Goal: Task Accomplishment & Management: Manage account settings

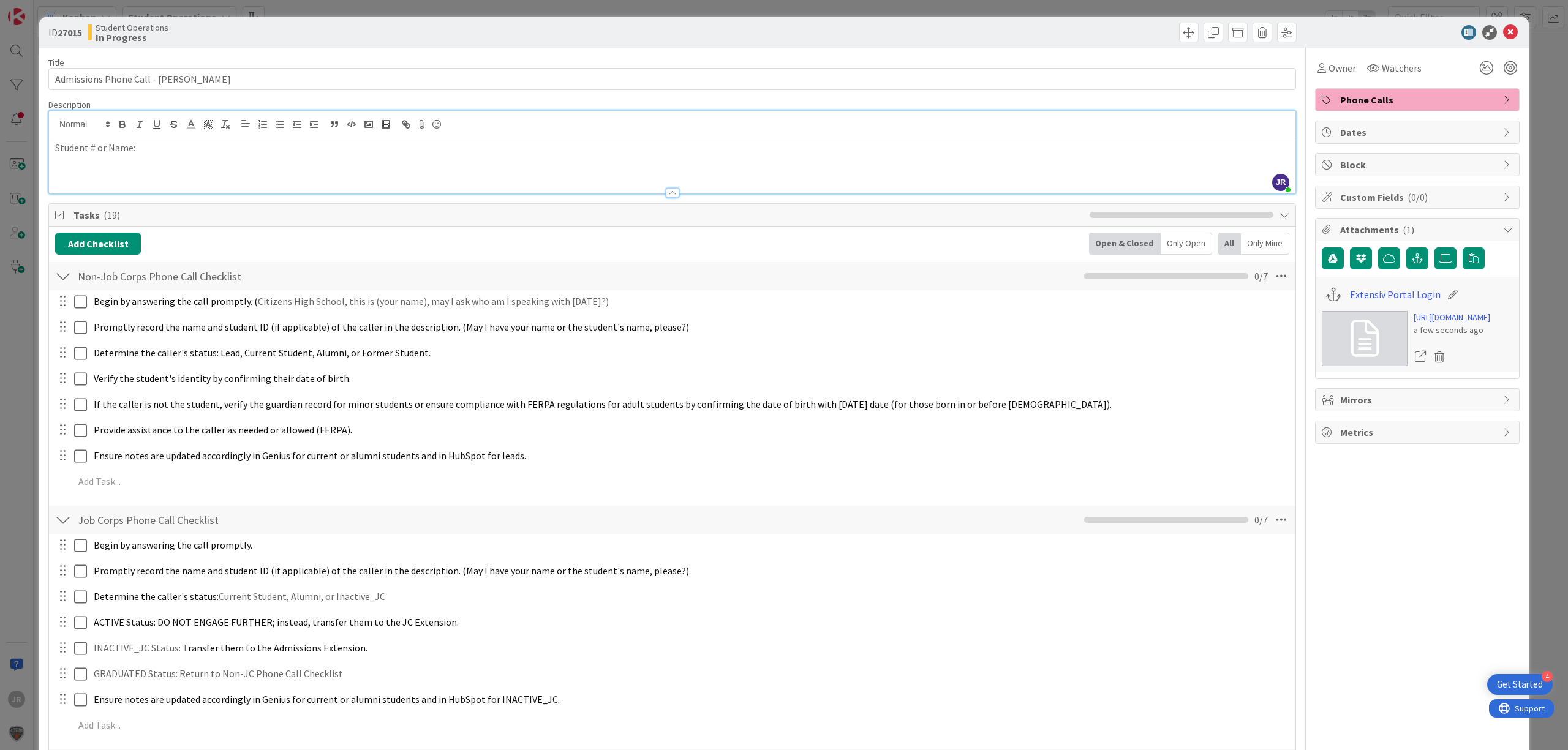
click at [787, 5] on div "ID 27015 Student Operations In Progress Title 47 / 128 Admissions Phone Call - …" at bounding box center [784, 375] width 1568 height 750
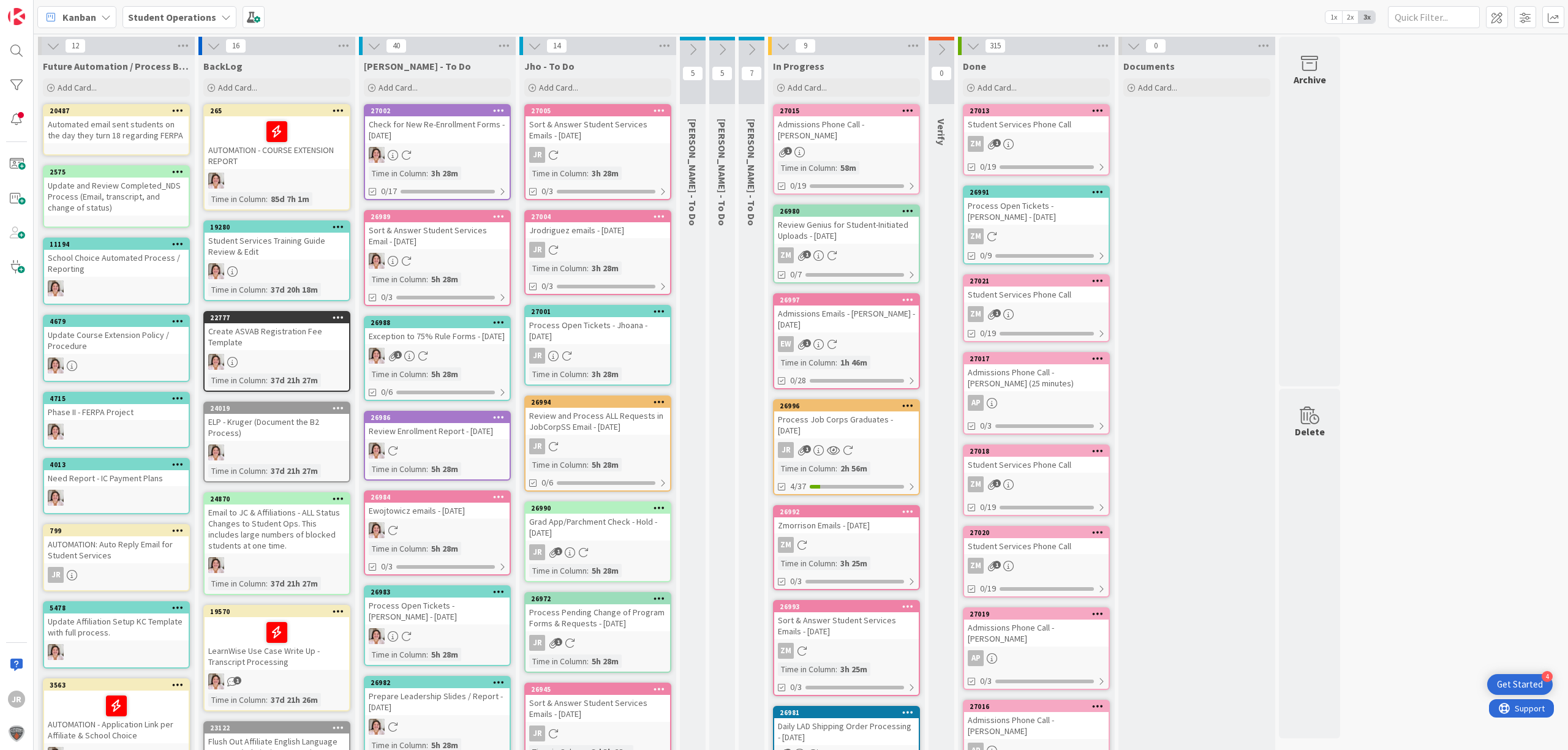
click at [878, 129] on div "Admissions Phone Call - [PERSON_NAME]" at bounding box center [846, 130] width 144 height 27
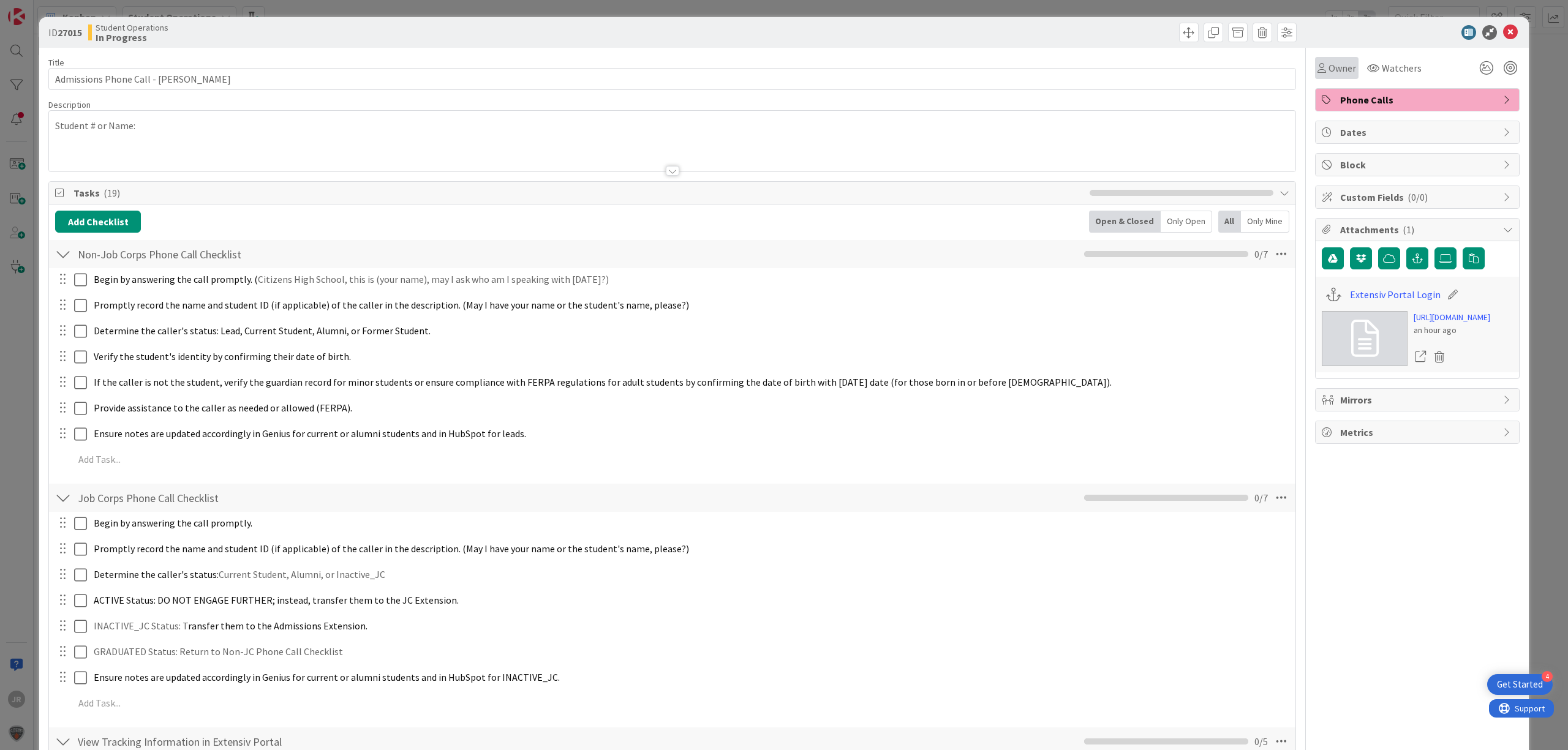
click at [1330, 74] on span "Owner" at bounding box center [1342, 68] width 27 height 15
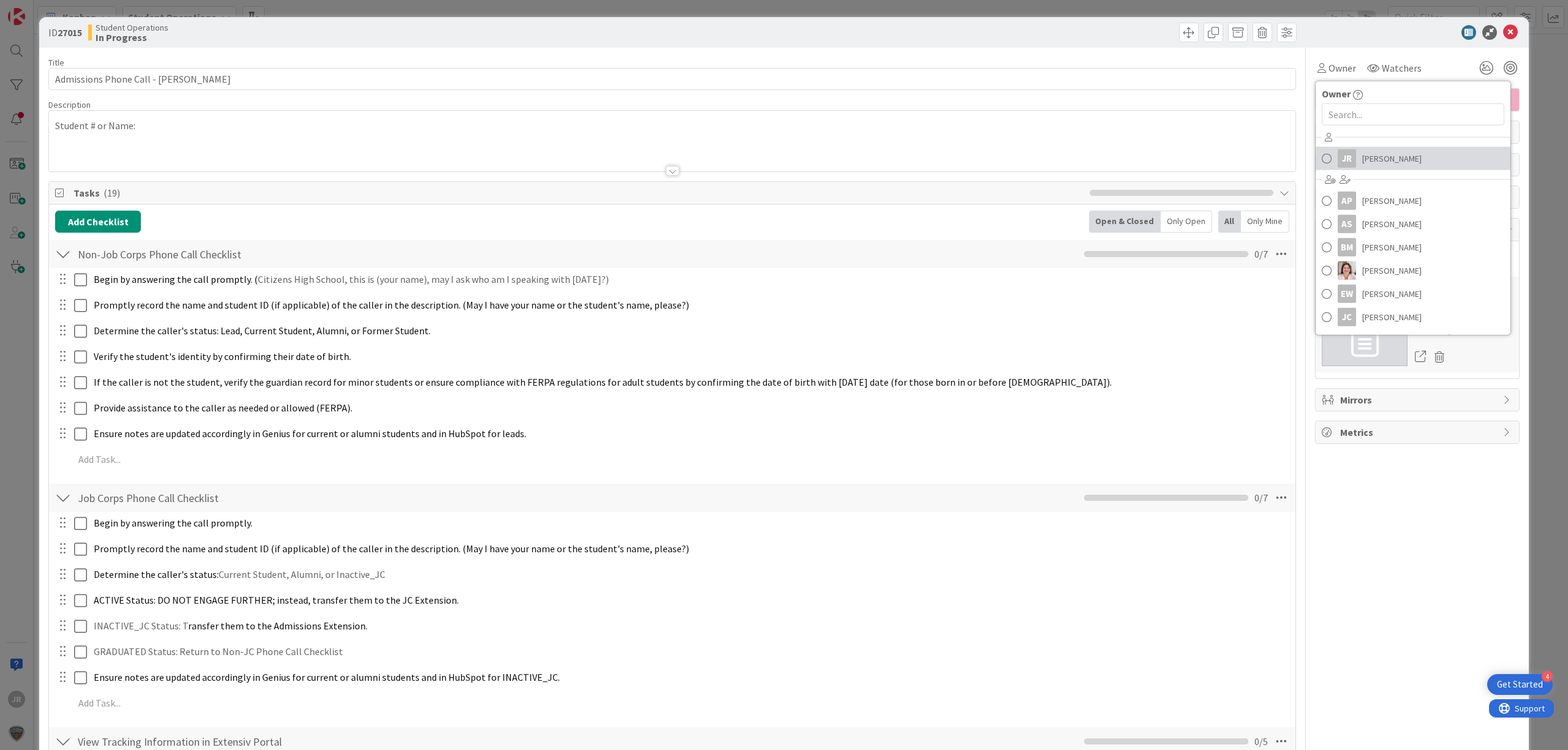
drag, startPoint x: 1340, startPoint y: 167, endPoint x: 1306, endPoint y: 152, distance: 37.2
click at [1340, 165] on div "JR" at bounding box center [1346, 159] width 18 height 18
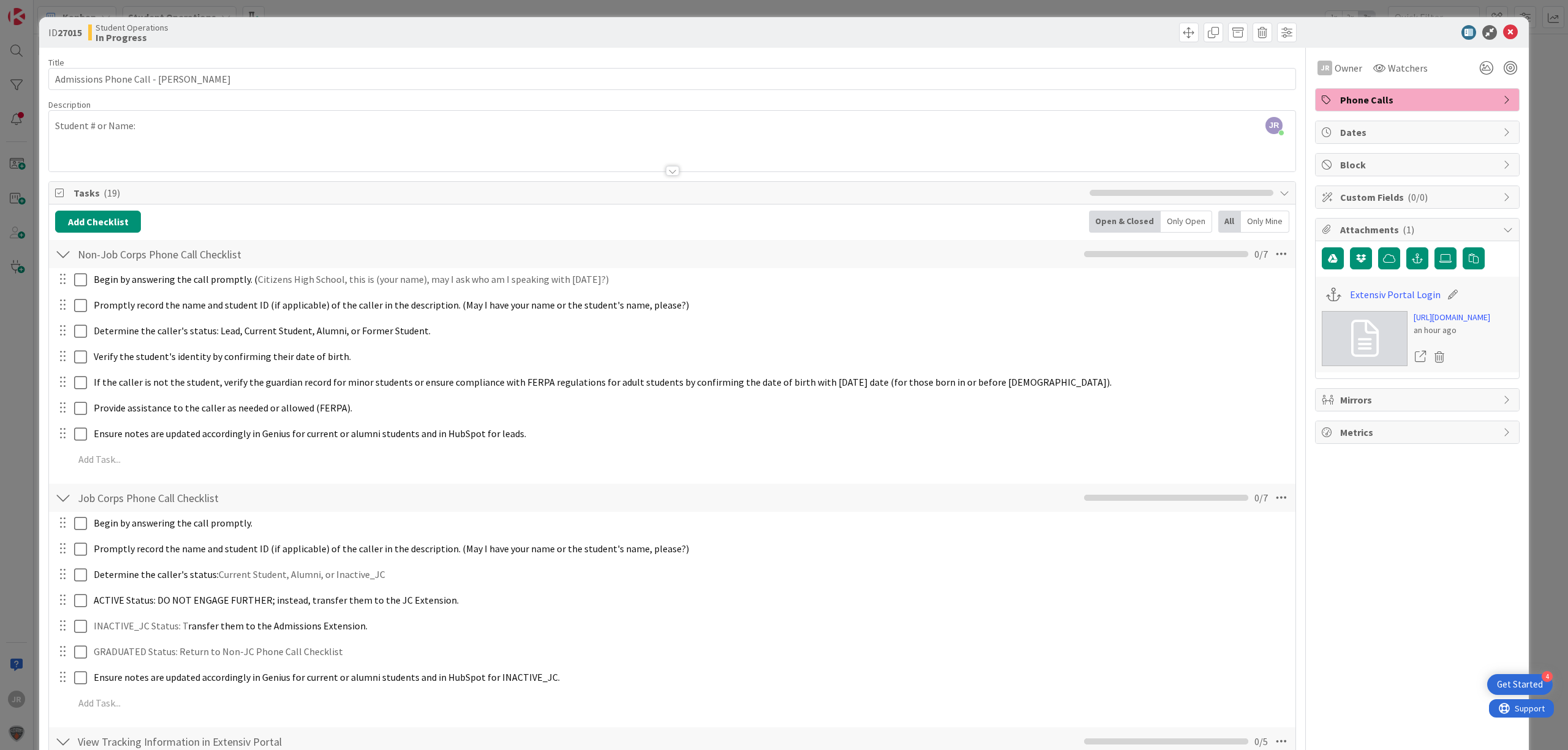
drag, startPoint x: 1012, startPoint y: 0, endPoint x: 1007, endPoint y: 10, distance: 11.2
click at [1012, 0] on div "ID 27015 Student Operations In Progress Title 47 / 128 Admissions Phone Call - …" at bounding box center [784, 375] width 1568 height 750
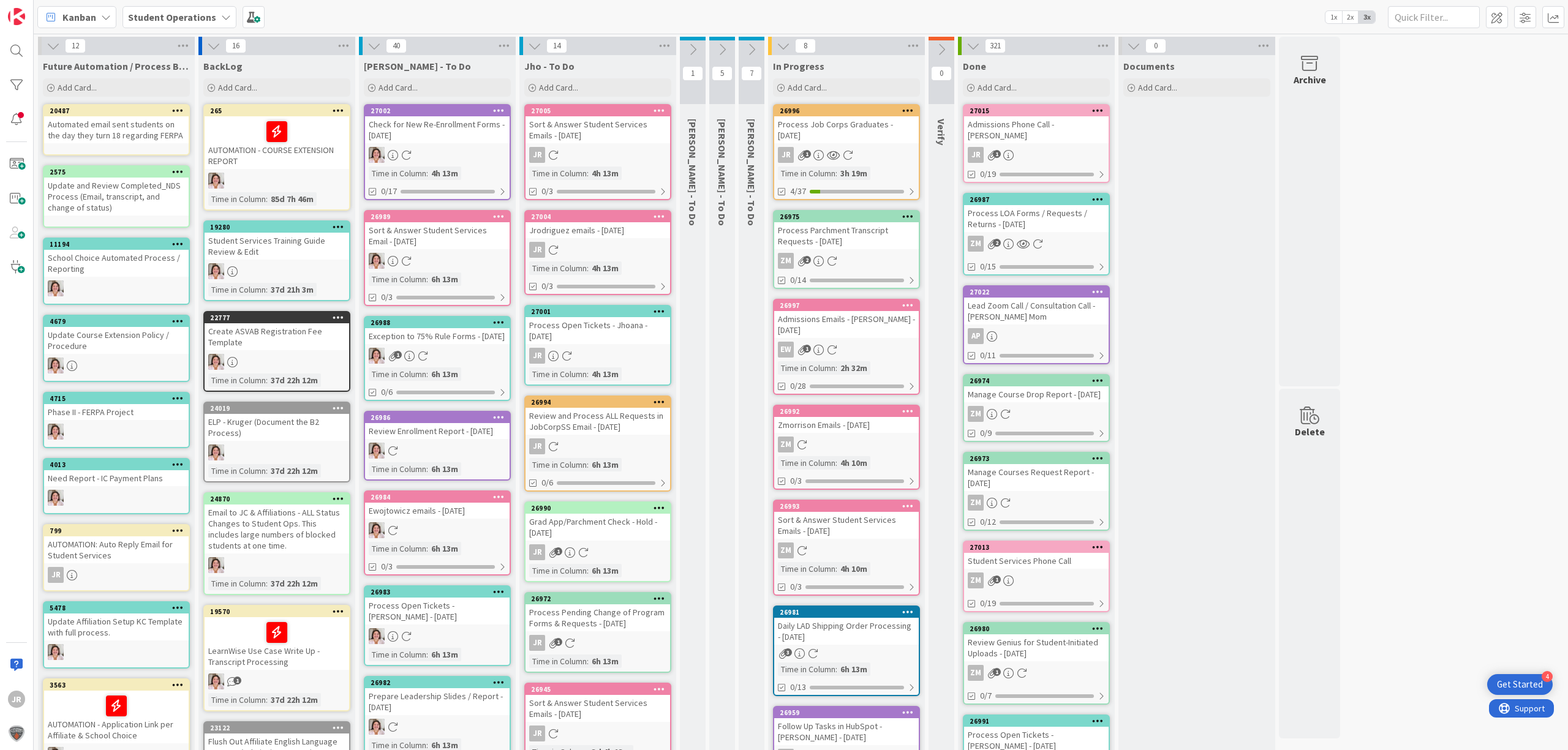
click at [1055, 122] on div "Admissions Phone Call - [PERSON_NAME]" at bounding box center [1036, 130] width 144 height 27
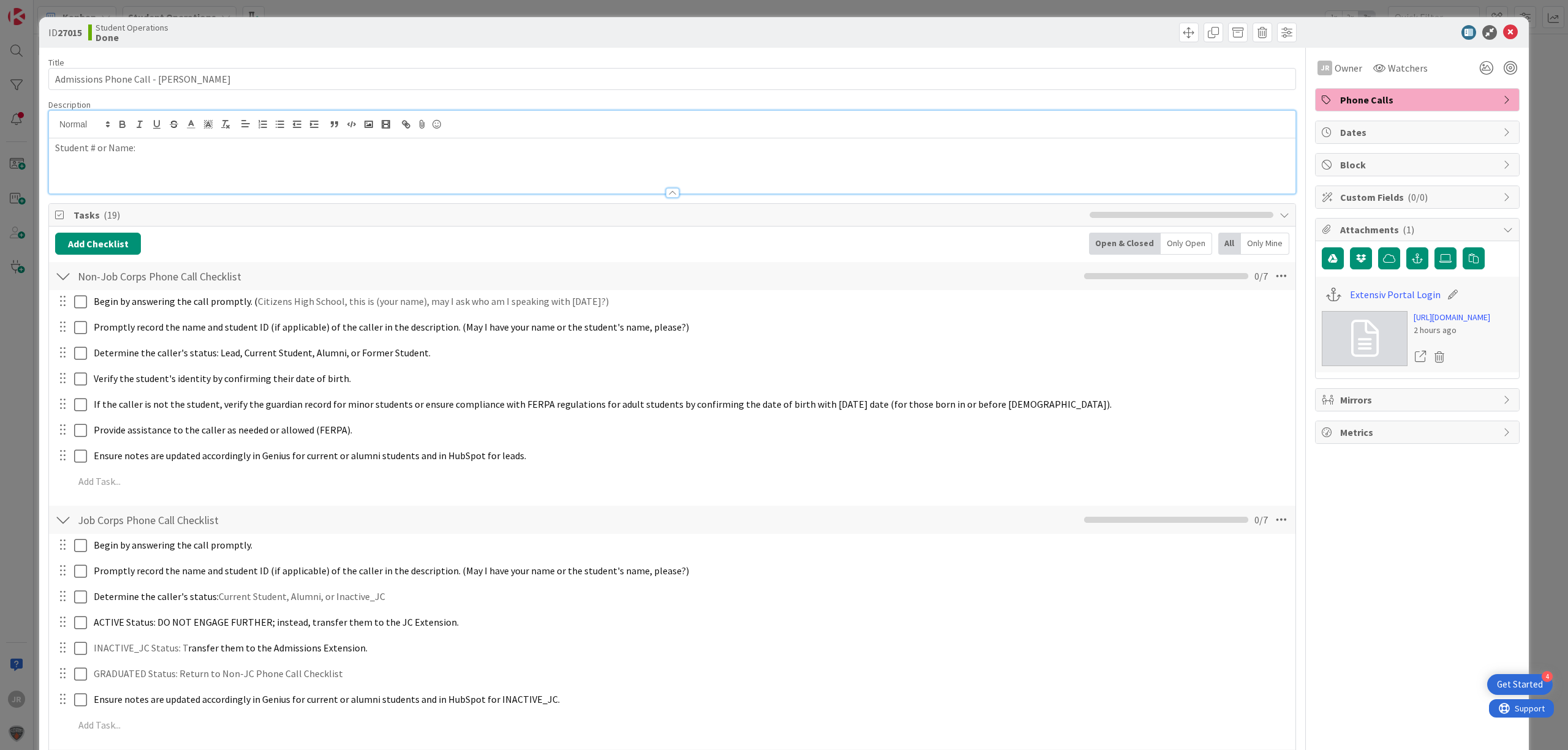
click at [262, 132] on div "Student # or Name:" at bounding box center [672, 152] width 1246 height 83
click at [1179, 33] on span at bounding box center [1188, 32] width 19 height 19
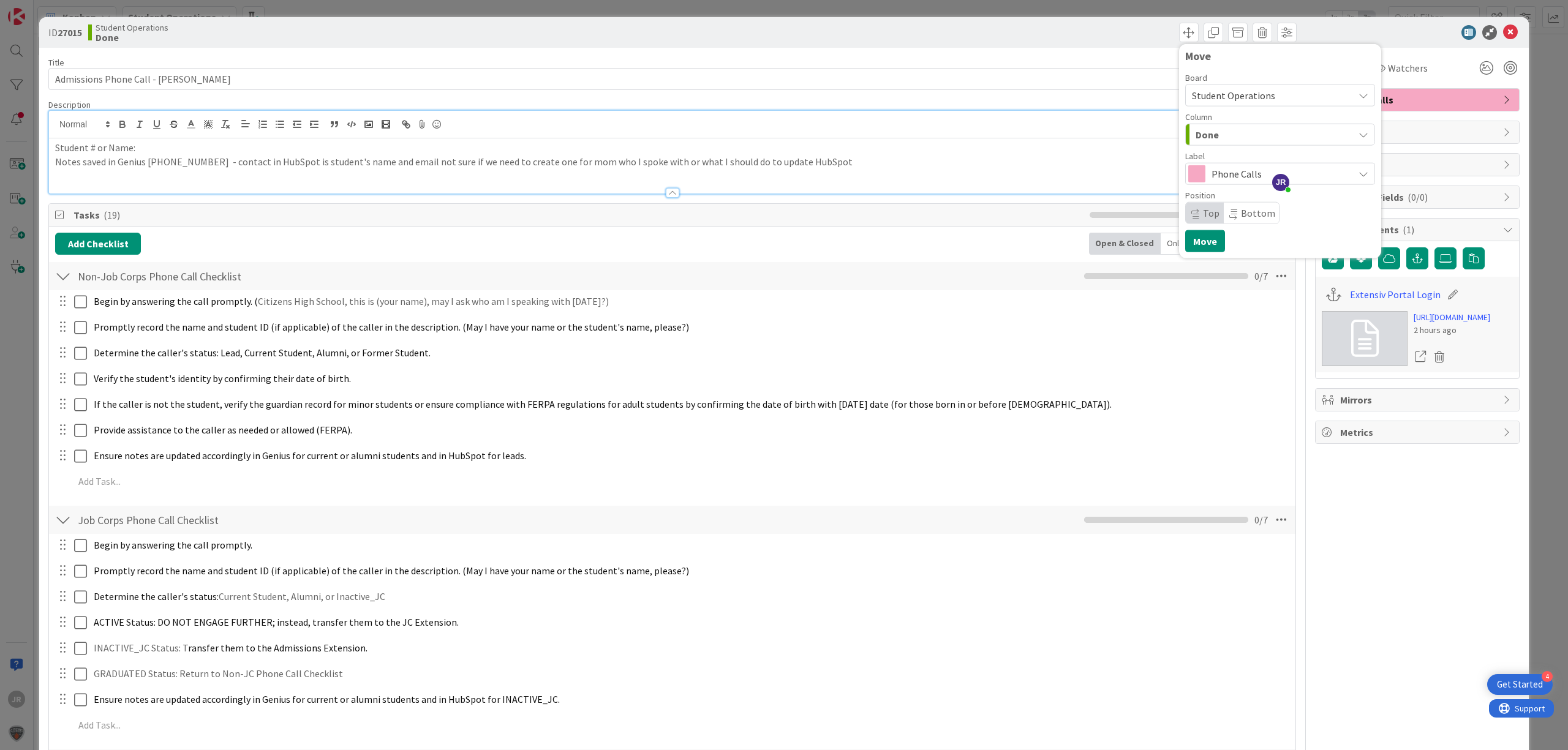
click at [1195, 140] on span "Done" at bounding box center [1207, 134] width 24 height 16
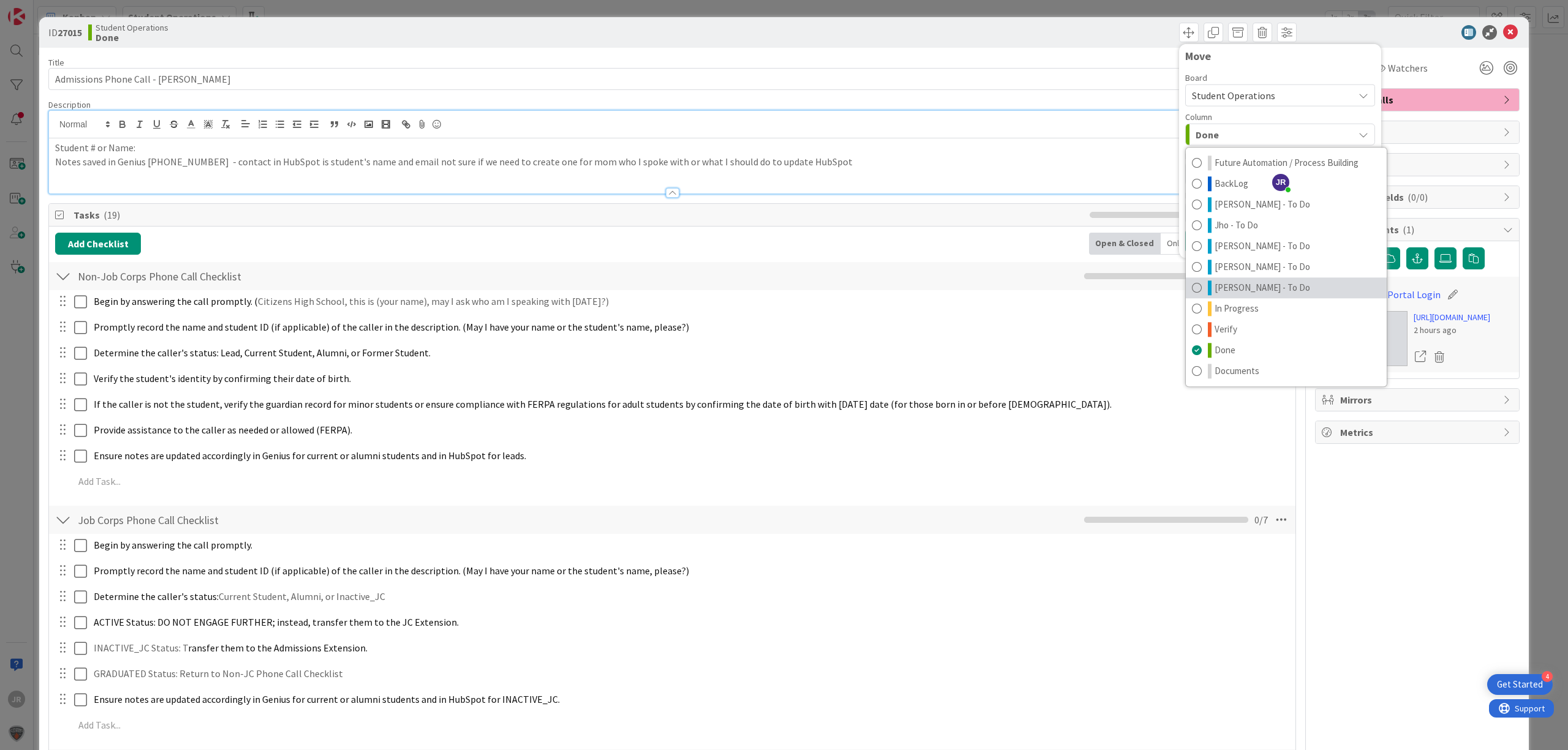
click at [1225, 286] on span "[PERSON_NAME] - To Do" at bounding box center [1262, 287] width 96 height 15
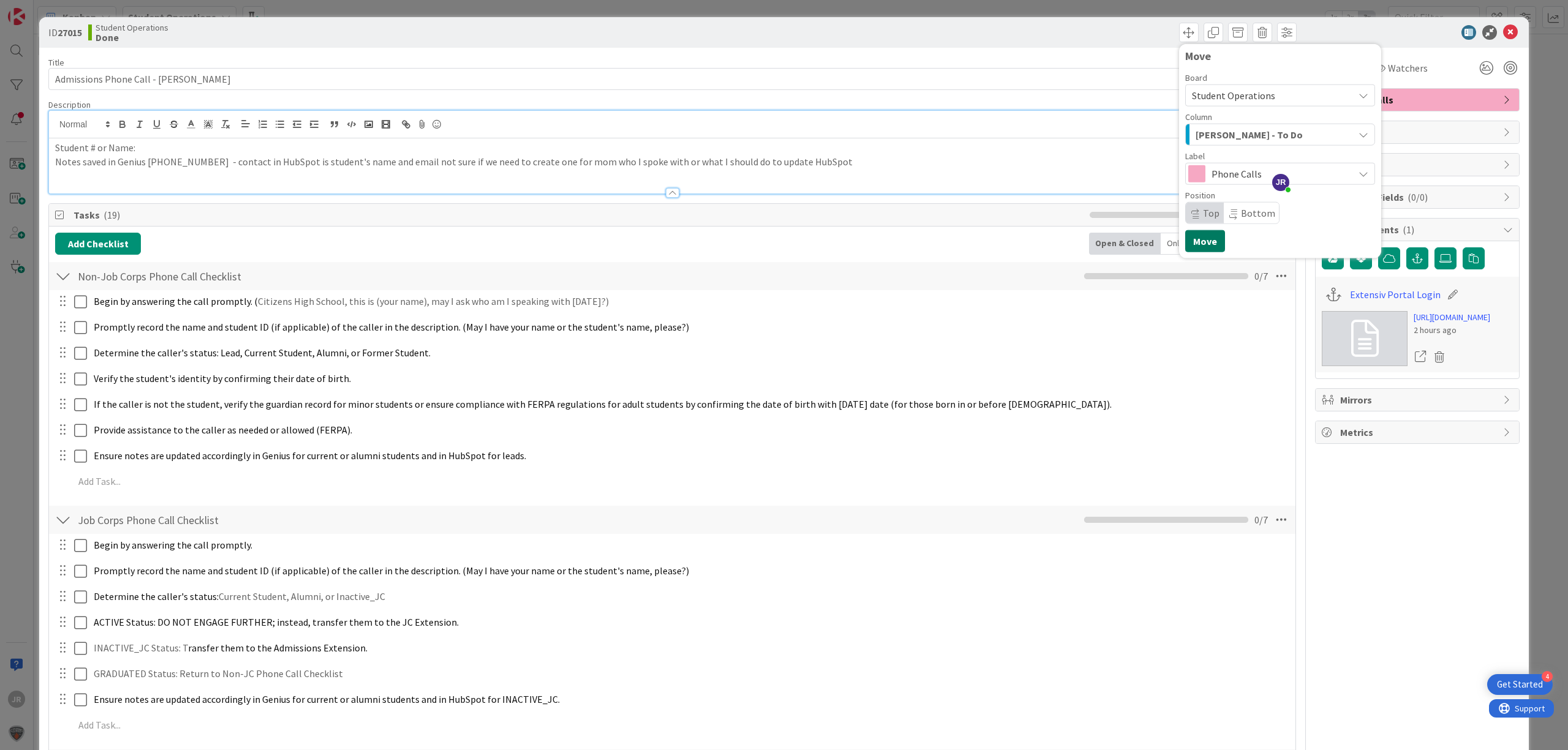
click at [1195, 244] on button "Move" at bounding box center [1205, 241] width 40 height 22
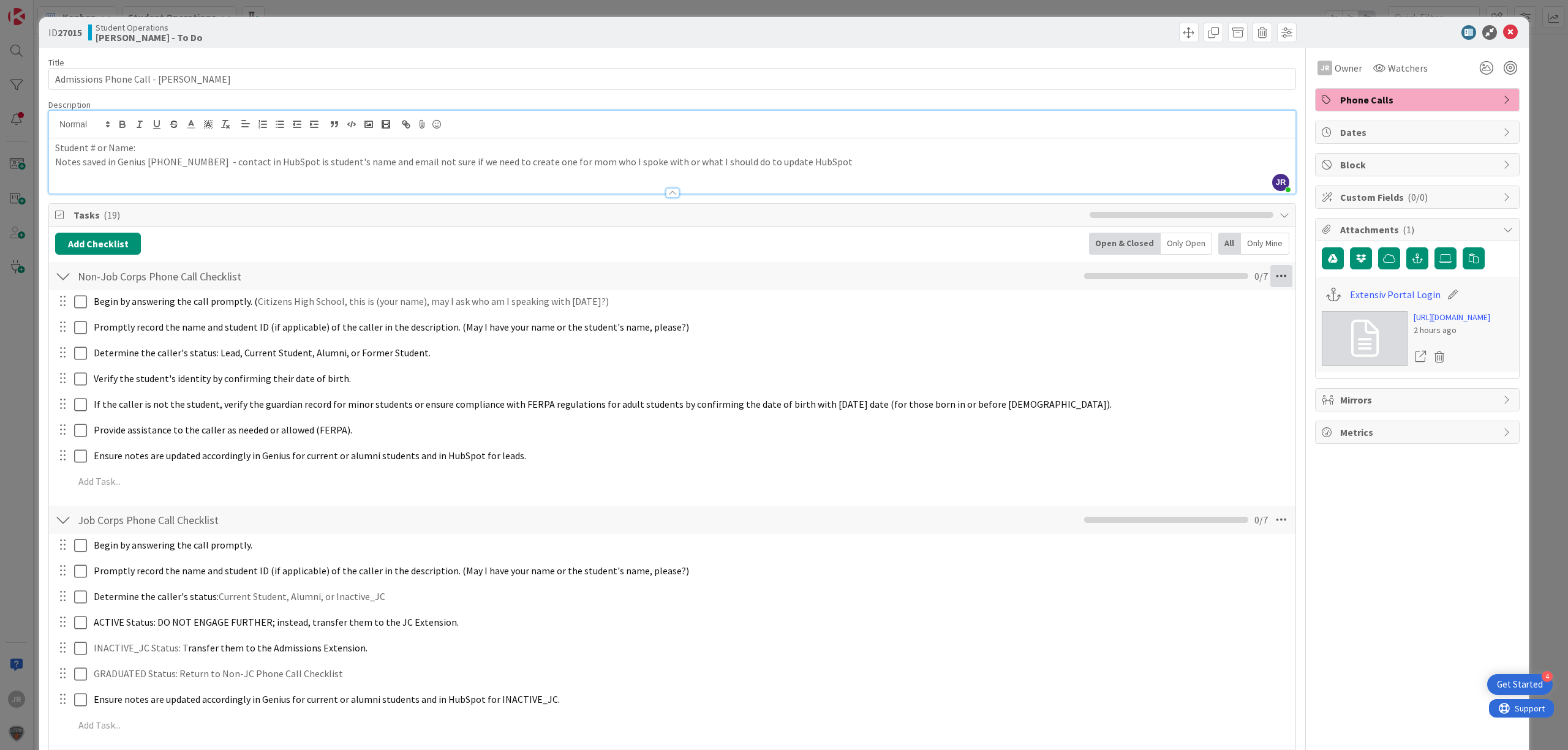
click at [1270, 269] on icon at bounding box center [1281, 276] width 22 height 22
click at [1169, 392] on link "Delete Checklist" at bounding box center [1197, 393] width 183 height 17
click at [1118, 341] on button "Delete" at bounding box center [1140, 336] width 46 height 22
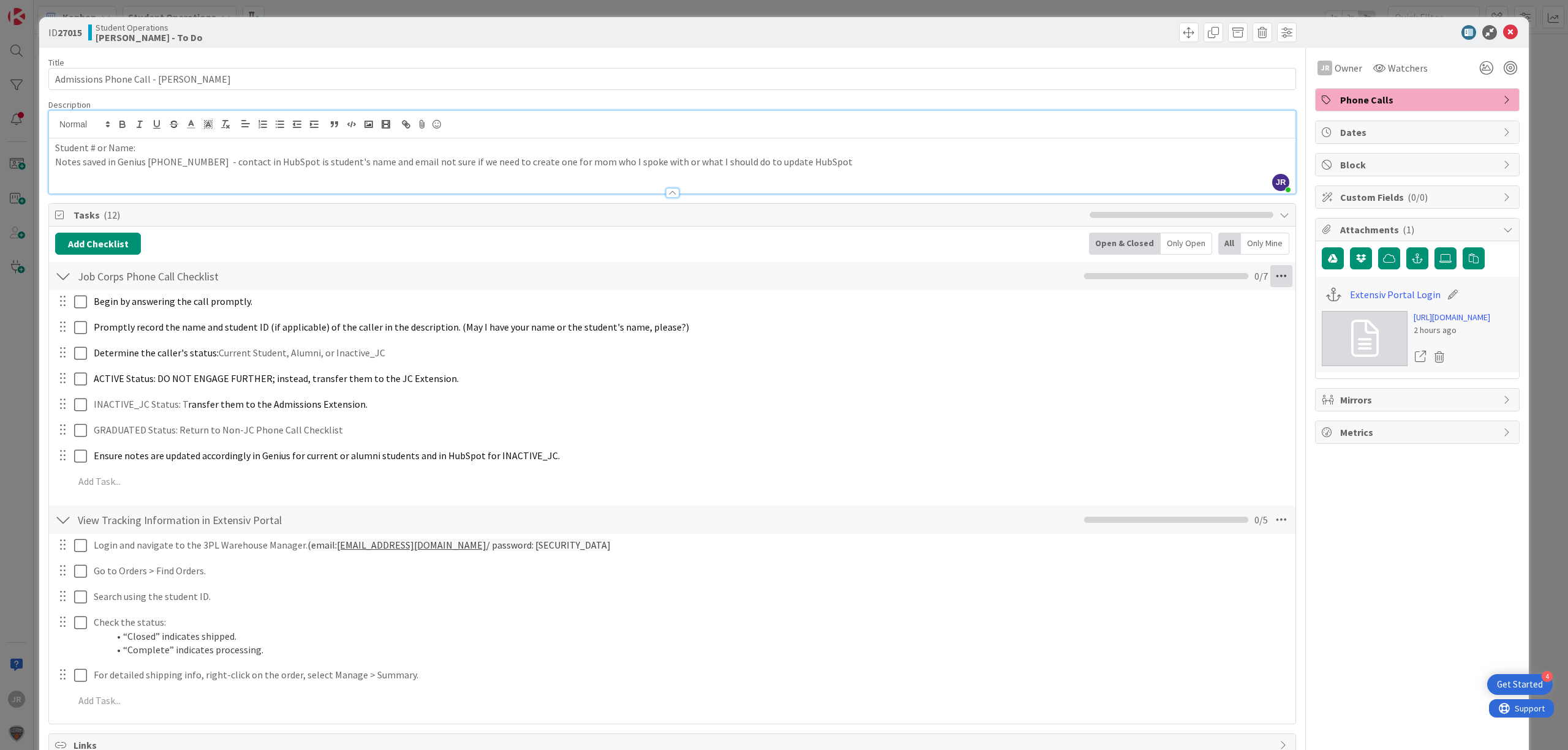
click at [1270, 276] on icon at bounding box center [1281, 276] width 22 height 22
click at [1190, 392] on link "Delete Checklist" at bounding box center [1197, 393] width 183 height 17
click at [1123, 337] on button "Delete" at bounding box center [1140, 336] width 46 height 22
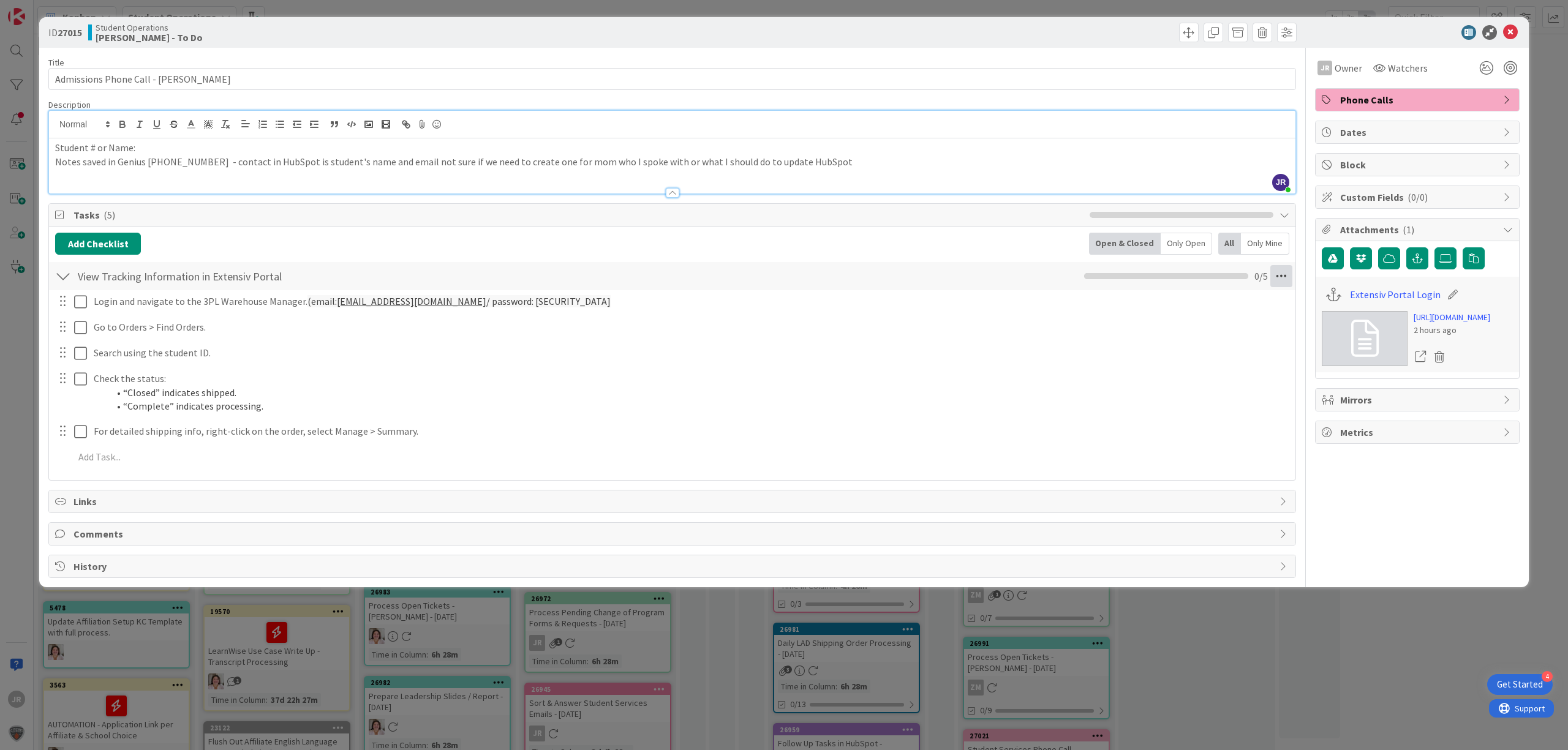
click at [1282, 272] on icon at bounding box center [1281, 276] width 22 height 22
click at [1233, 373] on link "Delete Checklist" at bounding box center [1197, 374] width 183 height 17
click at [1150, 339] on button "Delete" at bounding box center [1140, 336] width 46 height 22
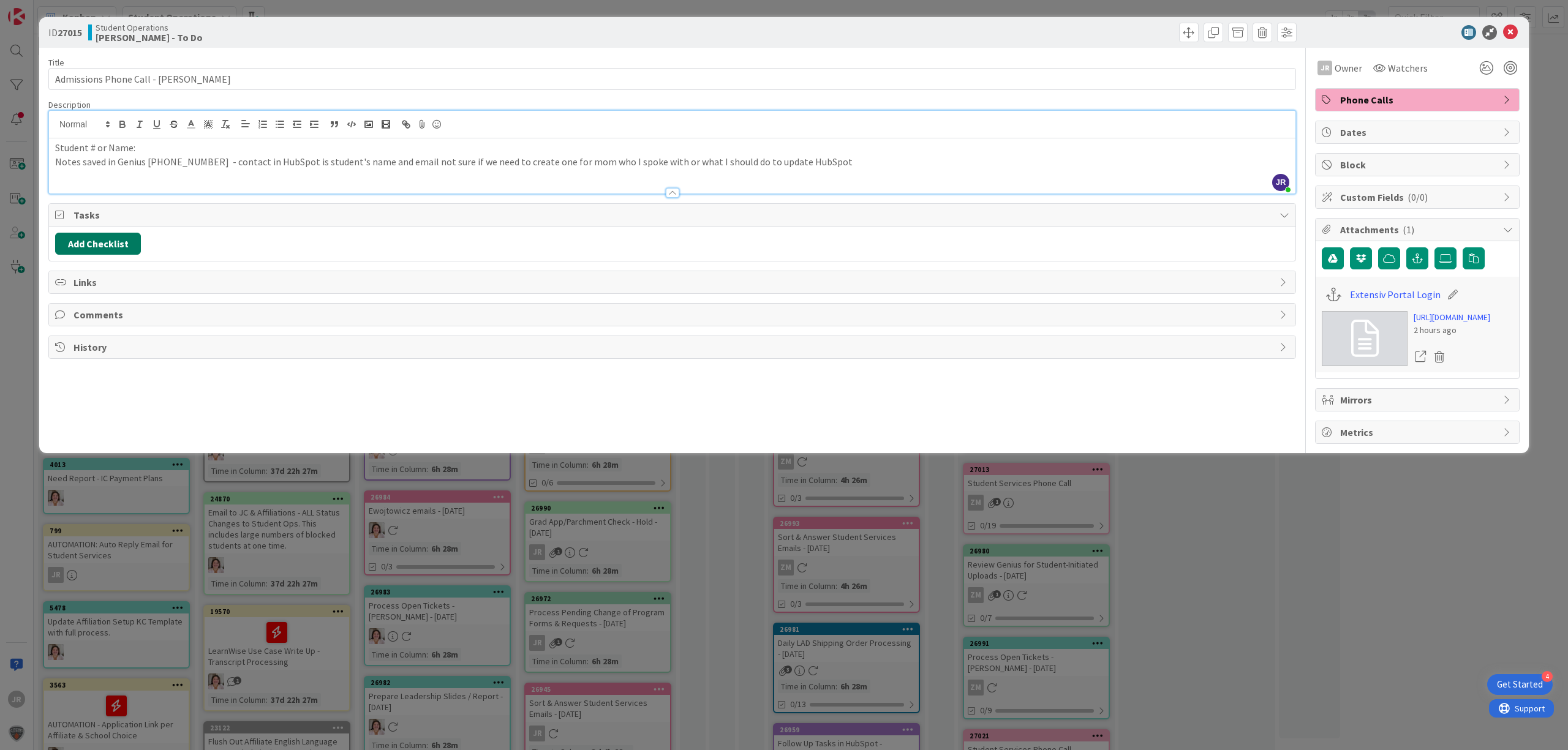
click at [123, 244] on button "Add Checklist" at bounding box center [98, 244] width 86 height 22
click at [76, 329] on button "Add" at bounding box center [78, 331] width 33 height 22
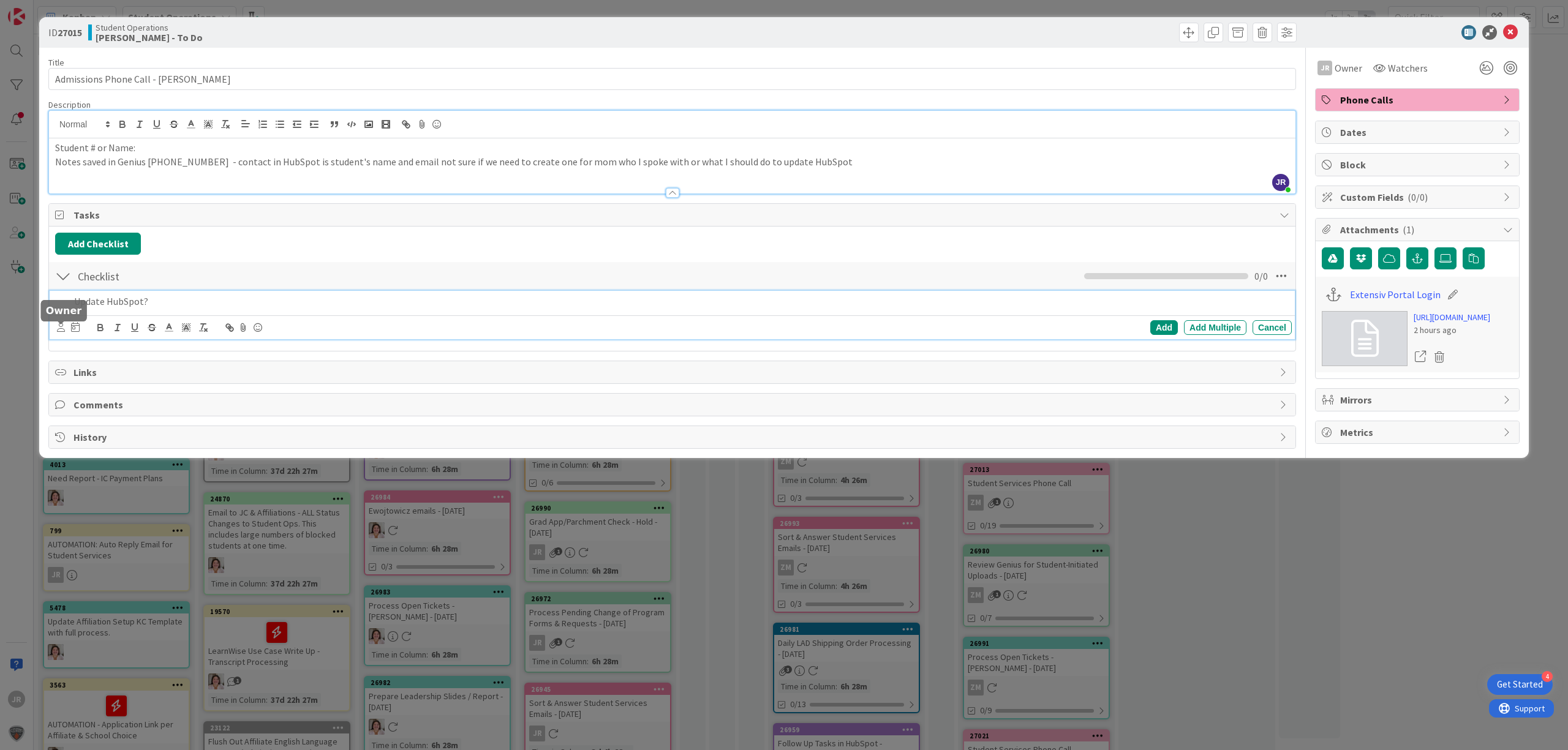
click at [64, 329] on icon at bounding box center [60, 328] width 8 height 9
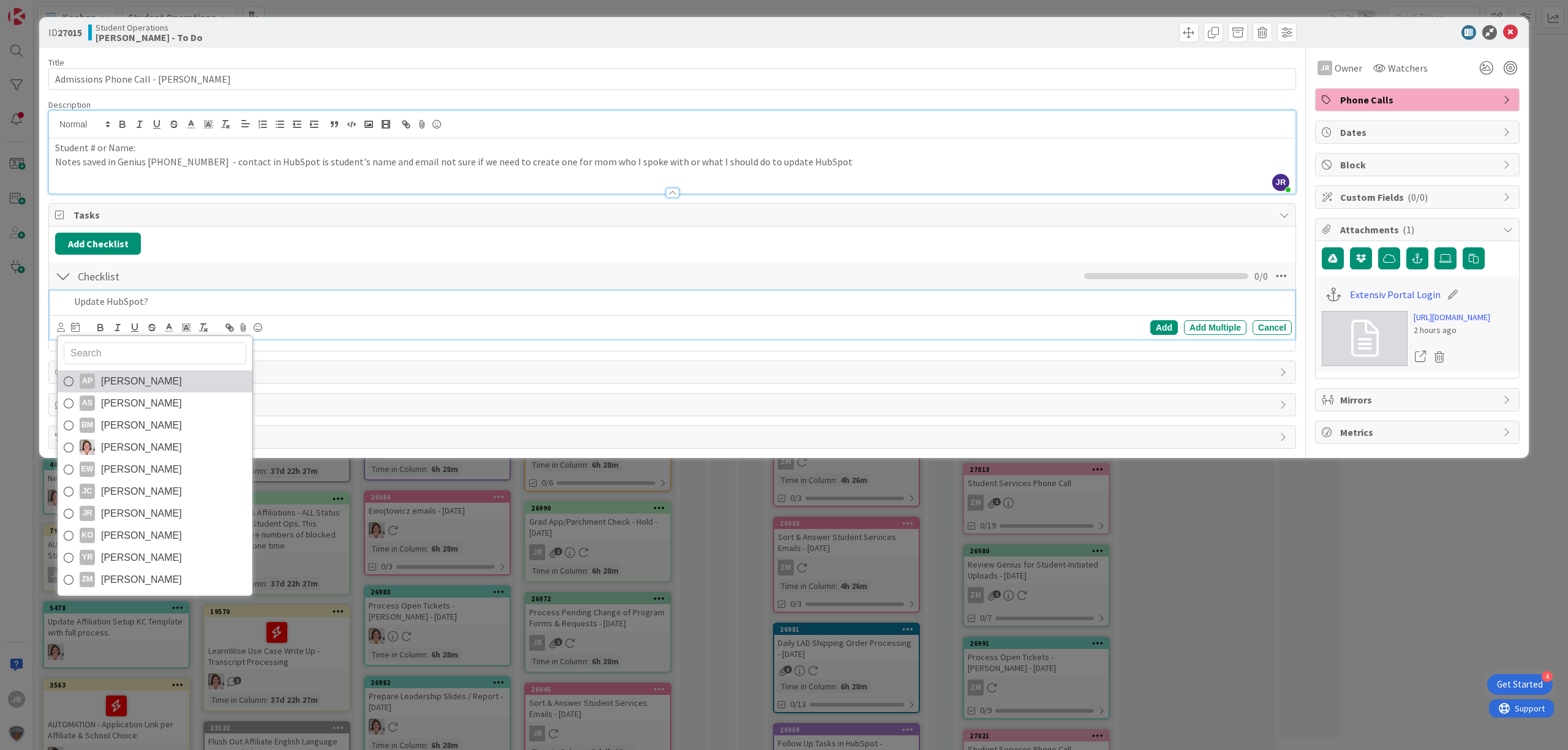
click at [108, 388] on span "[PERSON_NAME]" at bounding box center [141, 381] width 81 height 18
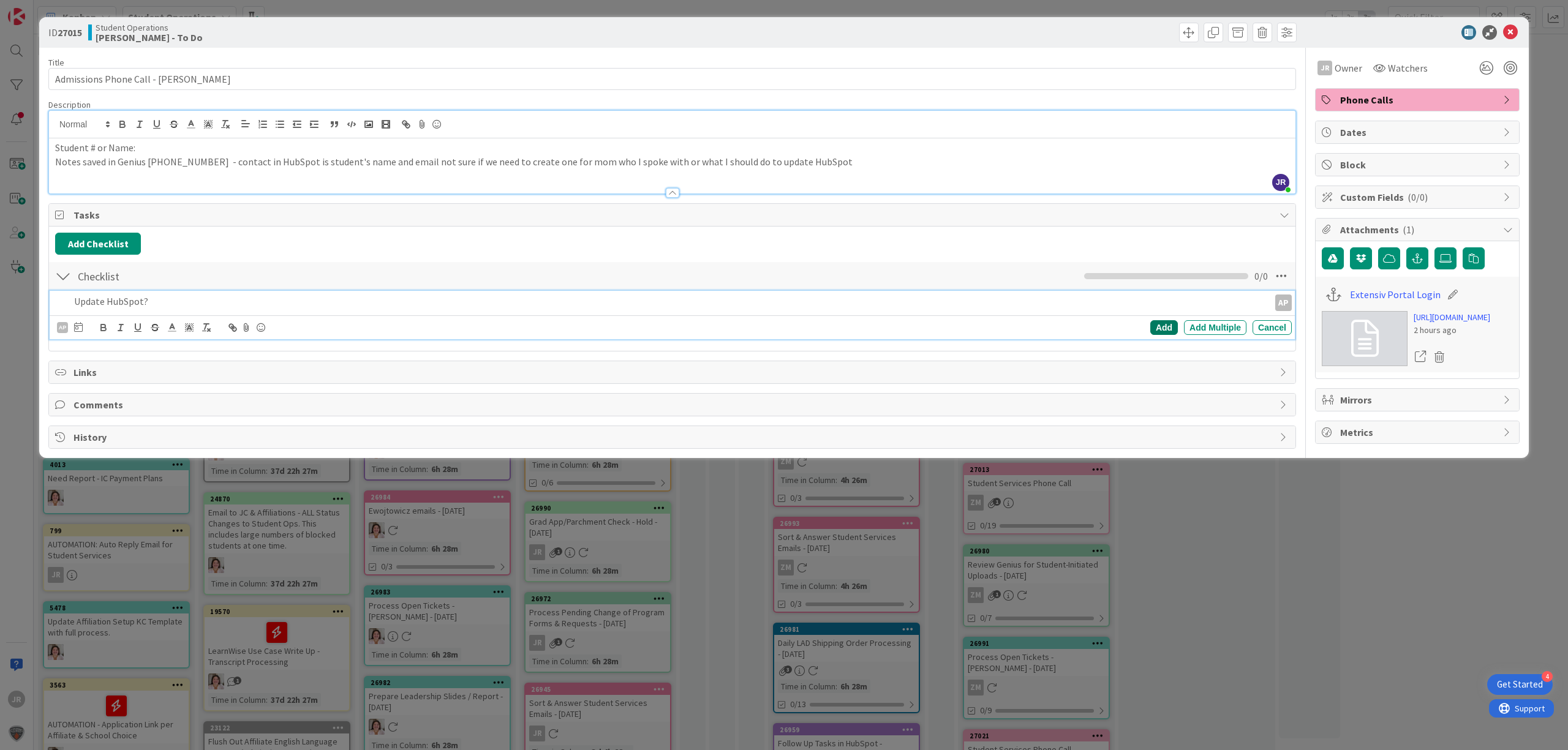
click at [1161, 335] on div "Add" at bounding box center [1164, 328] width 27 height 15
click at [1343, 94] on span "Phone Calls" at bounding box center [1418, 99] width 157 height 15
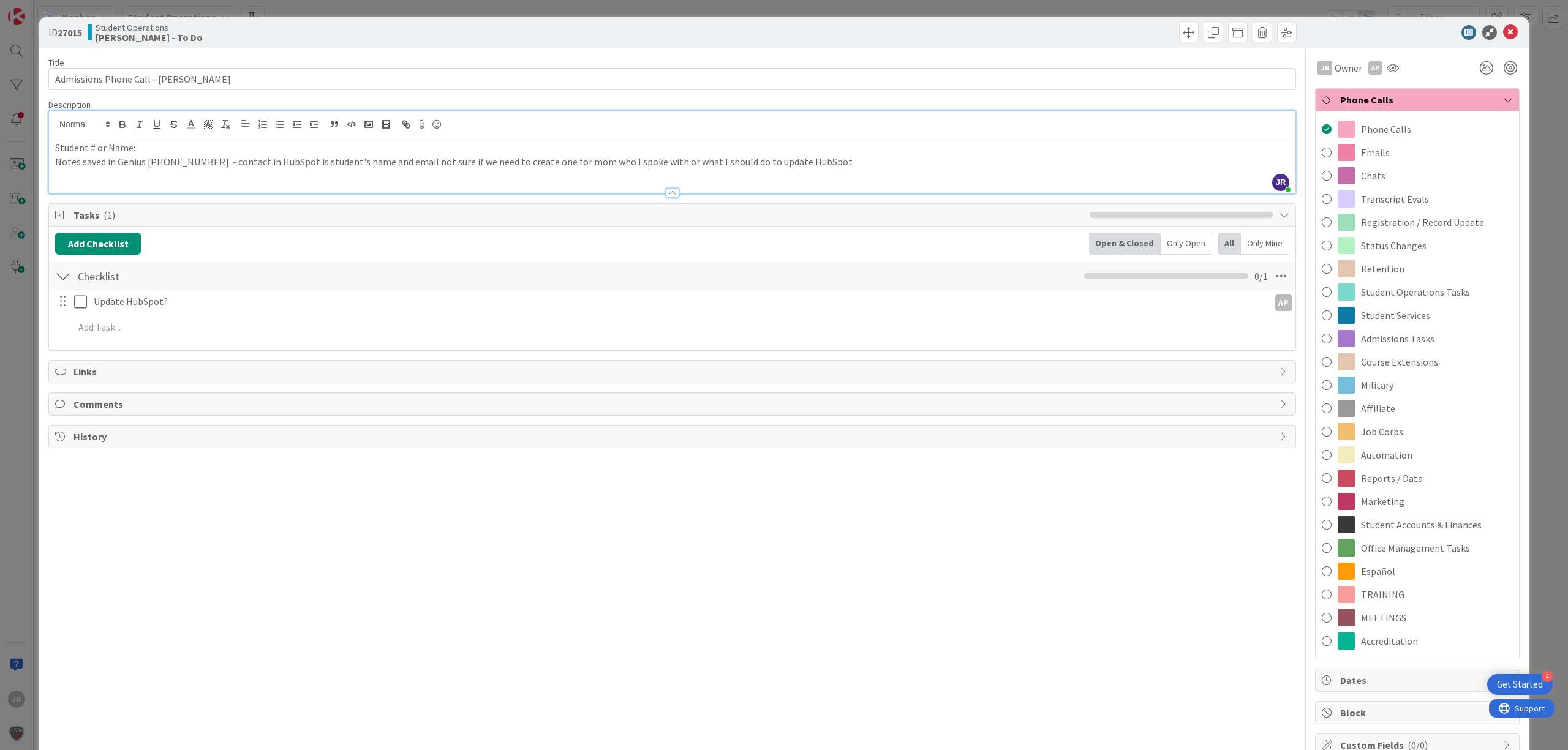
click at [1343, 94] on span "Phone Calls" at bounding box center [1418, 99] width 157 height 15
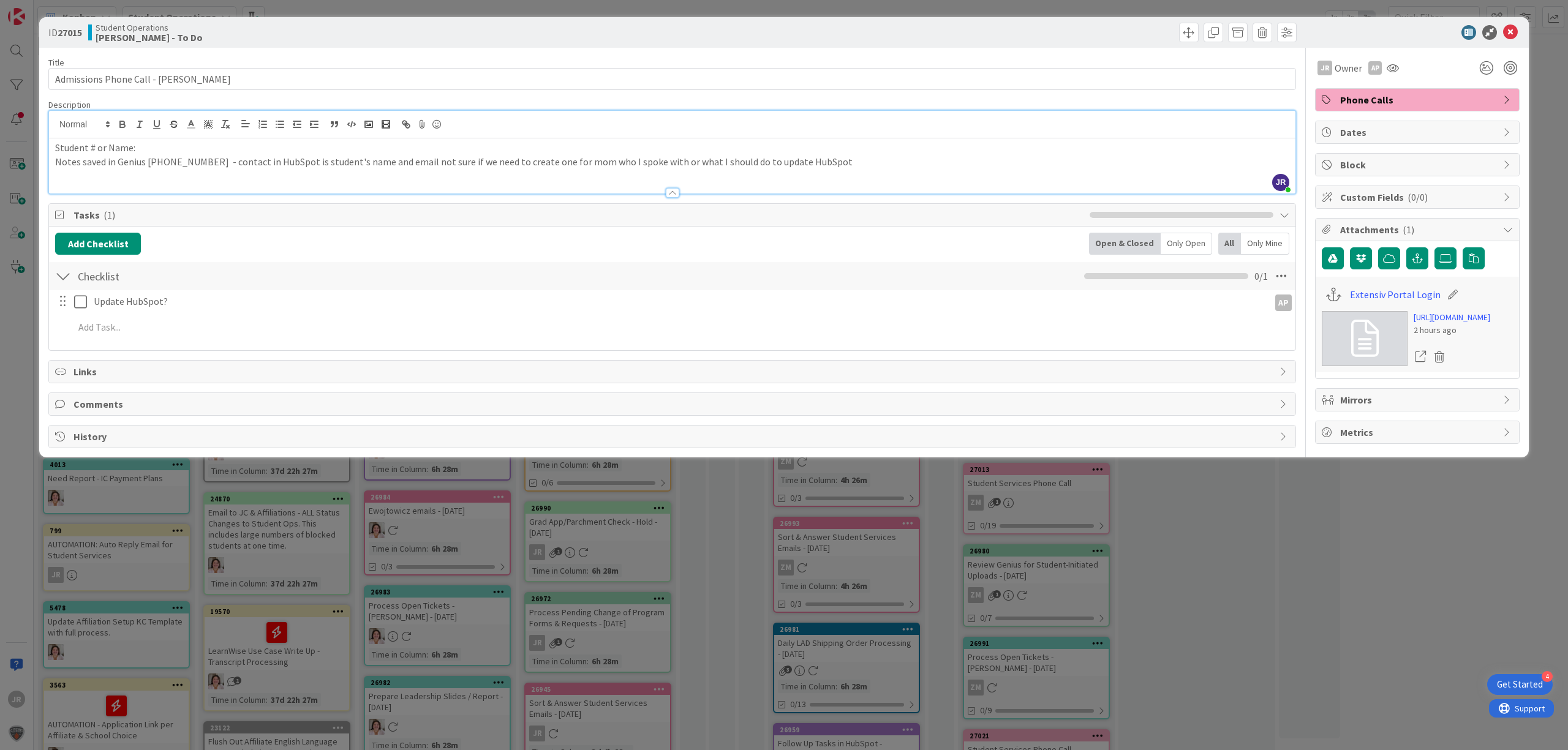
click at [1116, 11] on div "ID 27015 Student Operations [PERSON_NAME] - To Do Move Move Title 47 / 128 Admi…" at bounding box center [784, 375] width 1568 height 750
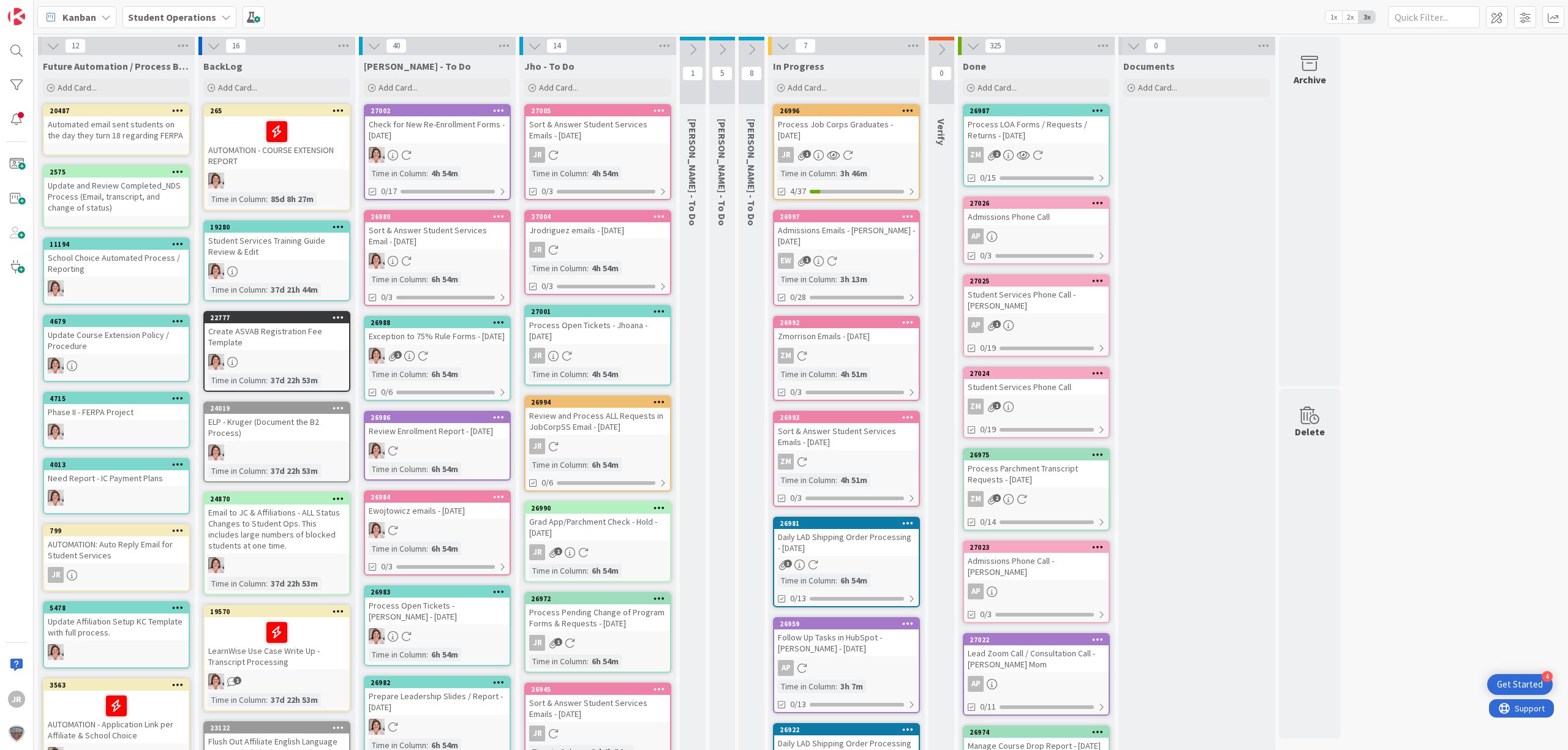
click at [860, 123] on div "Process Job Corps Graduates - [DATE]" at bounding box center [846, 130] width 144 height 27
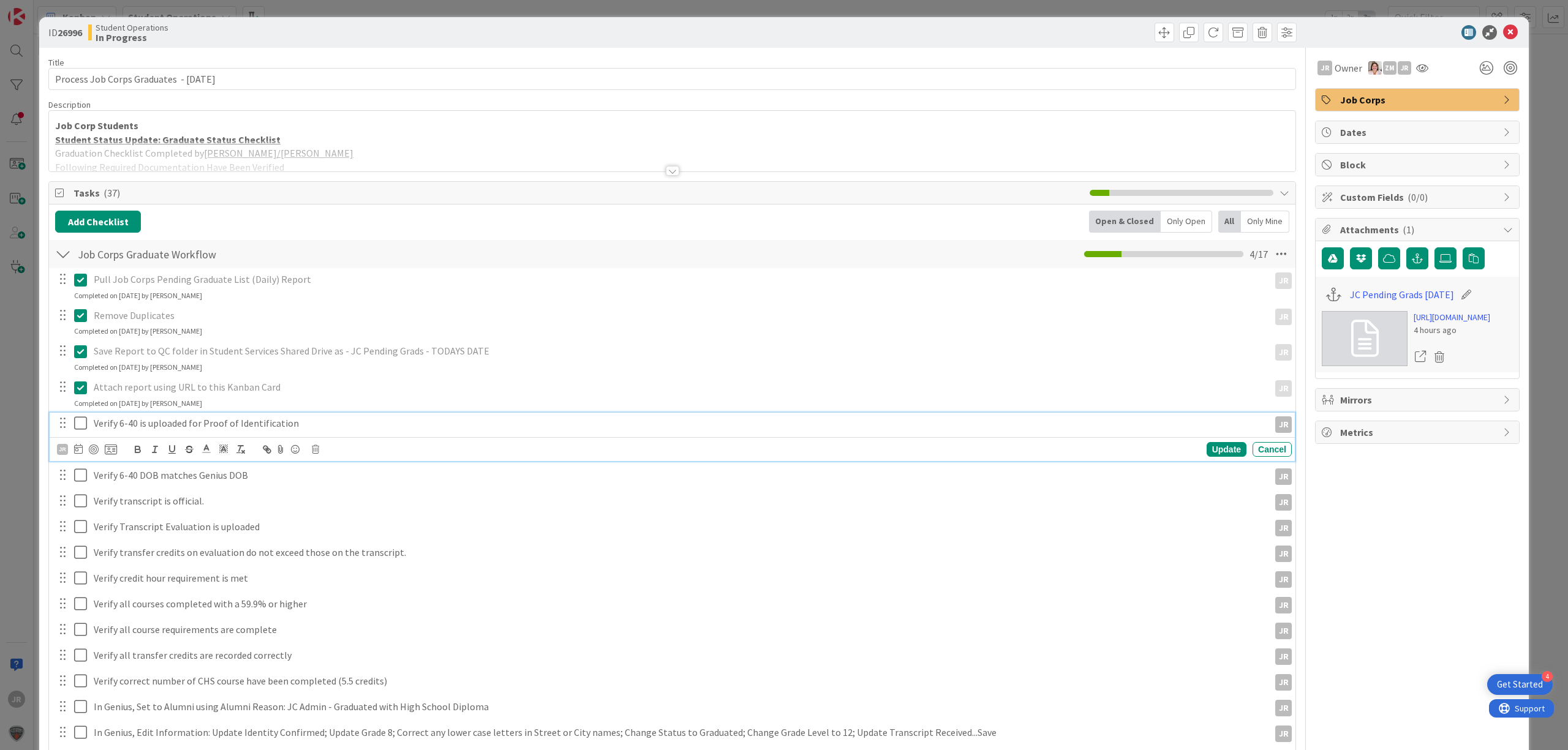
click at [81, 422] on icon at bounding box center [83, 423] width 18 height 15
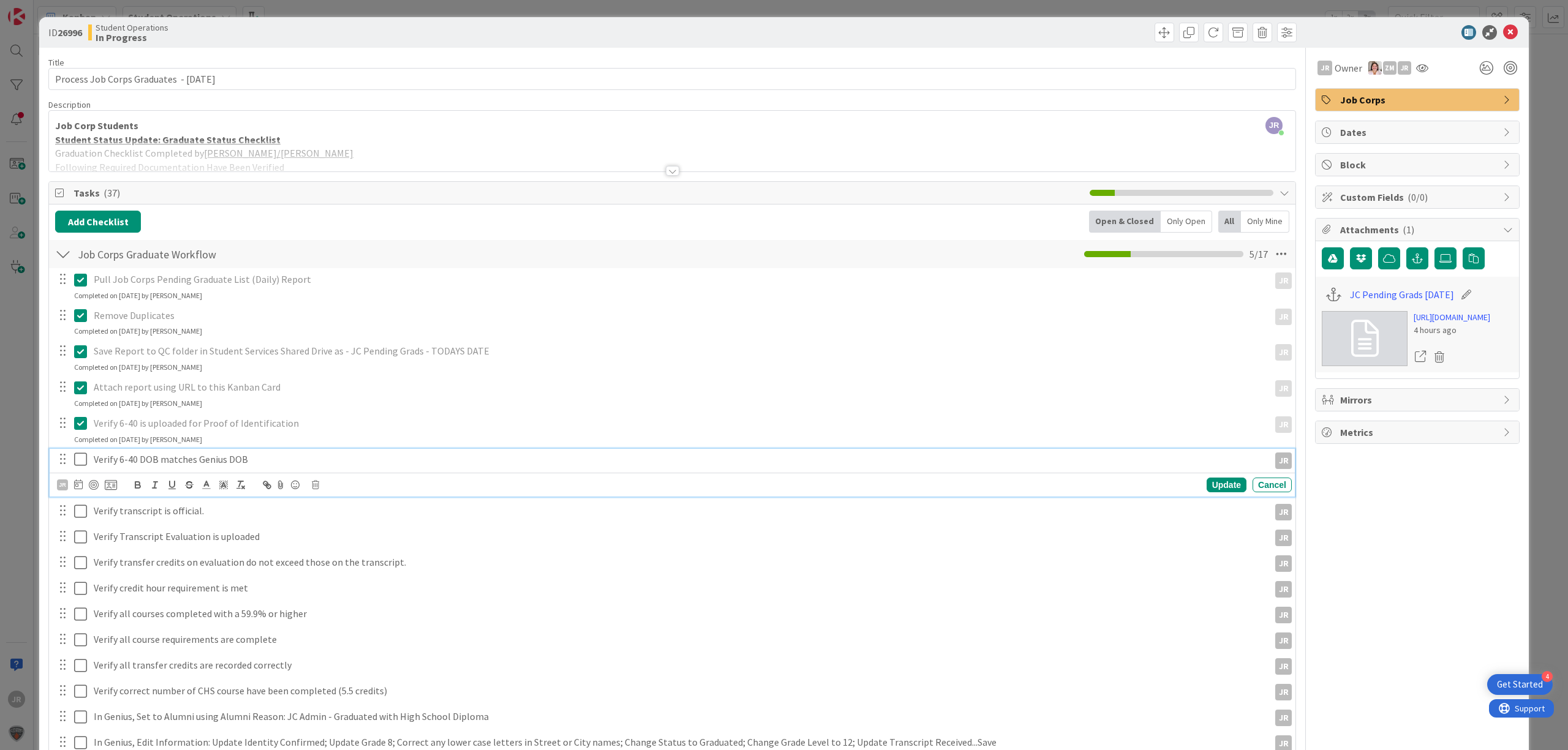
click at [82, 464] on icon at bounding box center [83, 459] width 18 height 15
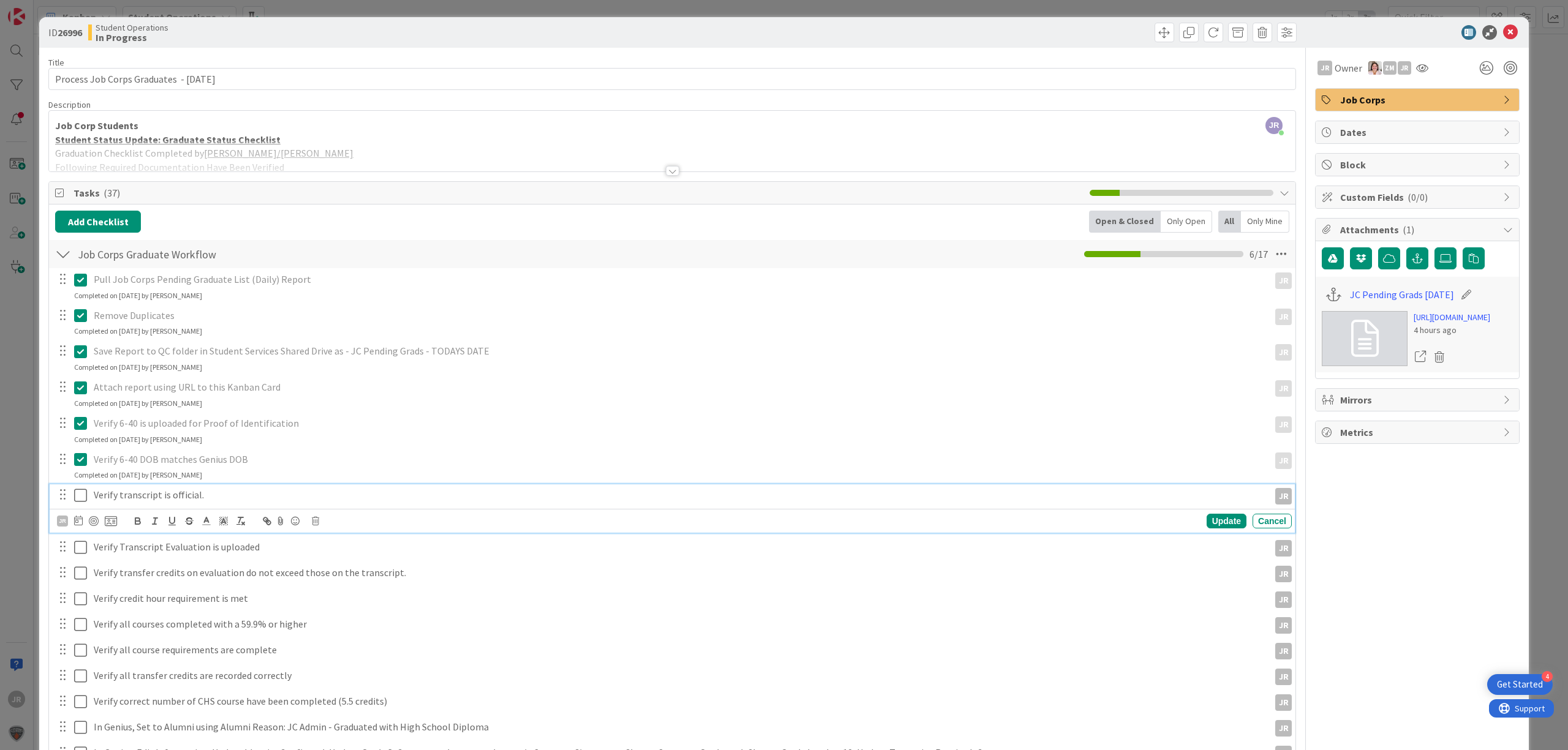
click at [83, 495] on icon at bounding box center [83, 495] width 18 height 15
click at [84, 536] on icon at bounding box center [83, 532] width 18 height 15
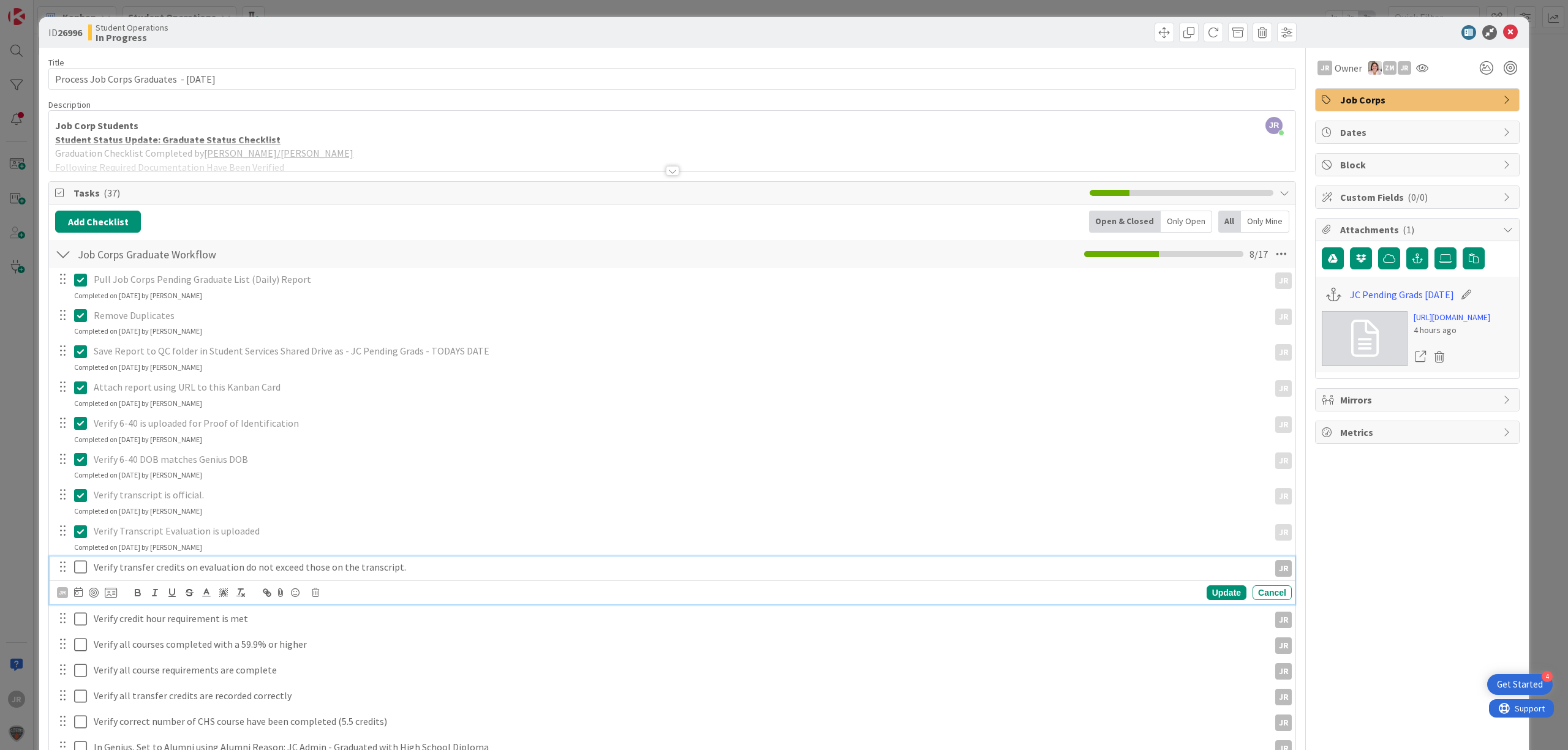
click at [85, 566] on icon at bounding box center [83, 568] width 18 height 15
click at [86, 599] on icon at bounding box center [83, 603] width 18 height 15
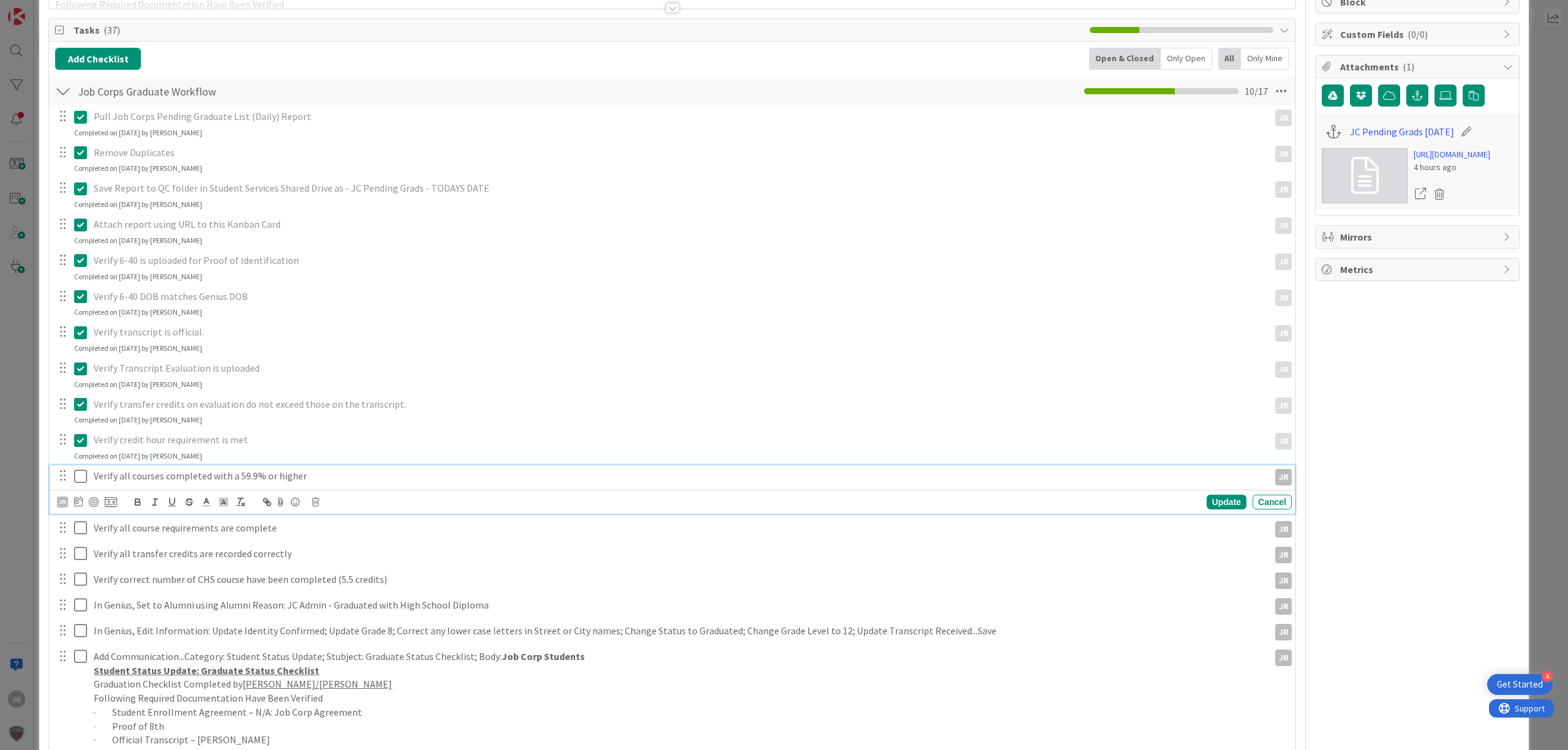
click at [77, 484] on icon at bounding box center [83, 476] width 18 height 15
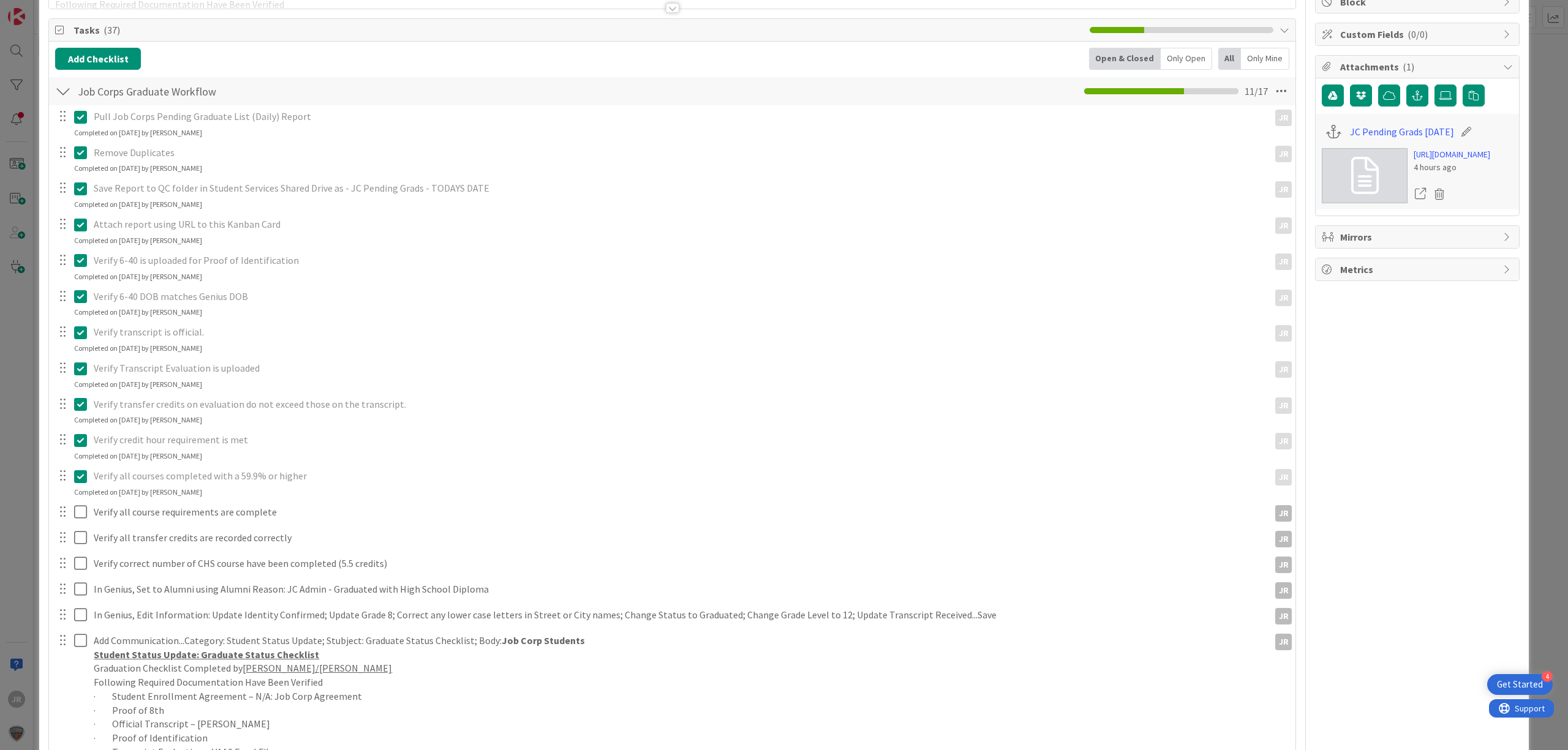
click at [77, 501] on div "Pull Job Corps Pending Graduate List (Daily) Report JR JR Update Cancel Complet…" at bounding box center [671, 497] width 1234 height 785
click at [77, 503] on div "Pull Job Corps Pending Graduate List (Daily) Report JR JR Update Cancel Complet…" at bounding box center [671, 497] width 1234 height 785
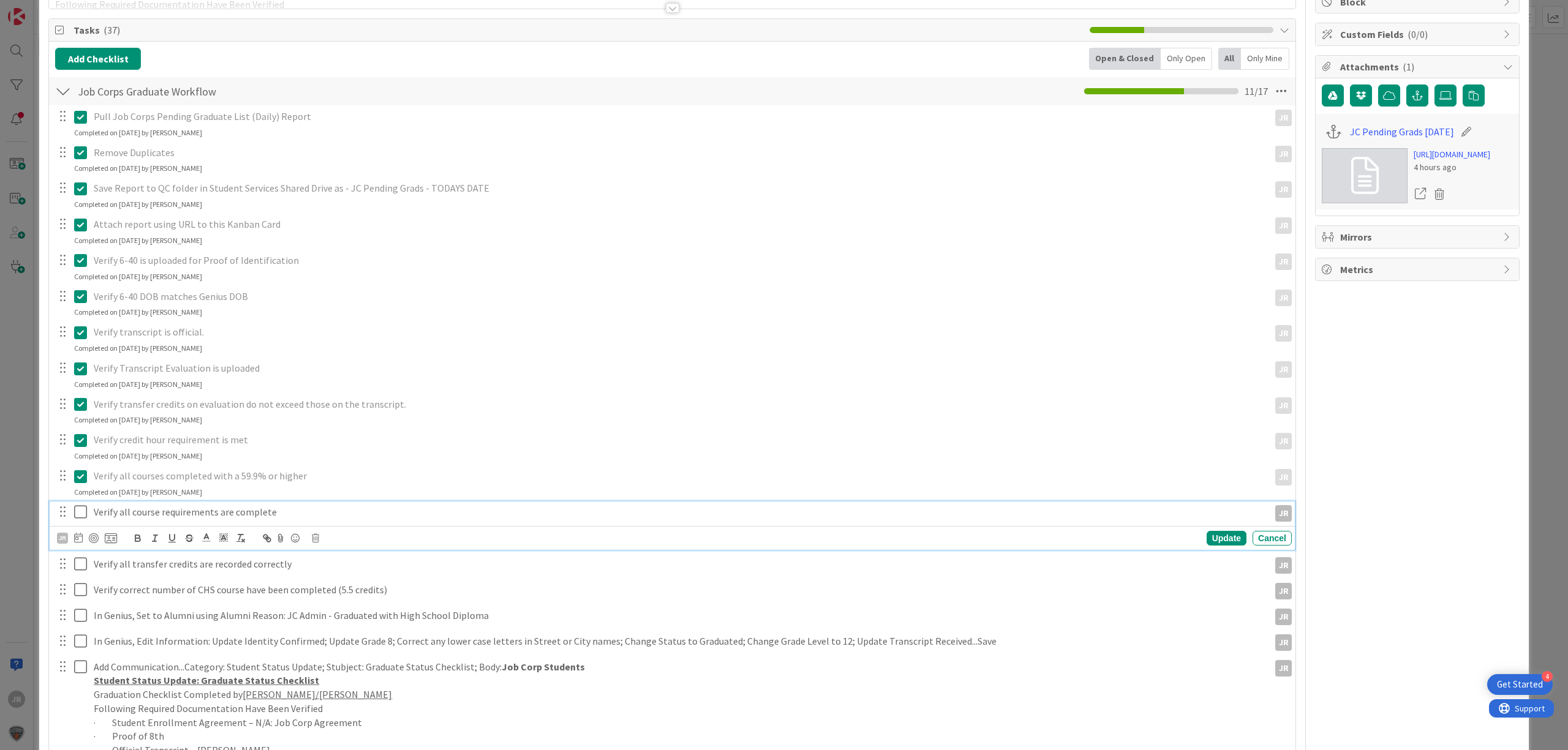
click at [78, 511] on icon at bounding box center [83, 512] width 18 height 15
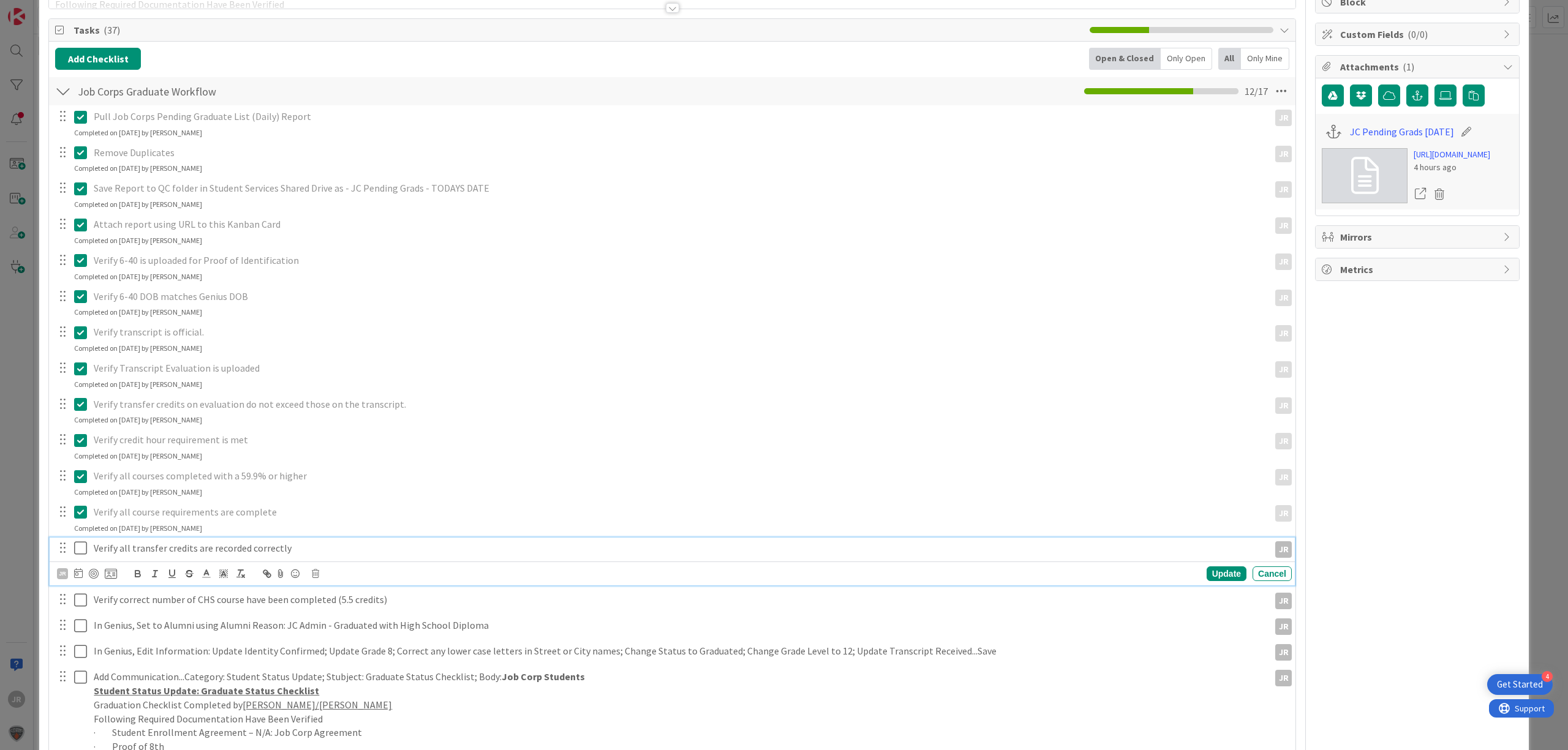
click at [84, 555] on icon at bounding box center [83, 548] width 18 height 15
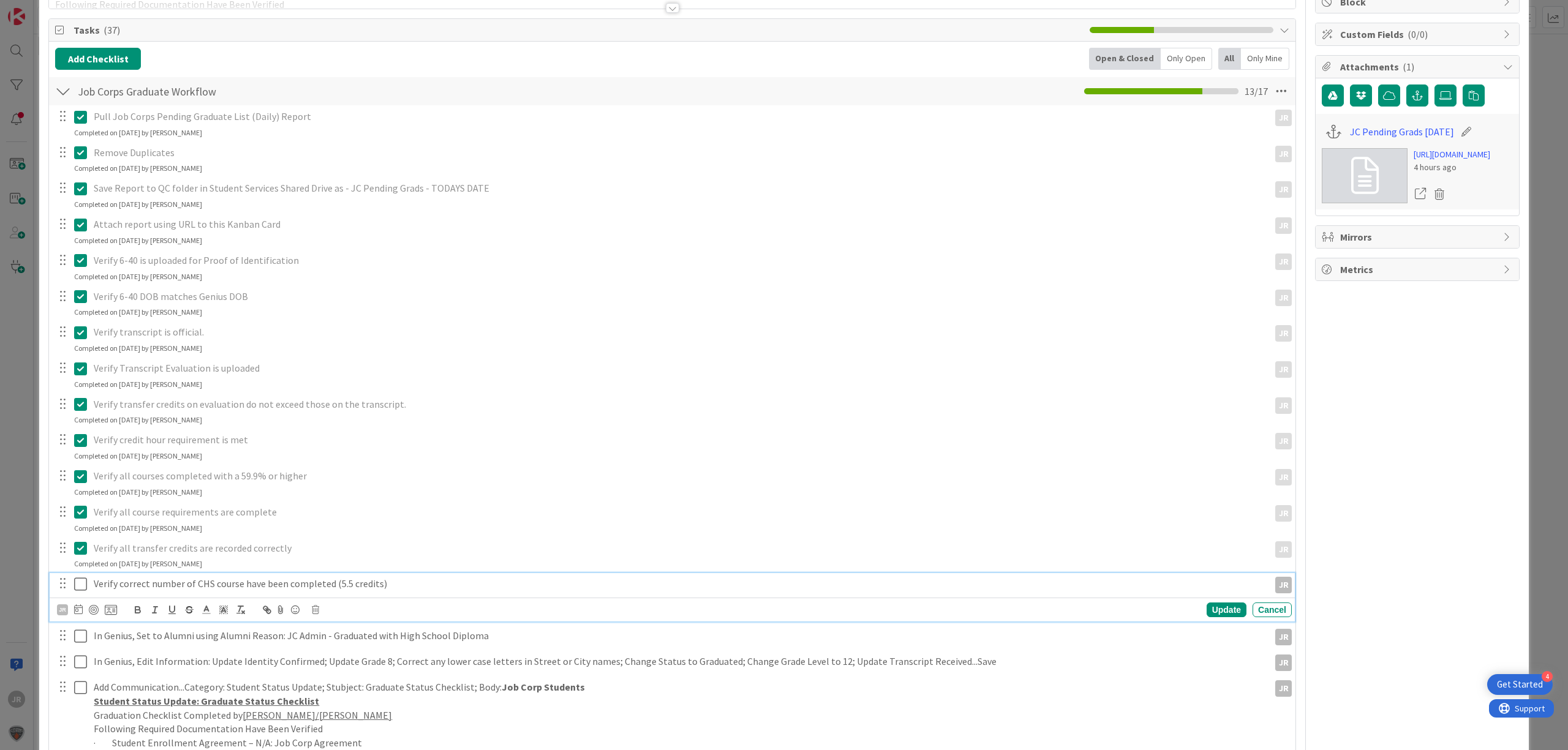
click at [84, 589] on icon at bounding box center [83, 584] width 18 height 15
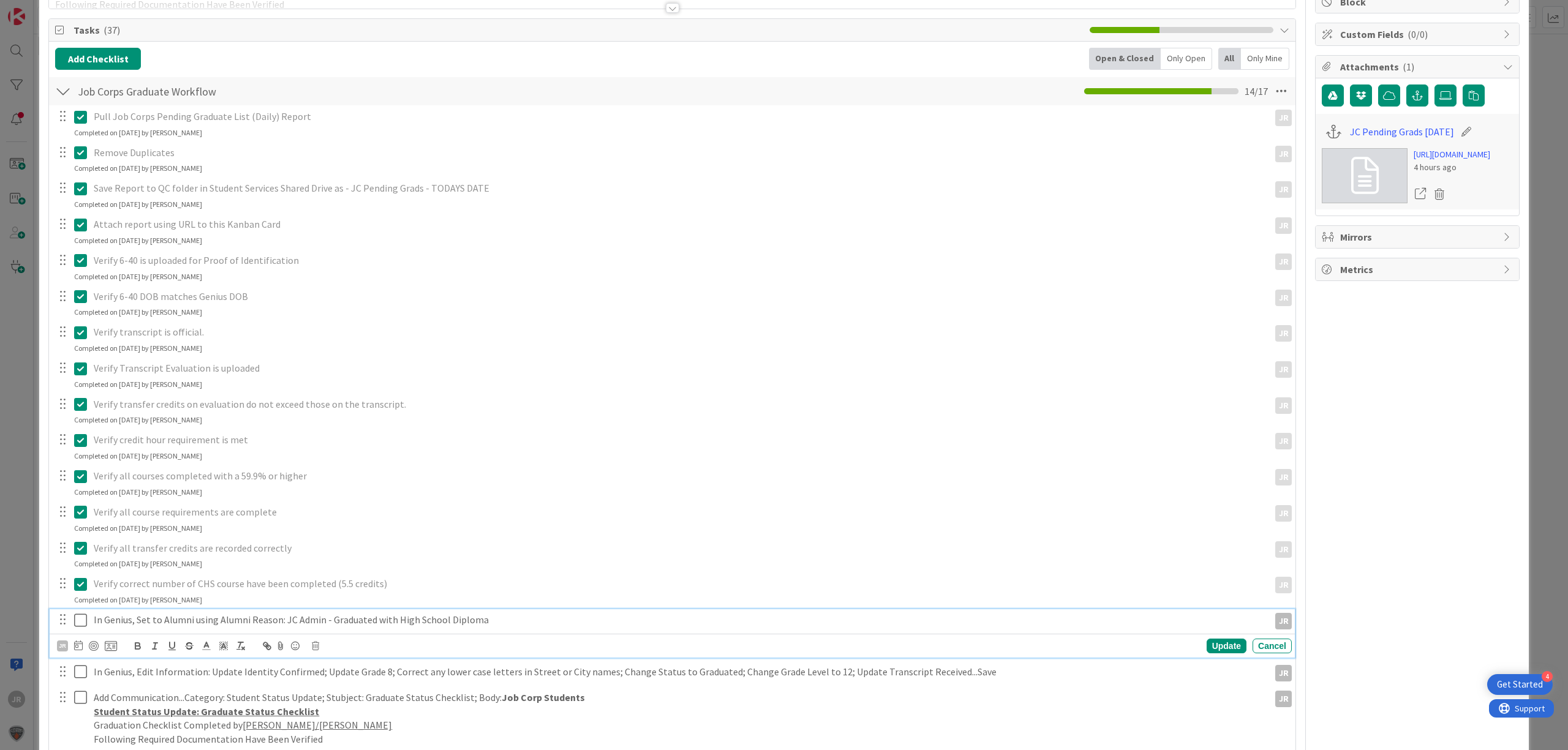
click at [81, 620] on icon at bounding box center [83, 620] width 18 height 15
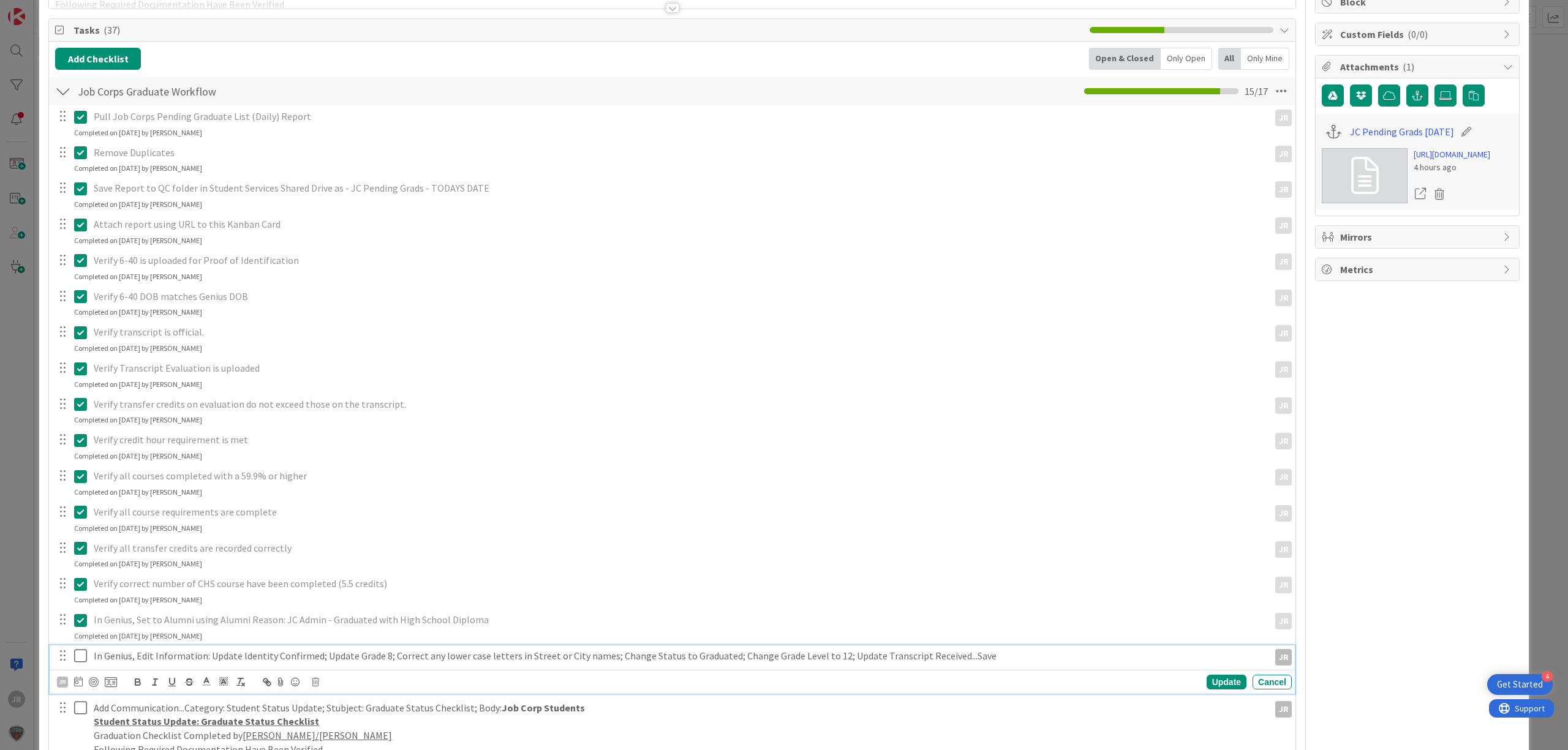
click at [79, 658] on icon at bounding box center [83, 656] width 18 height 15
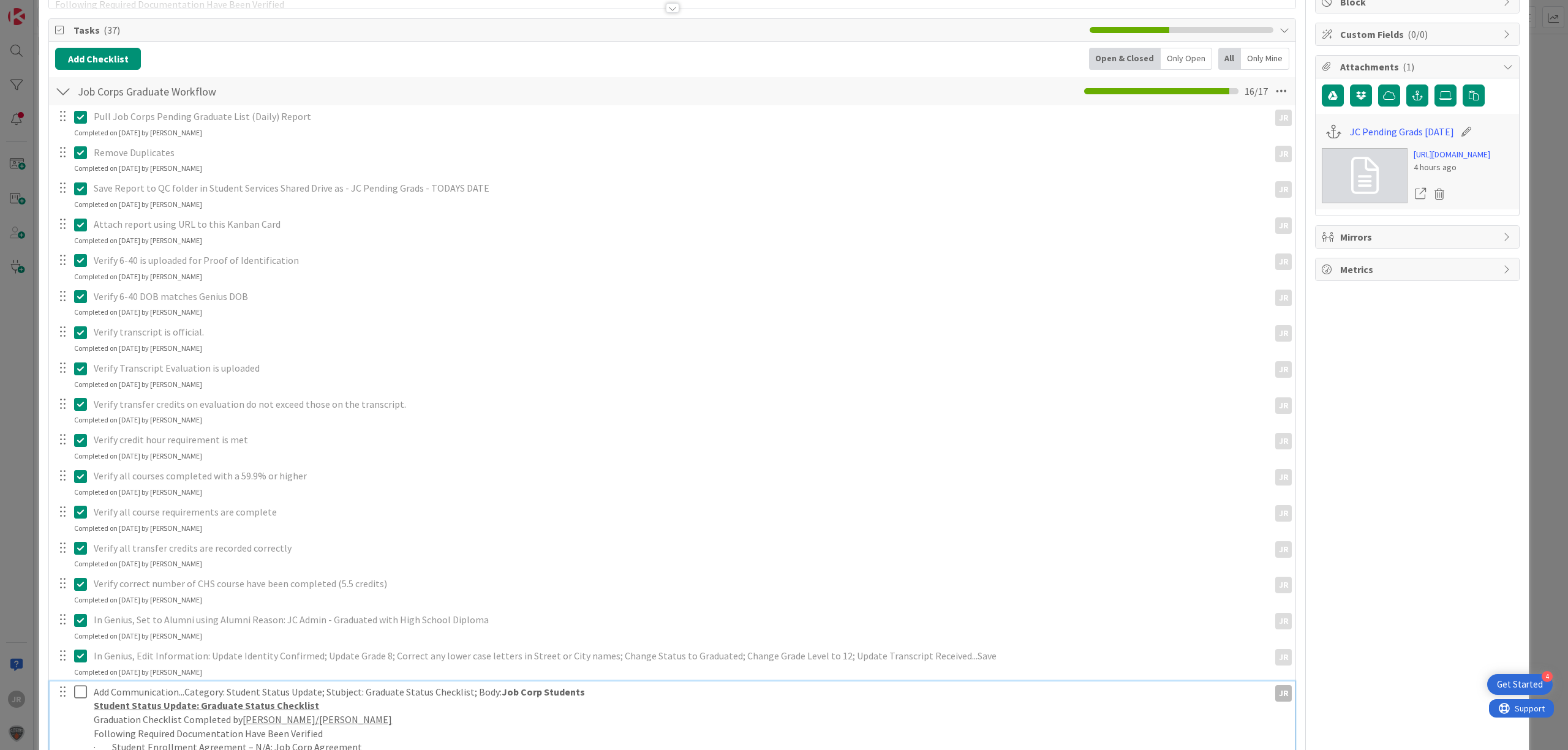
click at [79, 689] on icon at bounding box center [83, 693] width 18 height 15
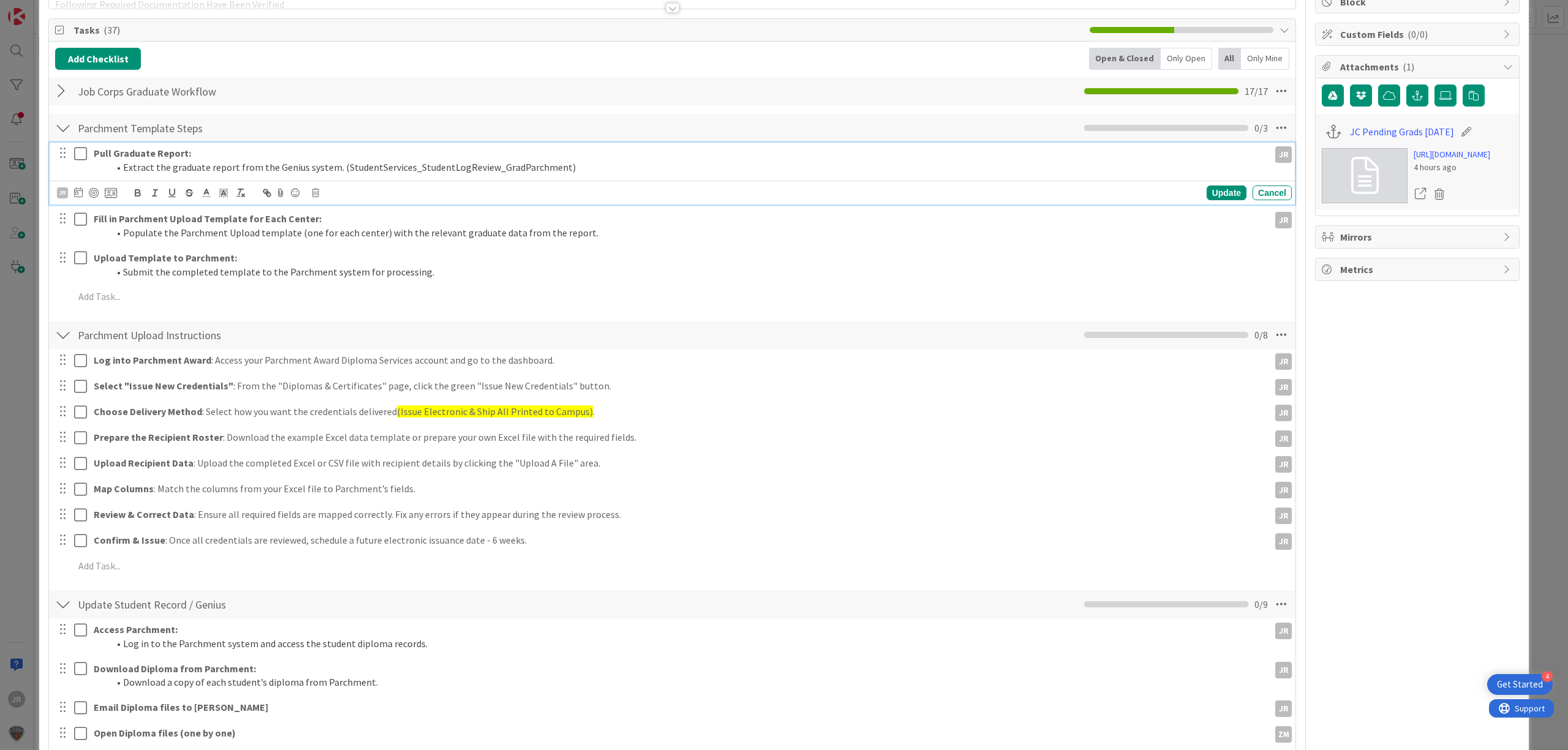
click at [78, 150] on icon at bounding box center [83, 153] width 18 height 15
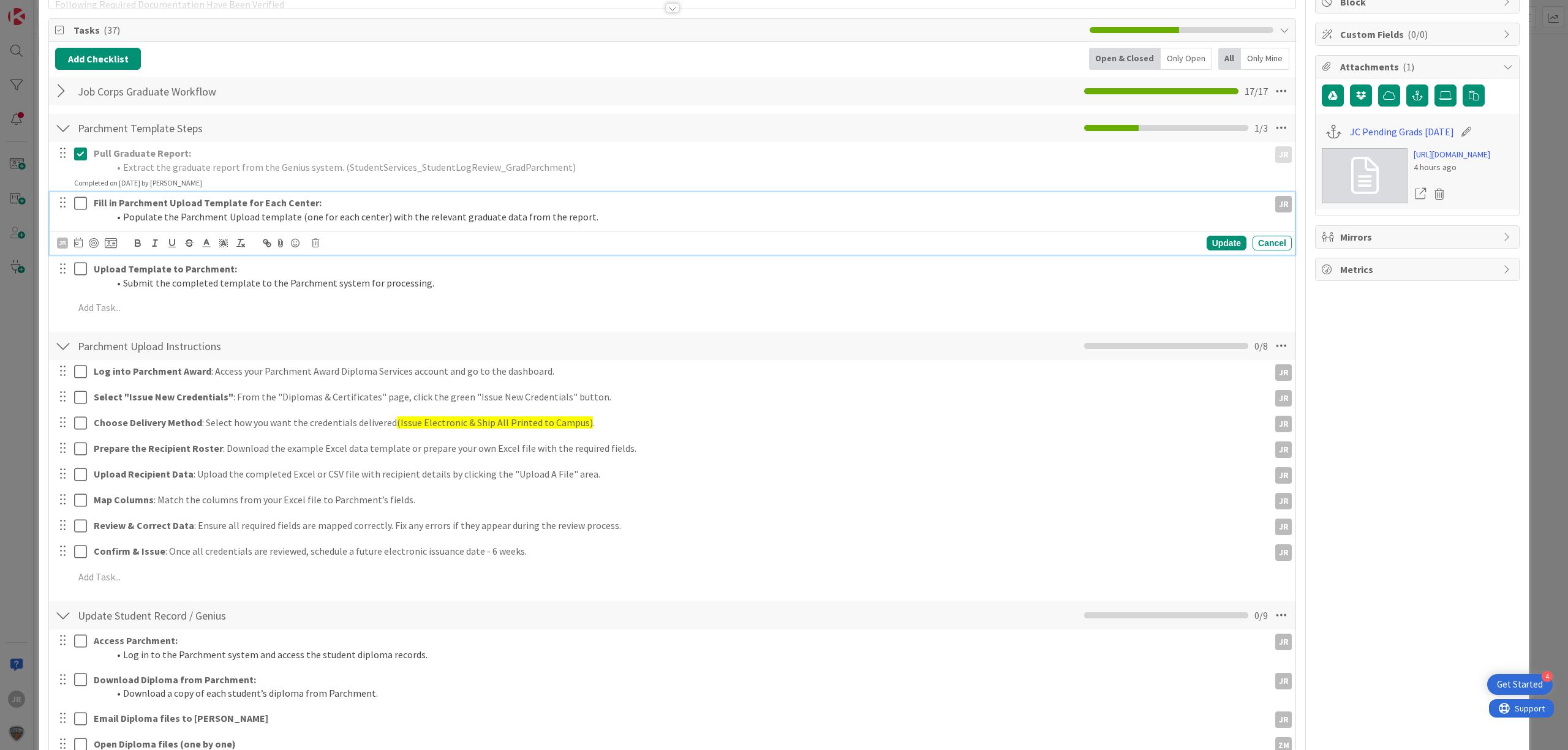
click at [82, 199] on icon at bounding box center [83, 203] width 18 height 15
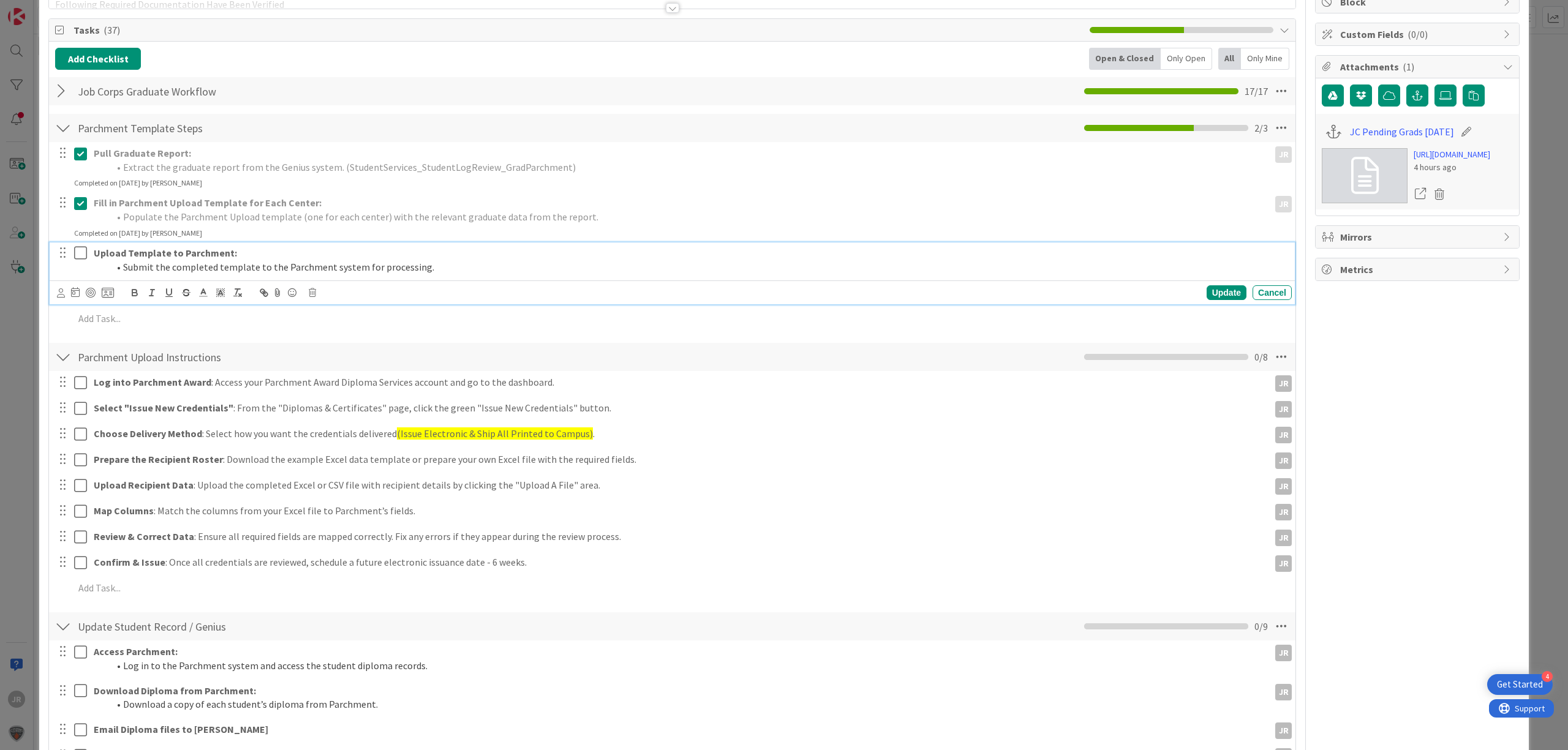
click at [79, 253] on icon at bounding box center [83, 253] width 18 height 15
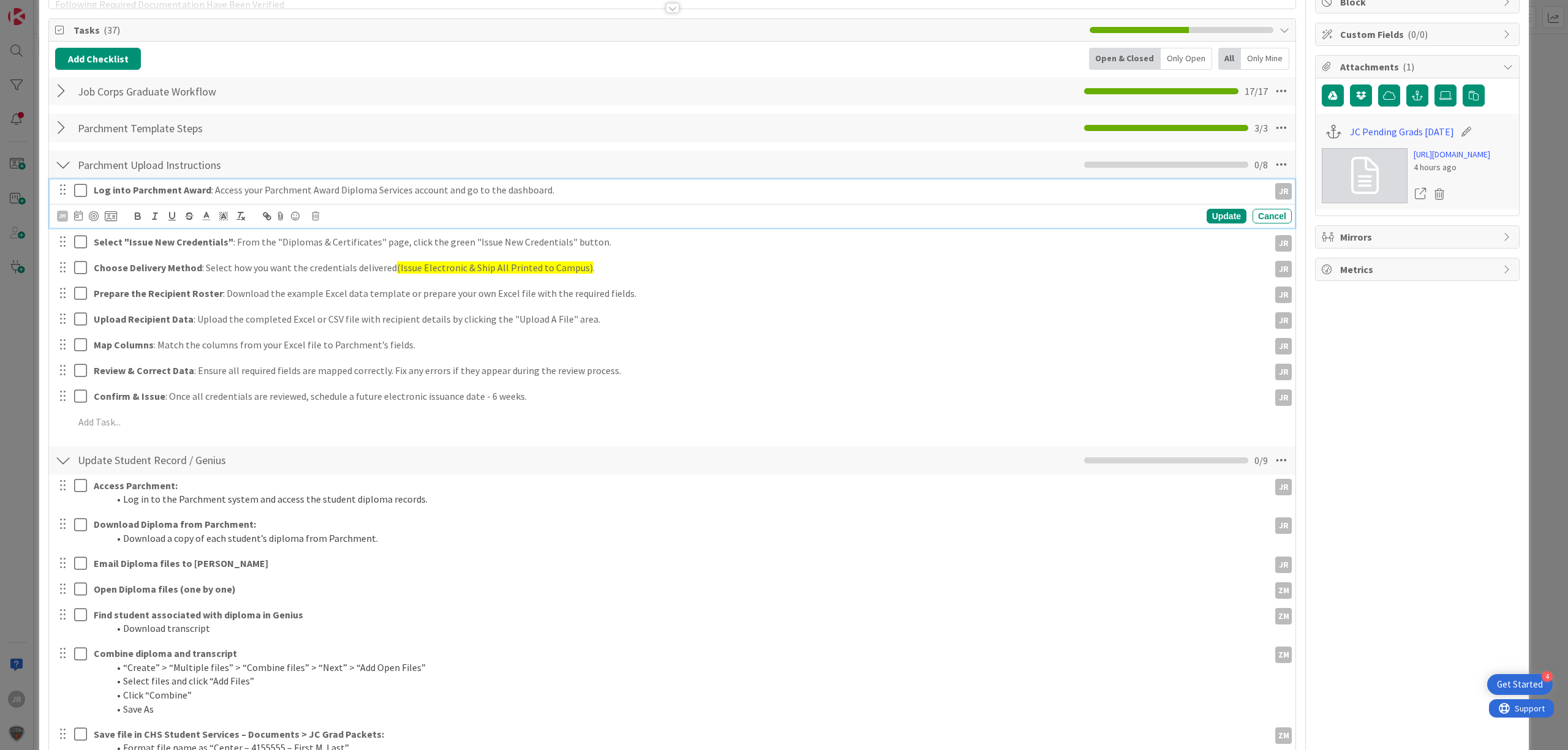
click at [79, 194] on icon at bounding box center [83, 191] width 18 height 15
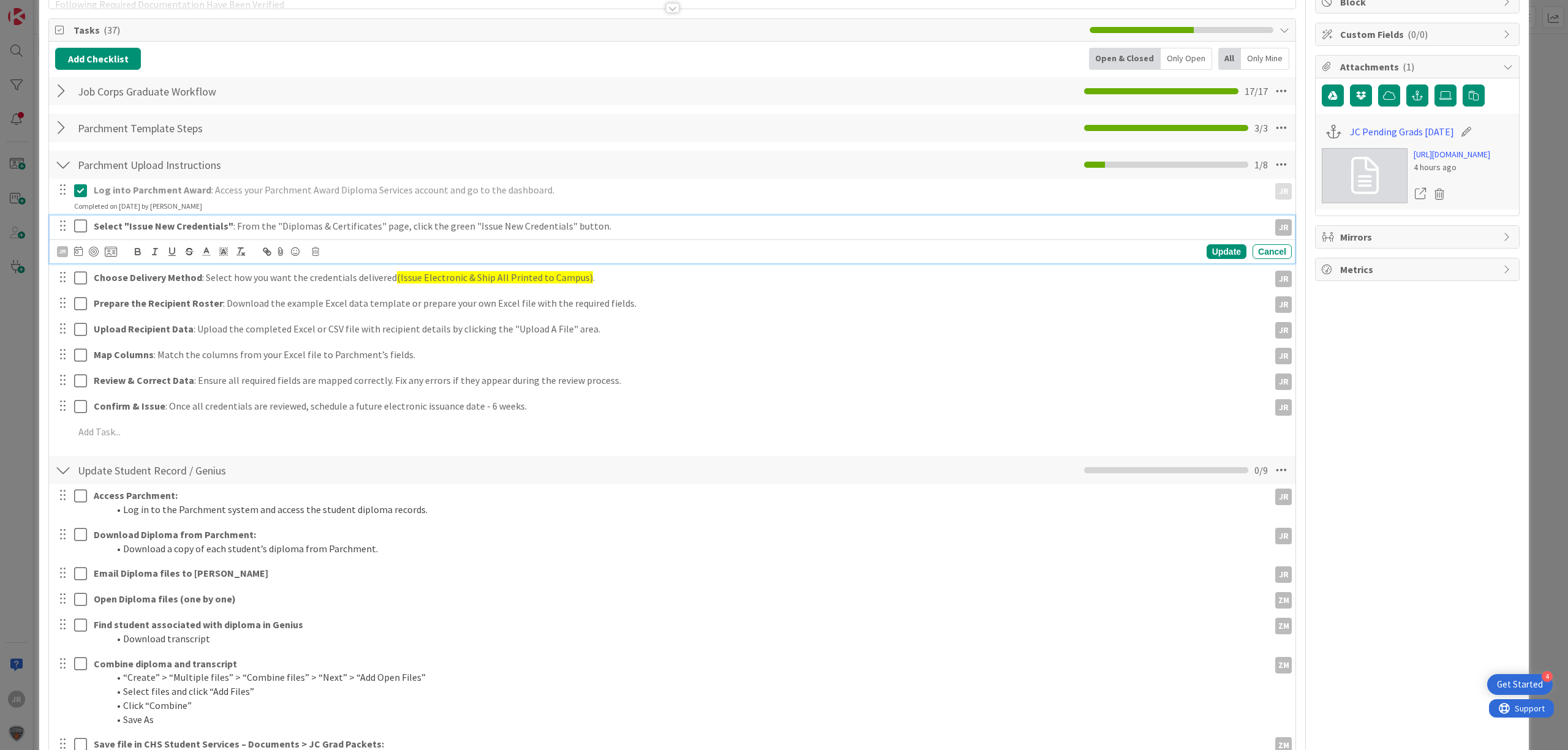
click at [79, 234] on icon at bounding box center [83, 226] width 18 height 15
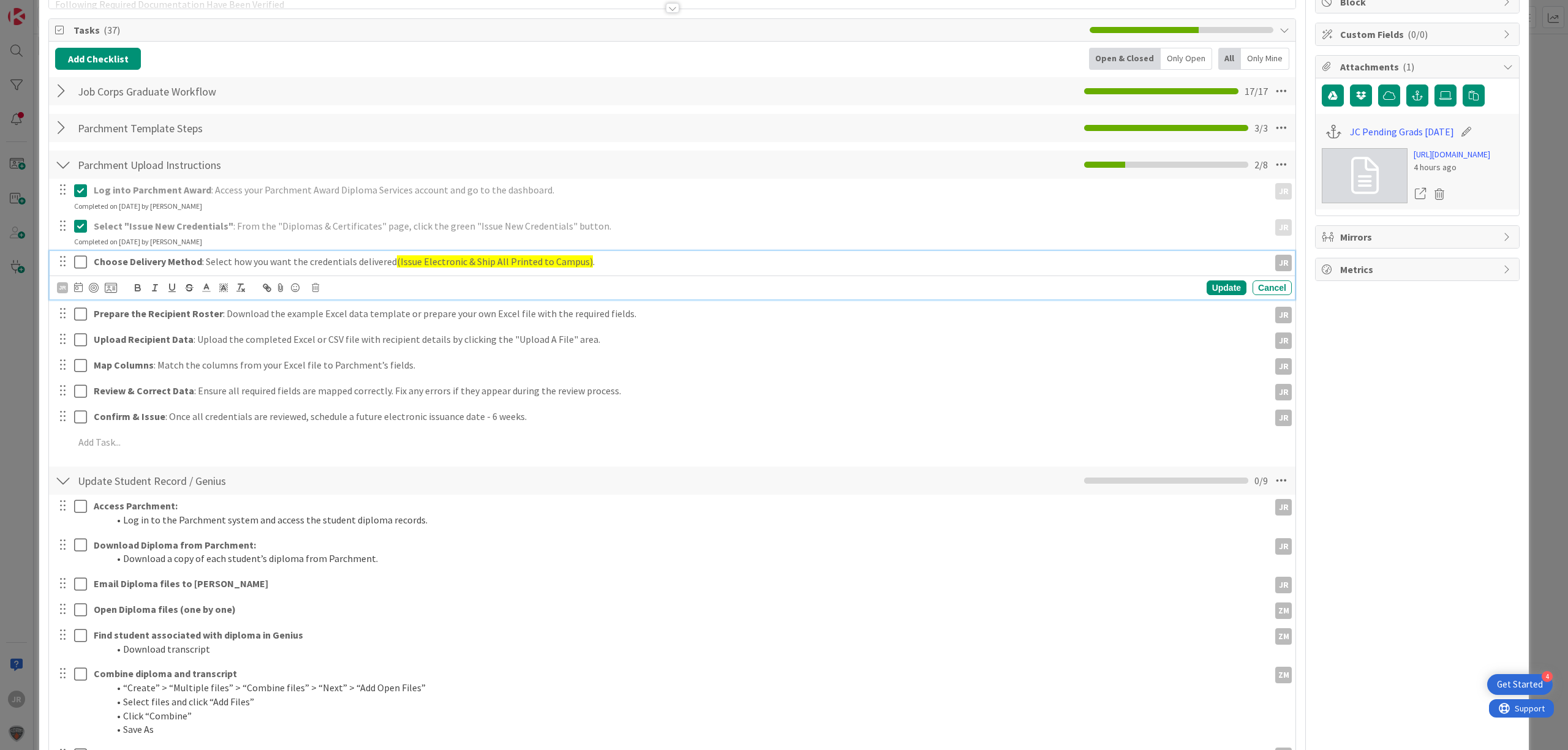
click at [82, 261] on icon at bounding box center [83, 262] width 18 height 15
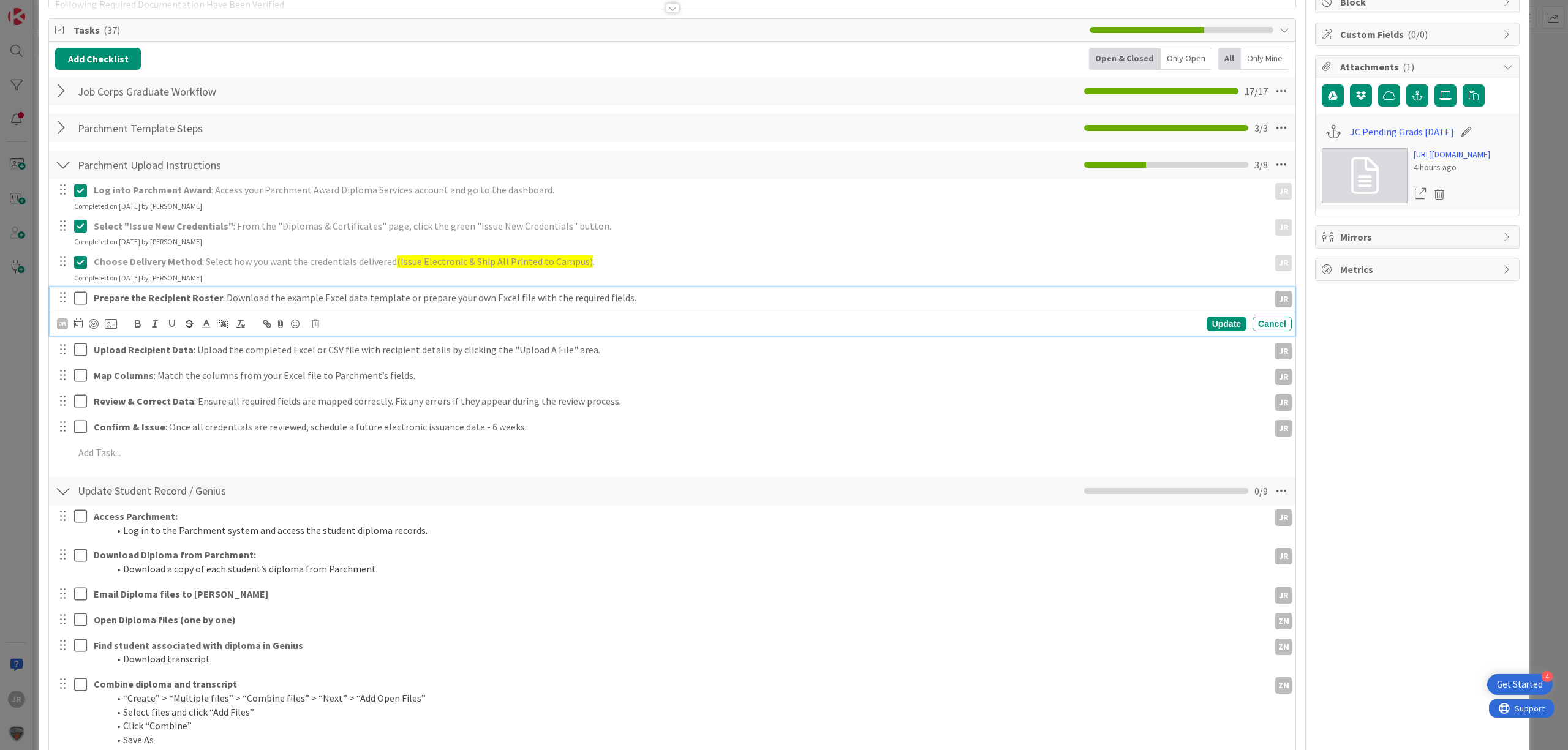
click at [82, 299] on icon at bounding box center [83, 298] width 18 height 15
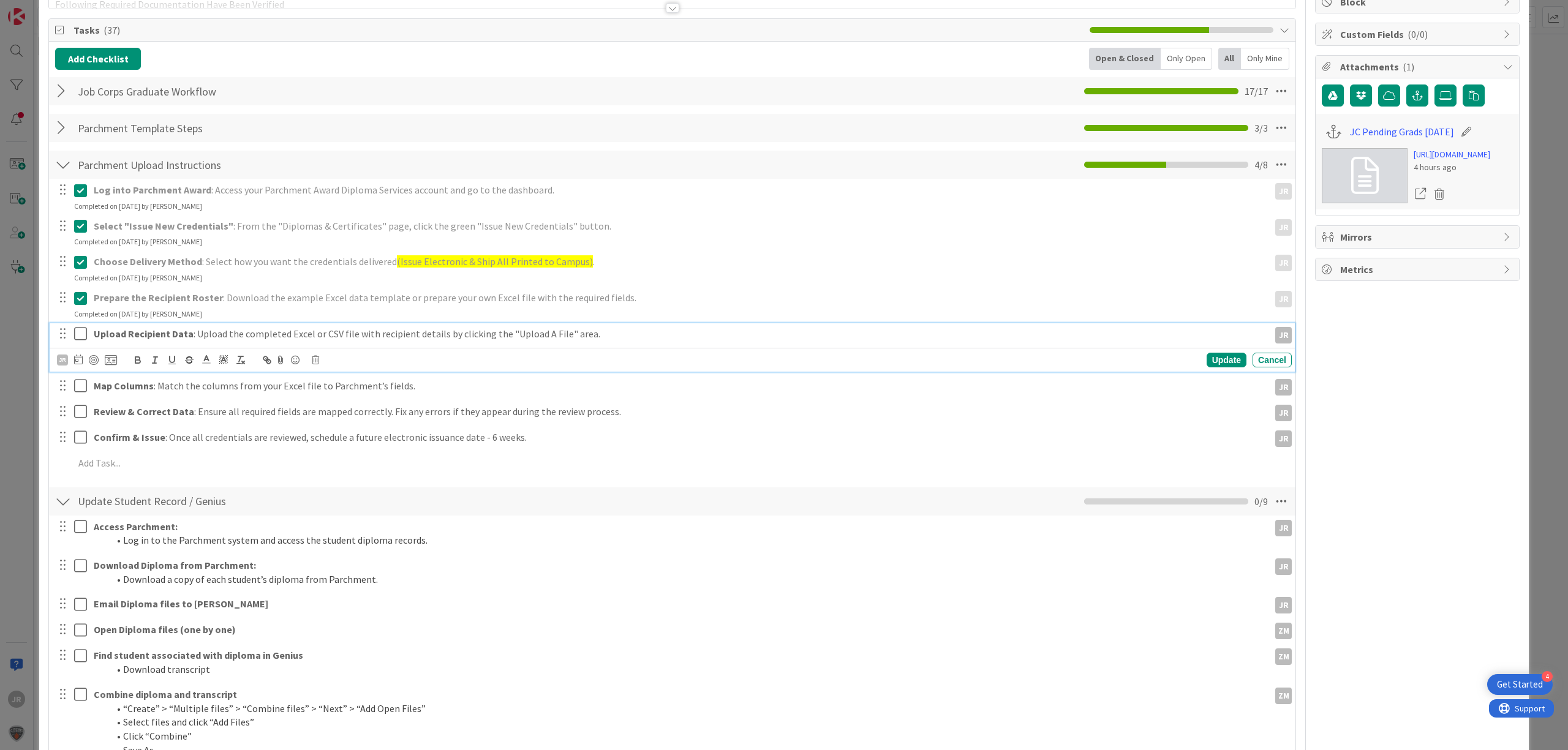
click at [81, 332] on icon at bounding box center [83, 334] width 18 height 15
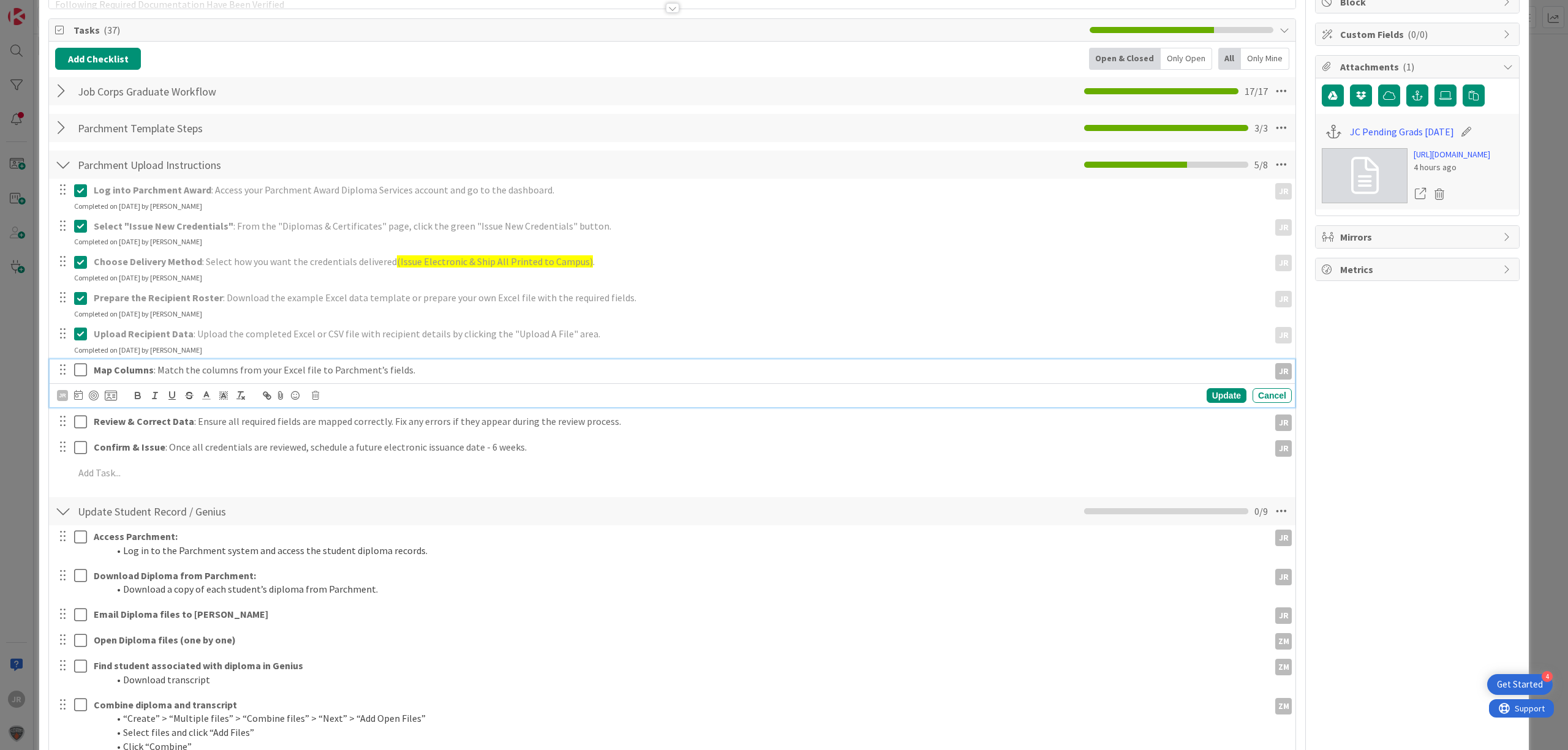
click at [81, 369] on icon at bounding box center [83, 370] width 18 height 15
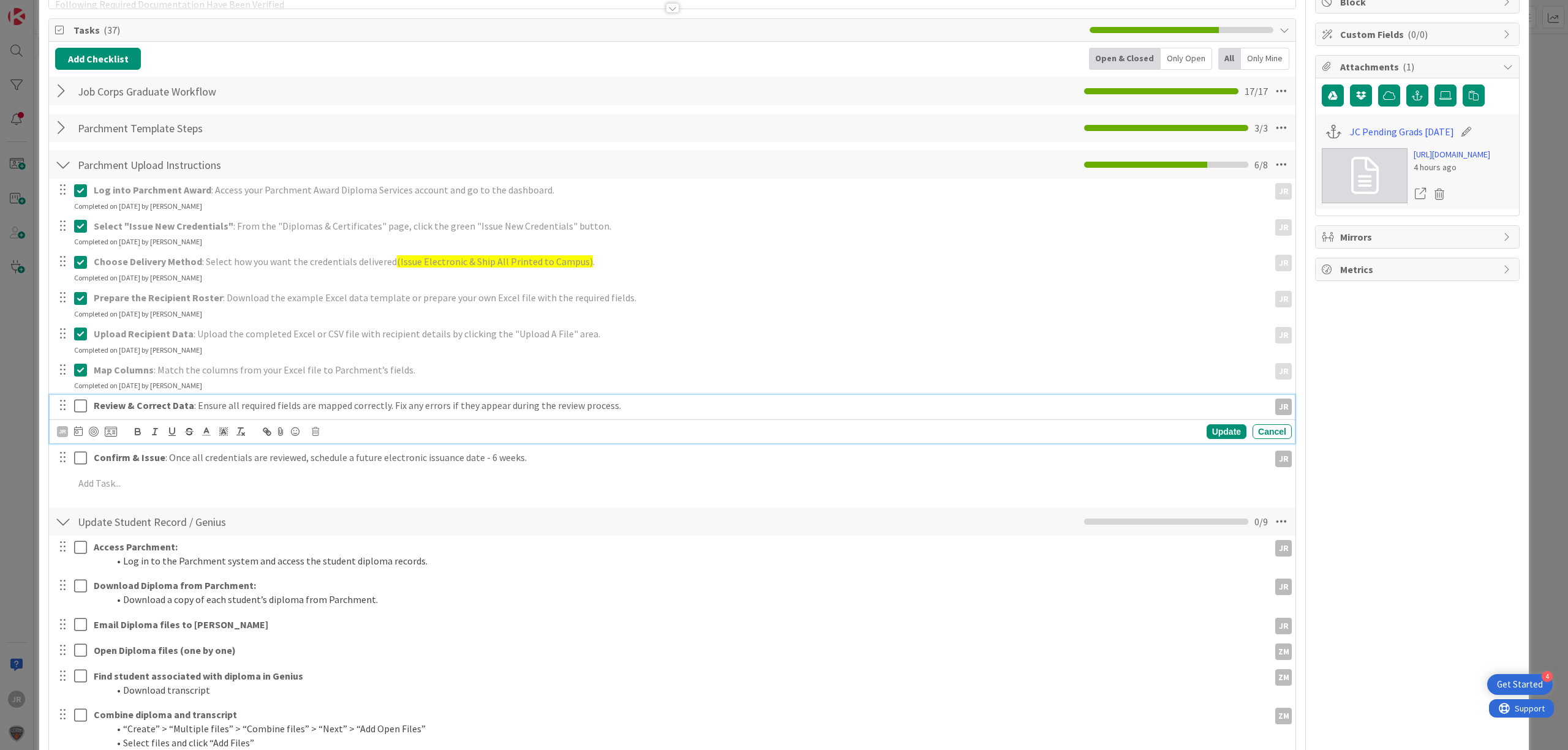
drag, startPoint x: 81, startPoint y: 405, endPoint x: 81, endPoint y: 430, distance: 25.0
click at [81, 405] on icon at bounding box center [83, 406] width 18 height 15
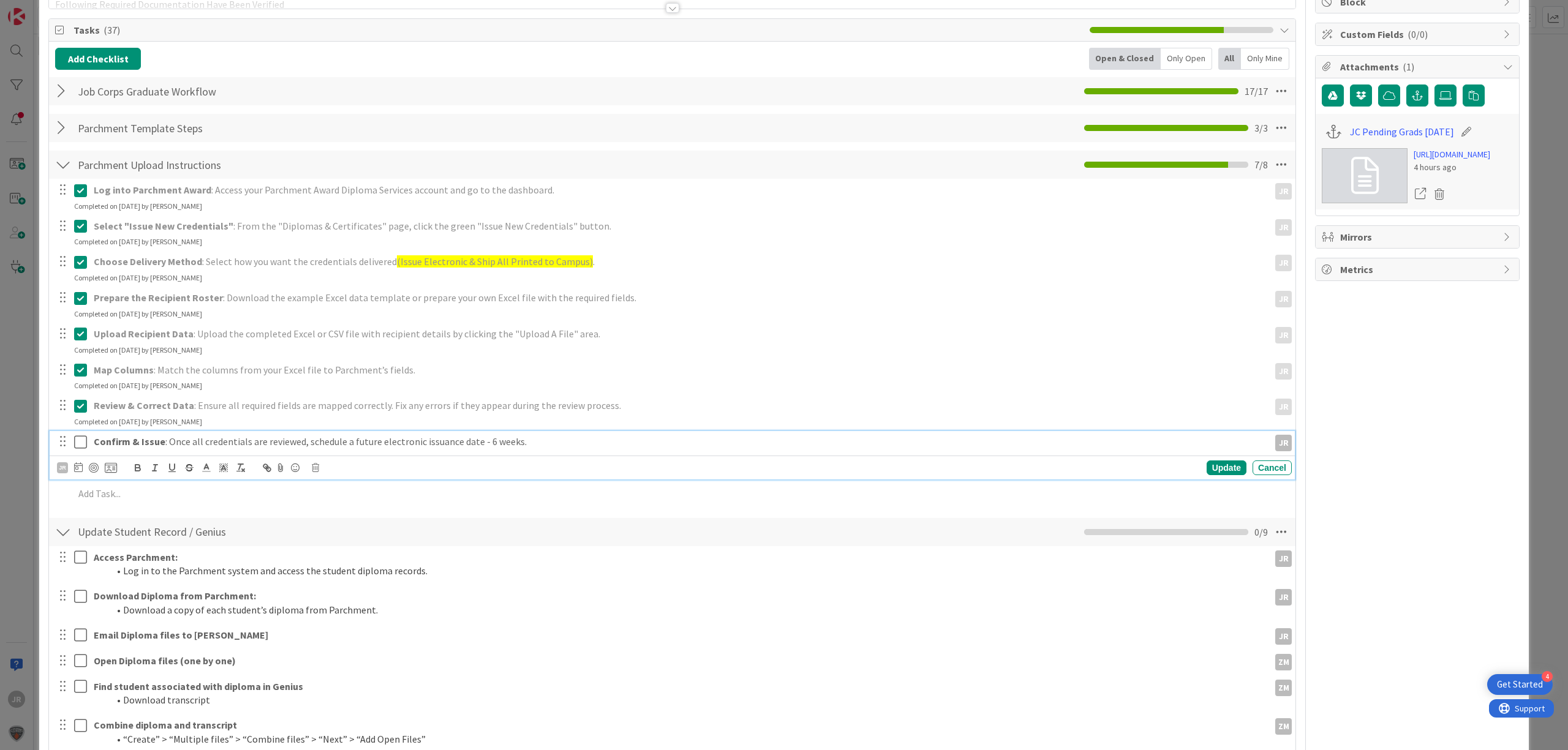
click at [85, 443] on icon at bounding box center [83, 443] width 18 height 15
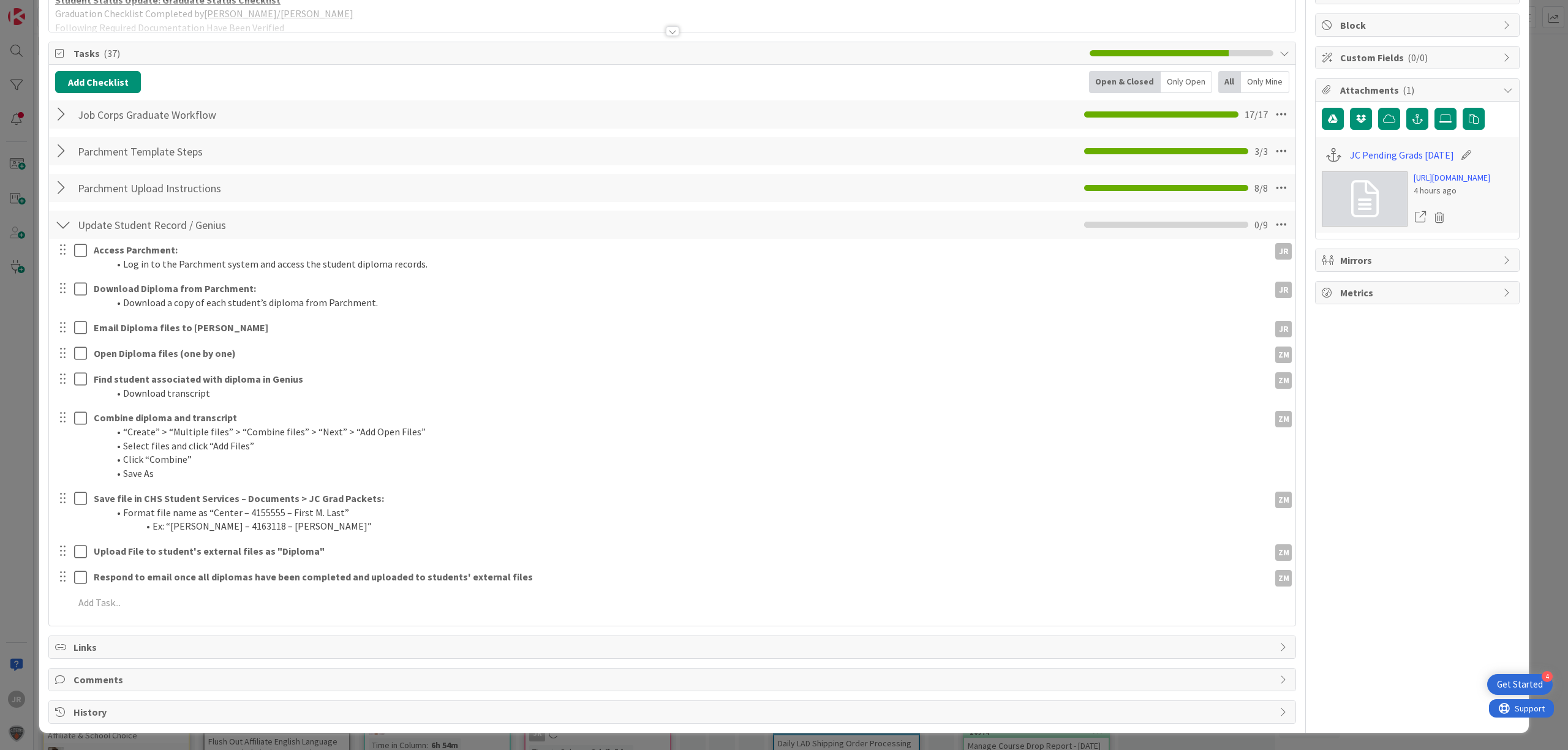
scroll to position [142, 0]
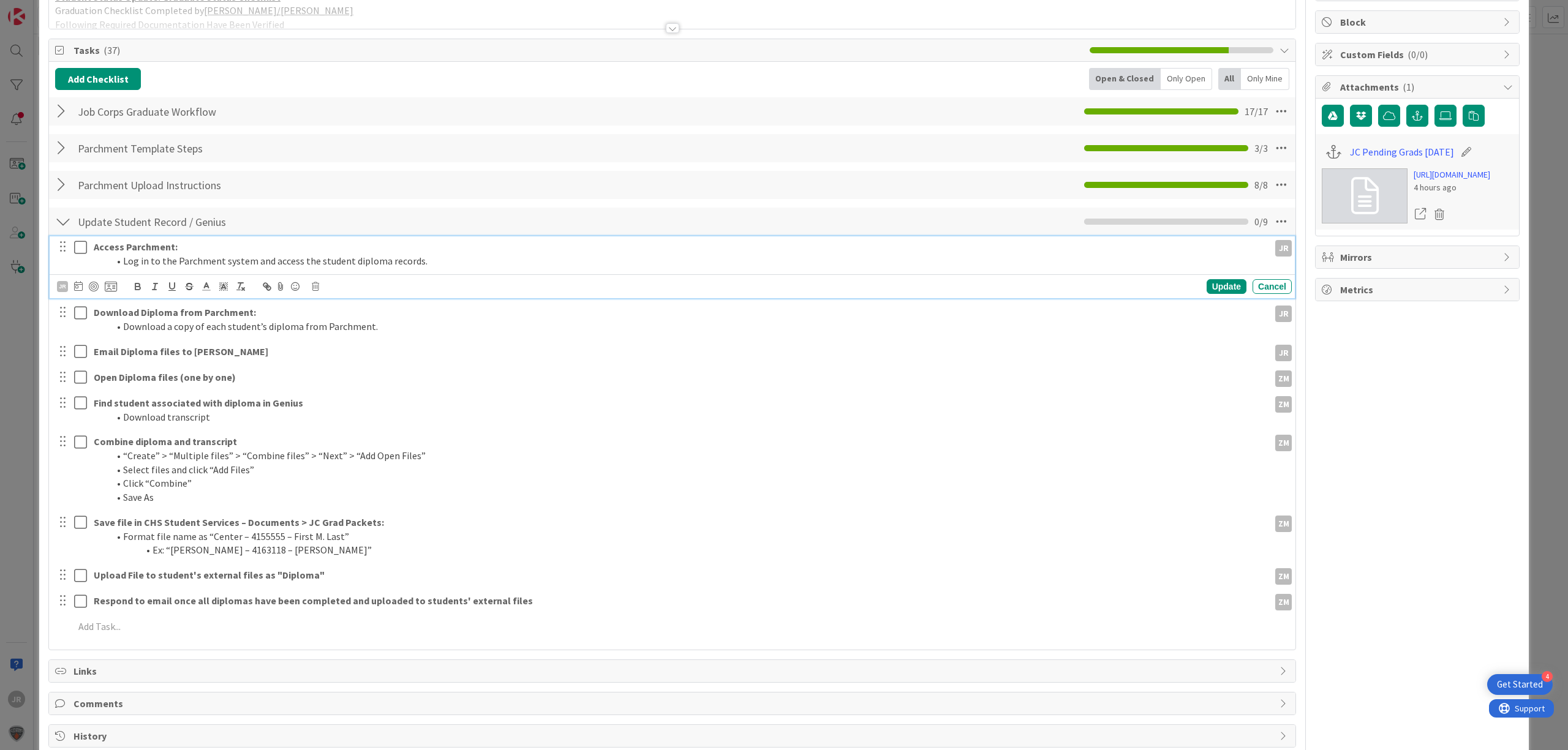
click at [79, 251] on div at bounding box center [72, 254] width 35 height 35
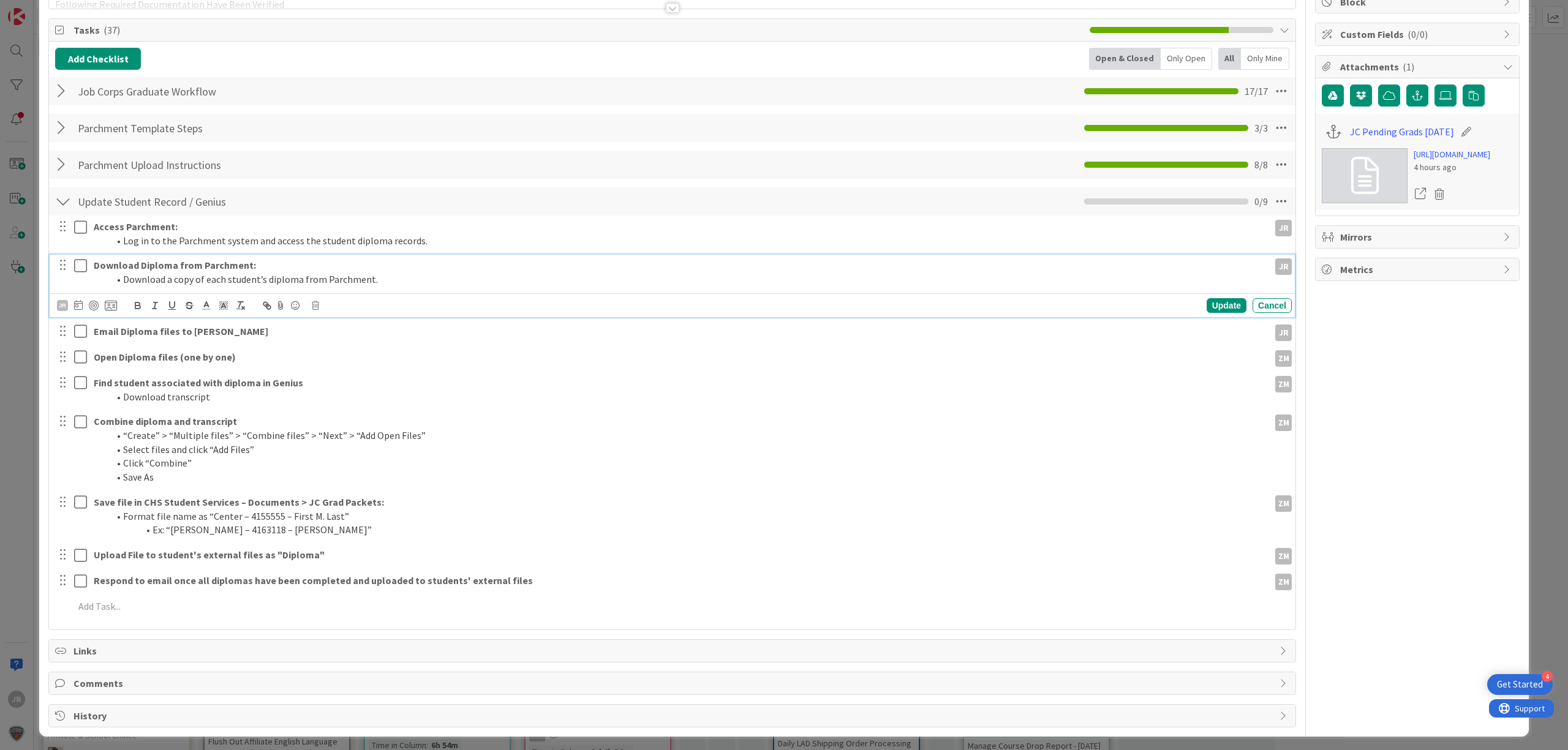
click at [79, 292] on div "Download Diploma from Parchment: Download a copy of each student’s diploma from…" at bounding box center [671, 286] width 1245 height 62
drag, startPoint x: 83, startPoint y: 236, endPoint x: 82, endPoint y: 255, distance: 19.0
click at [82, 236] on button at bounding box center [81, 226] width 15 height 19
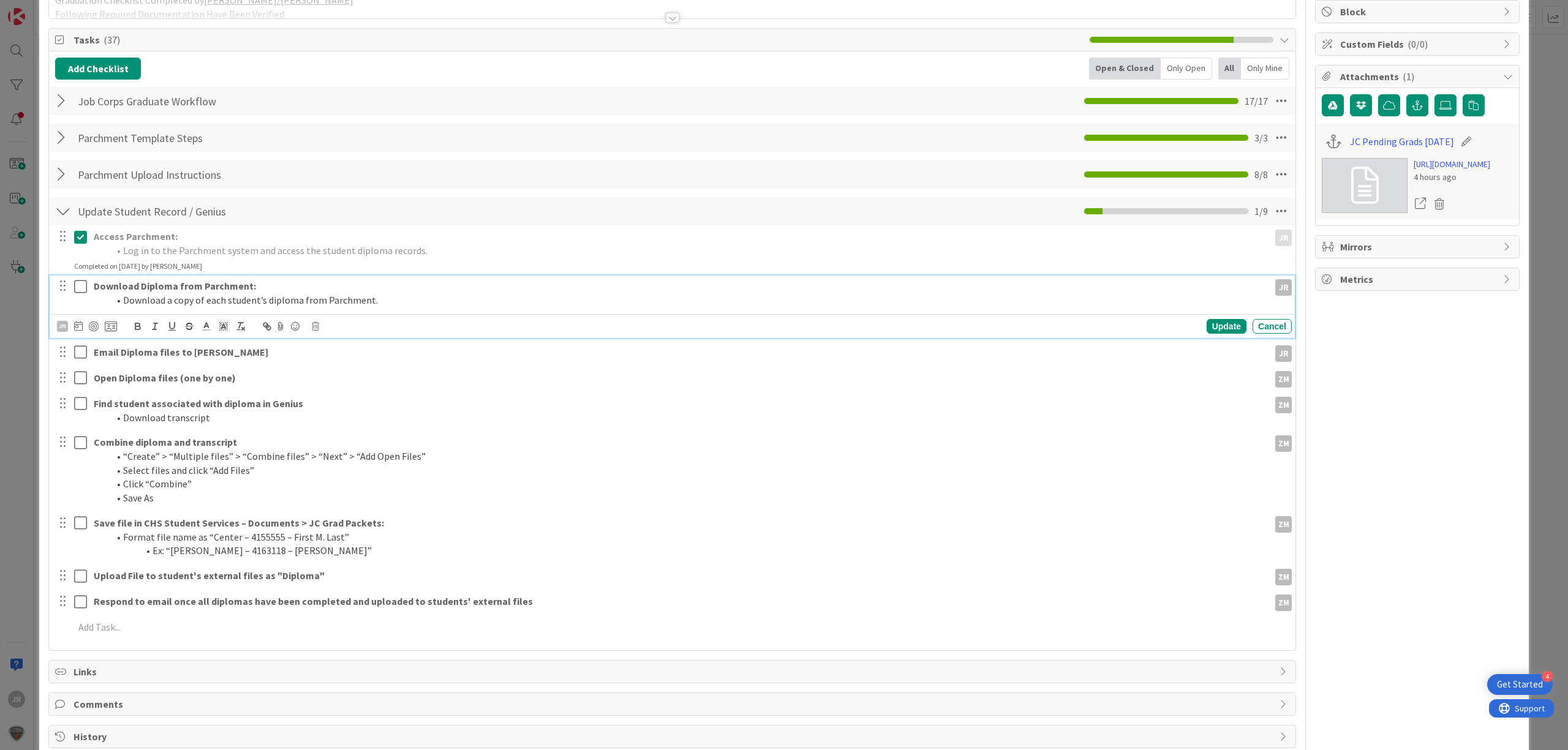
click at [83, 282] on icon at bounding box center [83, 286] width 18 height 15
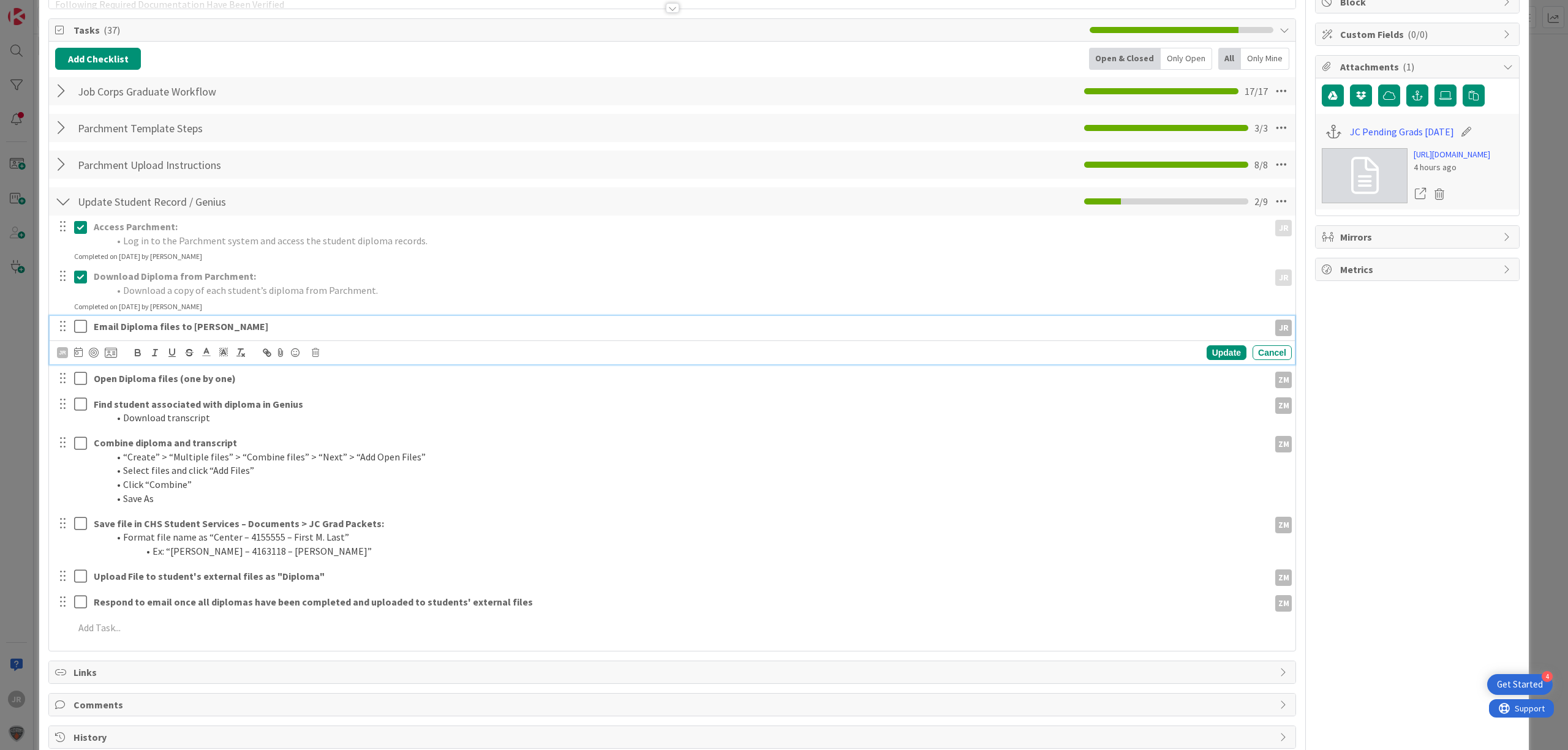
click at [84, 329] on icon at bounding box center [83, 327] width 18 height 15
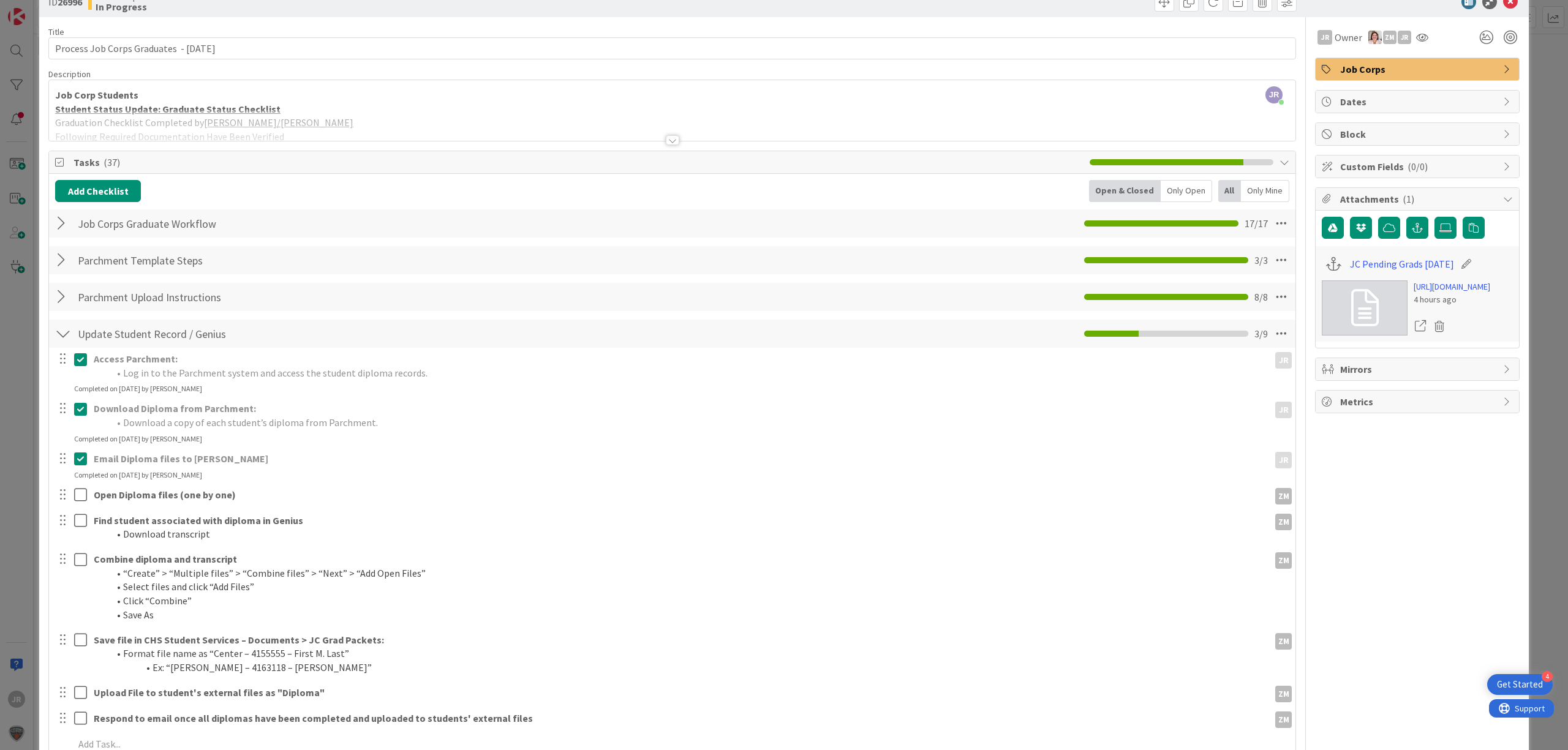
scroll to position [0, 0]
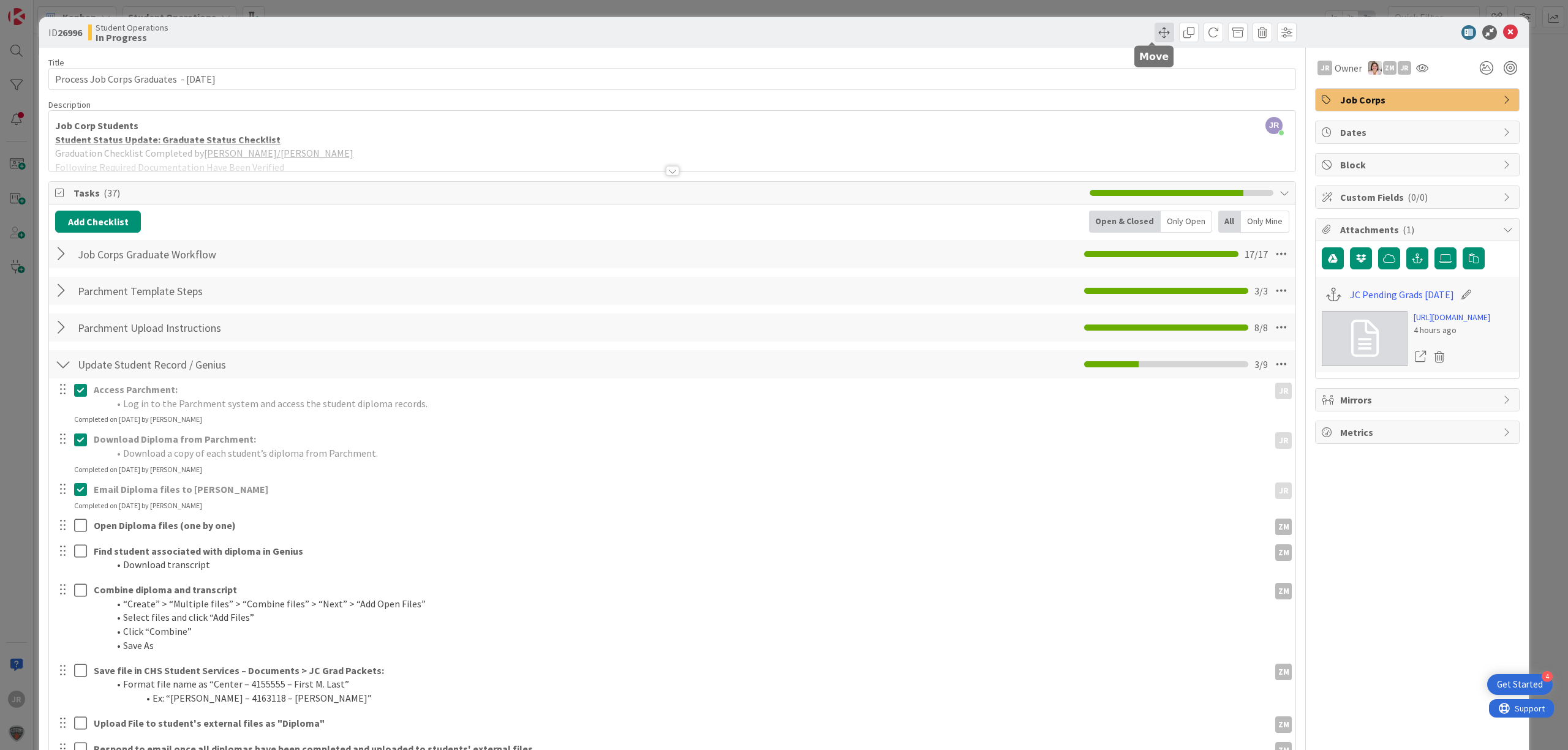
click at [1155, 27] on span at bounding box center [1164, 32] width 19 height 19
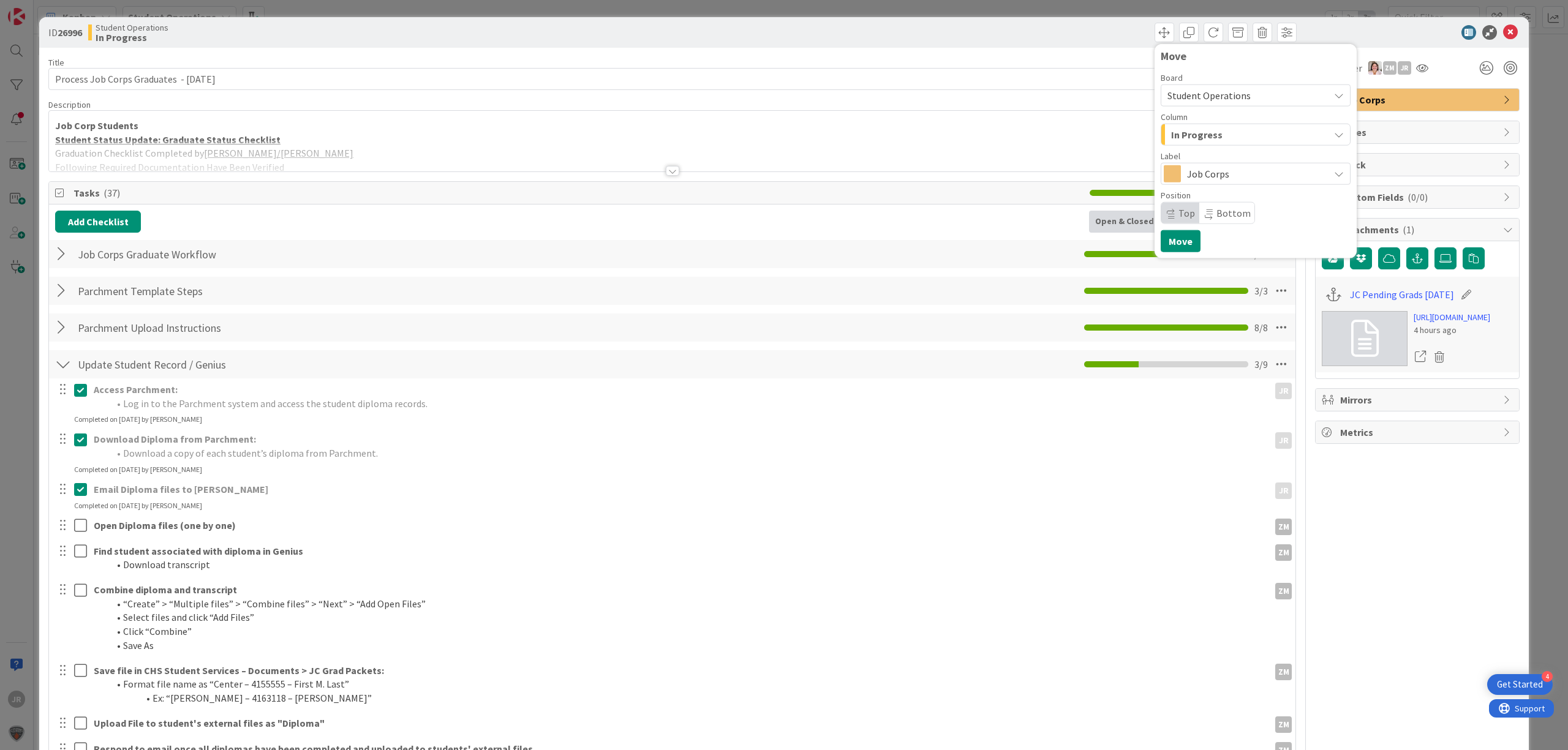
click at [1186, 141] on span "In Progress" at bounding box center [1197, 134] width 51 height 16
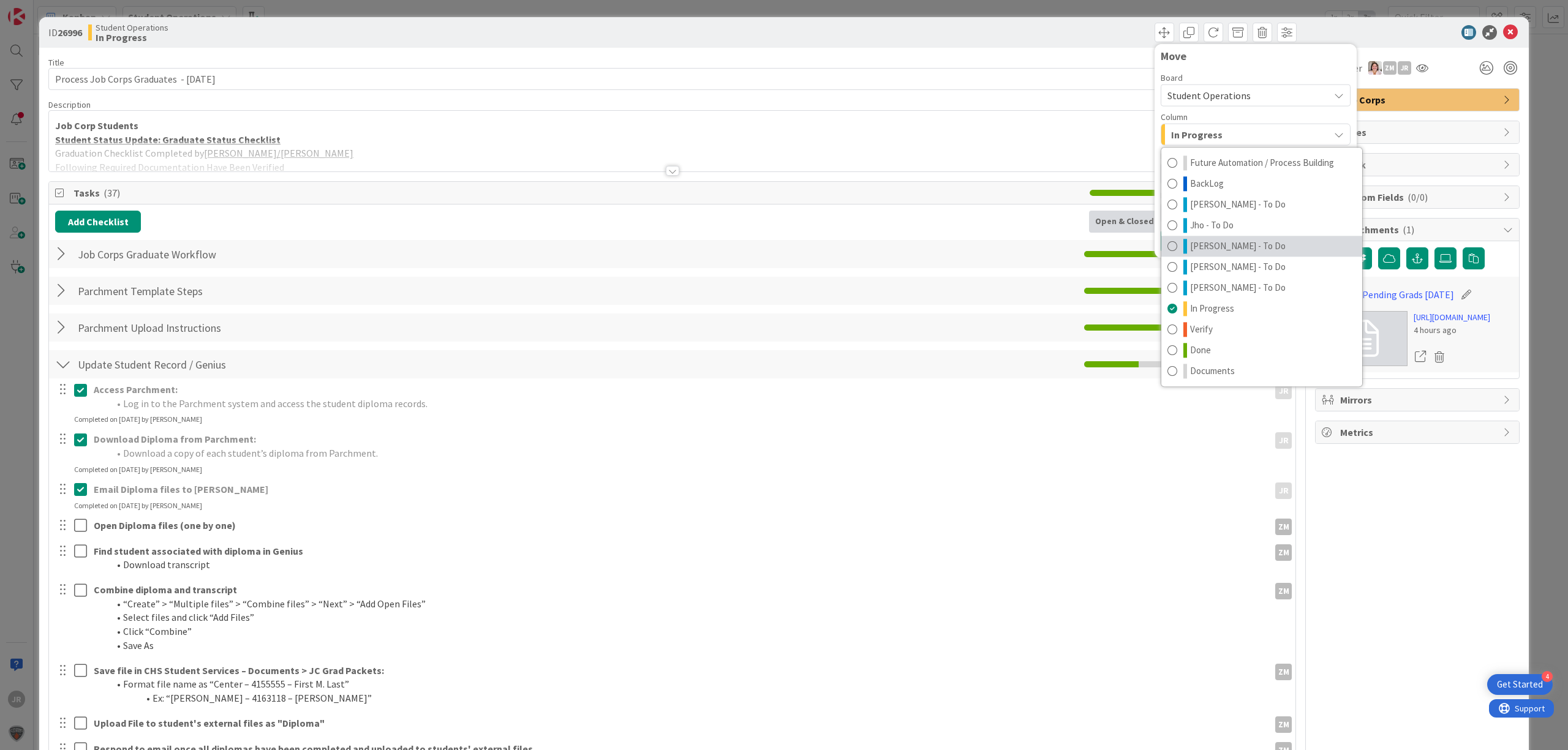
click at [1218, 255] on link "[PERSON_NAME] - To Do" at bounding box center [1262, 245] width 201 height 21
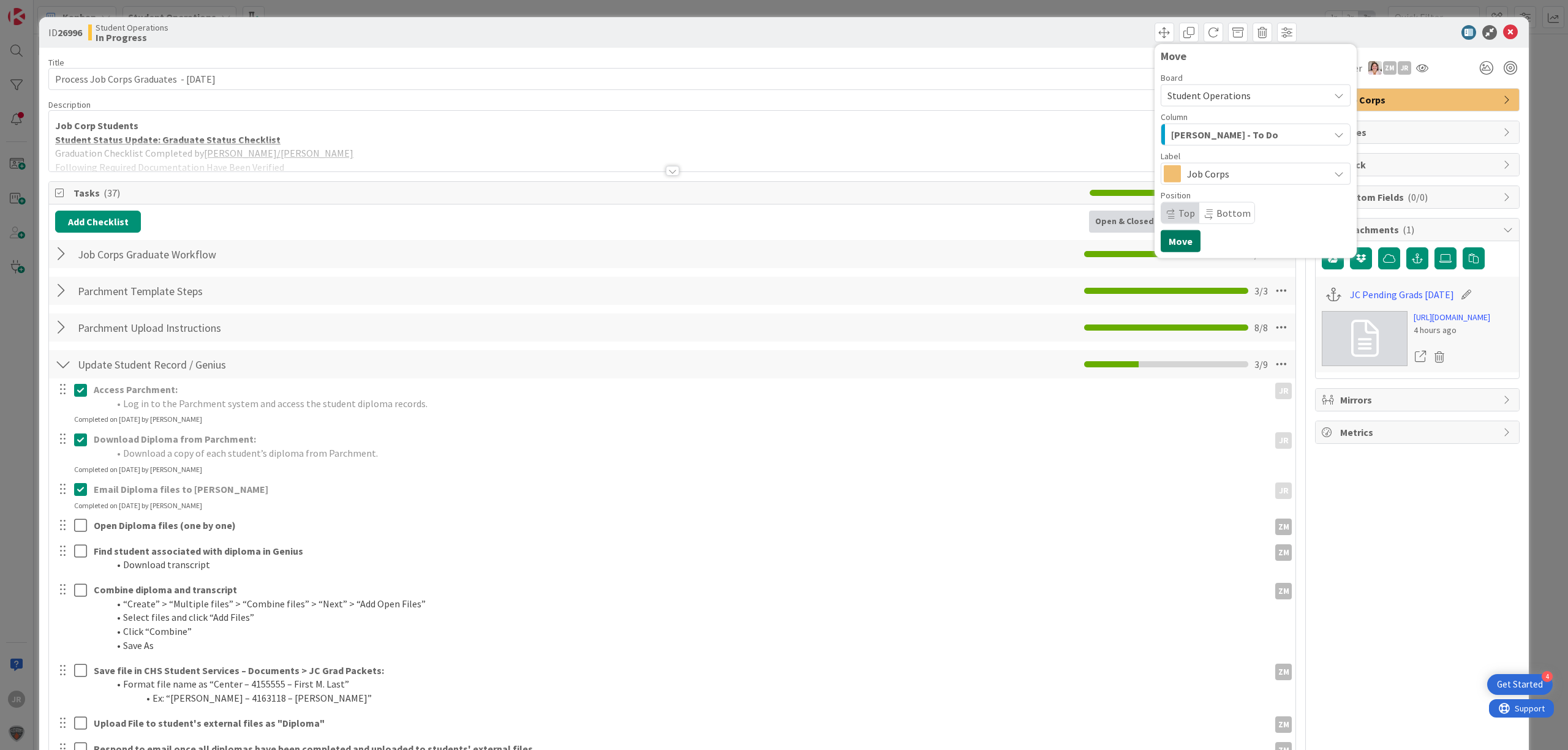
click at [1171, 251] on button "Move" at bounding box center [1180, 241] width 40 height 22
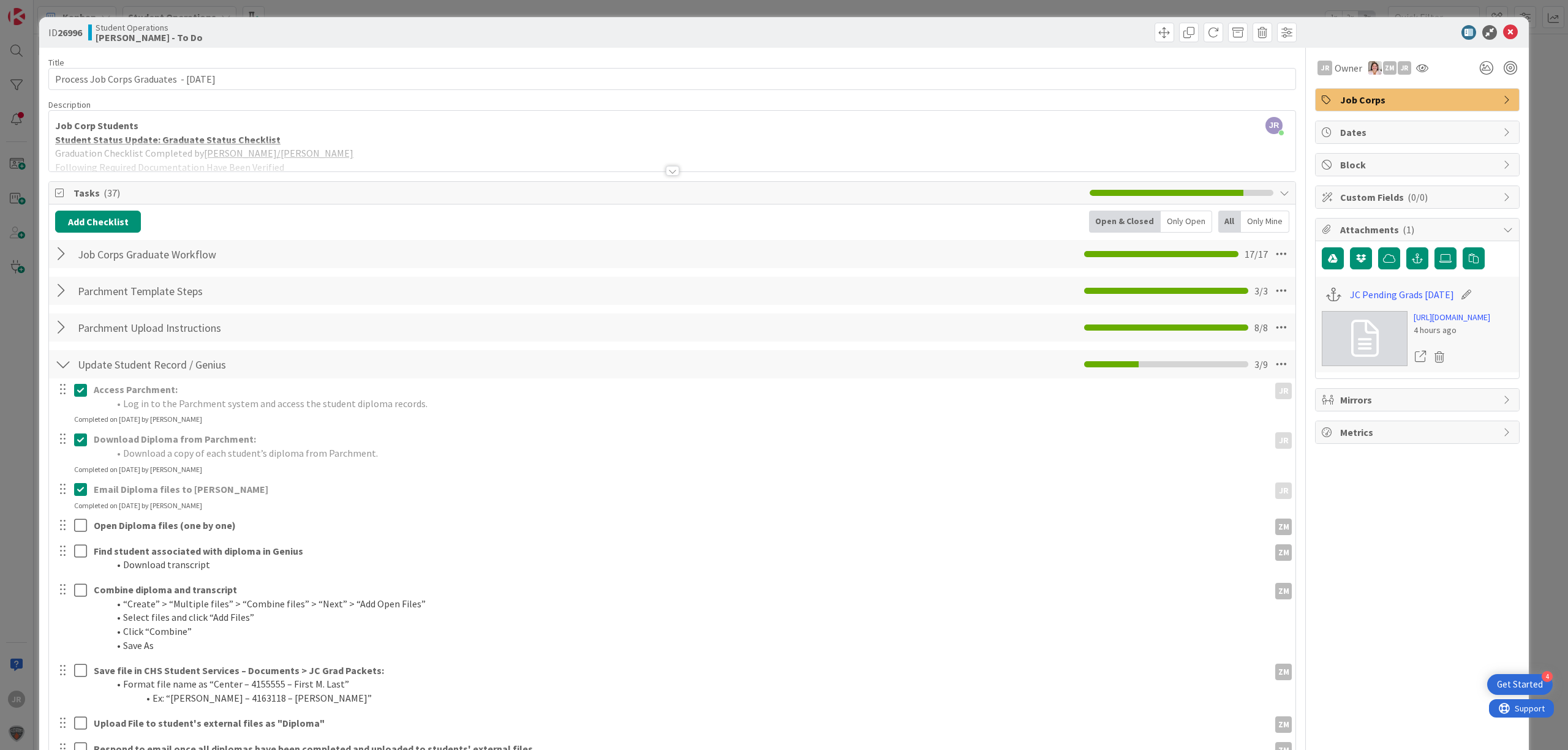
click at [1061, 17] on div "ID 26996 Student Operations [PERSON_NAME] - To Do Move Move" at bounding box center [784, 33] width 1490 height 31
click at [1061, 15] on div "ID 26996 Student Operations [PERSON_NAME] - To Do Move Move Title 41 / 128 Proc…" at bounding box center [784, 375] width 1568 height 750
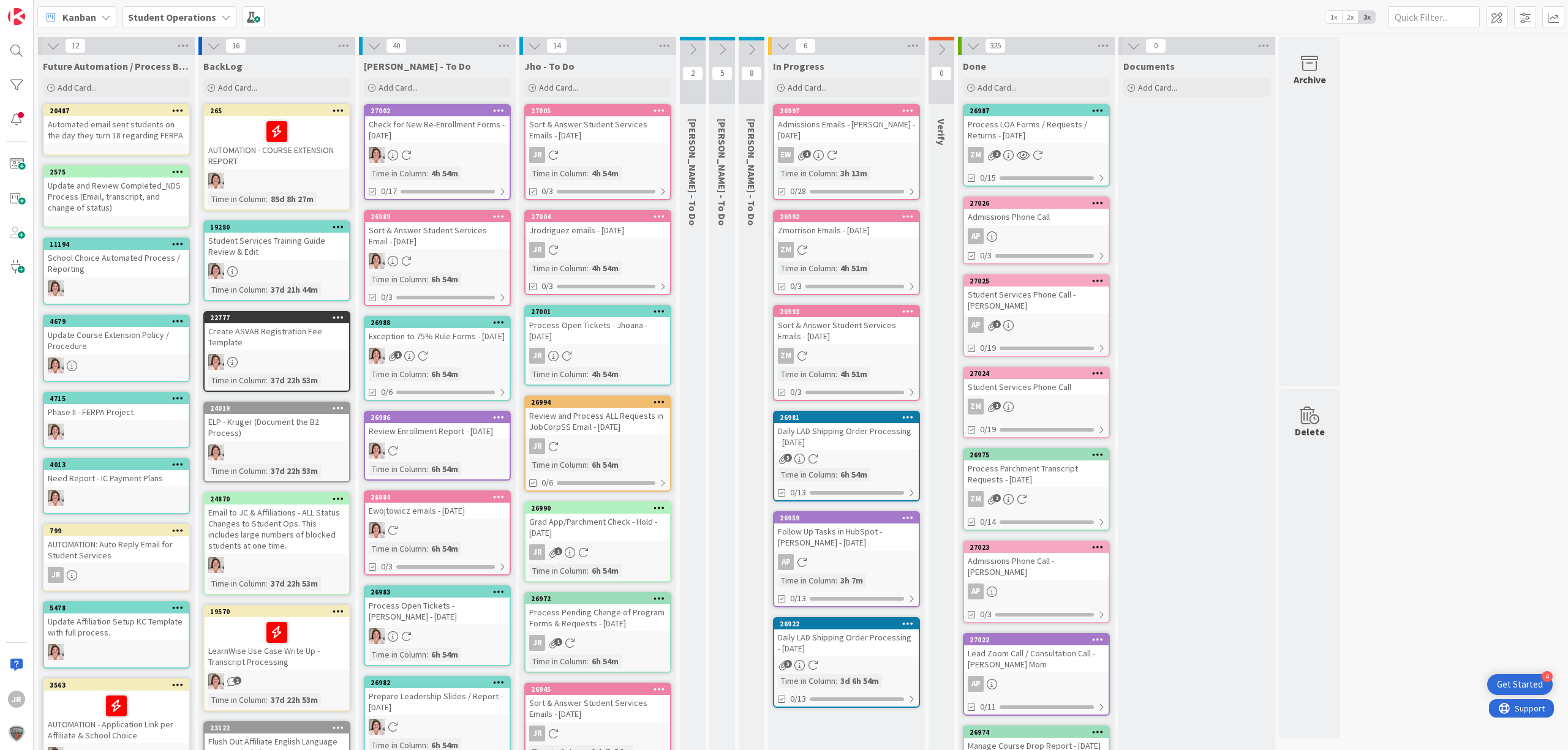
click at [800, 19] on div "Kanban Student Operations 1x 2x 3x" at bounding box center [801, 16] width 1534 height 34
click at [837, 89] on div "Add Card..." at bounding box center [846, 88] width 147 height 18
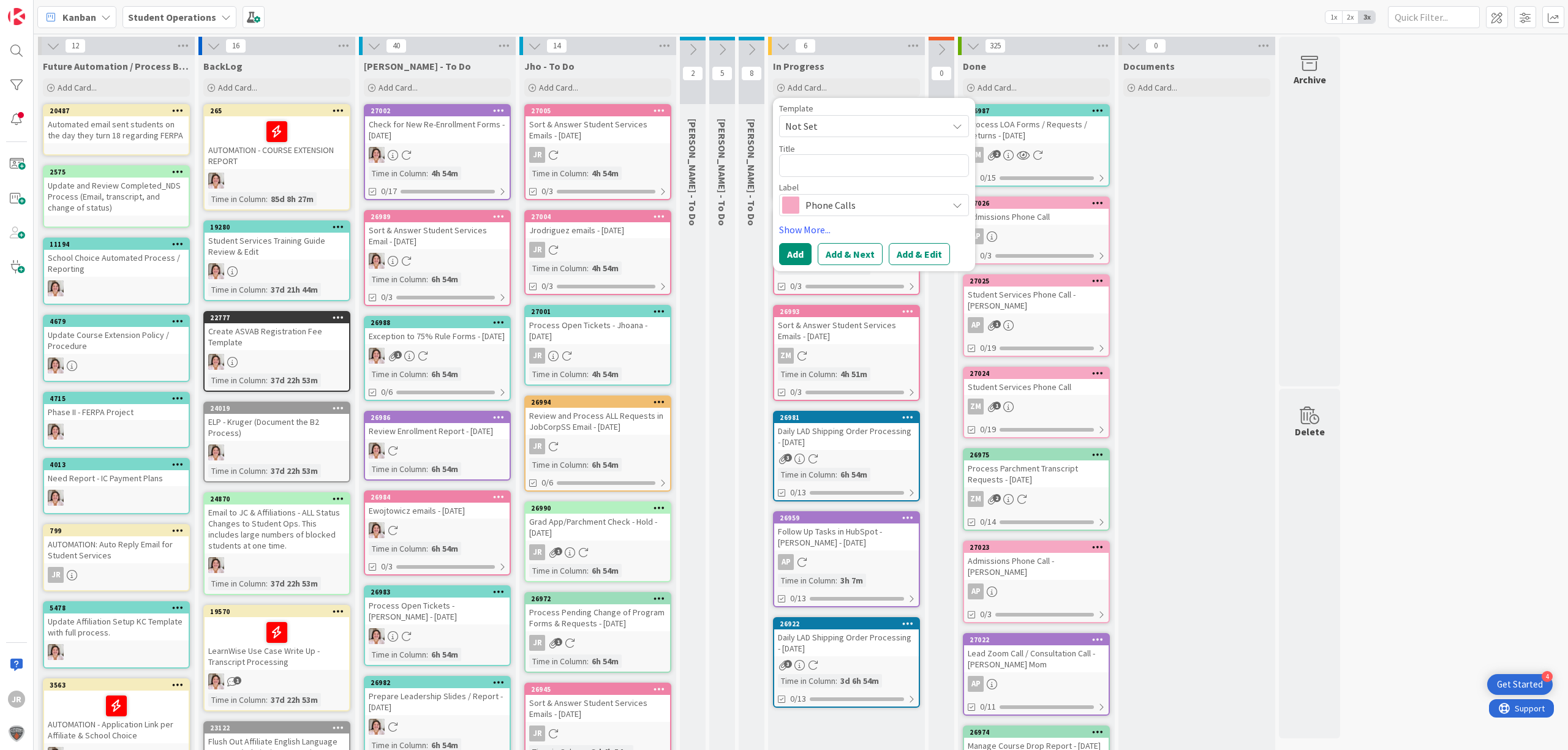
click at [843, 123] on span "Not Set" at bounding box center [862, 126] width 153 height 16
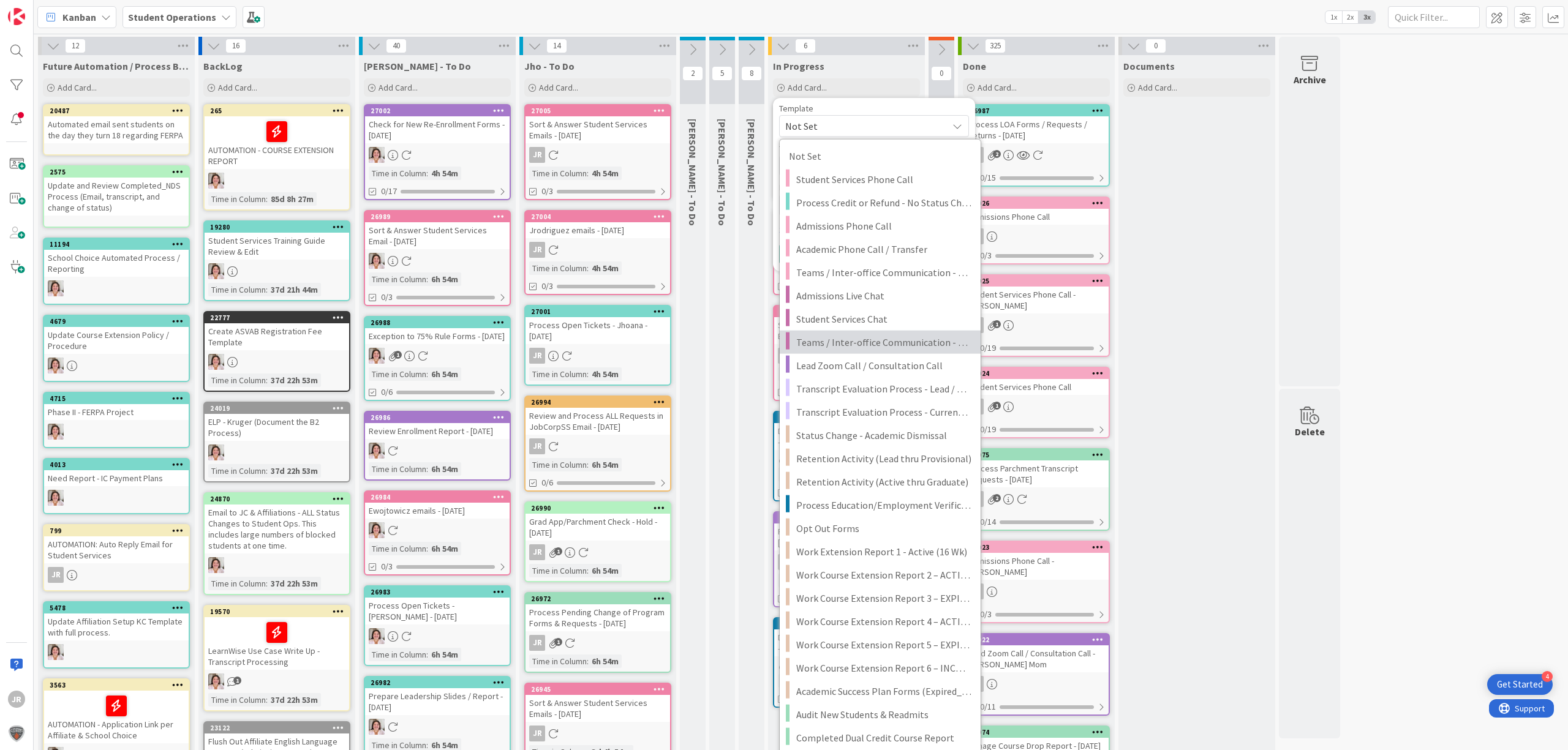
click at [911, 341] on span "Teams / Inter-office Communication - Chat" at bounding box center [884, 342] width 175 height 16
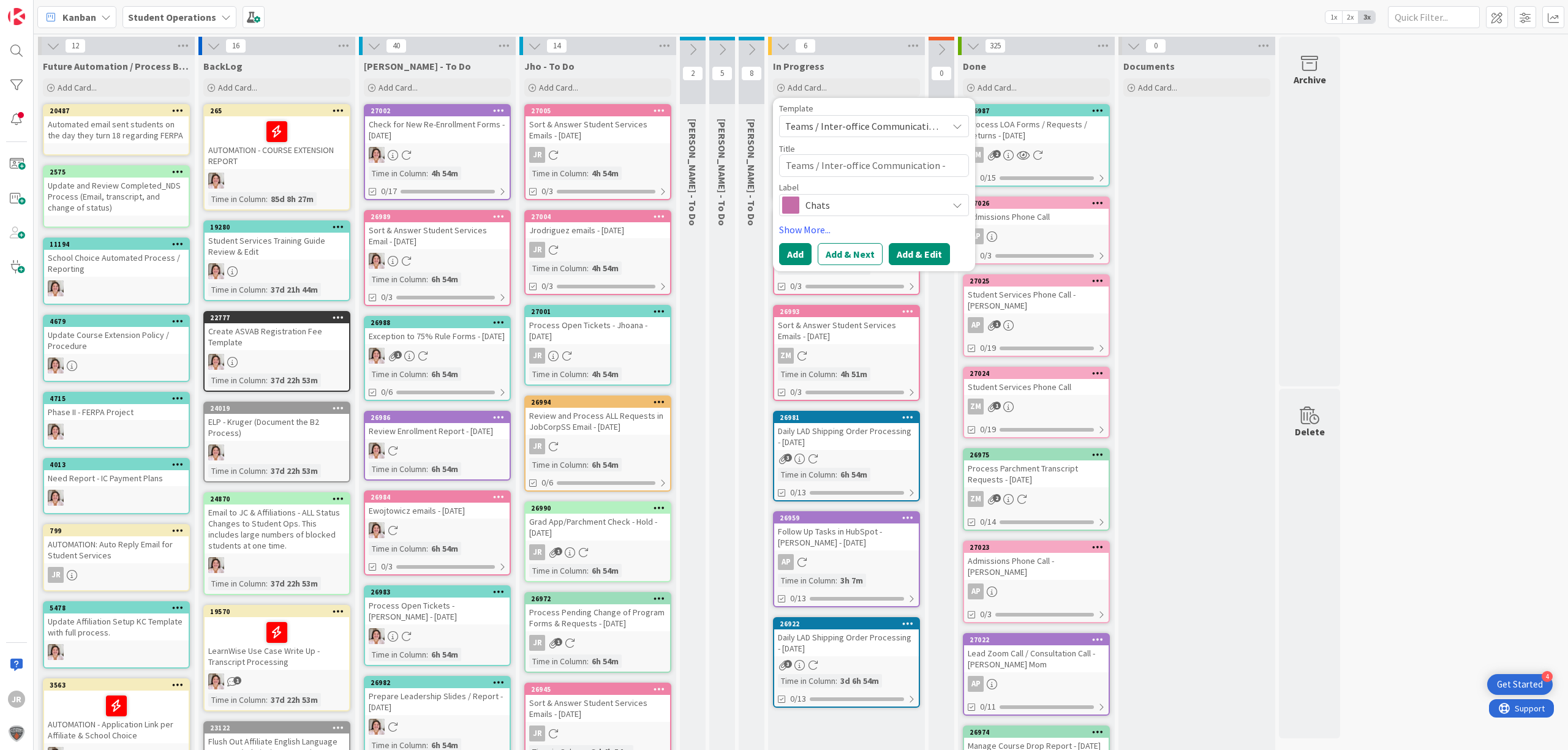
click at [933, 250] on button "Add & Edit" at bounding box center [919, 255] width 61 height 22
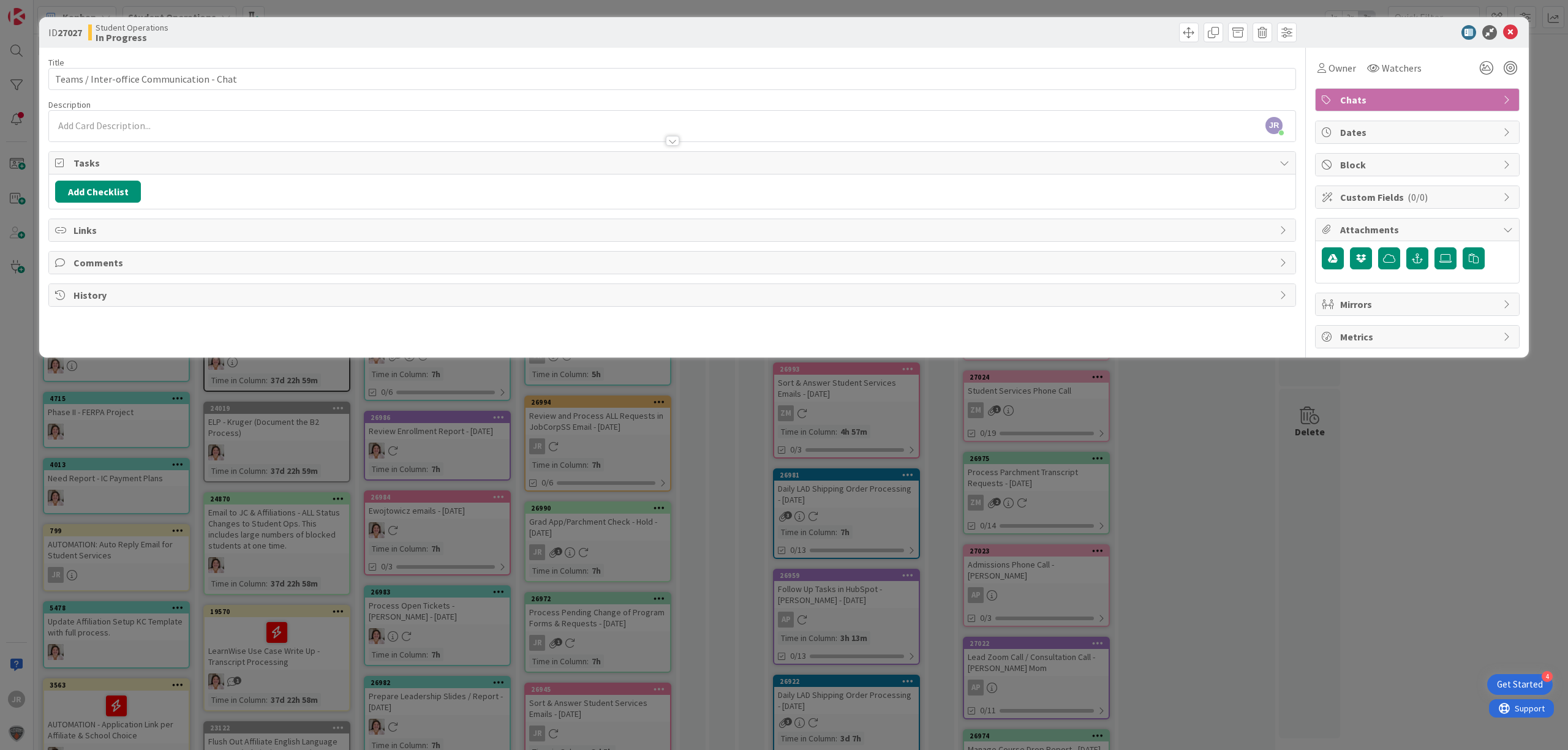
drag, startPoint x: 1316, startPoint y: 501, endPoint x: 1183, endPoint y: 429, distance: 151.2
click at [1314, 501] on div "ID 27027 Student Operations In Progress Title 41 / 128 Teams / Inter-office Com…" at bounding box center [784, 375] width 1568 height 750
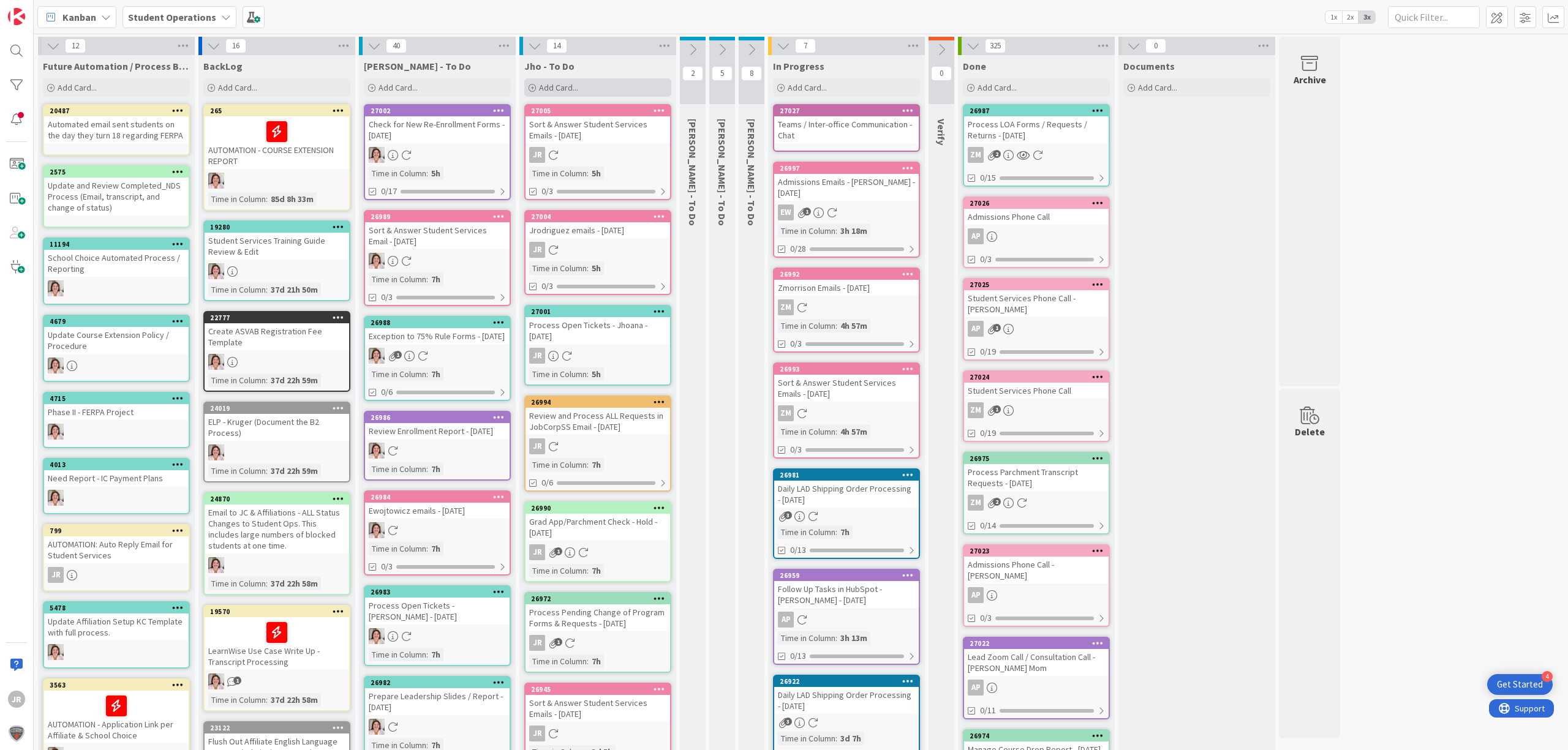
click at [640, 84] on div "Add Card..." at bounding box center [597, 88] width 147 height 18
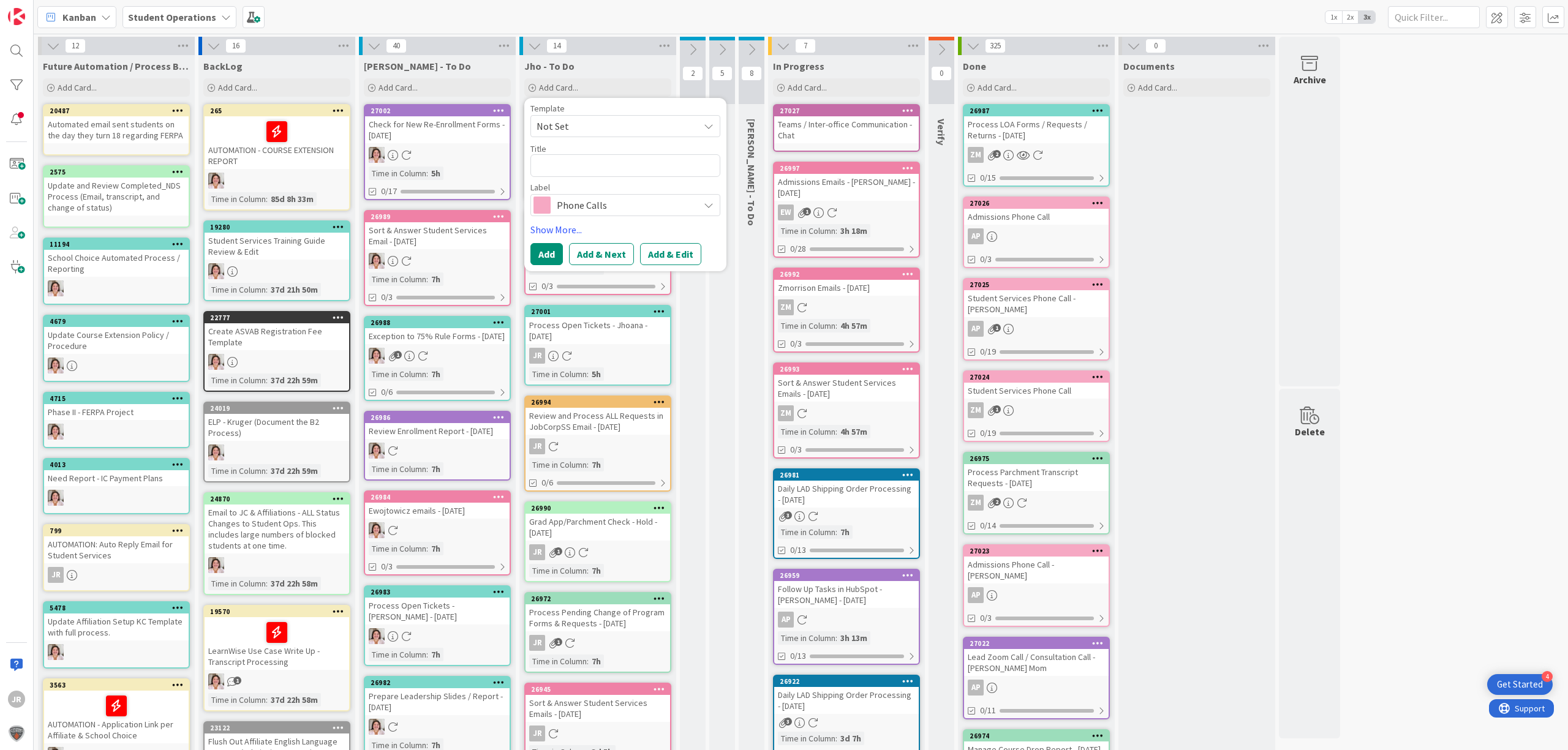
click at [631, 129] on span "Not Set" at bounding box center [613, 126] width 153 height 16
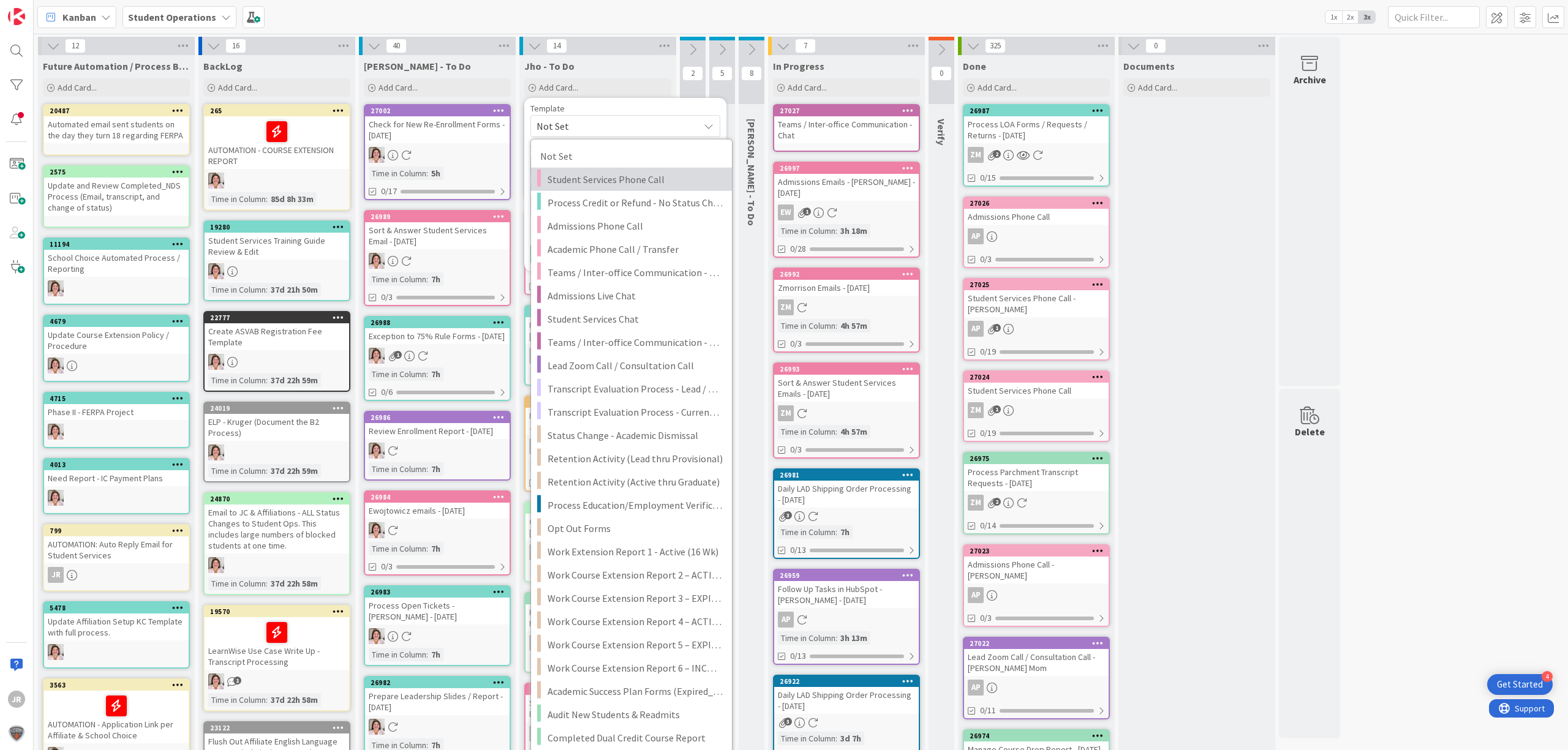
click at [631, 180] on span "Student Services Phone Call" at bounding box center [635, 179] width 175 height 16
type textarea "x"
type textarea "Student Services Phone Call"
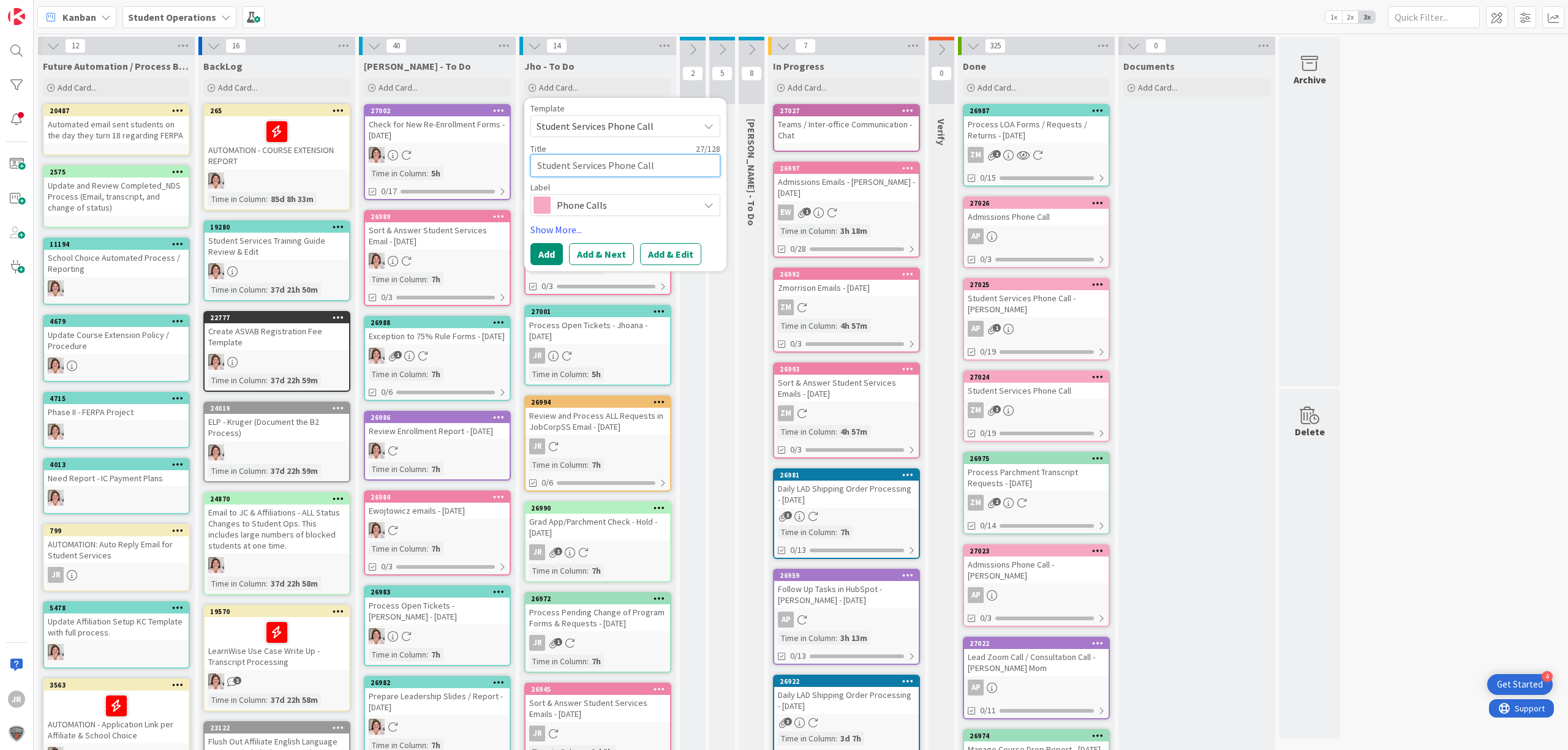
click at [669, 167] on textarea "Student Services Phone Call" at bounding box center [625, 165] width 190 height 23
type textarea "x"
type textarea "Student Services Phone Call"
type textarea "x"
type textarea "Student Services Phone Call -"
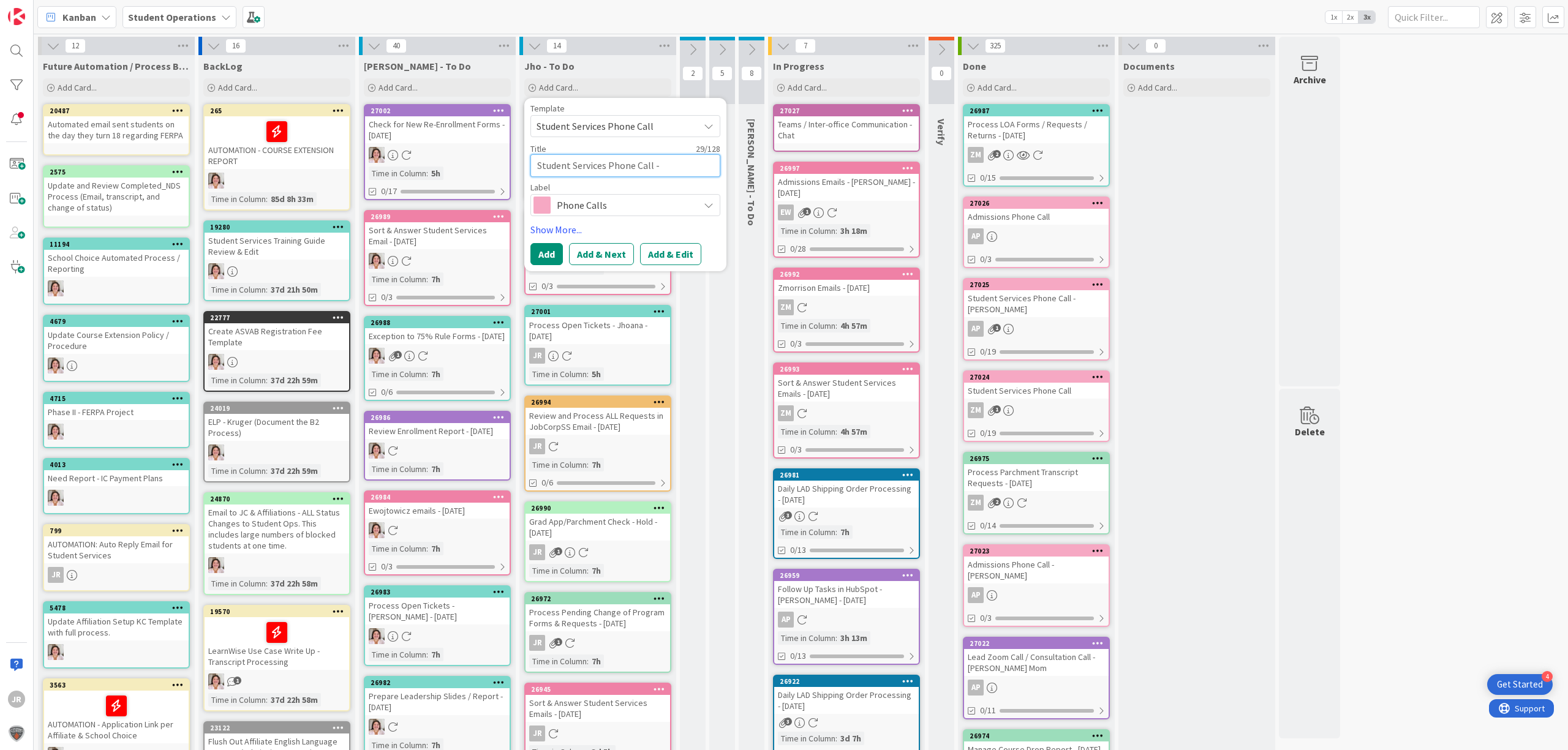
type textarea "x"
type textarea "Student Services Phone Call -"
click at [592, 12] on div "Kanban Student Operations 1x 2x 3x" at bounding box center [801, 16] width 1534 height 34
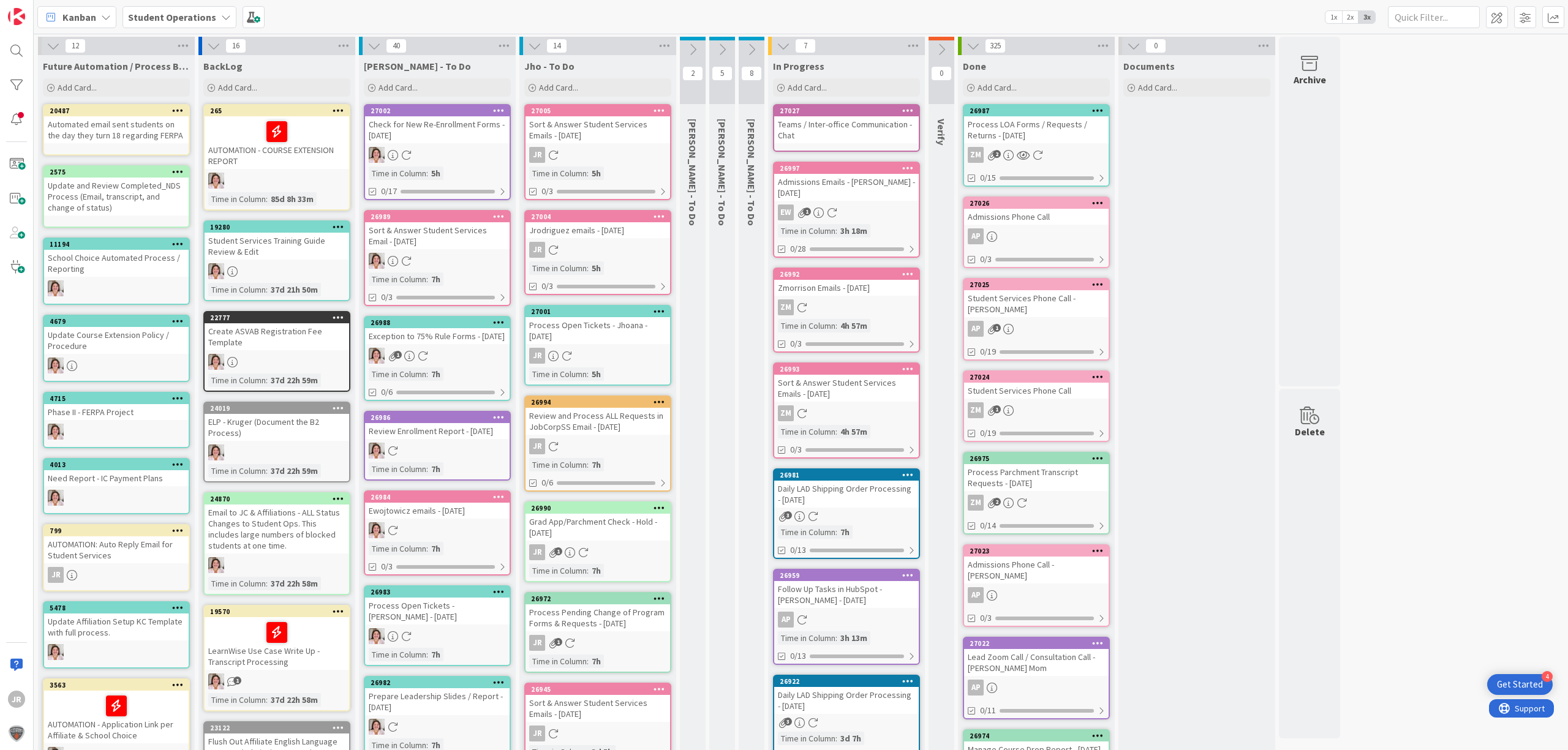
click at [615, 85] on div "Add Card..." at bounding box center [597, 88] width 147 height 18
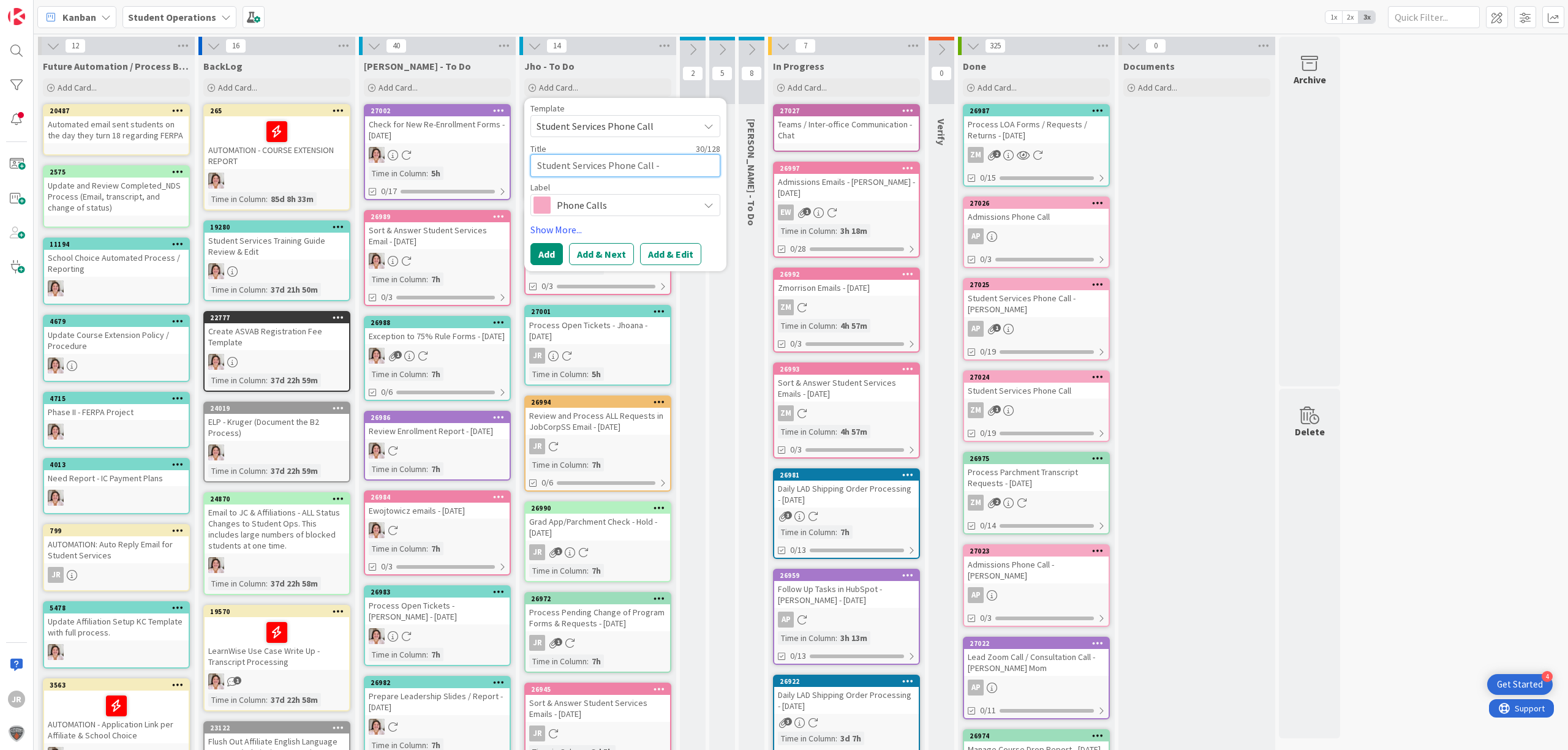
paste textarea "[PERSON_NAME]"
type textarea "x"
type textarea "Student Services Phone Call - [PERSON_NAME]"
click at [653, 248] on button "Add & Edit" at bounding box center [670, 255] width 61 height 22
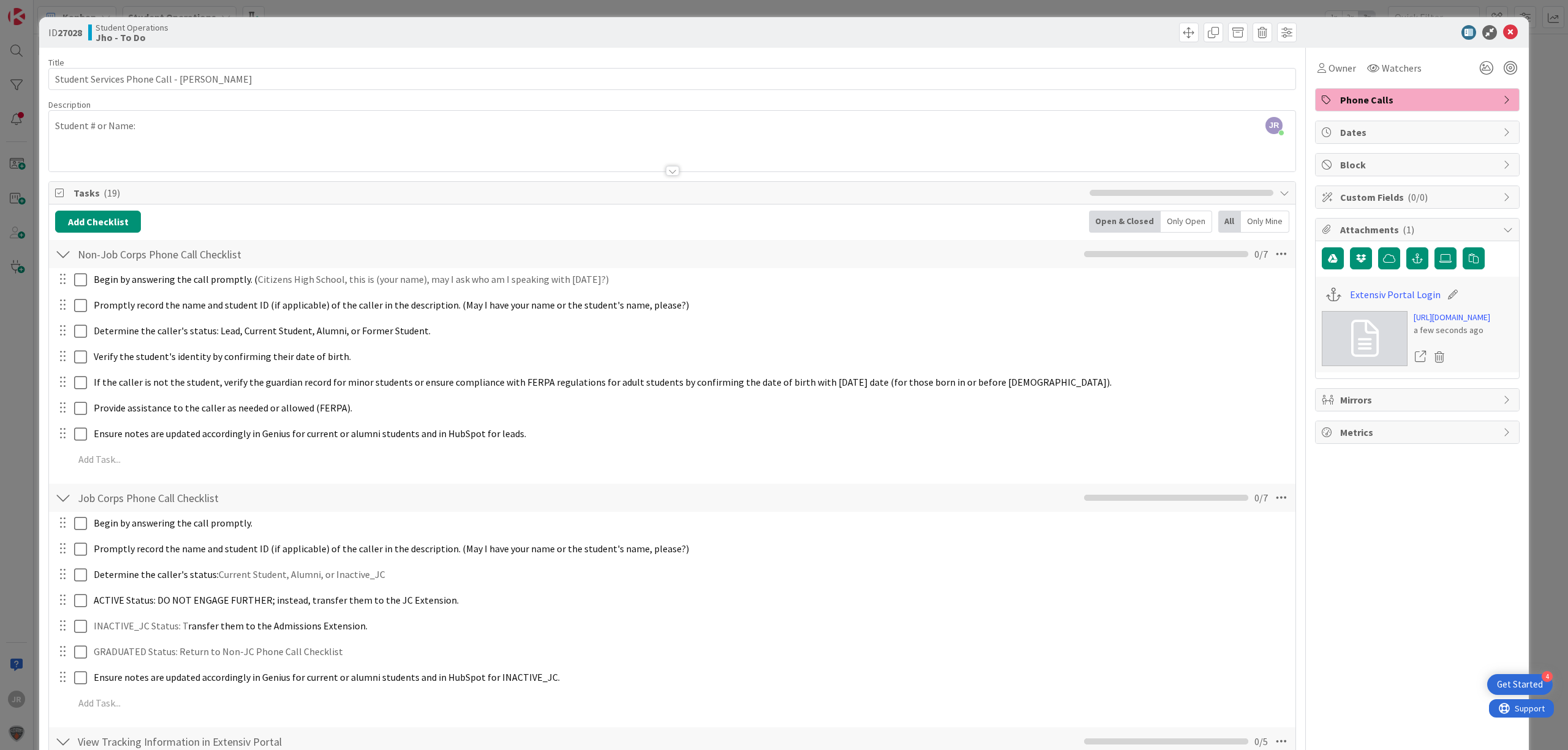
click at [169, 151] on div at bounding box center [672, 156] width 1246 height 31
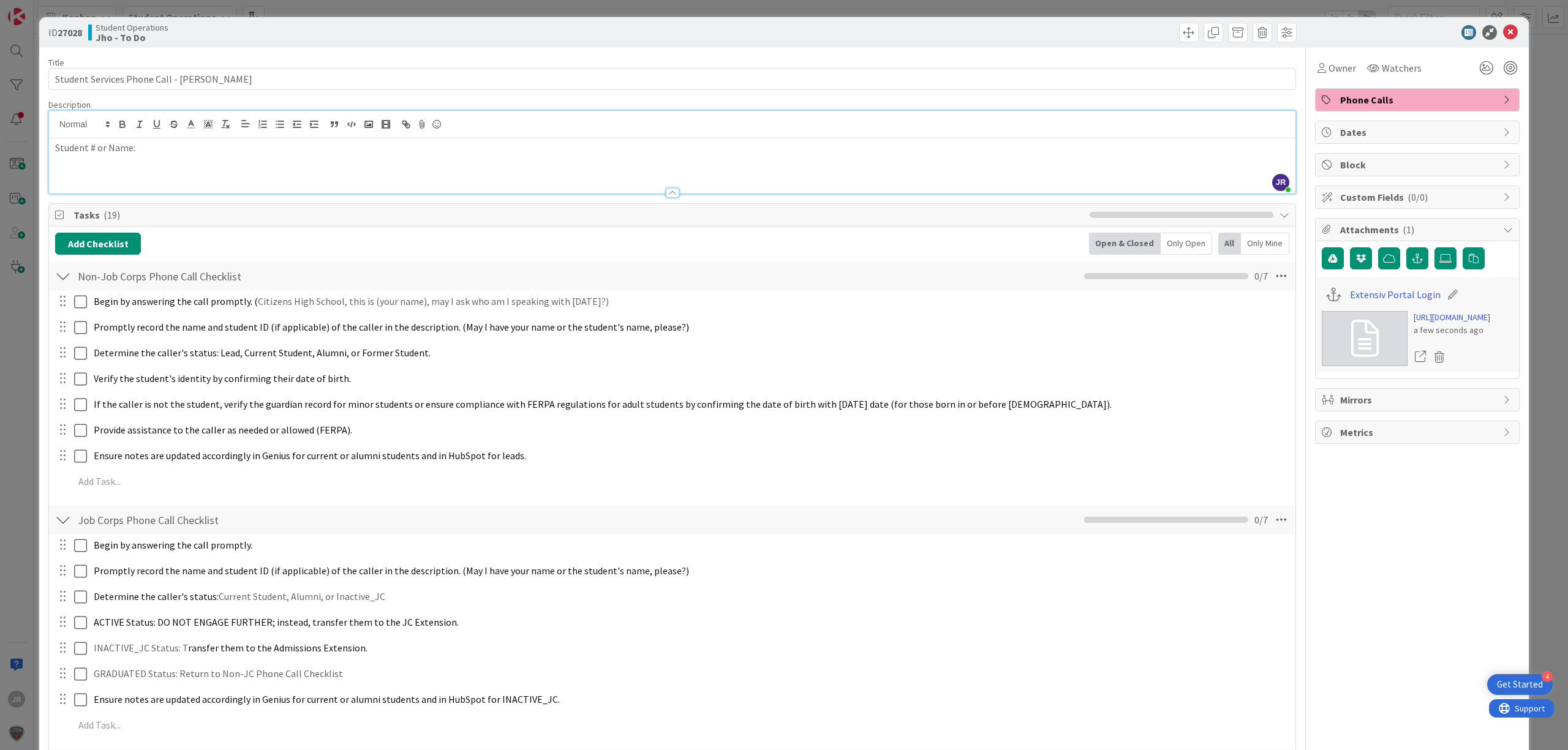
click at [201, 172] on div "Student # or Name:" at bounding box center [672, 166] width 1246 height 55
click at [199, 152] on p "Student # or Name:" at bounding box center [671, 147] width 1234 height 14
click at [192, 179] on div "Student # or Name:" at bounding box center [672, 166] width 1246 height 55
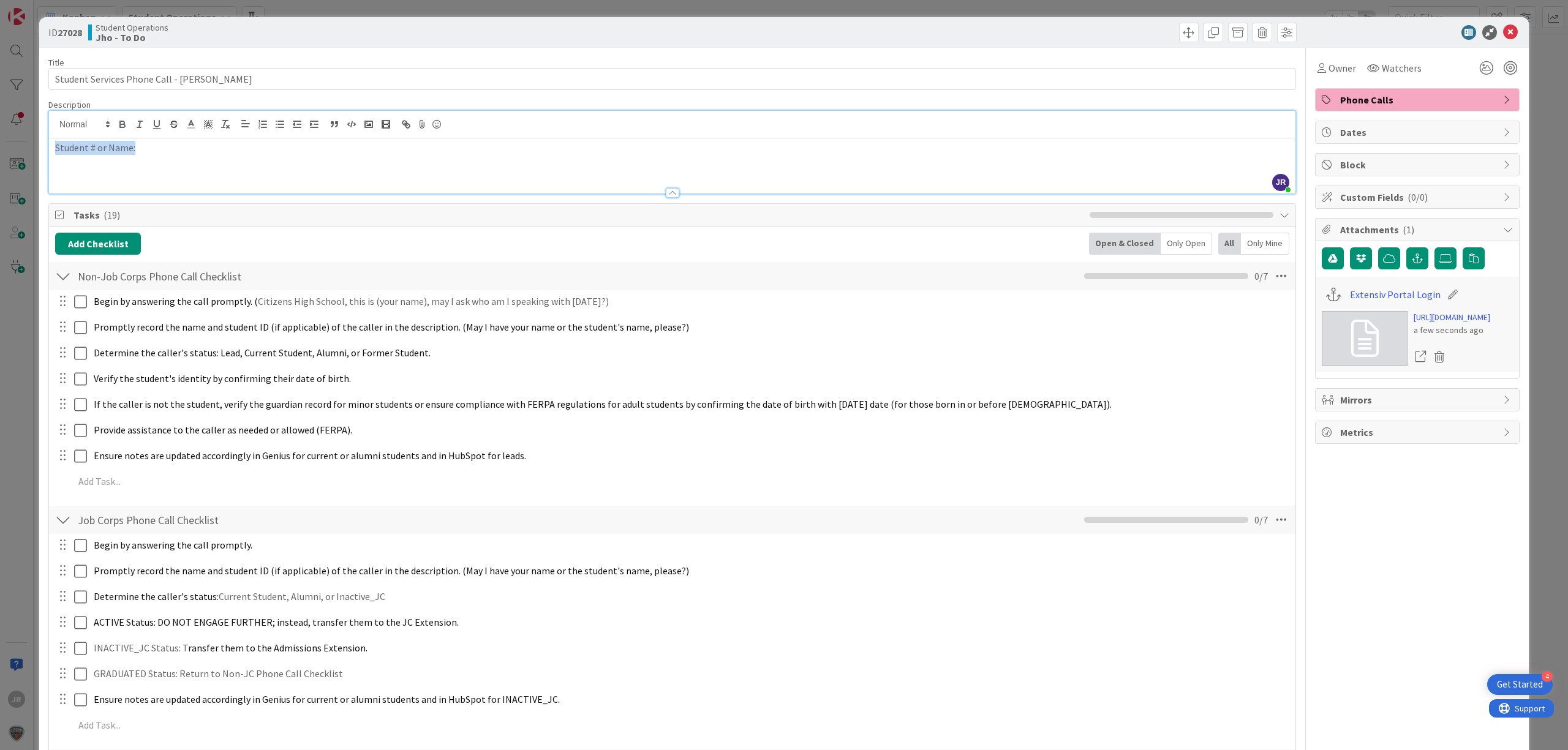
click at [192, 179] on div "Student # or Name:" at bounding box center [672, 166] width 1246 height 55
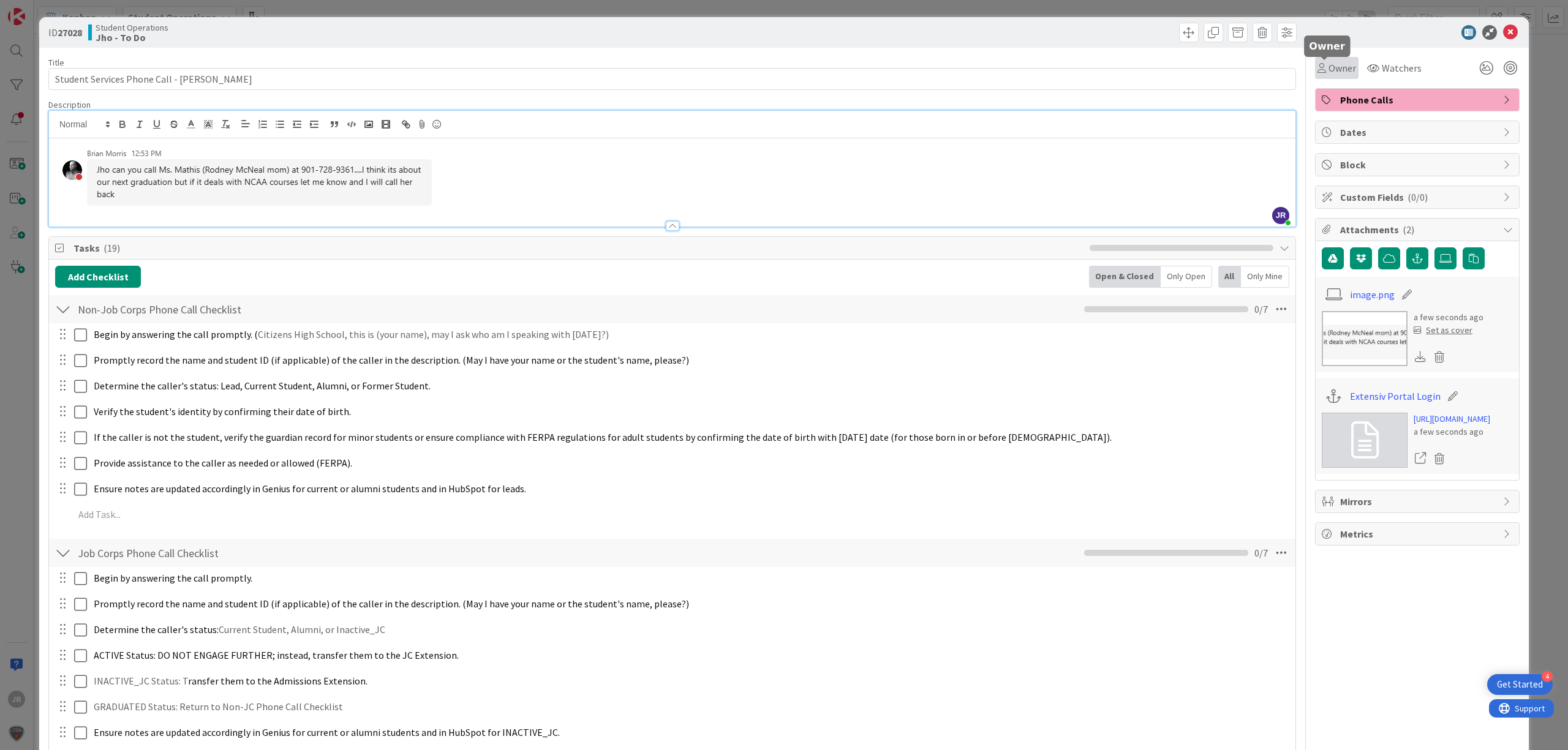
drag, startPoint x: 1322, startPoint y: 64, endPoint x: 1326, endPoint y: 74, distance: 10.8
click at [1328, 67] on span "Owner" at bounding box center [1342, 68] width 27 height 15
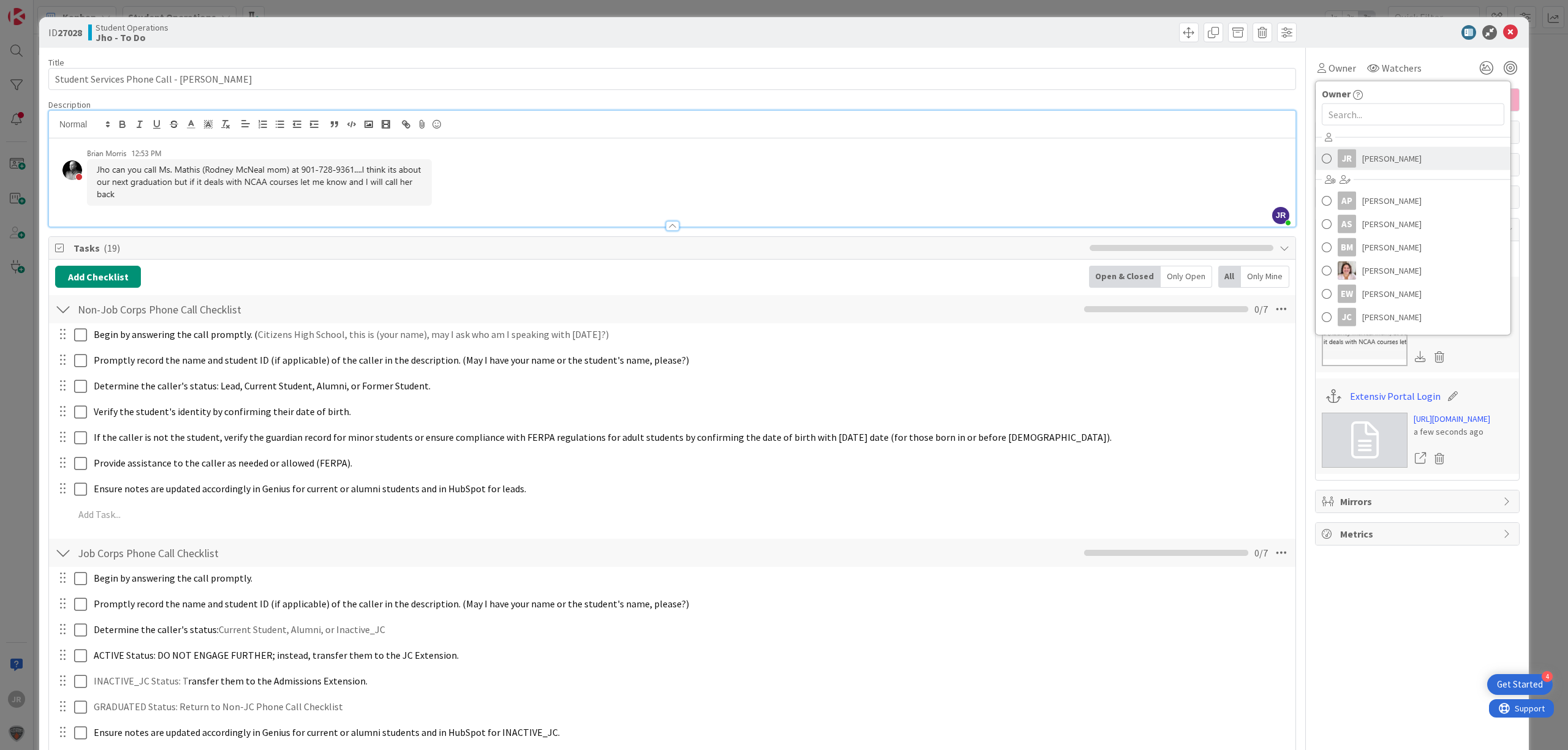
click at [1347, 154] on link "JR [PERSON_NAME]" at bounding box center [1412, 159] width 194 height 24
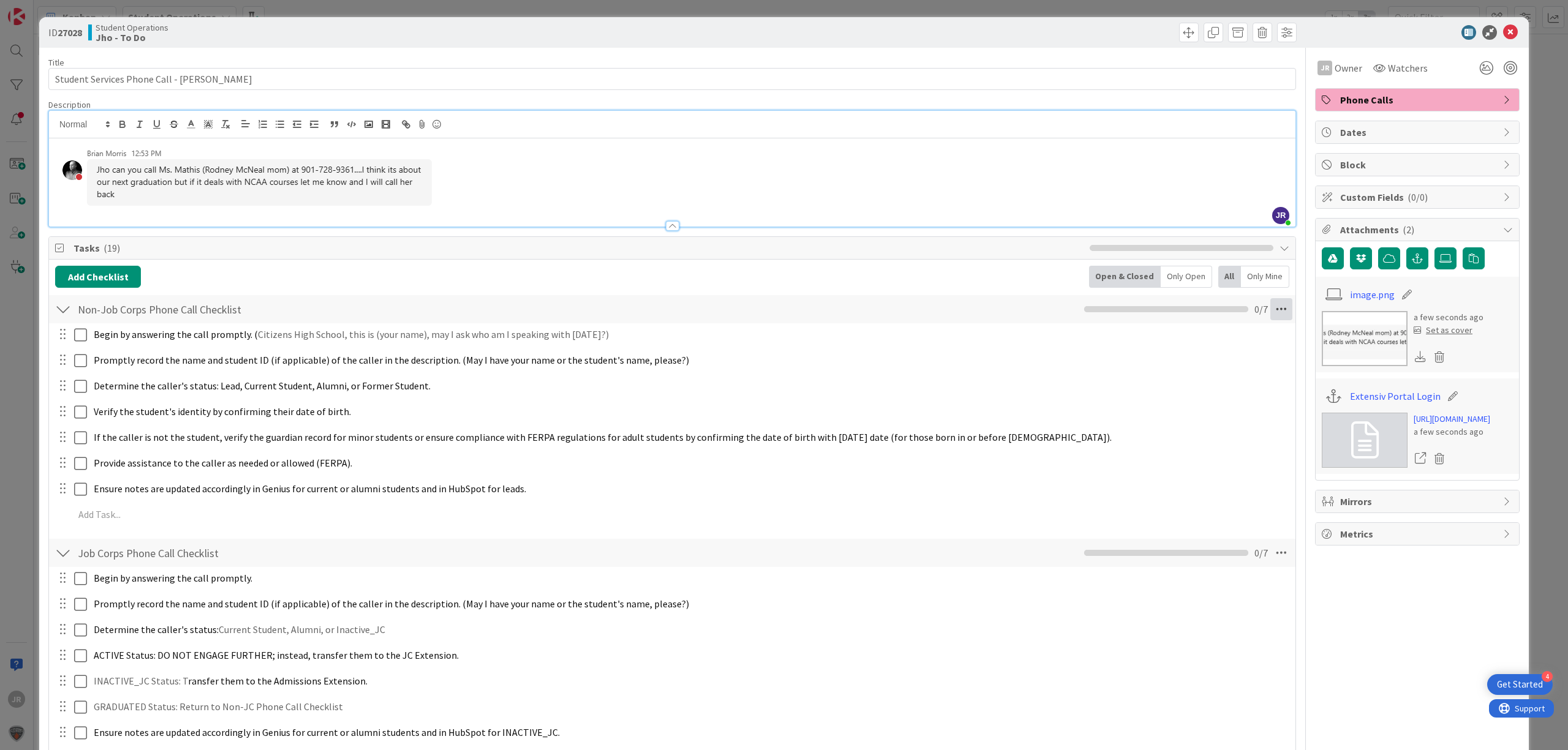
click at [1270, 310] on icon at bounding box center [1281, 309] width 22 height 22
click at [1199, 432] on link "Delete Checklist" at bounding box center [1197, 426] width 183 height 17
click at [1117, 366] on button "Delete" at bounding box center [1140, 369] width 46 height 22
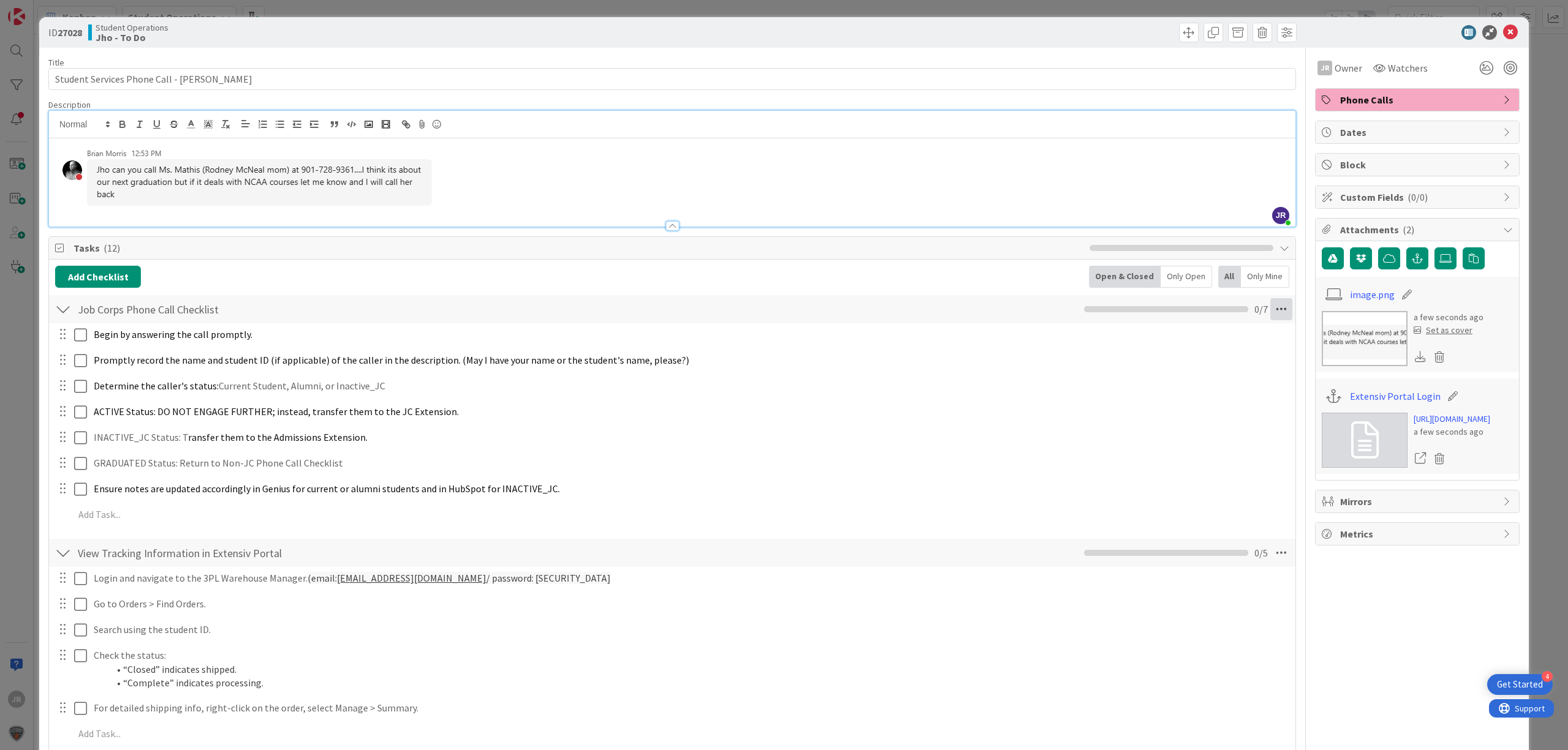
click at [1275, 307] on icon at bounding box center [1281, 309] width 22 height 22
click at [1198, 424] on link "Delete Checklist" at bounding box center [1197, 426] width 183 height 17
click at [1125, 369] on button "Delete" at bounding box center [1140, 369] width 46 height 22
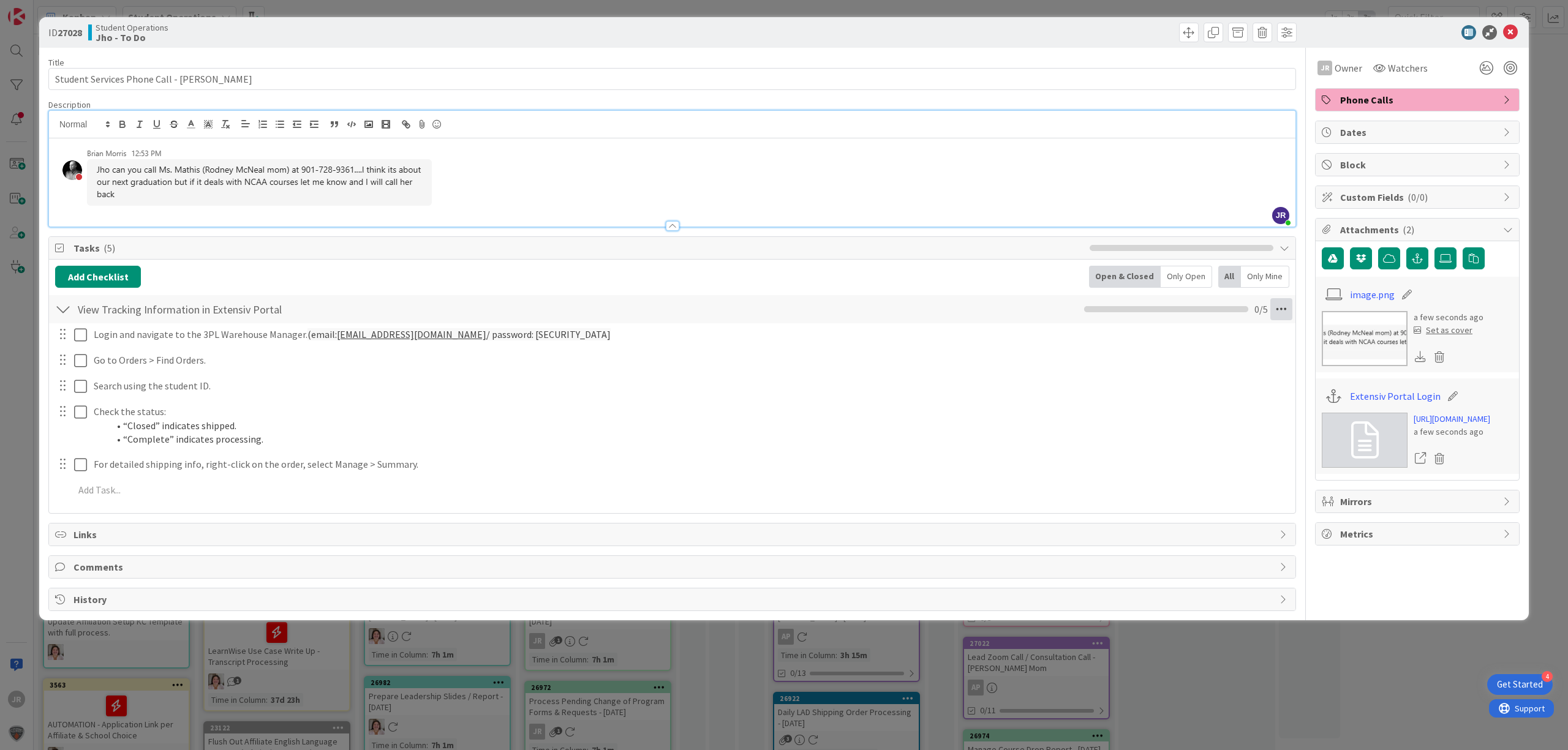
click at [1280, 307] on icon at bounding box center [1281, 309] width 22 height 22
click at [1240, 400] on link "Close Open Tasks" at bounding box center [1197, 390] width 183 height 17
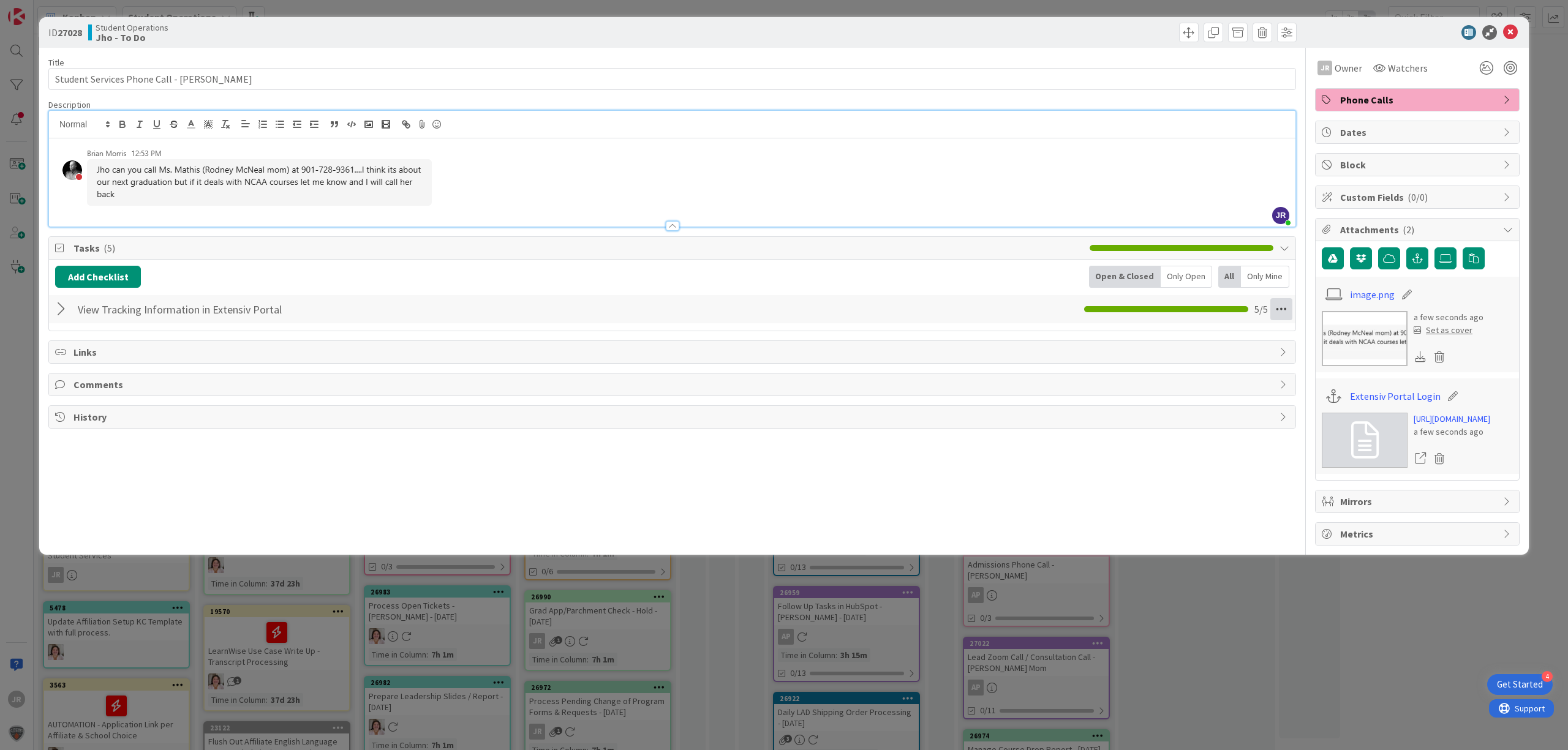
click at [1279, 315] on icon at bounding box center [1281, 309] width 22 height 22
click at [1280, 312] on icon at bounding box center [1281, 309] width 22 height 22
click at [55, 309] on div at bounding box center [62, 309] width 16 height 22
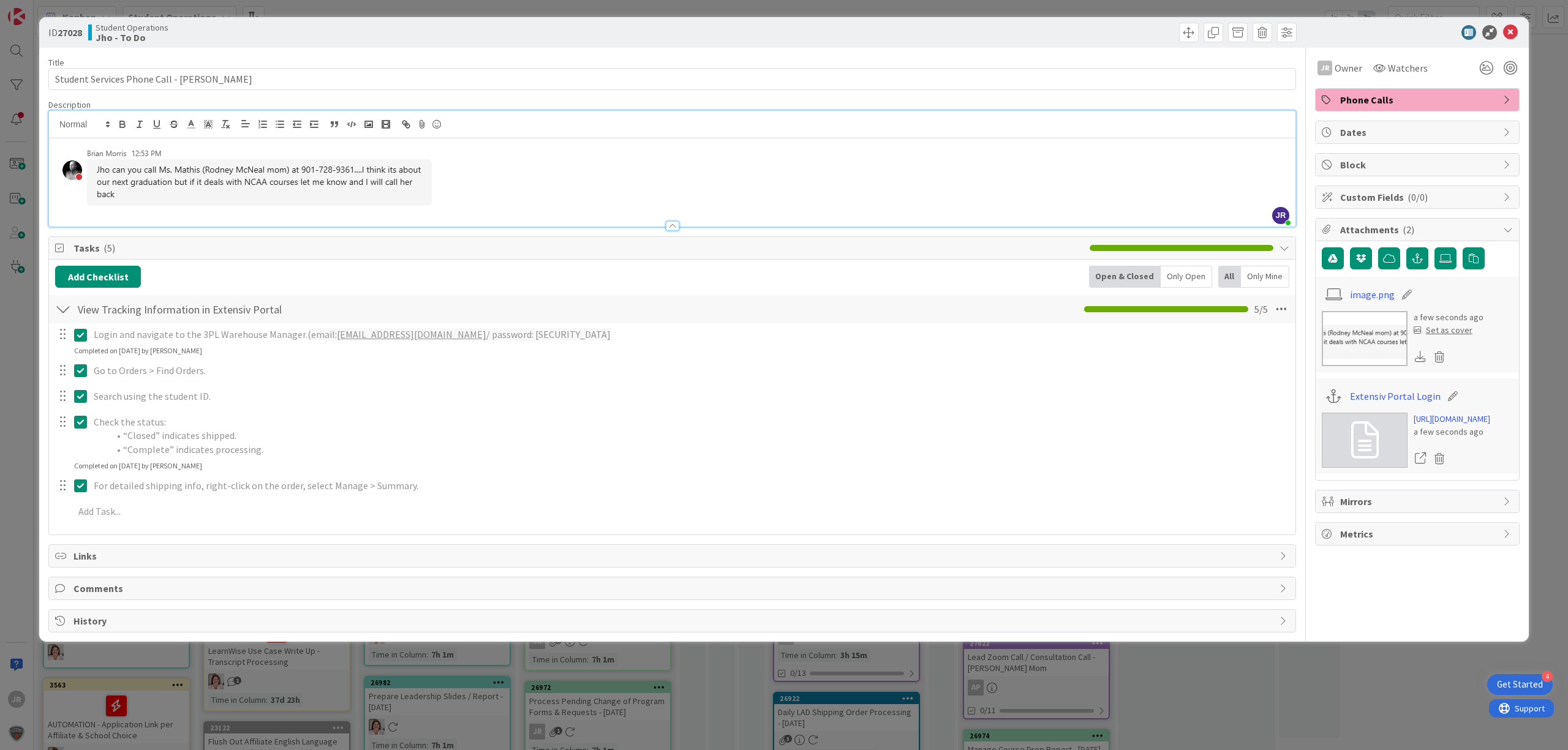
click at [86, 345] on button at bounding box center [81, 334] width 15 height 19
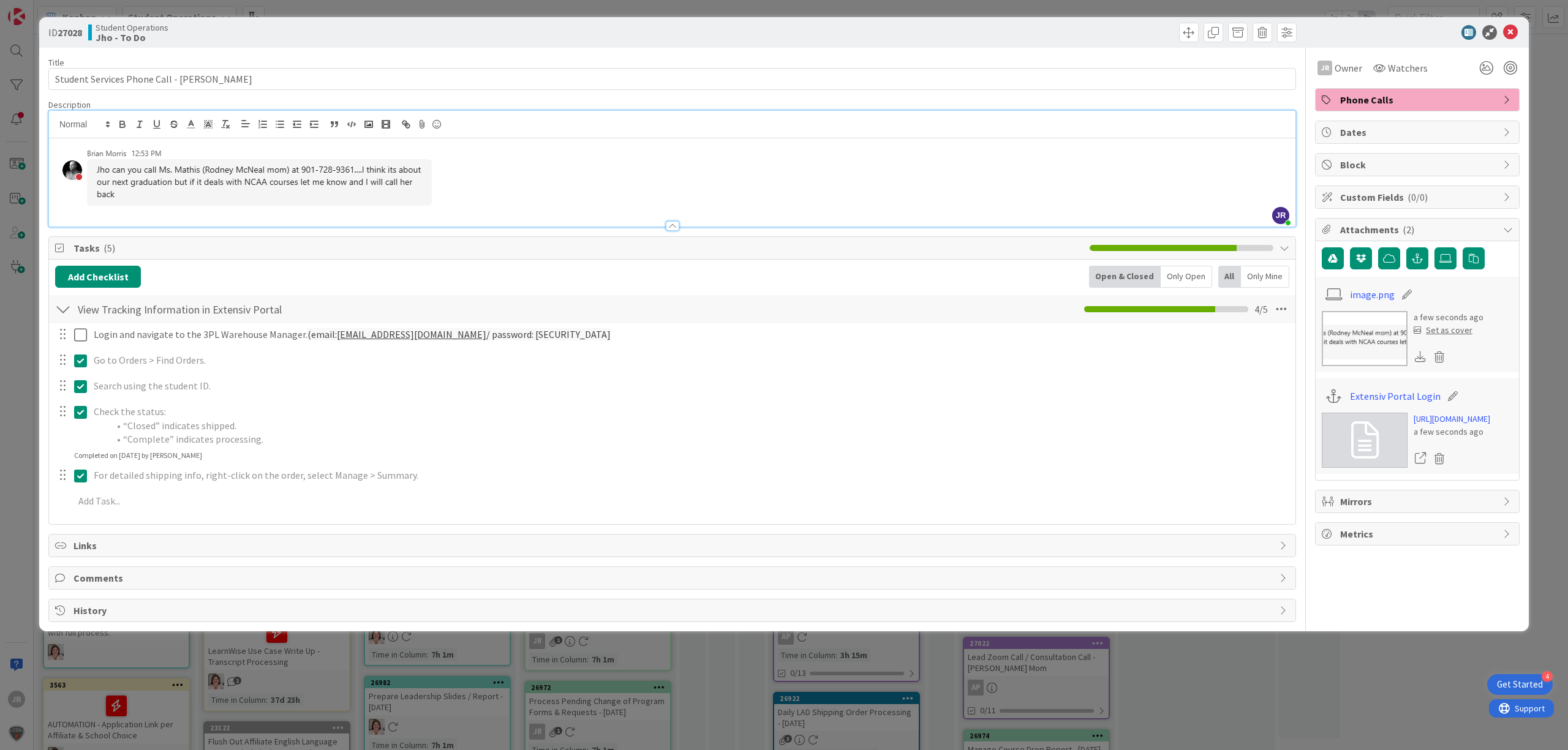
click at [83, 382] on div "Login and navigate to the 3PL Warehouse Manager. (email: [EMAIL_ADDRESS][DOMAIN…" at bounding box center [671, 420] width 1234 height 193
click at [79, 378] on div at bounding box center [72, 386] width 35 height 21
click at [79, 389] on icon at bounding box center [83, 387] width 18 height 15
click at [79, 364] on icon at bounding box center [83, 360] width 18 height 15
click at [81, 437] on div at bounding box center [72, 426] width 35 height 49
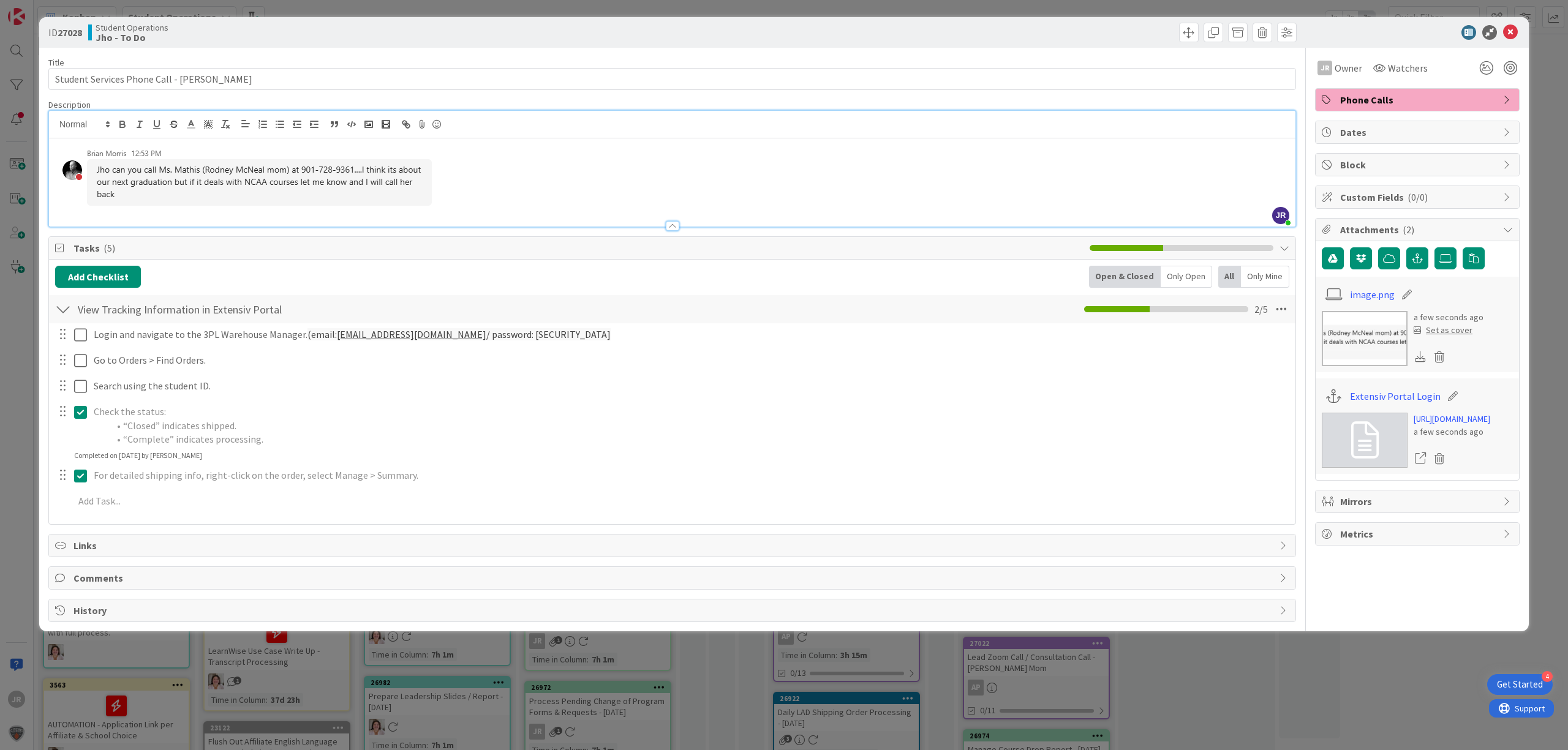
click at [81, 478] on icon at bounding box center [83, 476] width 18 height 15
click at [81, 412] on icon at bounding box center [83, 412] width 18 height 15
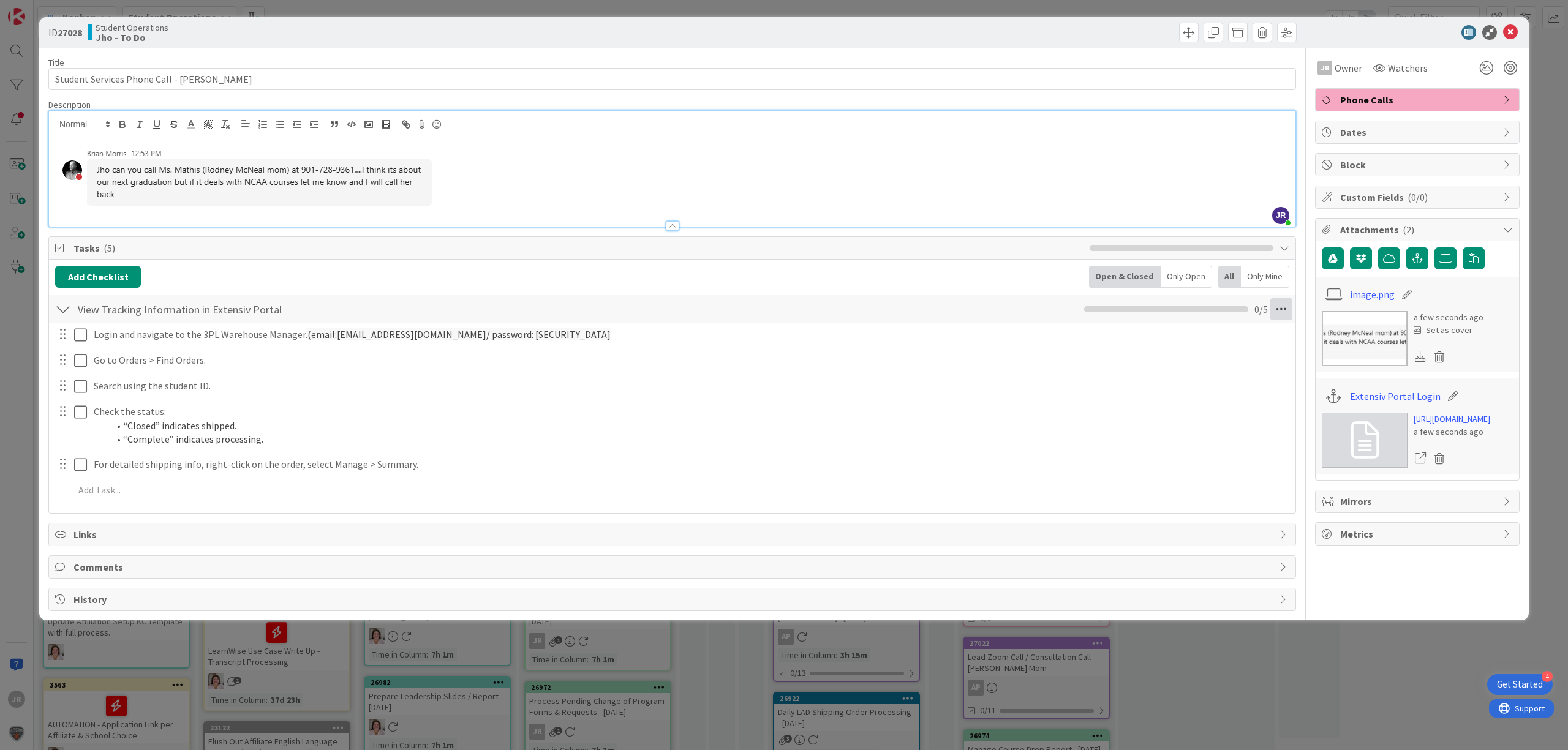
click at [1281, 318] on icon at bounding box center [1281, 309] width 22 height 22
click at [1242, 404] on link "Delete Checklist" at bounding box center [1197, 408] width 183 height 17
click at [1132, 373] on button "Delete" at bounding box center [1140, 369] width 46 height 22
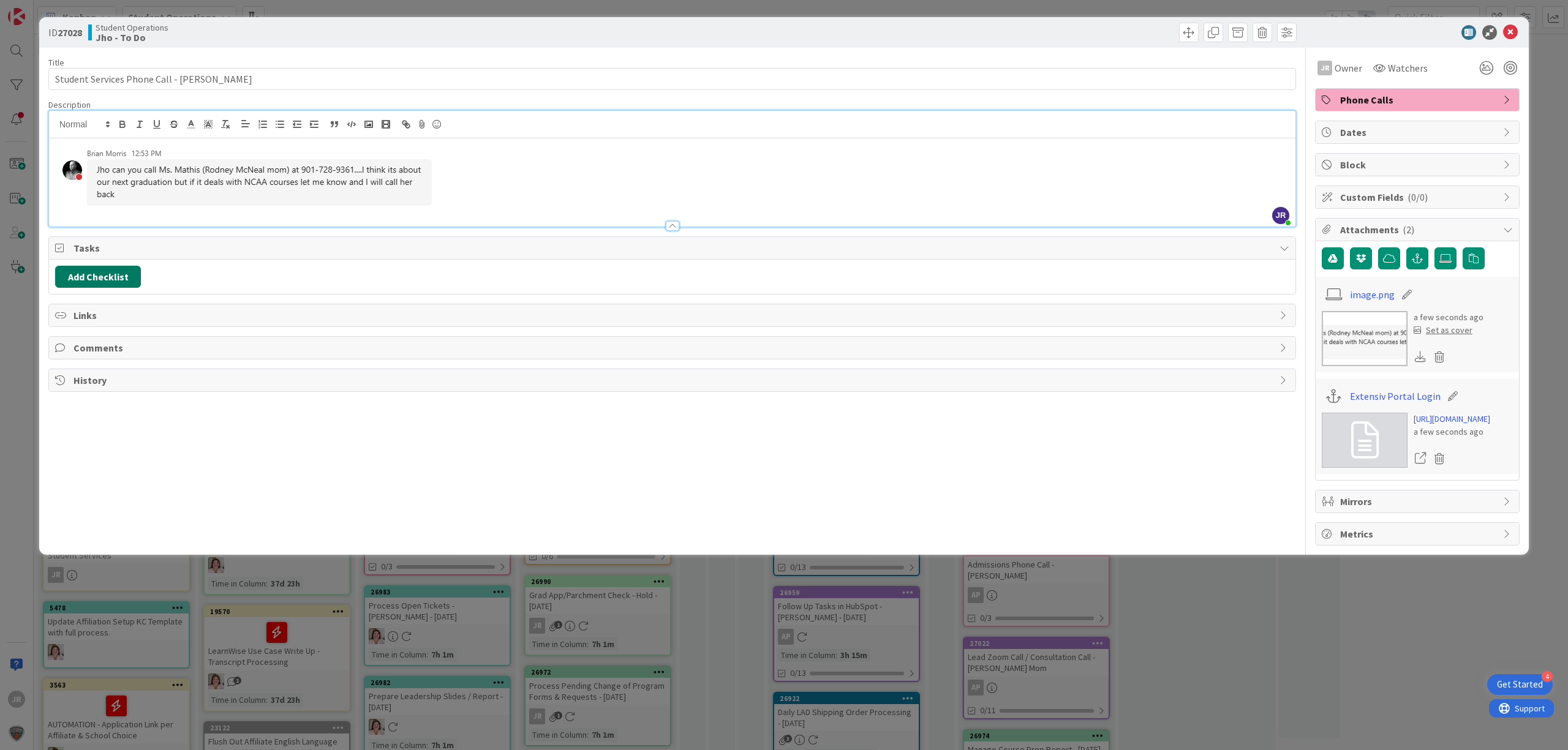
click at [109, 275] on button "Add Checklist" at bounding box center [98, 276] width 86 height 22
click at [75, 368] on button "Add" at bounding box center [78, 364] width 33 height 22
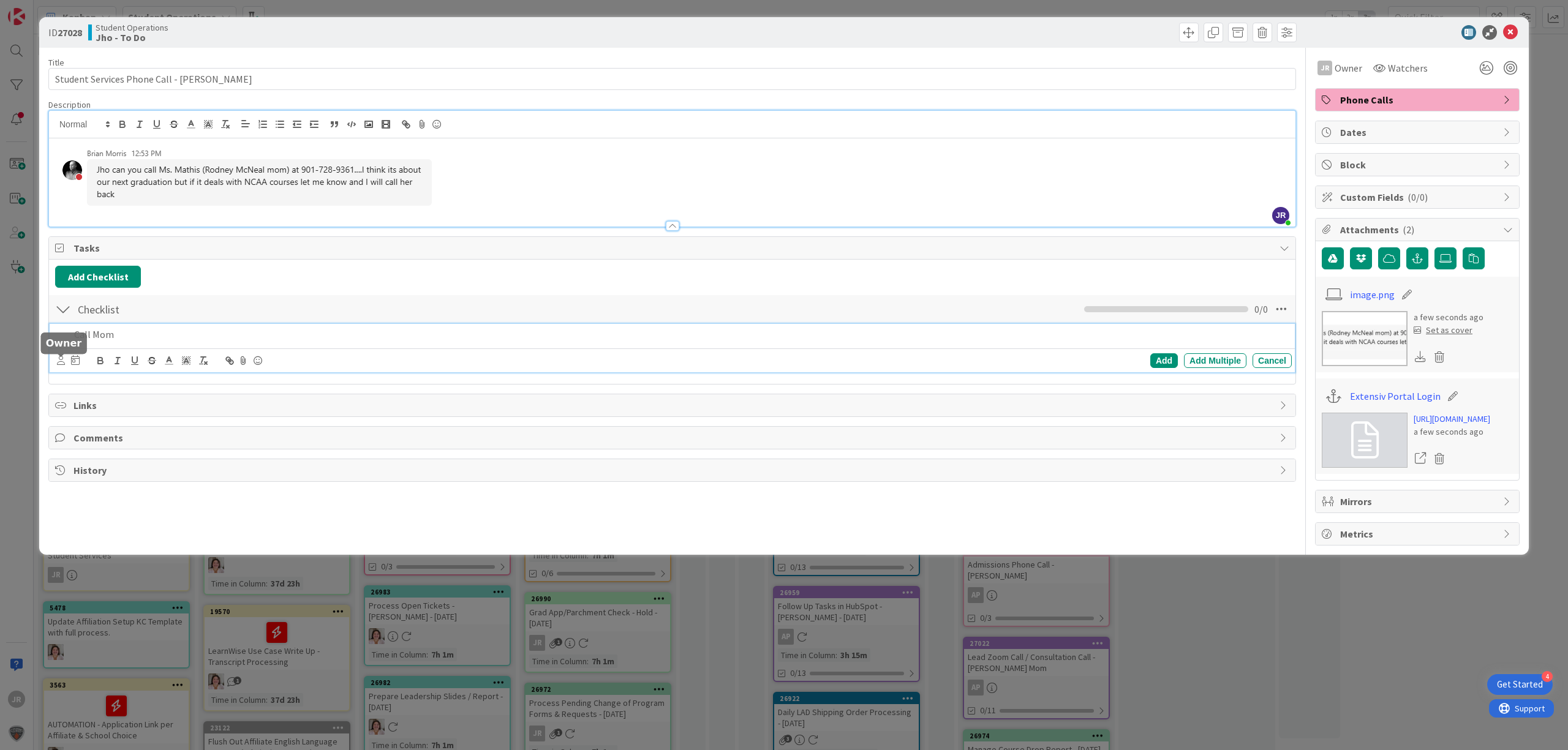
click at [60, 359] on icon at bounding box center [60, 360] width 8 height 9
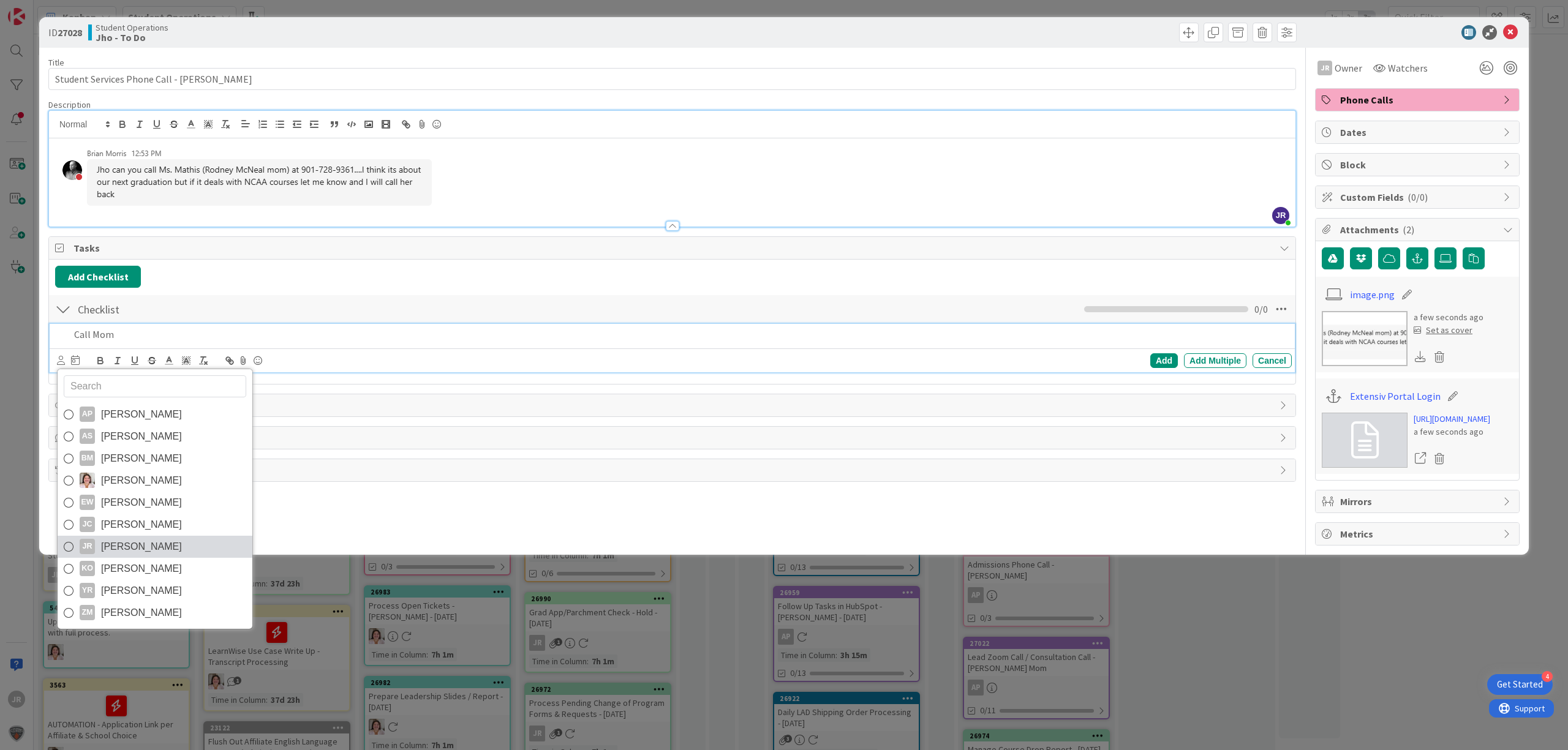
click at [130, 543] on span "[PERSON_NAME]" at bounding box center [141, 547] width 81 height 18
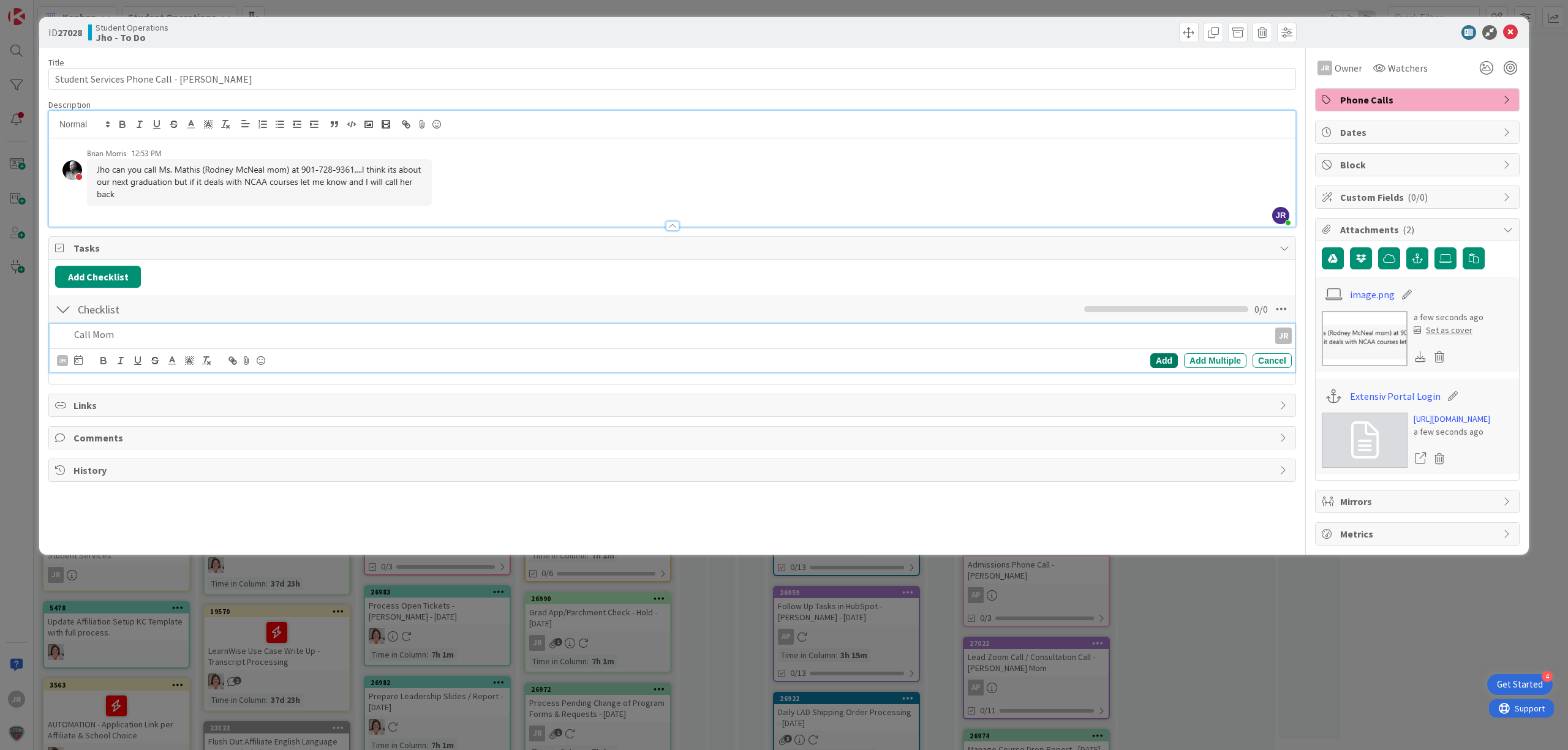
click at [1159, 364] on div "Add" at bounding box center [1164, 360] width 27 height 15
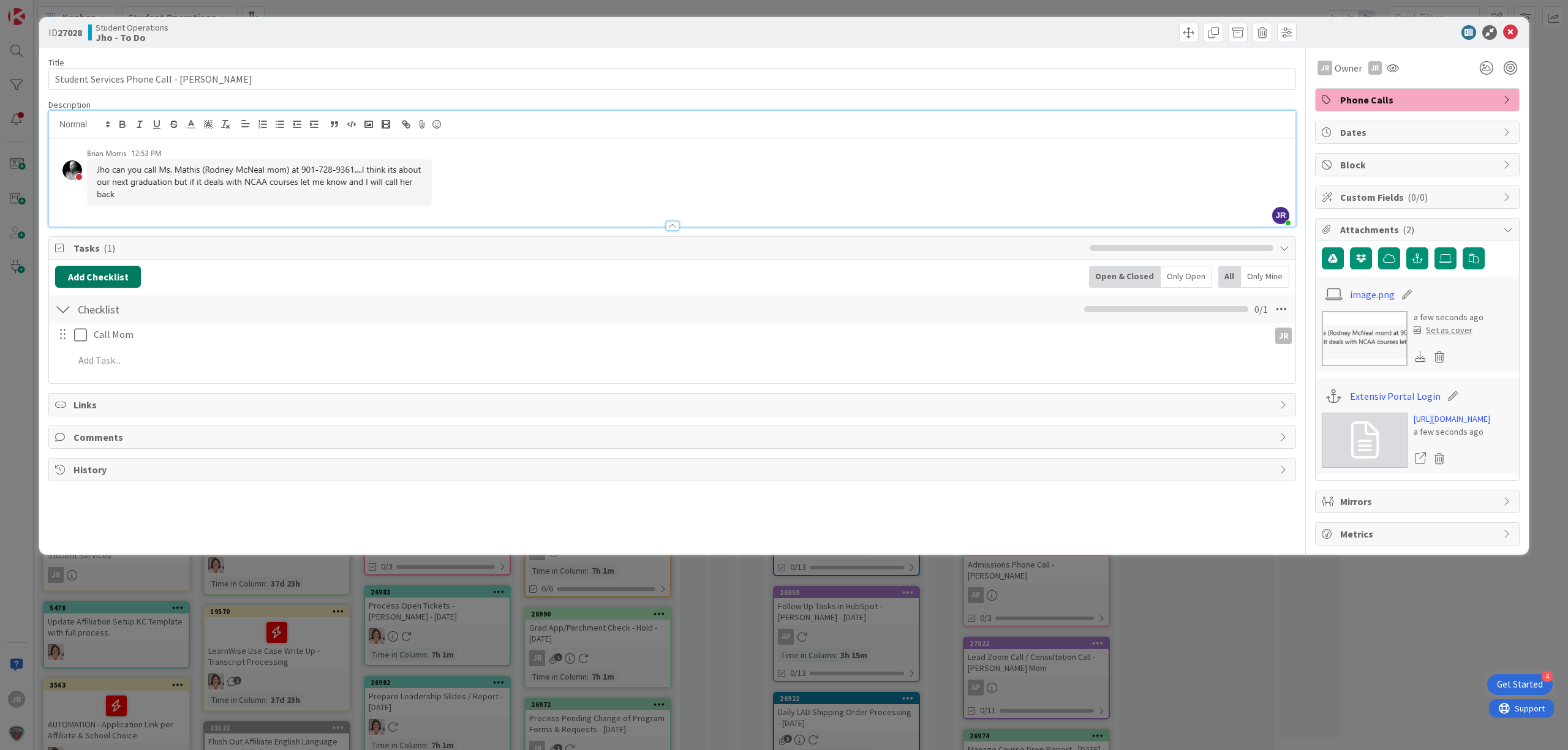
click at [103, 285] on button "Add Checklist" at bounding box center [98, 276] width 86 height 22
click at [250, 273] on div "Add Checklist Add Checklist Checklist Name (needed before adding tasks) 0 / 64 …" at bounding box center [671, 276] width 1234 height 22
click at [108, 361] on p at bounding box center [680, 359] width 1212 height 14
click at [136, 366] on p at bounding box center [680, 359] width 1212 height 14
click at [218, 366] on p at bounding box center [680, 359] width 1212 height 14
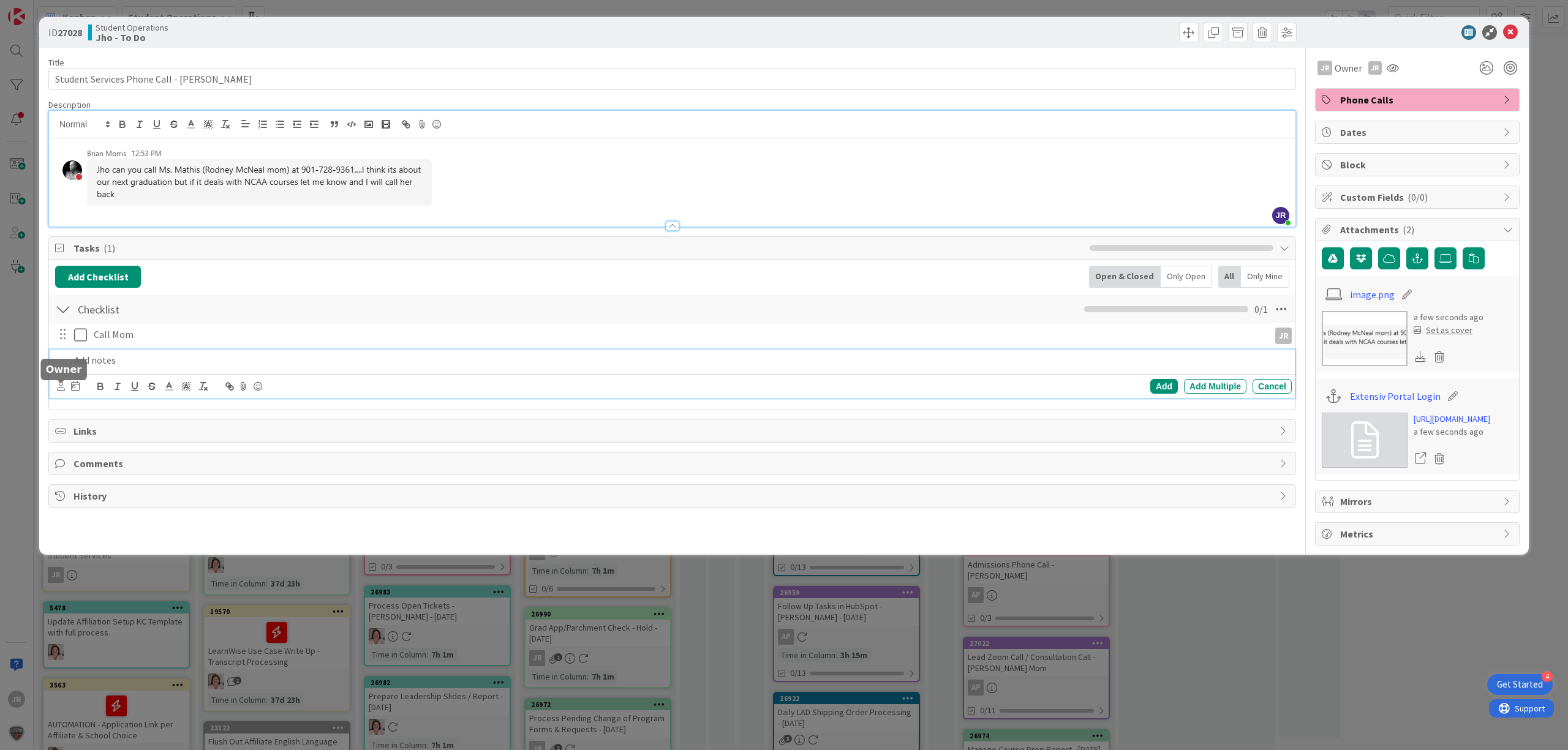
click at [61, 389] on icon at bounding box center [60, 386] width 8 height 9
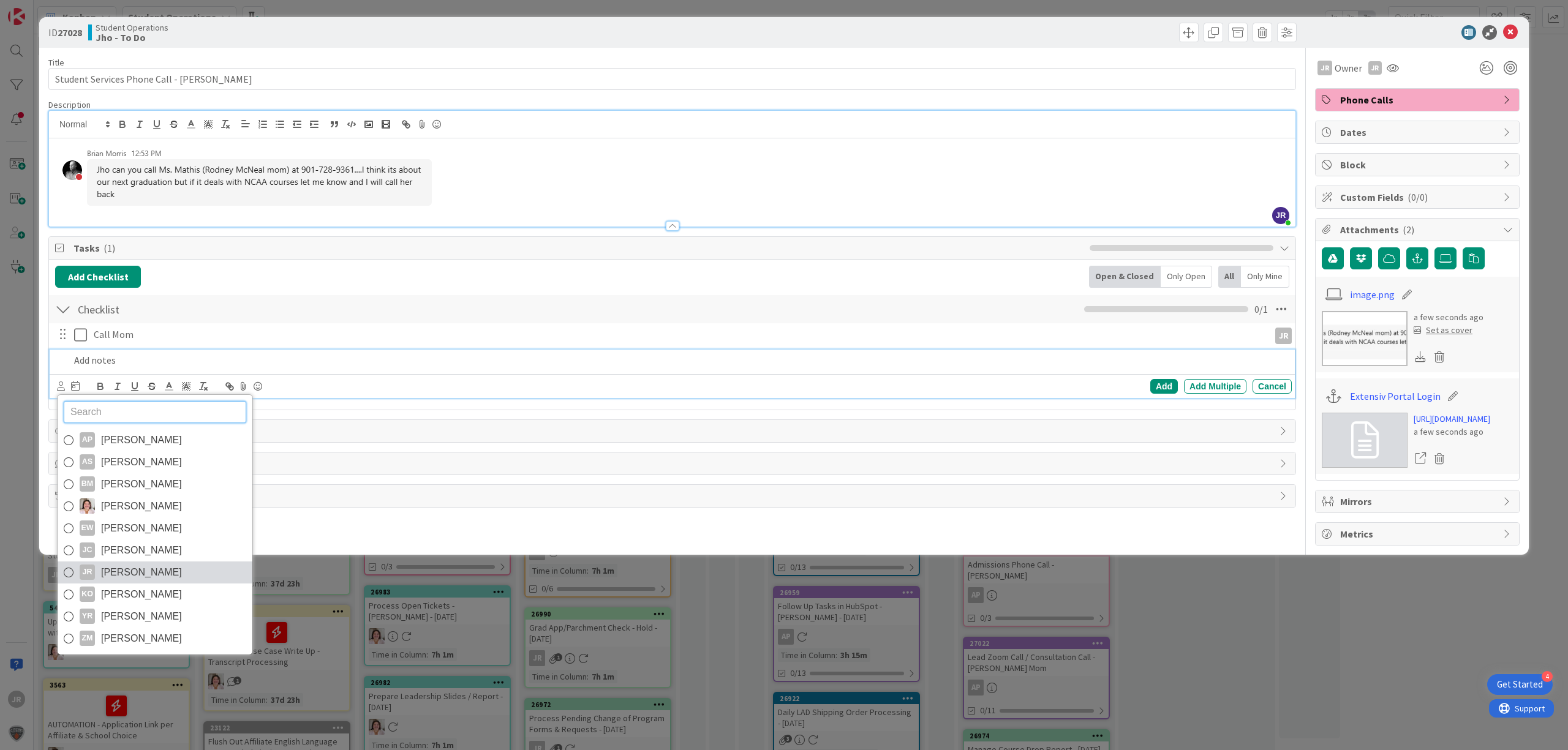
click at [160, 571] on span "[PERSON_NAME]" at bounding box center [141, 573] width 81 height 18
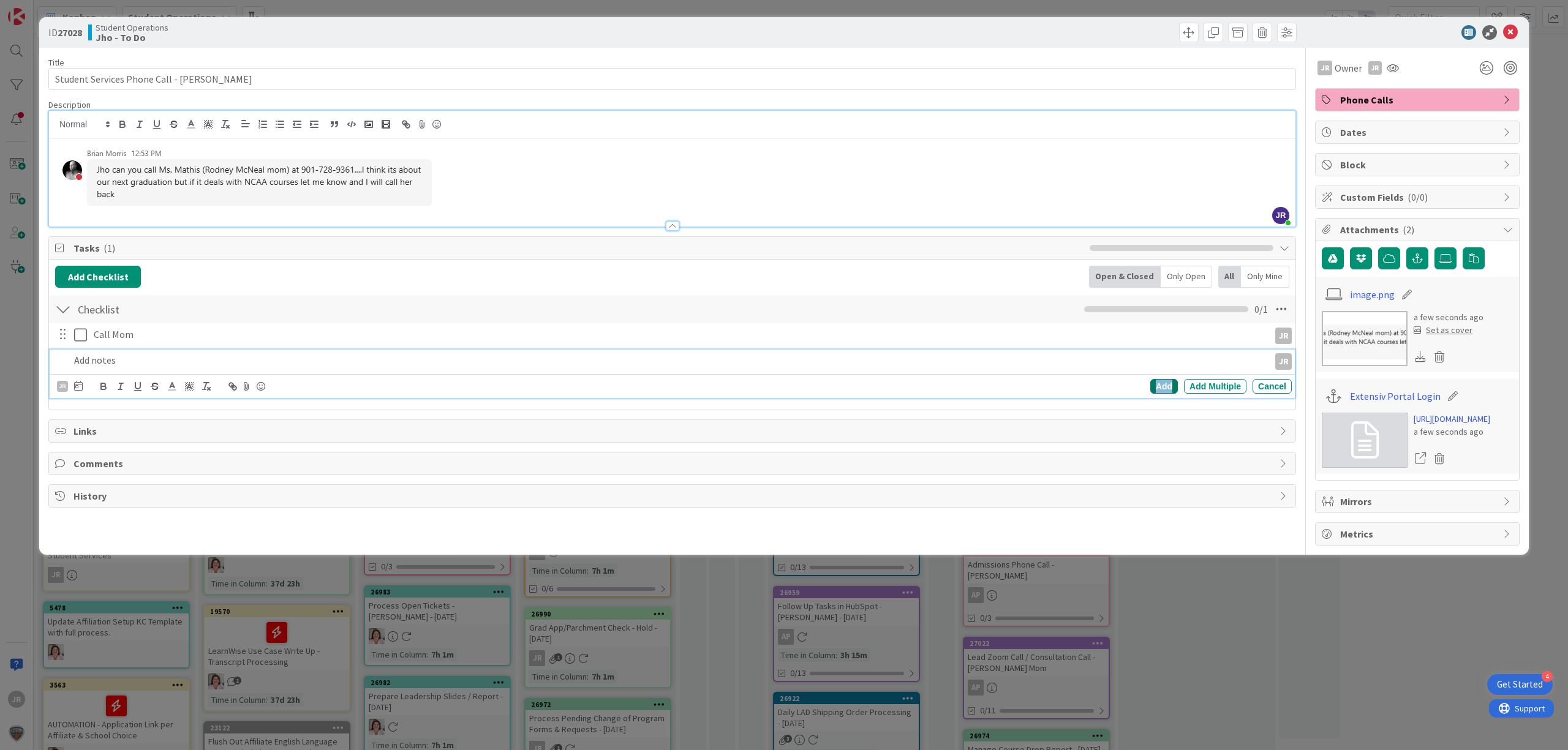
click at [1161, 383] on div "Add" at bounding box center [1164, 387] width 27 height 15
click at [1116, 10] on div "ID 27028 Student Operations Jho - To Do Title 40 / 128 Student Services Phone C…" at bounding box center [784, 375] width 1568 height 750
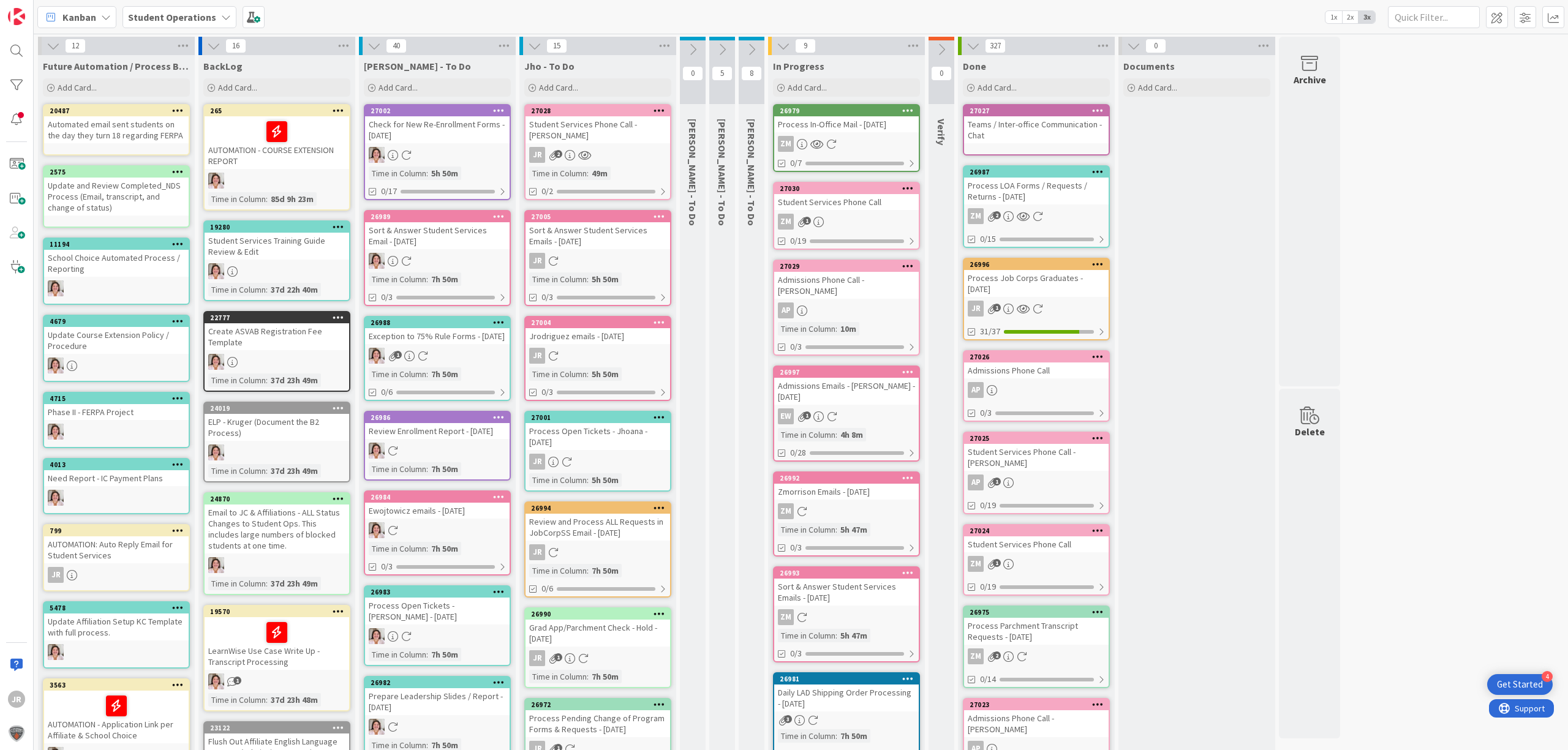
click at [854, 128] on div "Process In-Office Mail - [DATE]" at bounding box center [846, 124] width 144 height 16
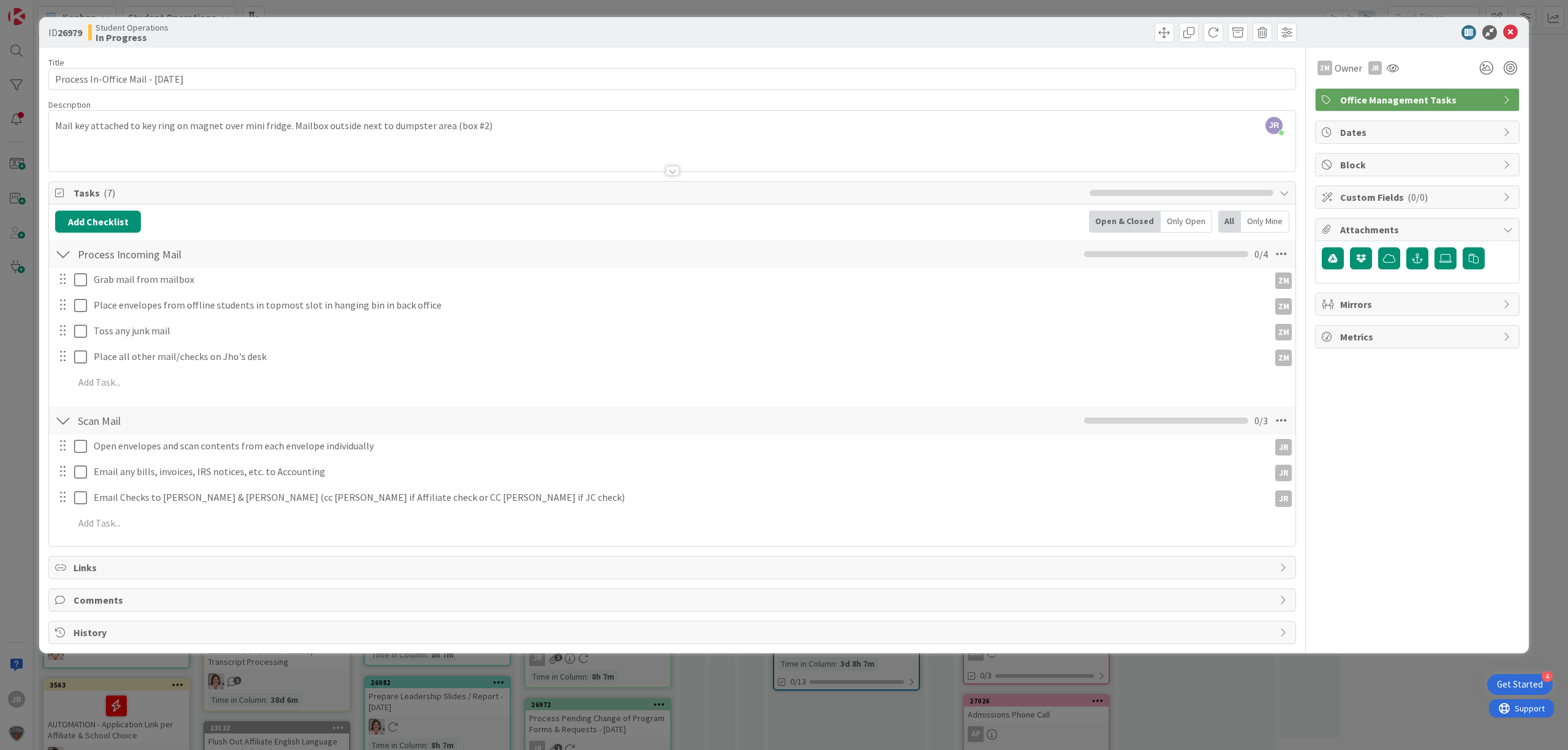
click at [135, 51] on div "Title 35 / 128 Process In-Office Mail - [DATE] Description JR [PERSON_NAME] joi…" at bounding box center [672, 346] width 1248 height 597
click at [1159, 35] on span at bounding box center [1164, 32] width 19 height 19
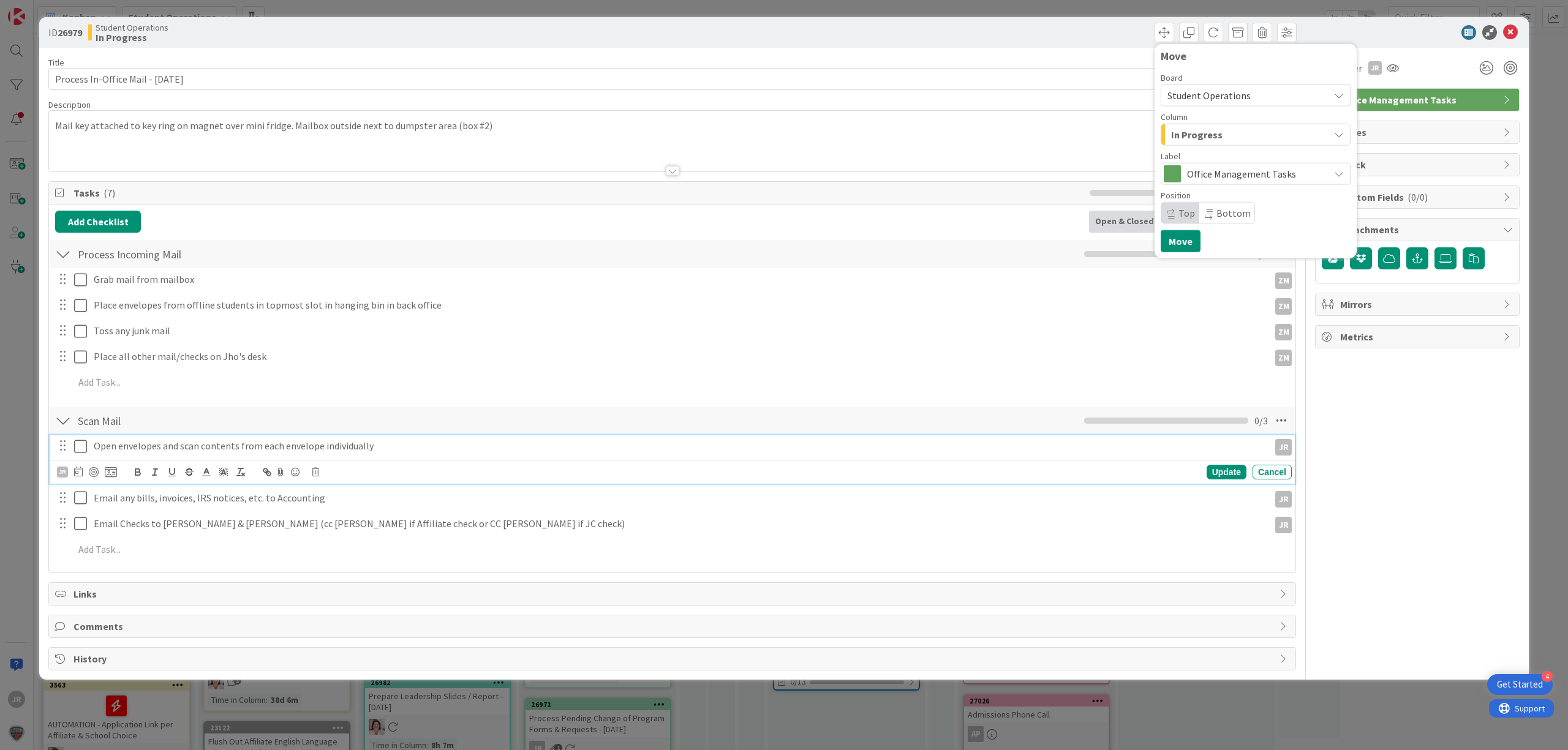
click at [79, 452] on icon at bounding box center [83, 446] width 18 height 15
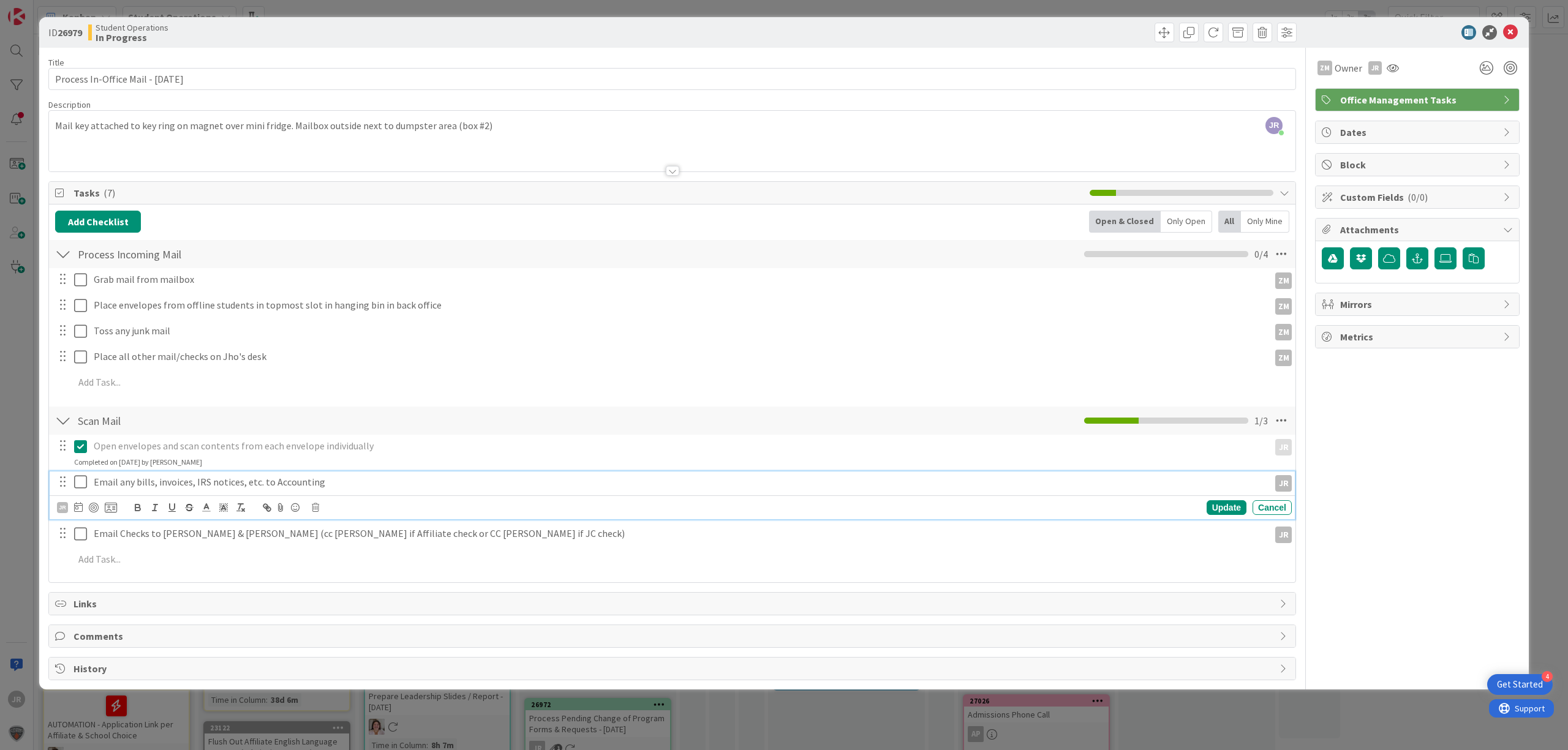
click at [76, 486] on icon at bounding box center [83, 482] width 18 height 15
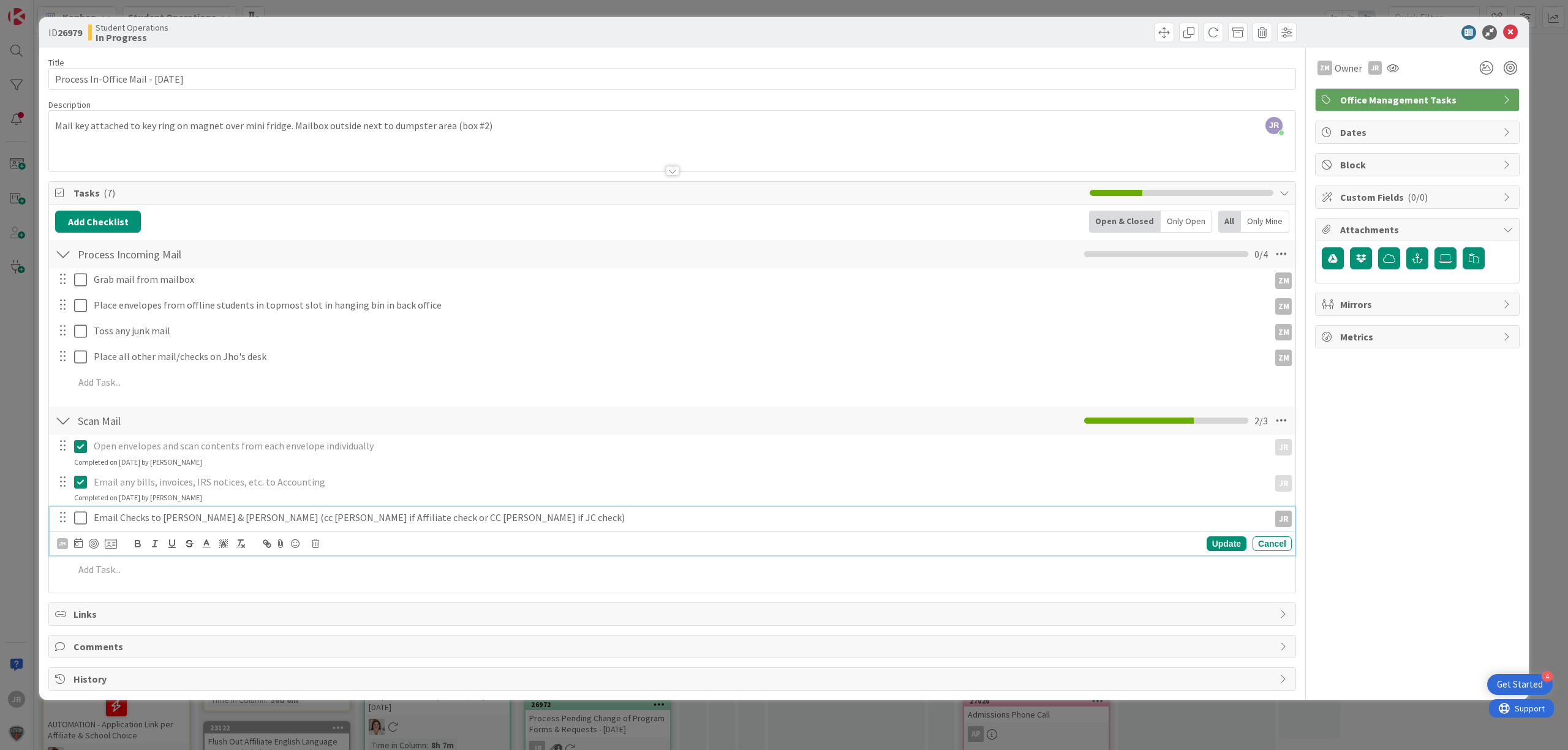
click at [82, 520] on icon at bounding box center [83, 518] width 18 height 15
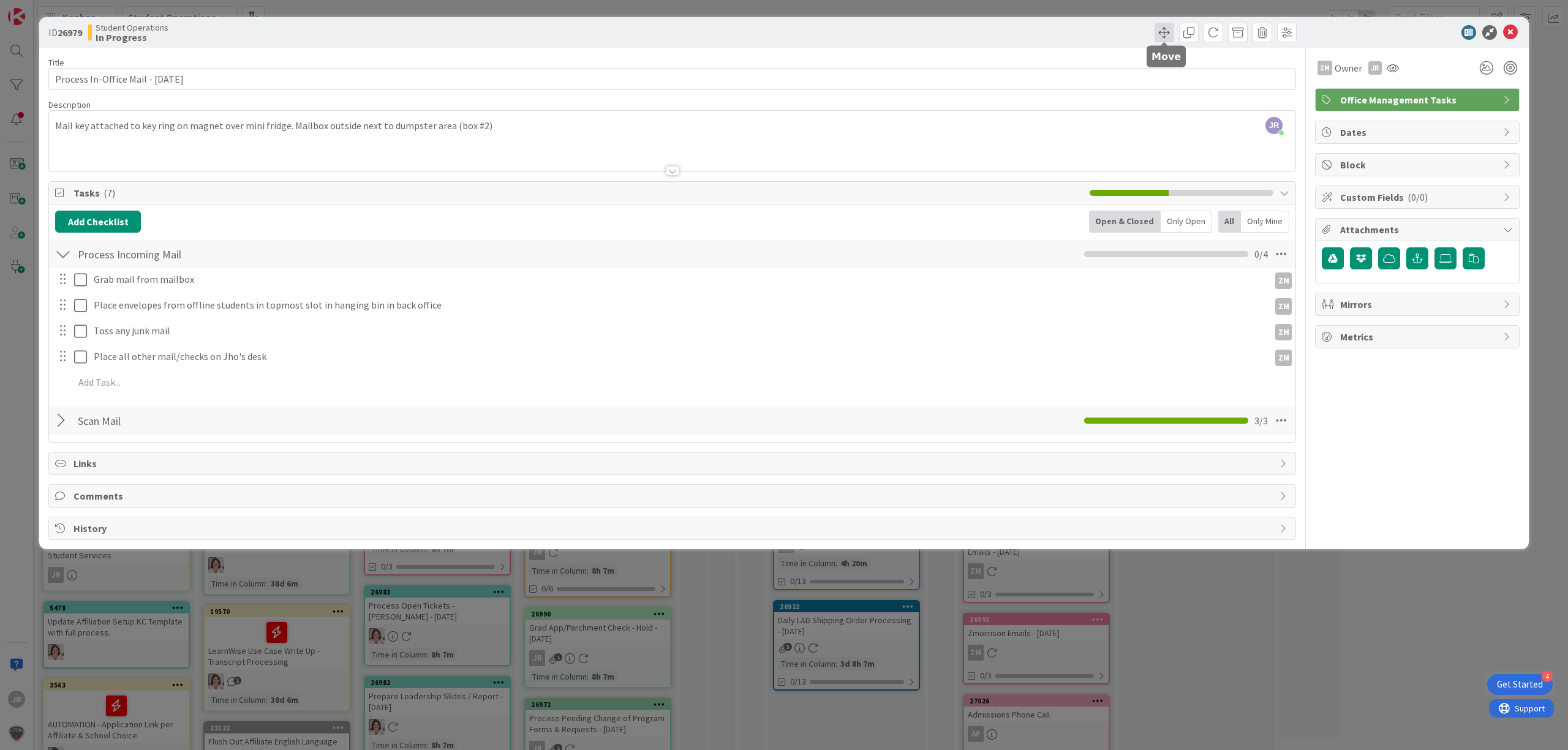
click at [1158, 35] on span at bounding box center [1164, 32] width 19 height 19
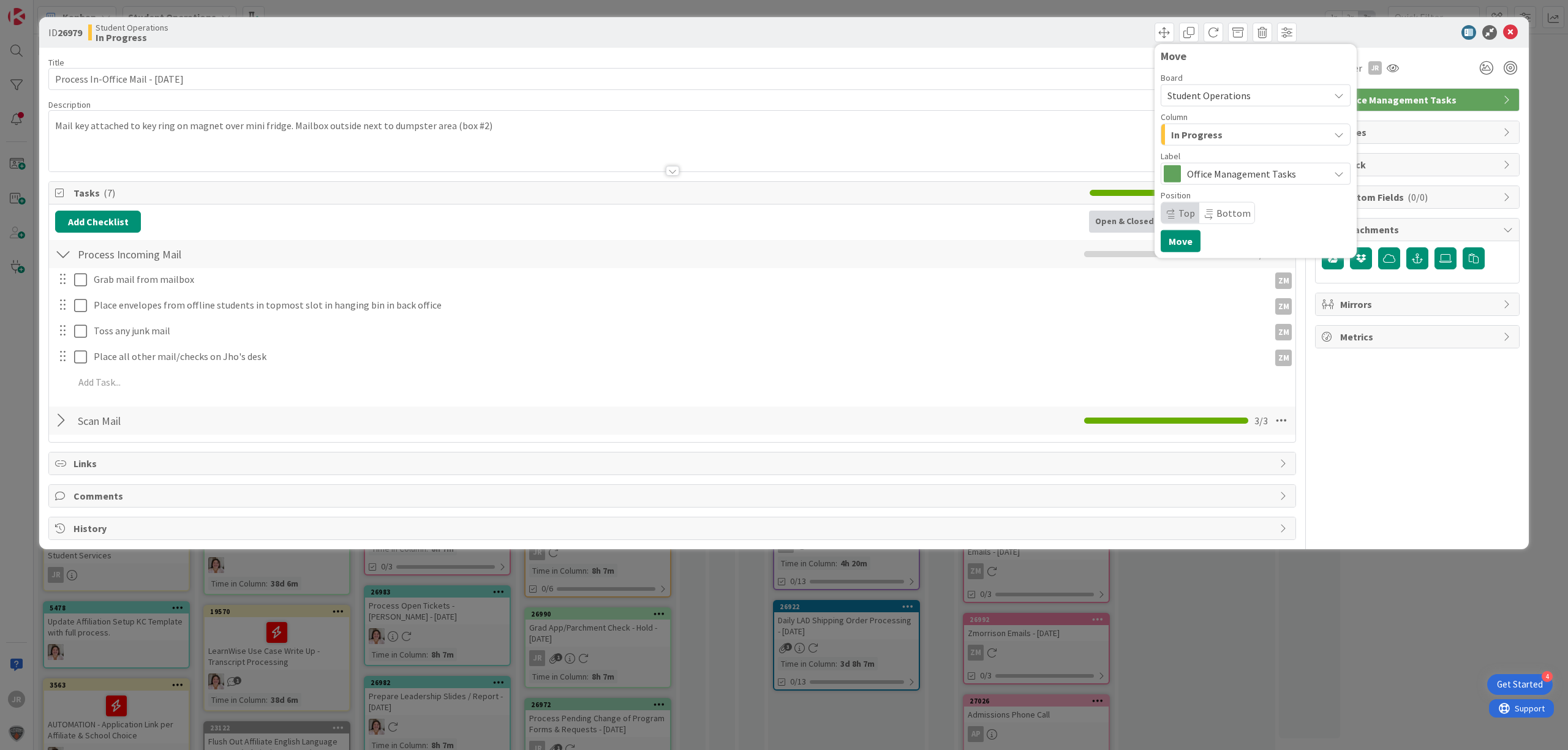
click at [1179, 137] on span "In Progress" at bounding box center [1197, 134] width 51 height 16
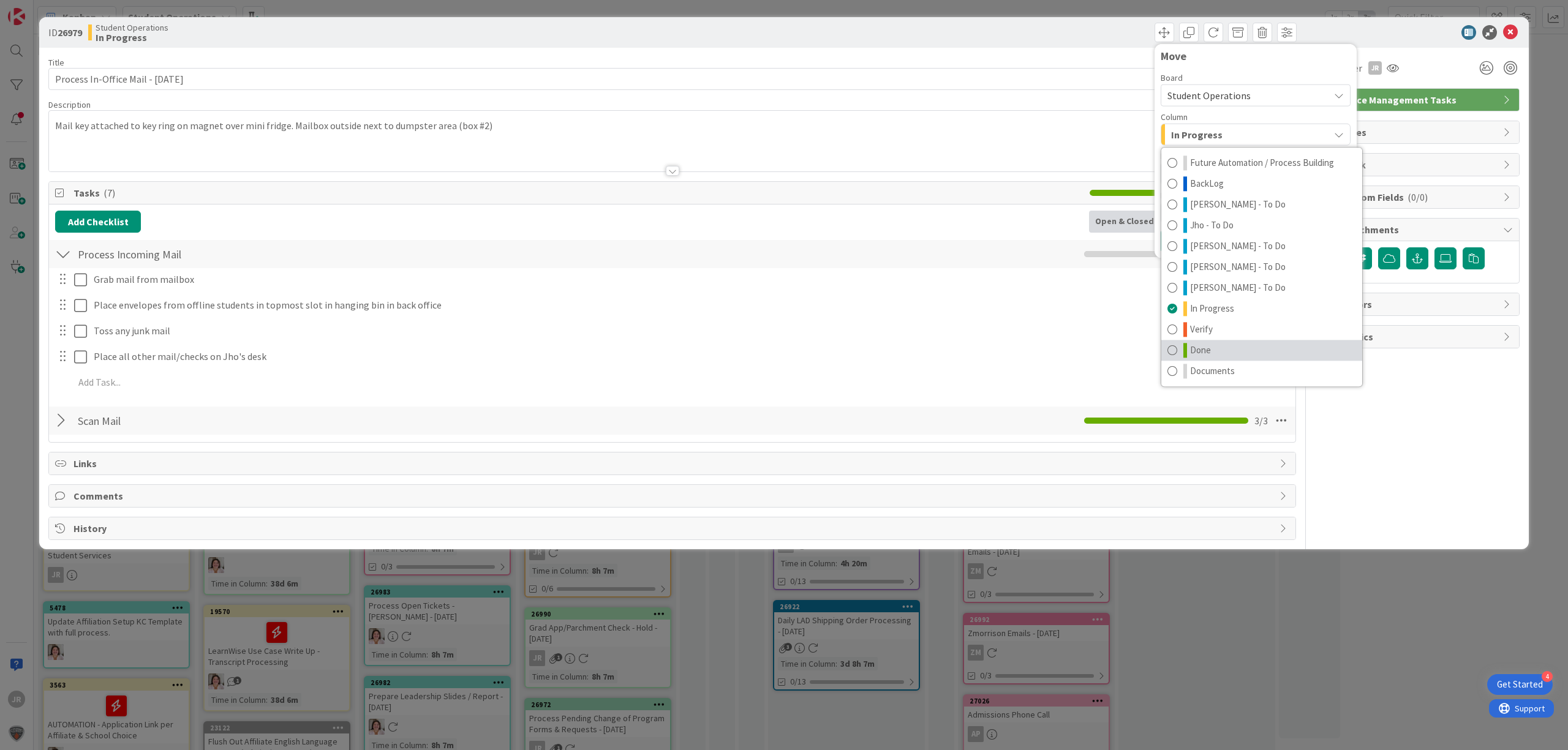
click at [1210, 349] on span "Done" at bounding box center [1199, 350] width 21 height 15
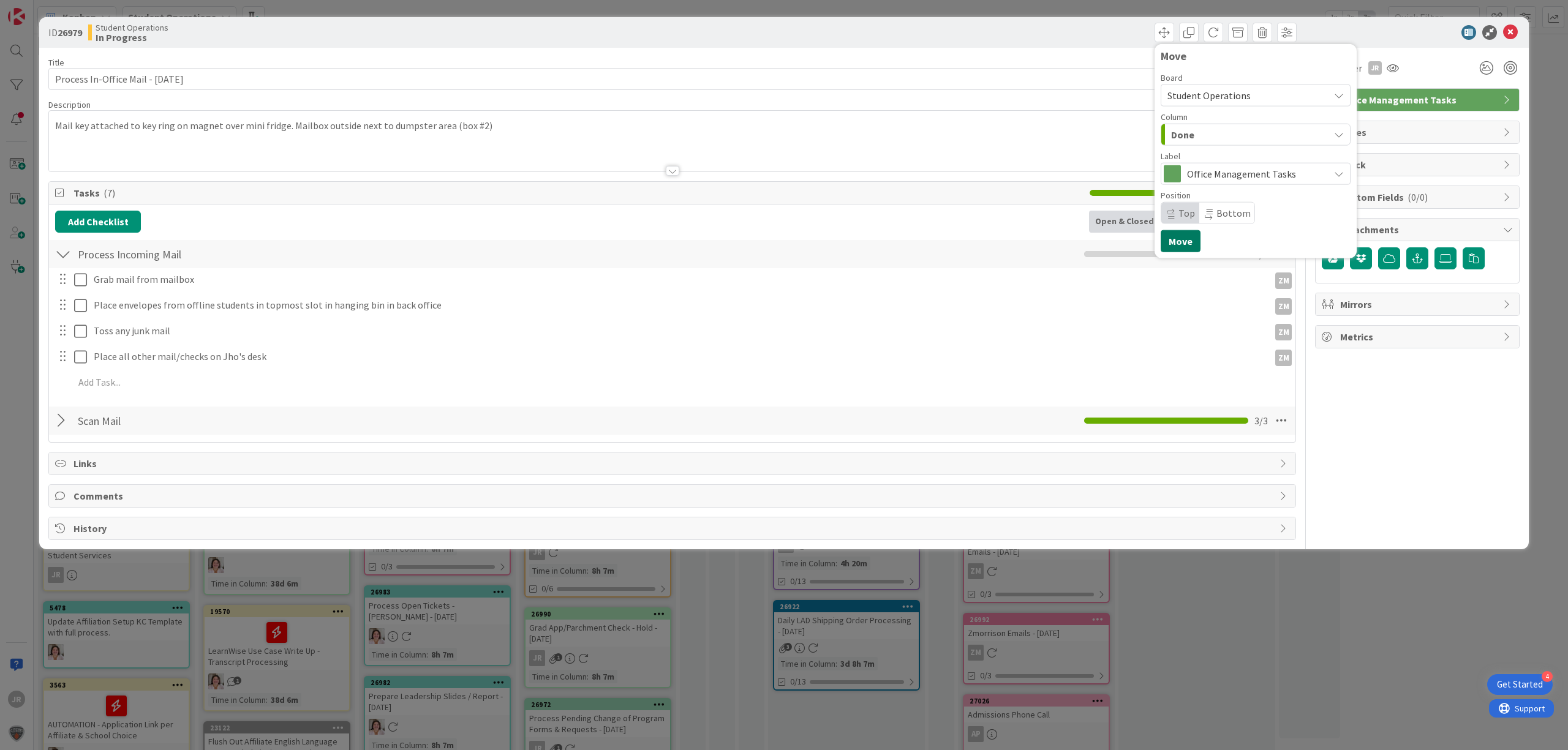
click at [1169, 244] on button "Move" at bounding box center [1180, 241] width 40 height 22
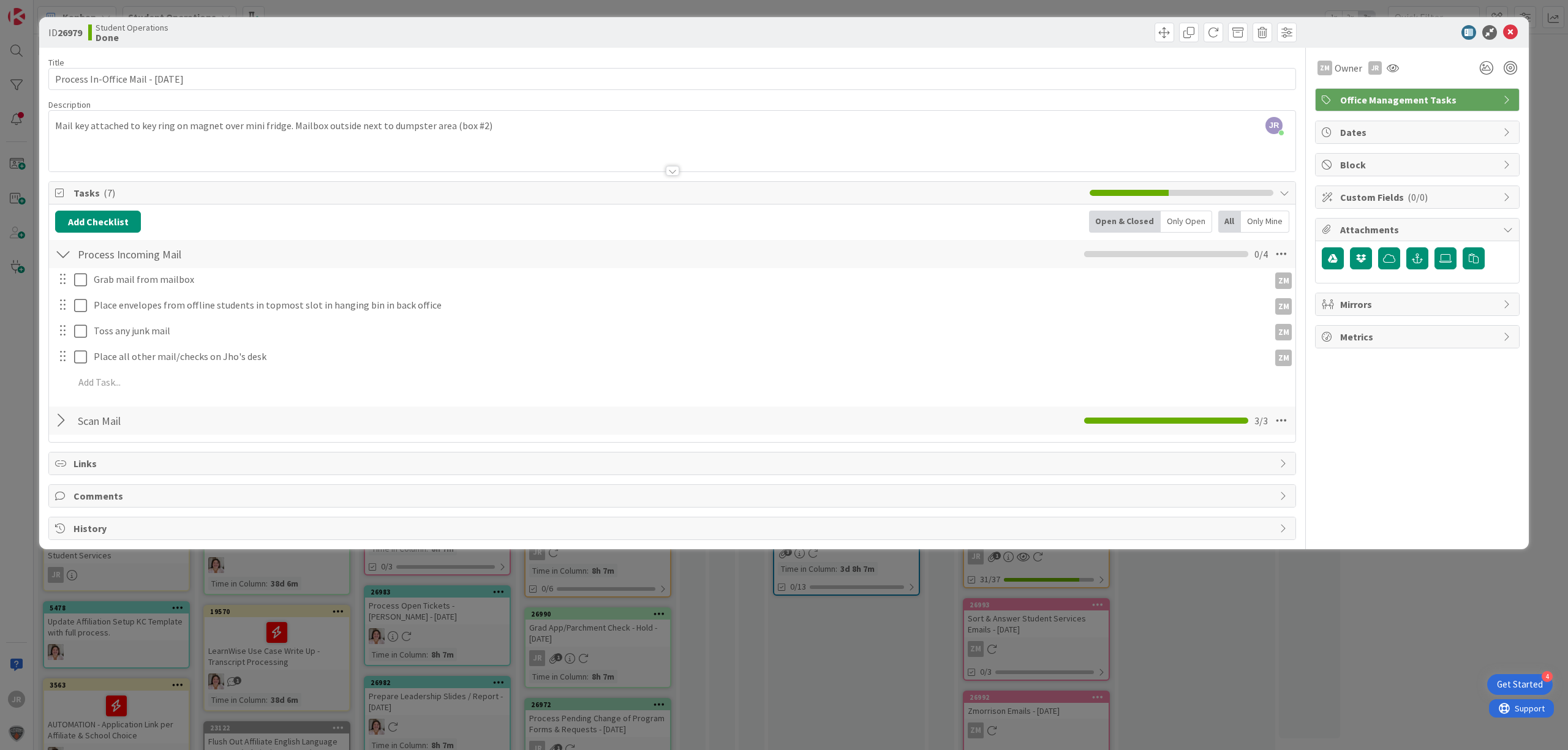
click at [1009, 8] on div "ID 26979 Student Operations Done Move Move Title 35 / 128 Process In-Office Mai…" at bounding box center [784, 375] width 1568 height 750
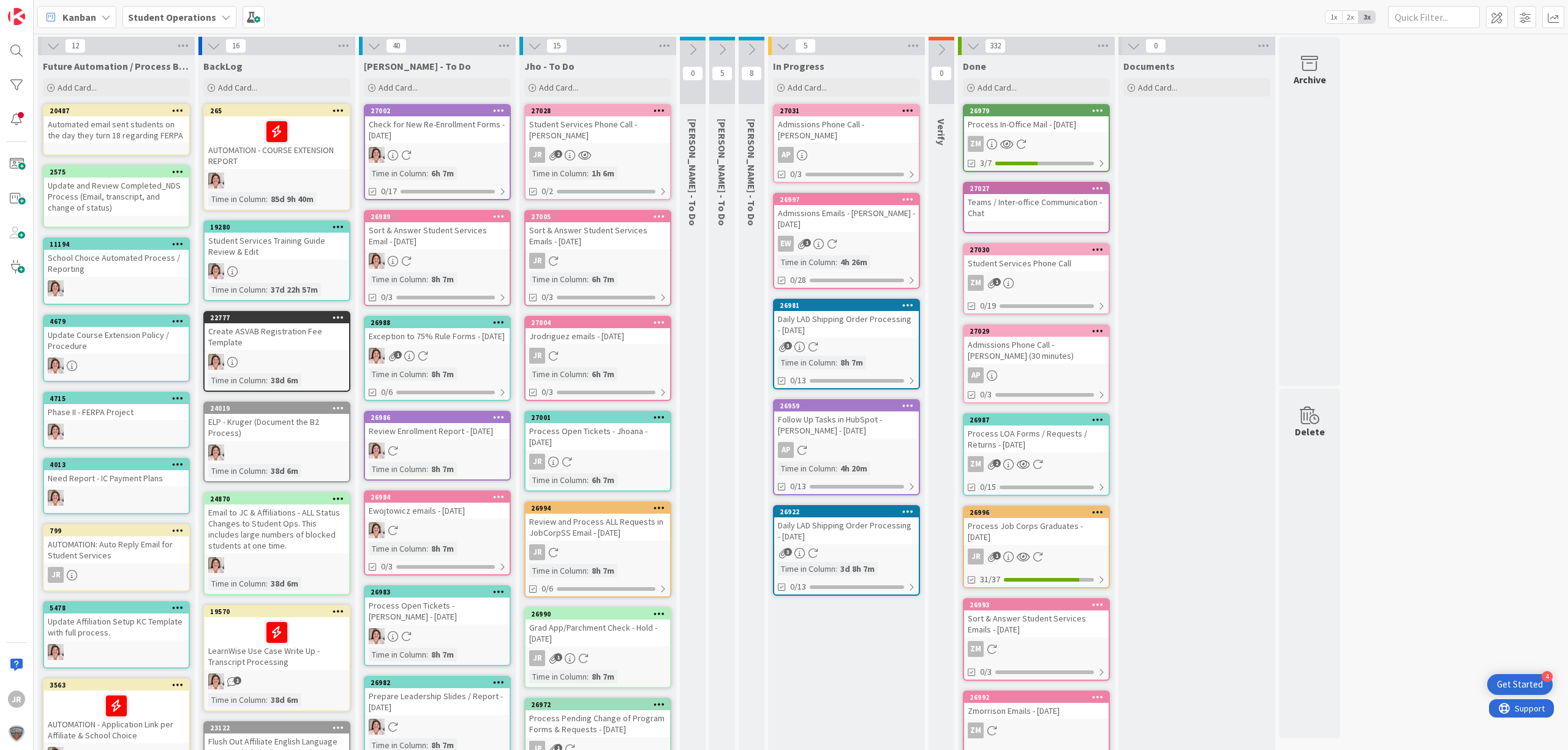
click at [889, 205] on div "Admissions Emails - [PERSON_NAME] - [DATE]" at bounding box center [846, 219] width 144 height 27
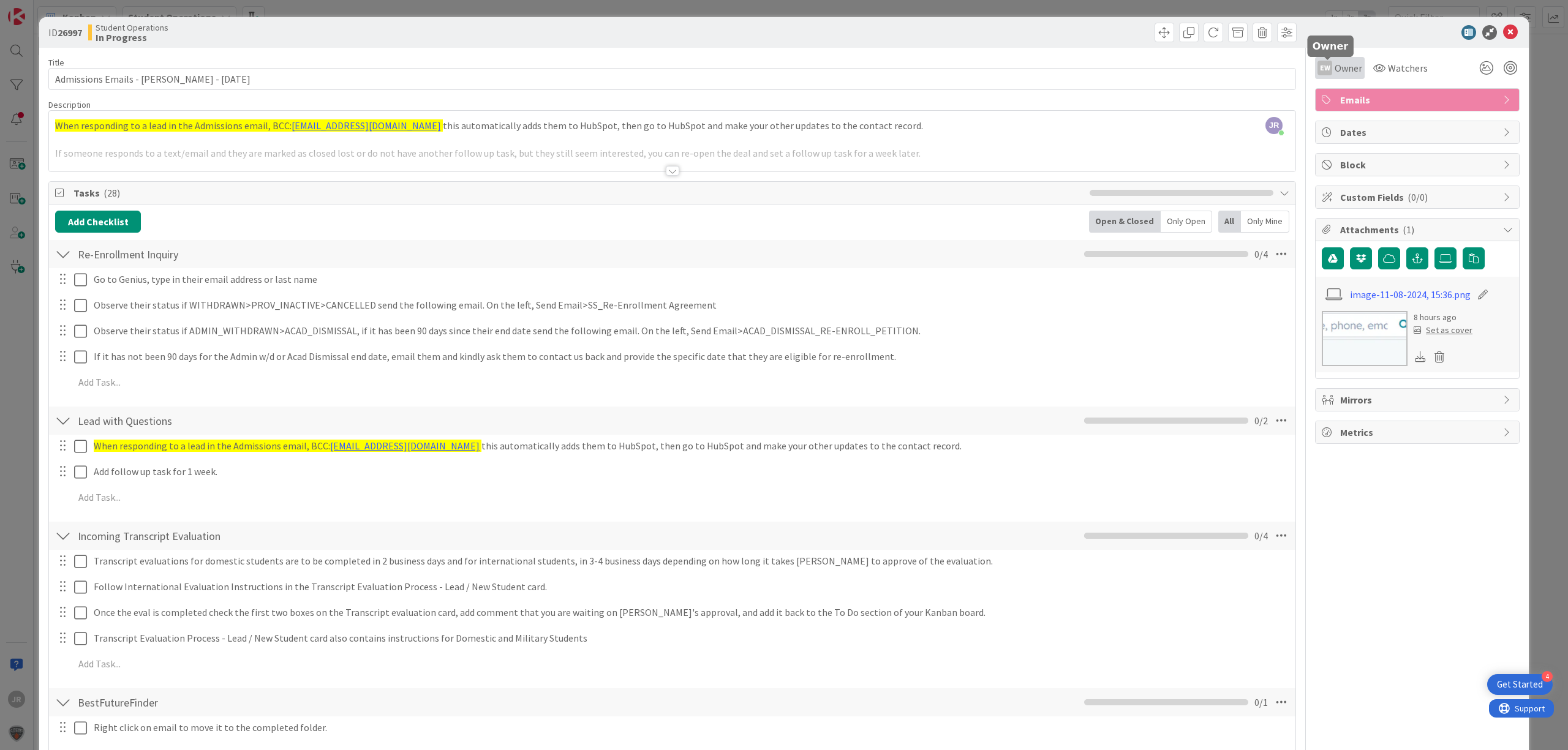
click at [1334, 68] on span "Owner" at bounding box center [1348, 68] width 27 height 15
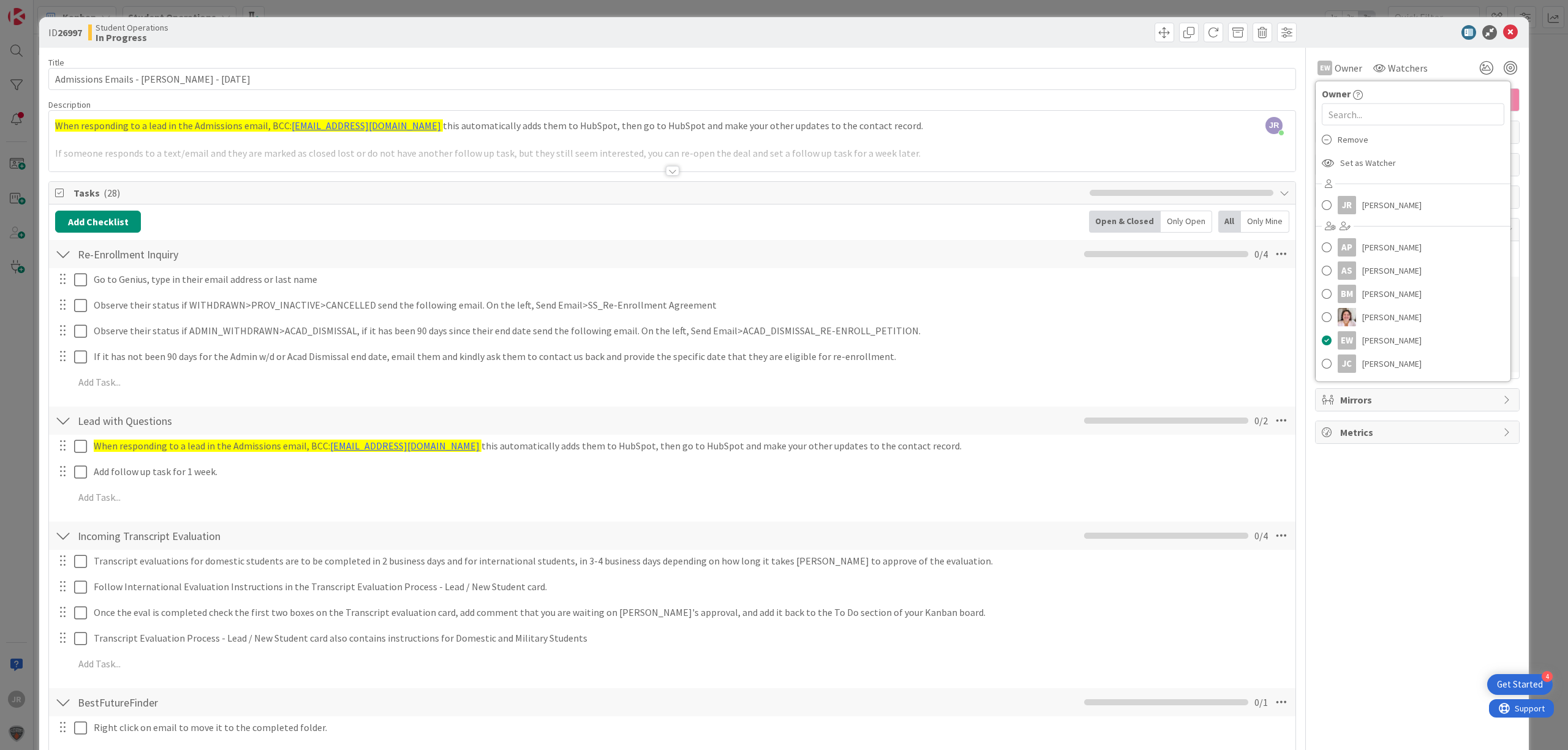
click at [992, 11] on div "ID 26997 Student Operations In Progress Title 37 / 128 Admissions Emails - [PER…" at bounding box center [784, 375] width 1568 height 750
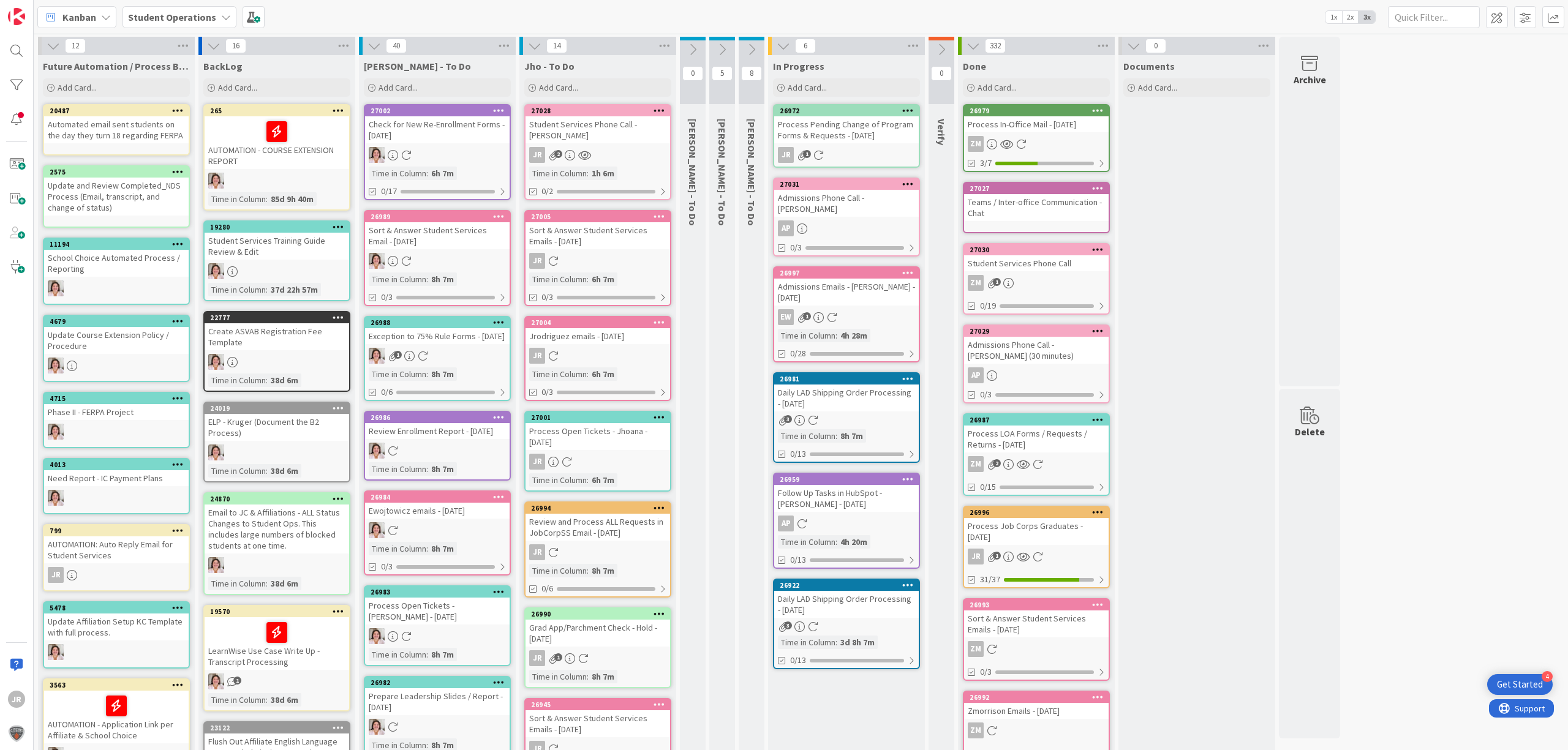
click at [858, 126] on div "Process Pending Change of Program Forms & Requests - [DATE]" at bounding box center [846, 130] width 144 height 27
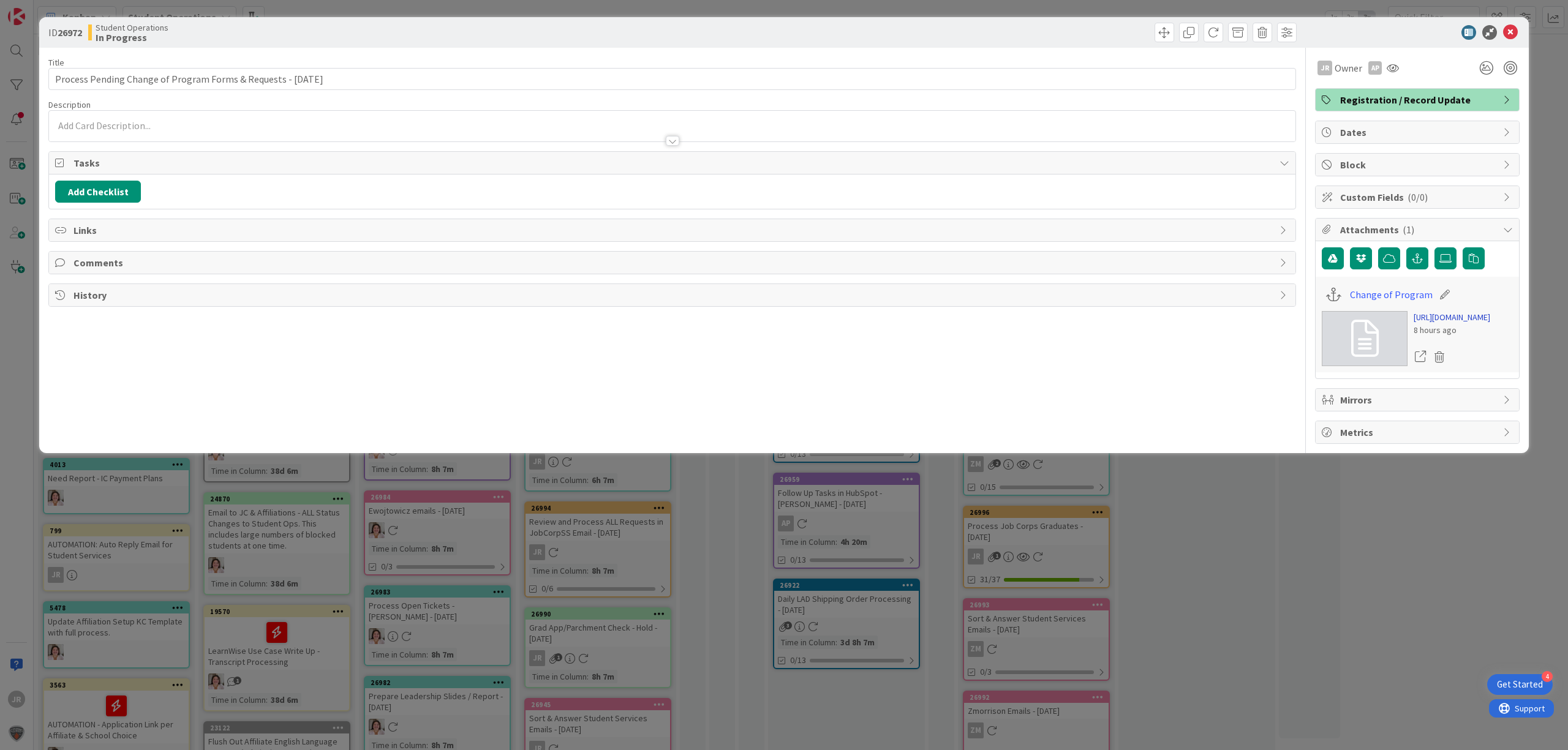
click at [1484, 324] on link "[URL][DOMAIN_NAME]" at bounding box center [1452, 318] width 77 height 13
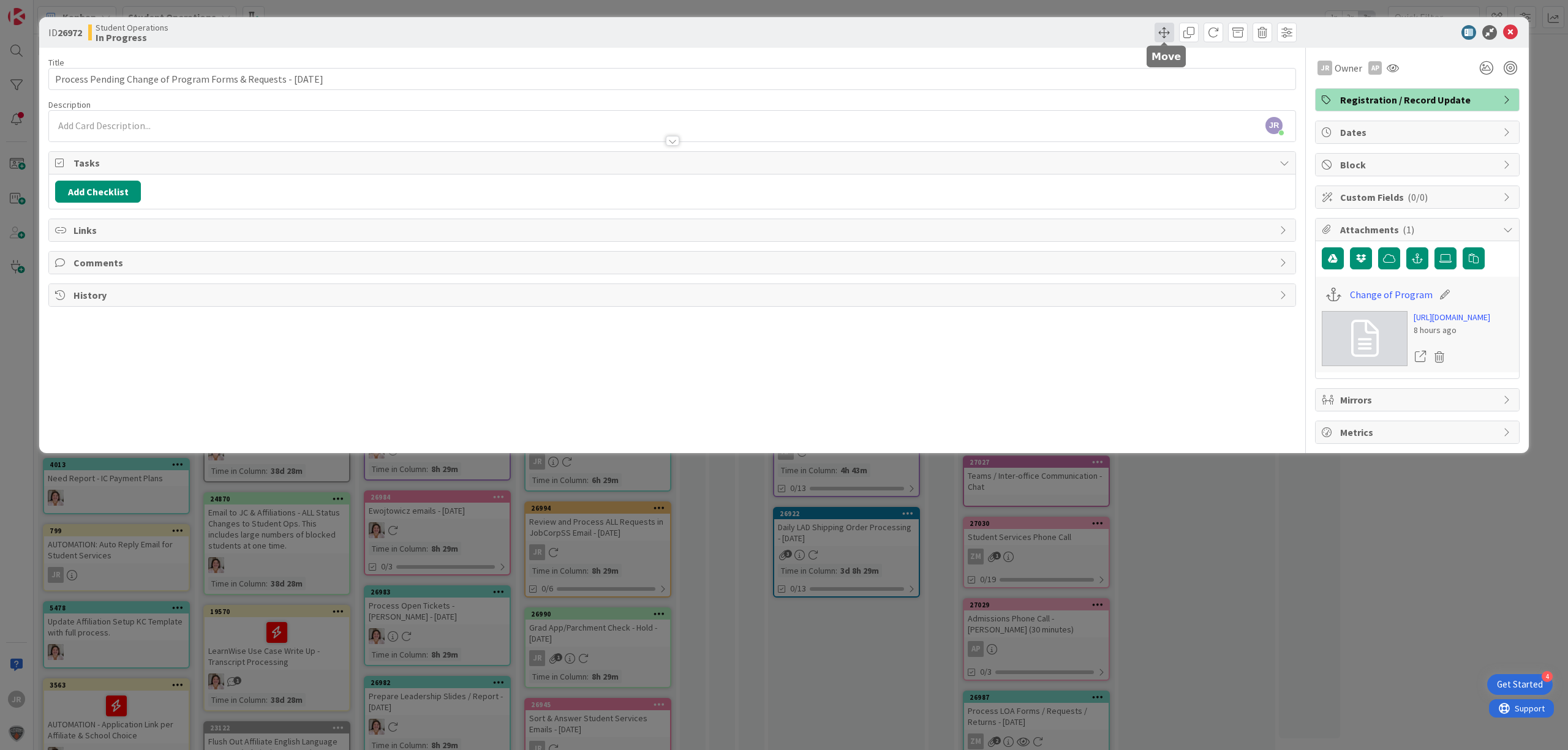
click at [1167, 30] on span at bounding box center [1164, 32] width 19 height 19
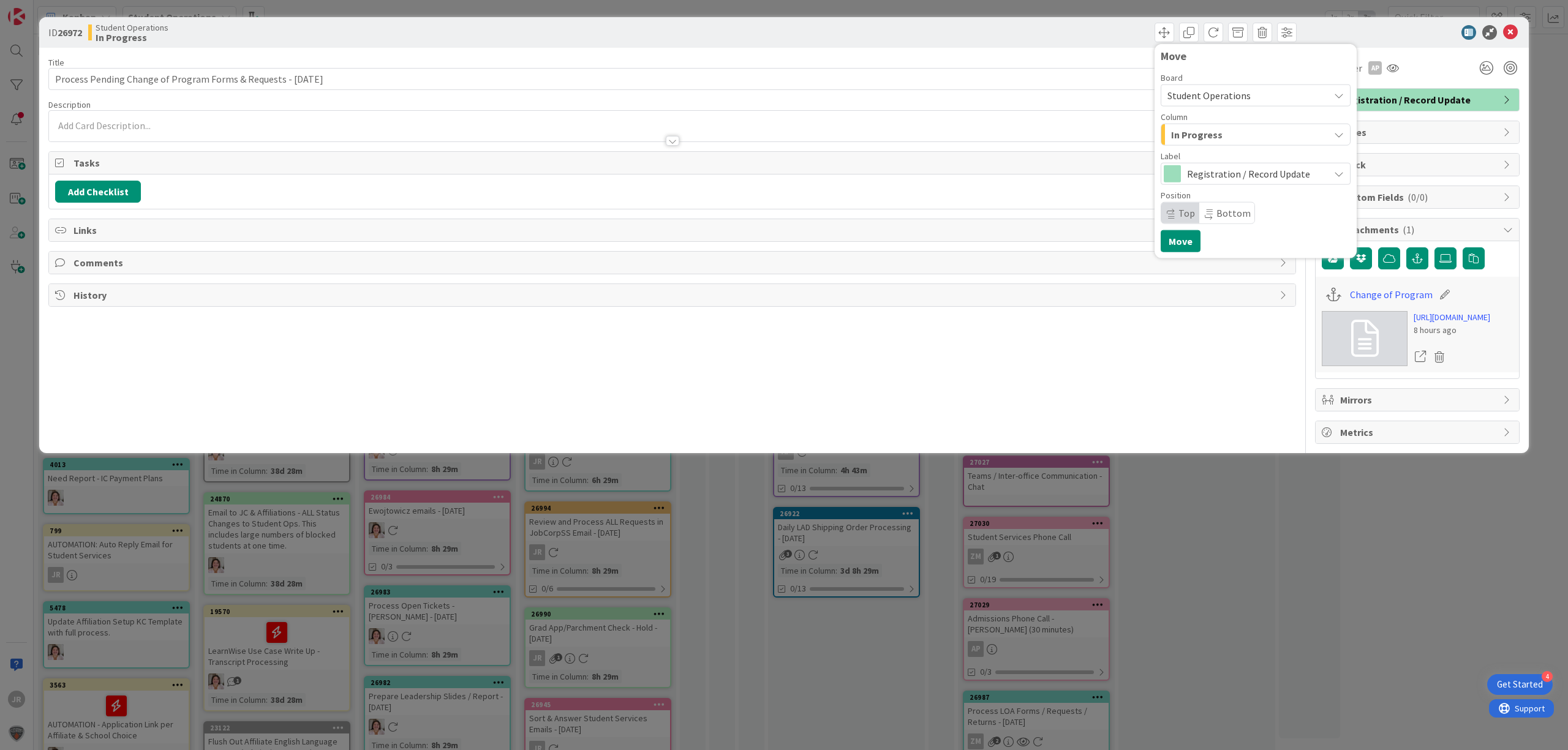
click at [1197, 124] on button "In Progress" at bounding box center [1255, 135] width 190 height 22
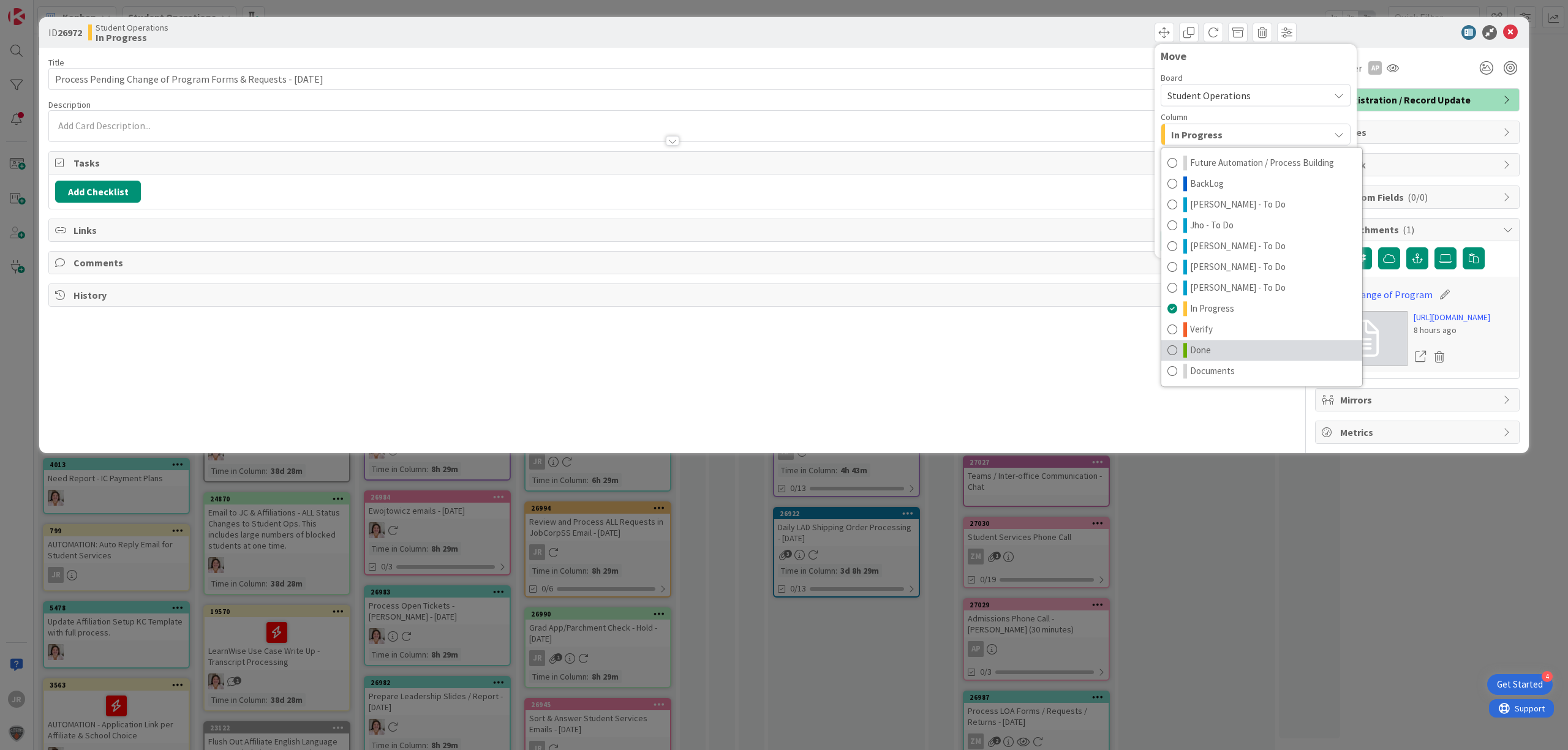
click at [1223, 340] on link "Done" at bounding box center [1262, 350] width 201 height 21
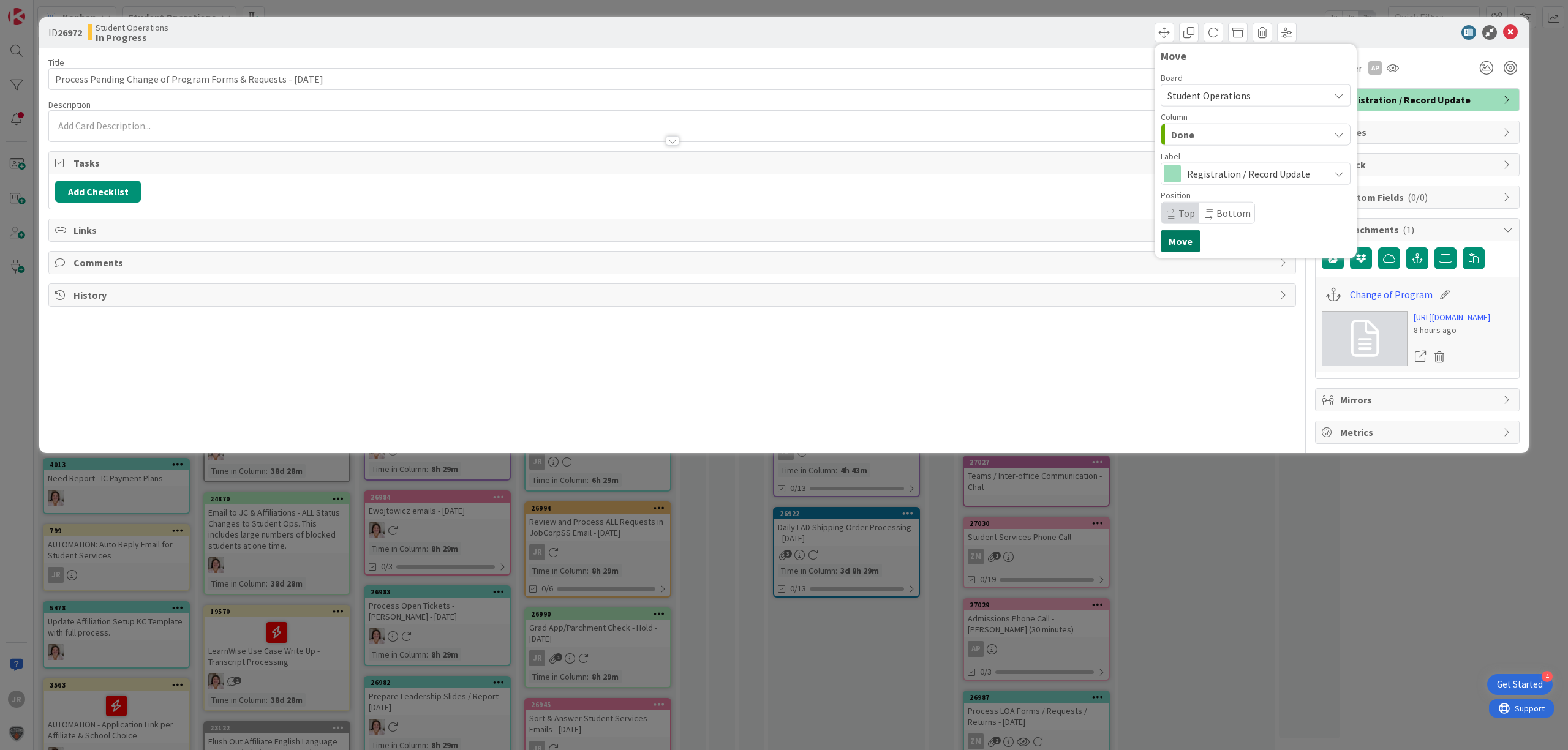
click at [1183, 244] on button "Move" at bounding box center [1180, 241] width 40 height 22
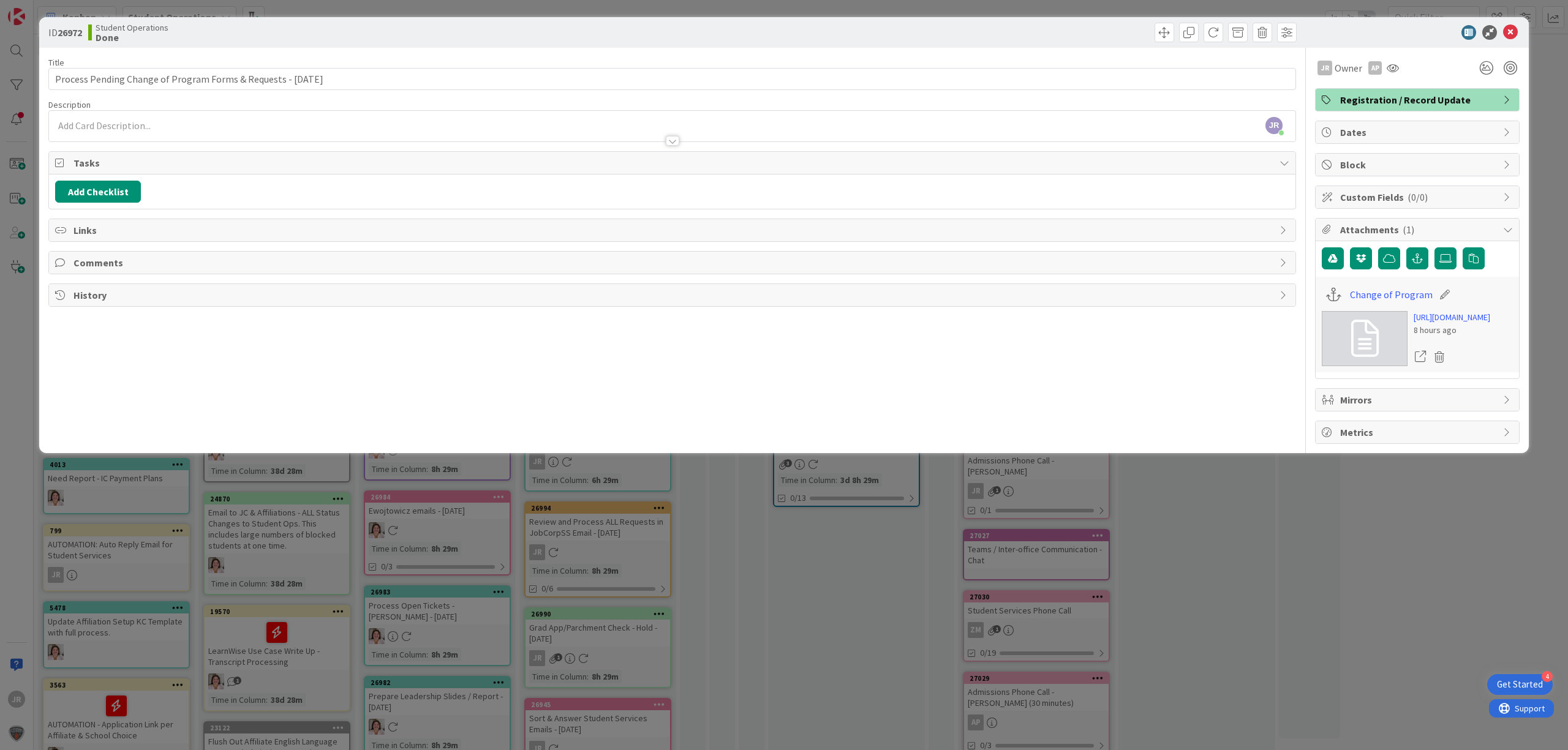
click at [1059, 10] on div "ID 26972 Student Operations Done Move Move Title 63 / 128 Process Pending Chang…" at bounding box center [784, 375] width 1568 height 750
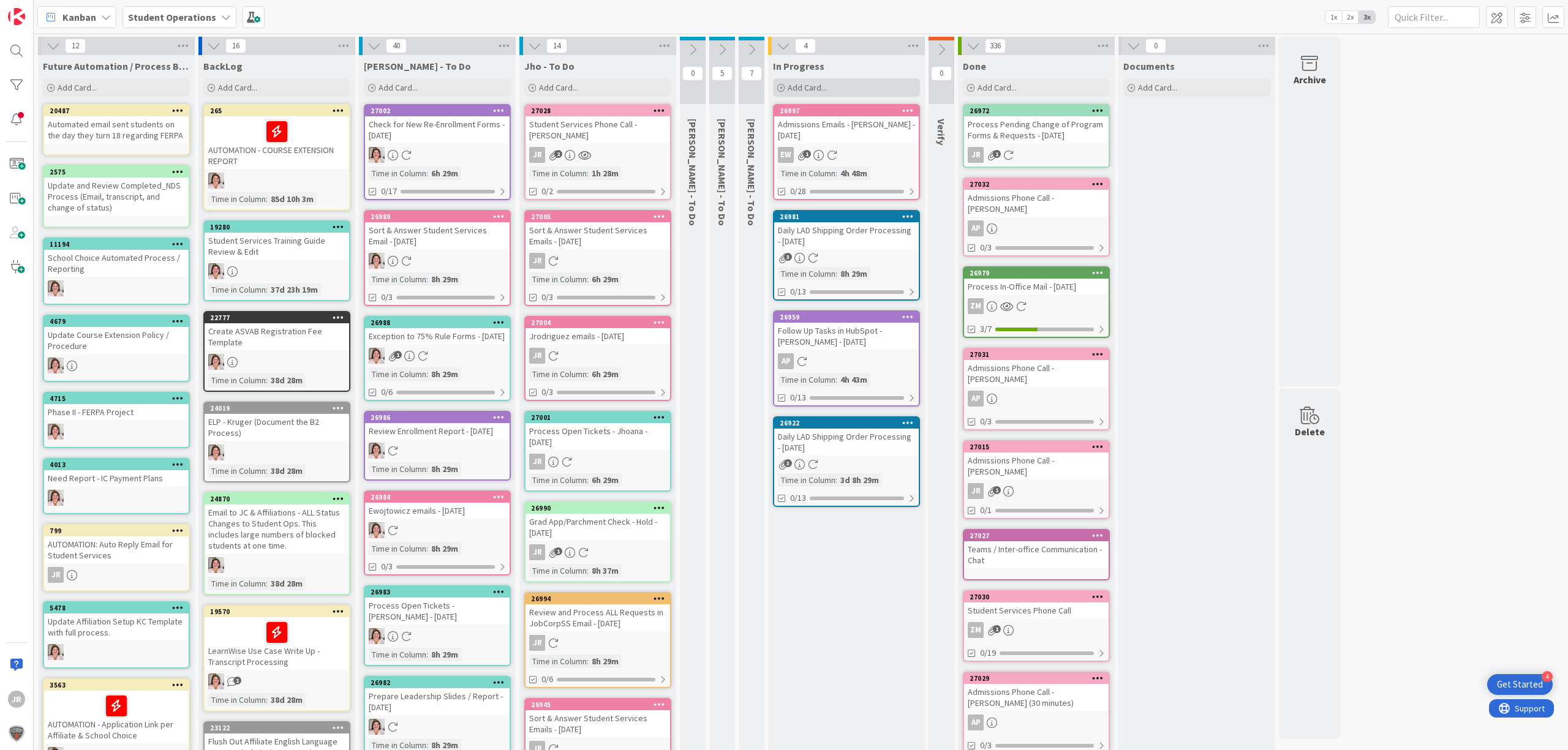
click at [830, 81] on div "Add Card..." at bounding box center [846, 88] width 147 height 18
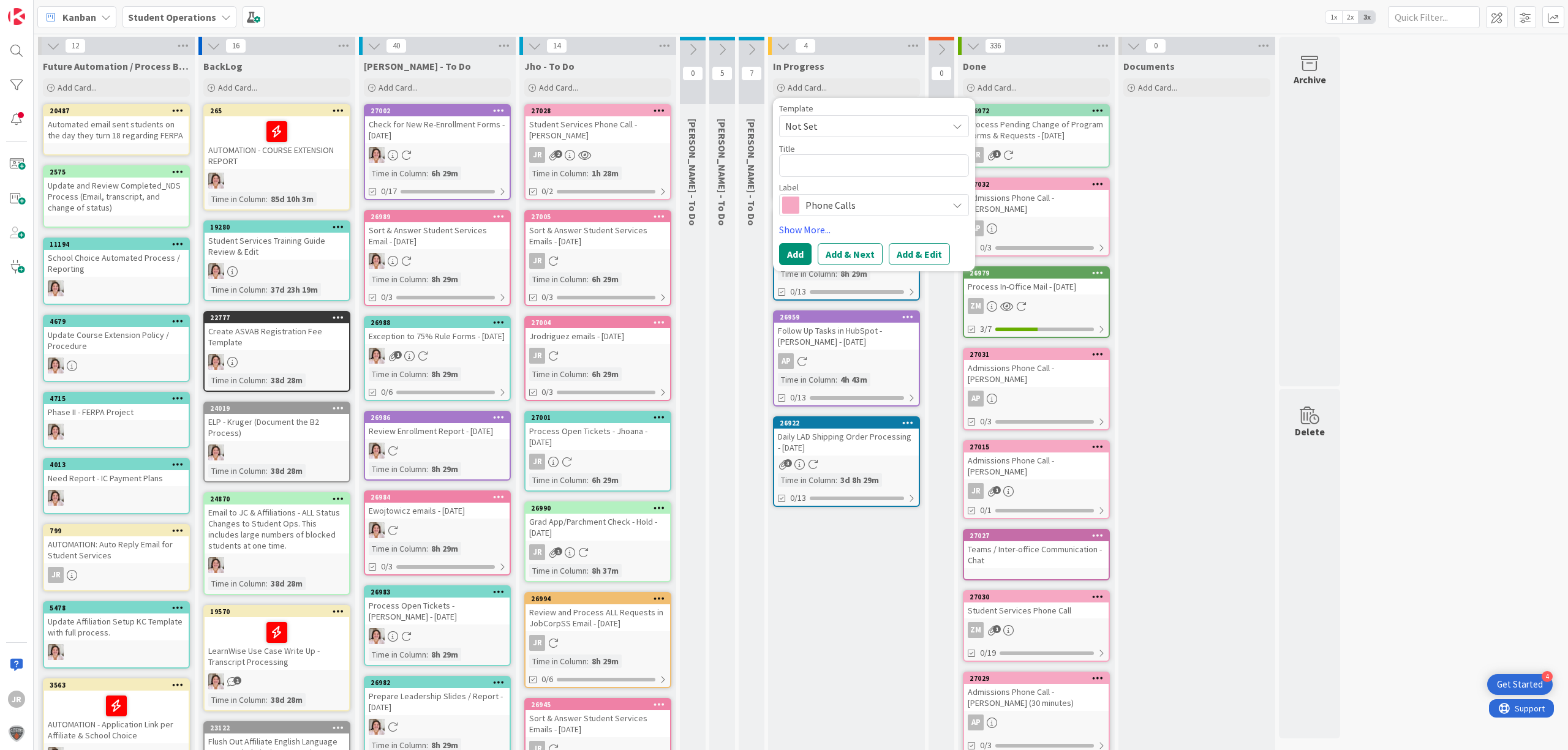
click at [837, 113] on div "Template Not Set Not Set Student Services Phone Call Process Credit or Refund -…" at bounding box center [874, 120] width 190 height 33
click at [836, 130] on span "Not Set" at bounding box center [862, 126] width 153 height 16
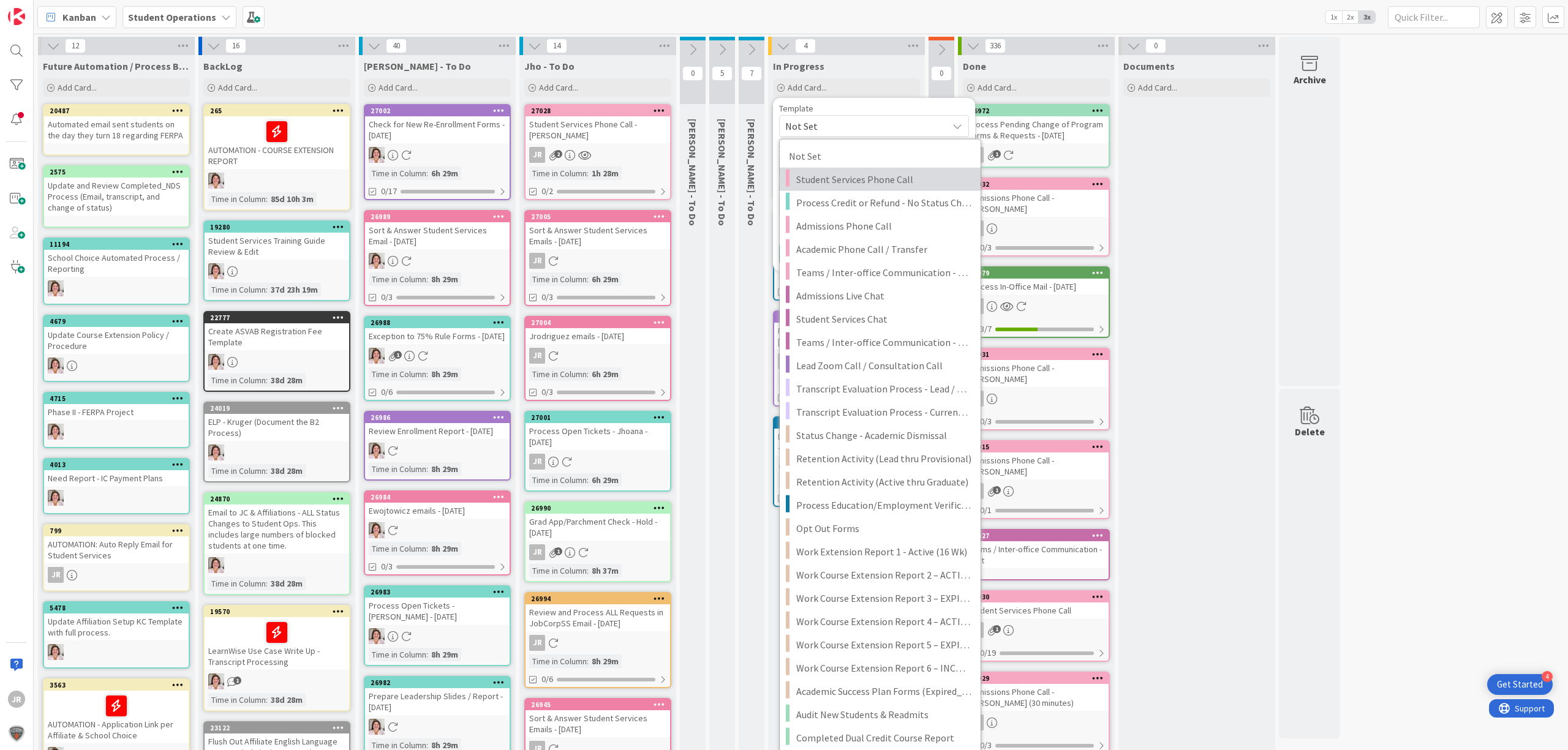
click at [849, 182] on span "Student Services Phone Call" at bounding box center [884, 179] width 175 height 16
type textarea "x"
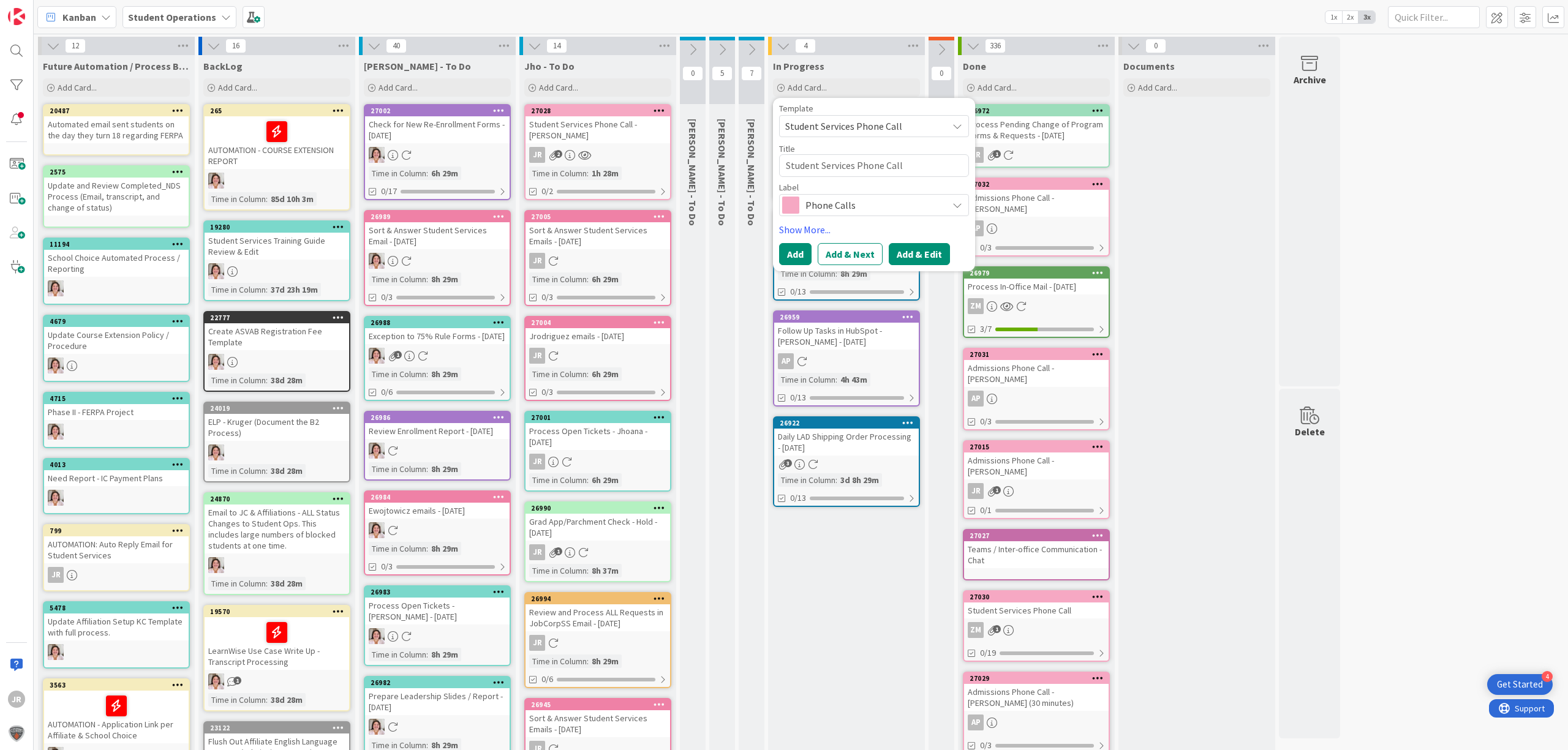
click at [914, 245] on button "Add & Edit" at bounding box center [919, 255] width 61 height 22
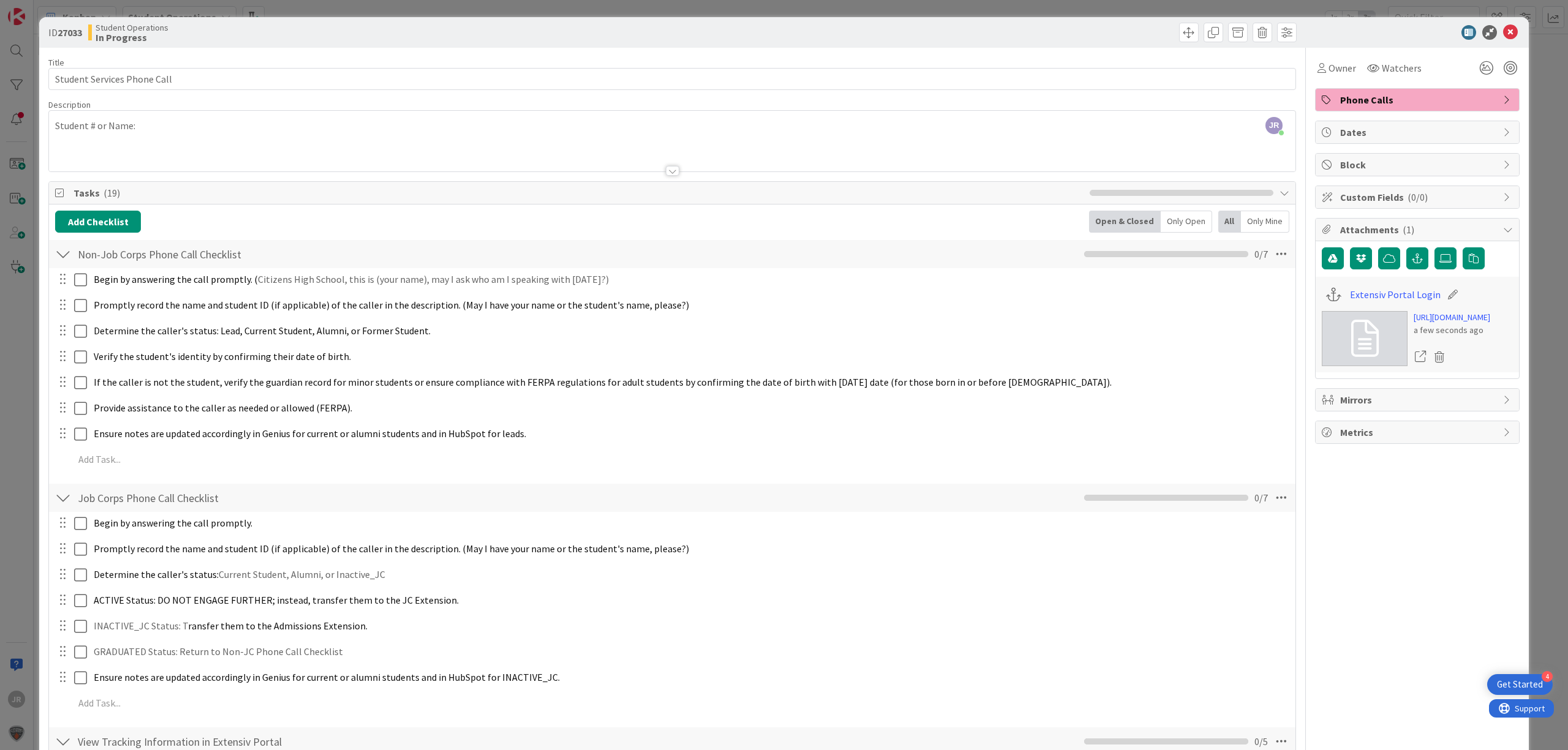
click at [140, 137] on div "JR [PERSON_NAME] joined 5 m ago Student # or Name:" at bounding box center [672, 141] width 1246 height 60
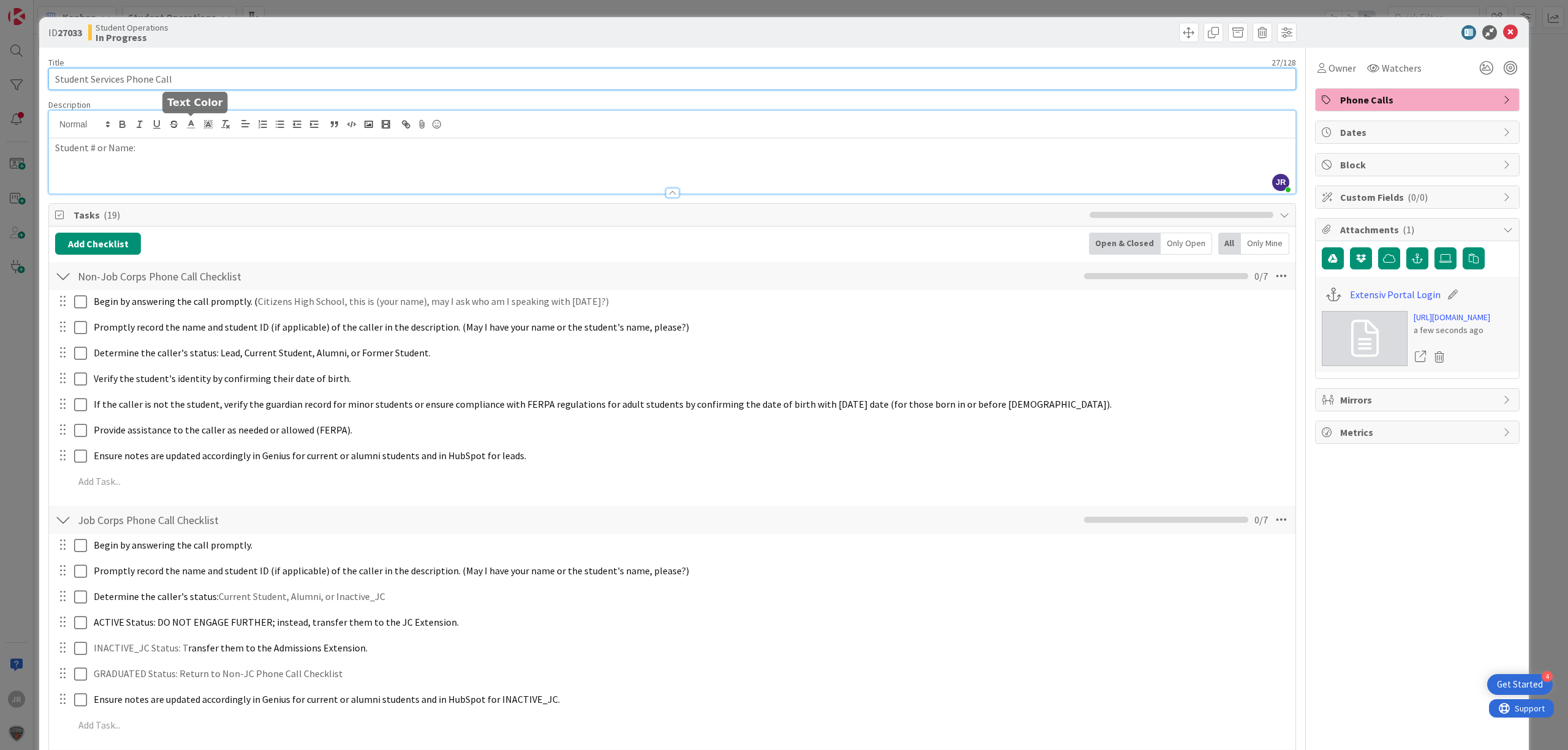
click at [206, 82] on input "Student Services Phone Call" at bounding box center [672, 79] width 1248 height 22
type input "Student Services Phone Call - [PERSON_NAME]"
click at [1317, 64] on icon at bounding box center [1321, 68] width 8 height 10
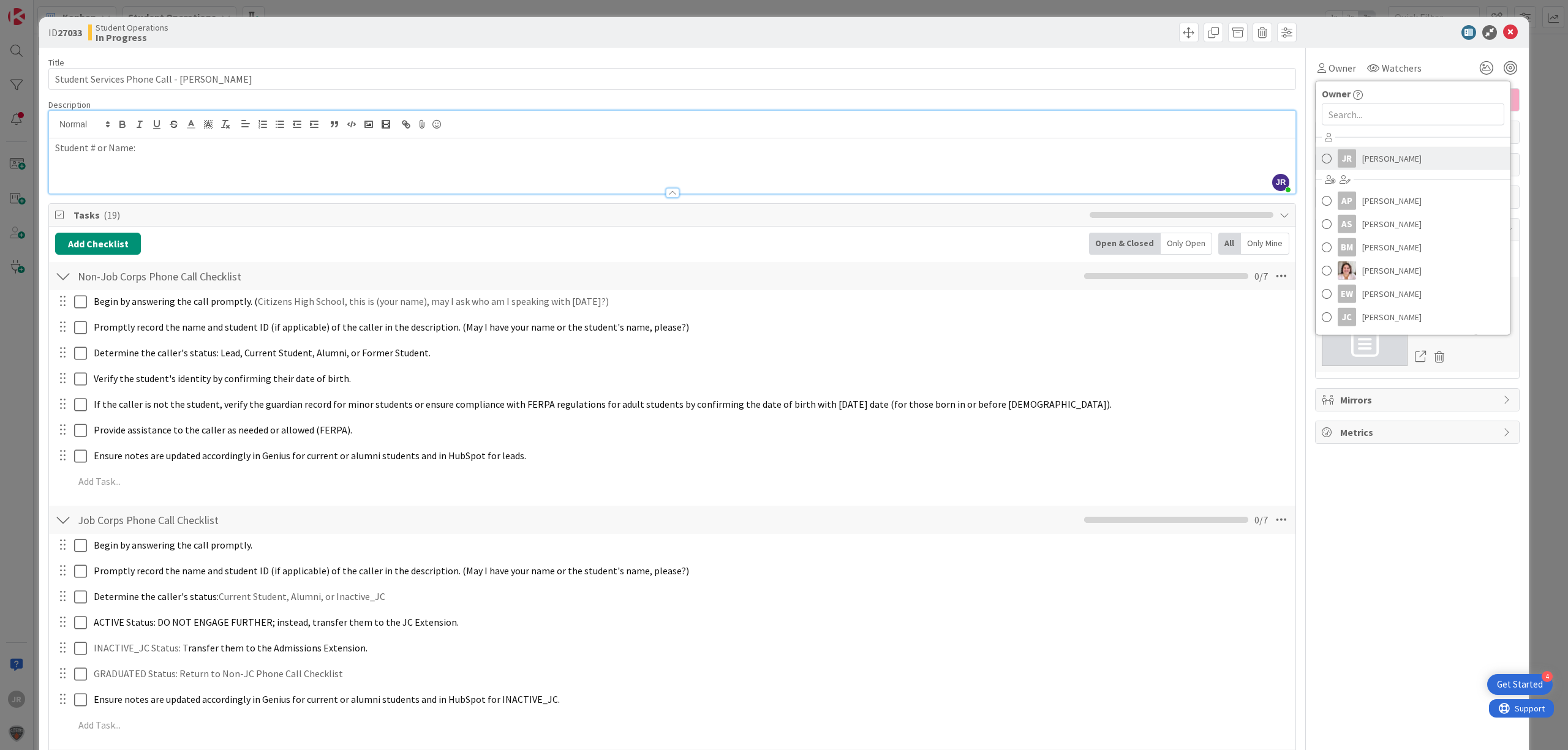
click at [1344, 161] on div "JR" at bounding box center [1346, 159] width 18 height 18
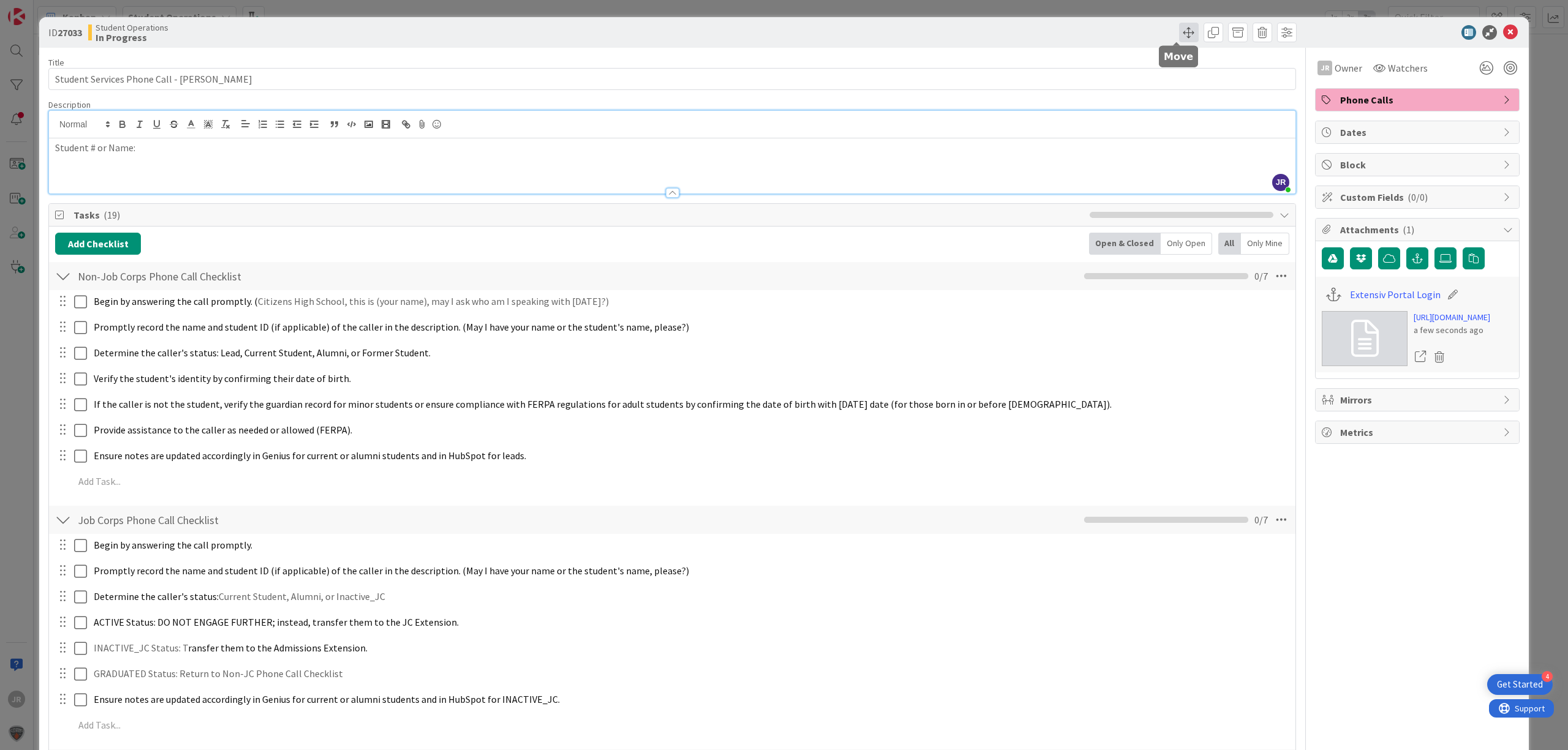
click at [1184, 33] on span at bounding box center [1188, 32] width 19 height 19
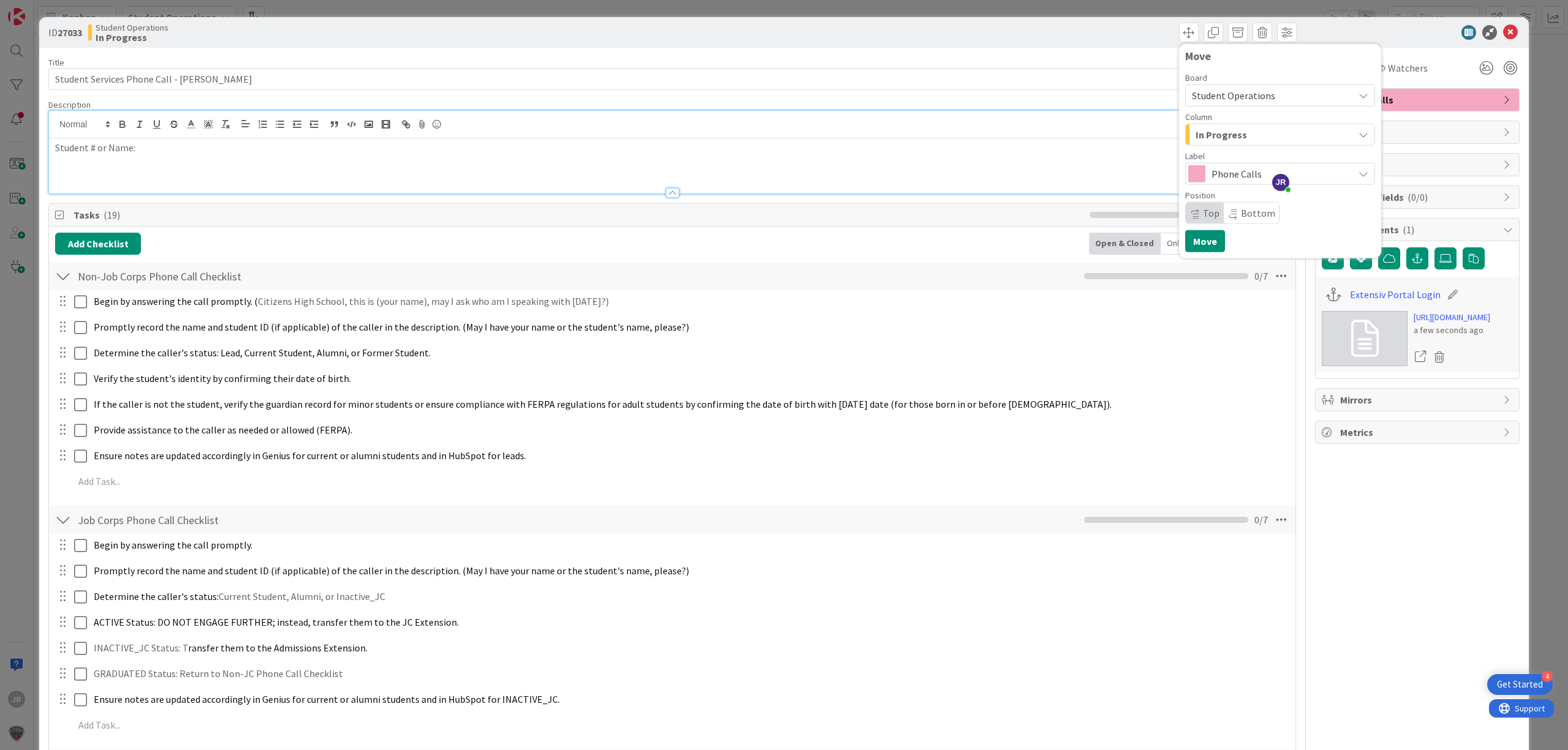
click at [1208, 139] on span "In Progress" at bounding box center [1220, 134] width 51 height 16
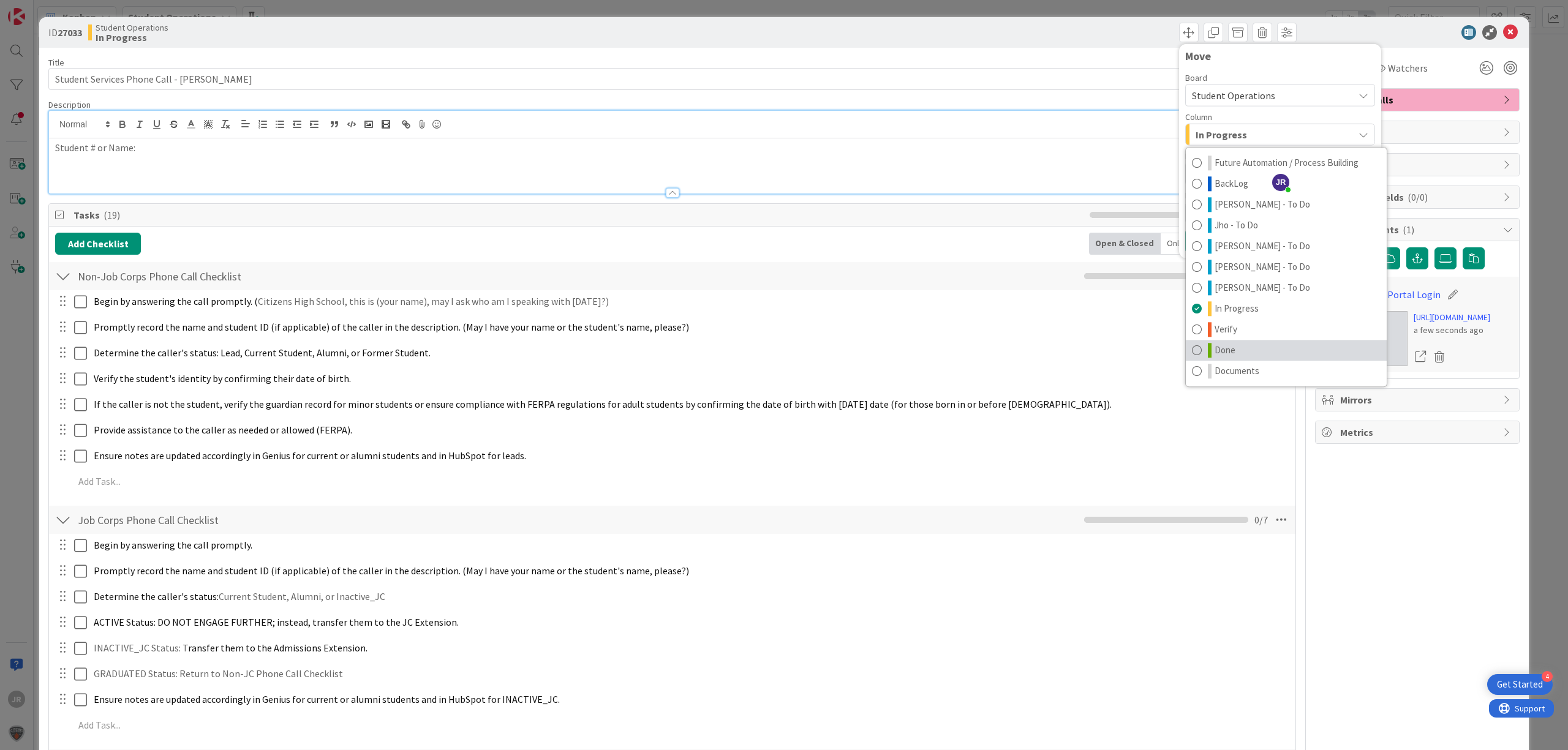
click at [1191, 351] on span at bounding box center [1196, 350] width 10 height 15
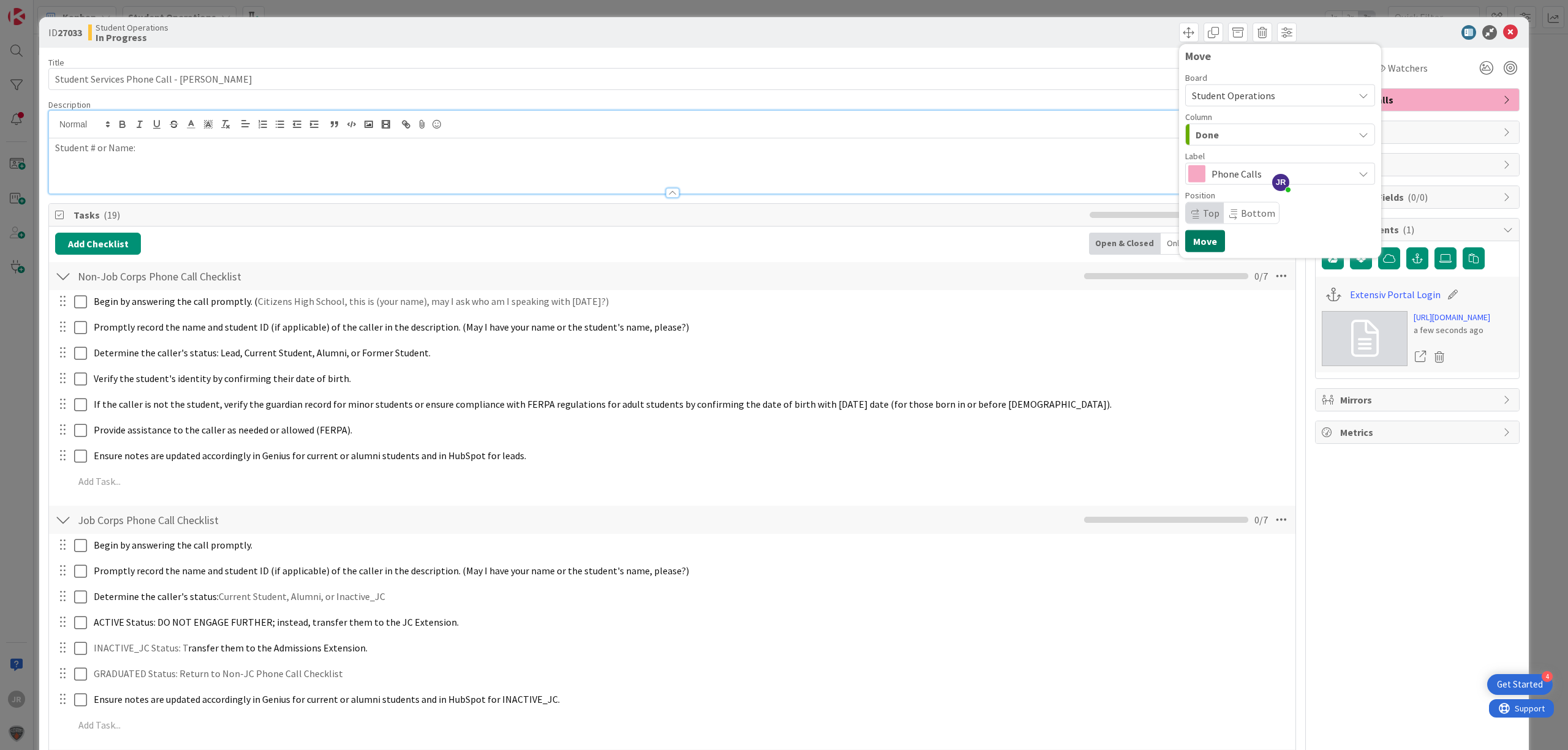
click at [1186, 235] on button "Move" at bounding box center [1205, 241] width 40 height 22
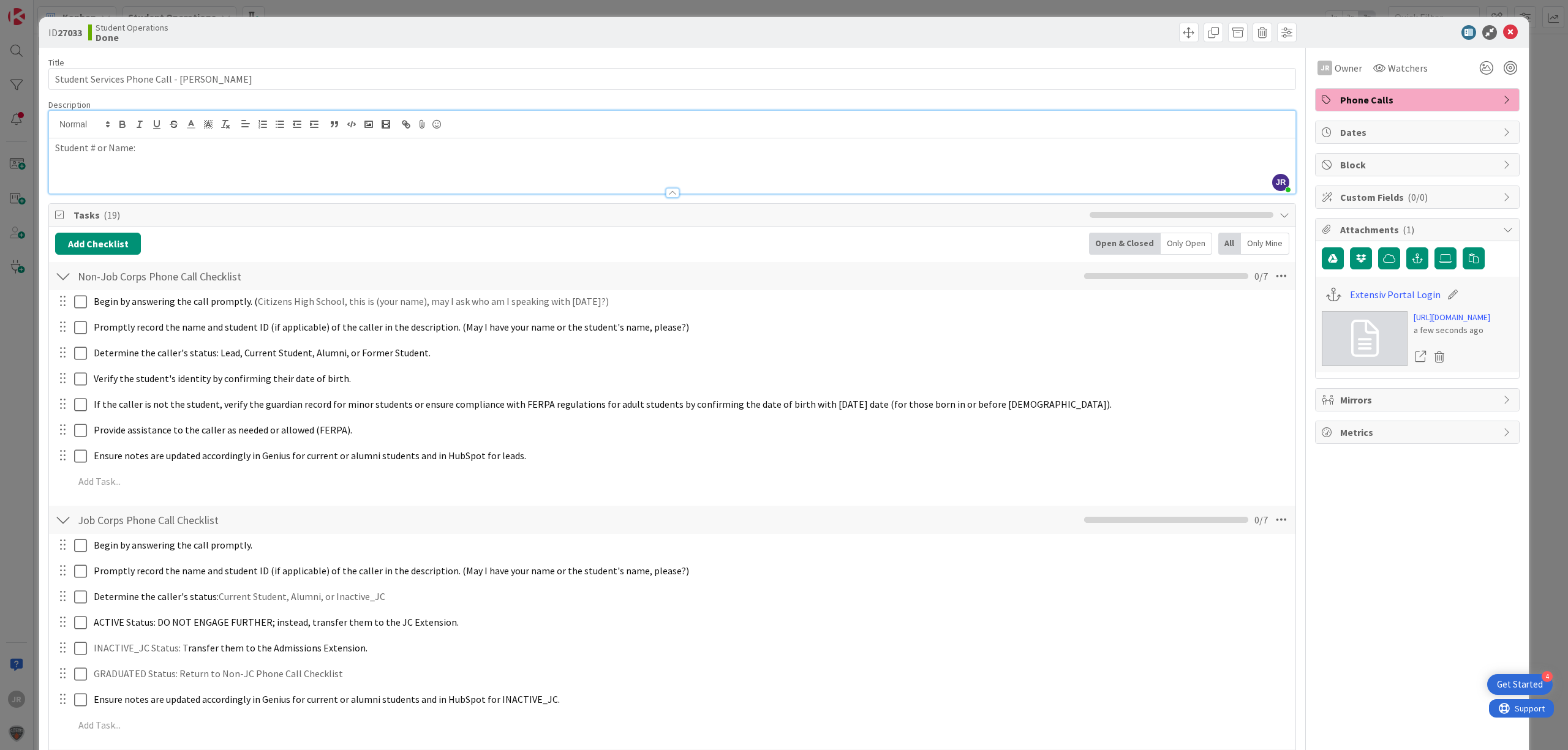
click at [1069, 8] on div "ID 27033 Student Operations Done Move Move Title 43 / 128 Student Services Phon…" at bounding box center [784, 375] width 1568 height 750
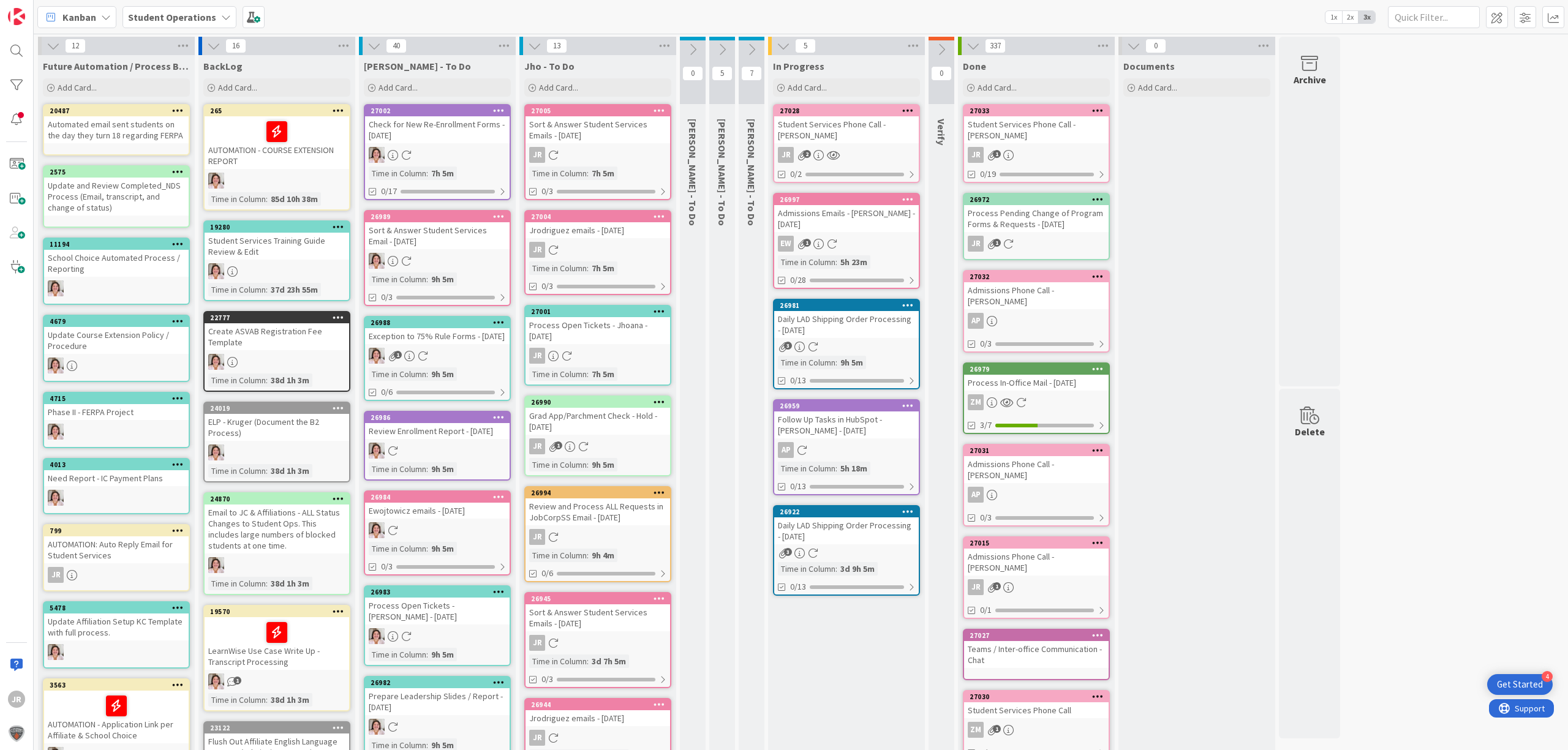
click at [845, 126] on div "Student Services Phone Call - [PERSON_NAME]" at bounding box center [846, 130] width 144 height 27
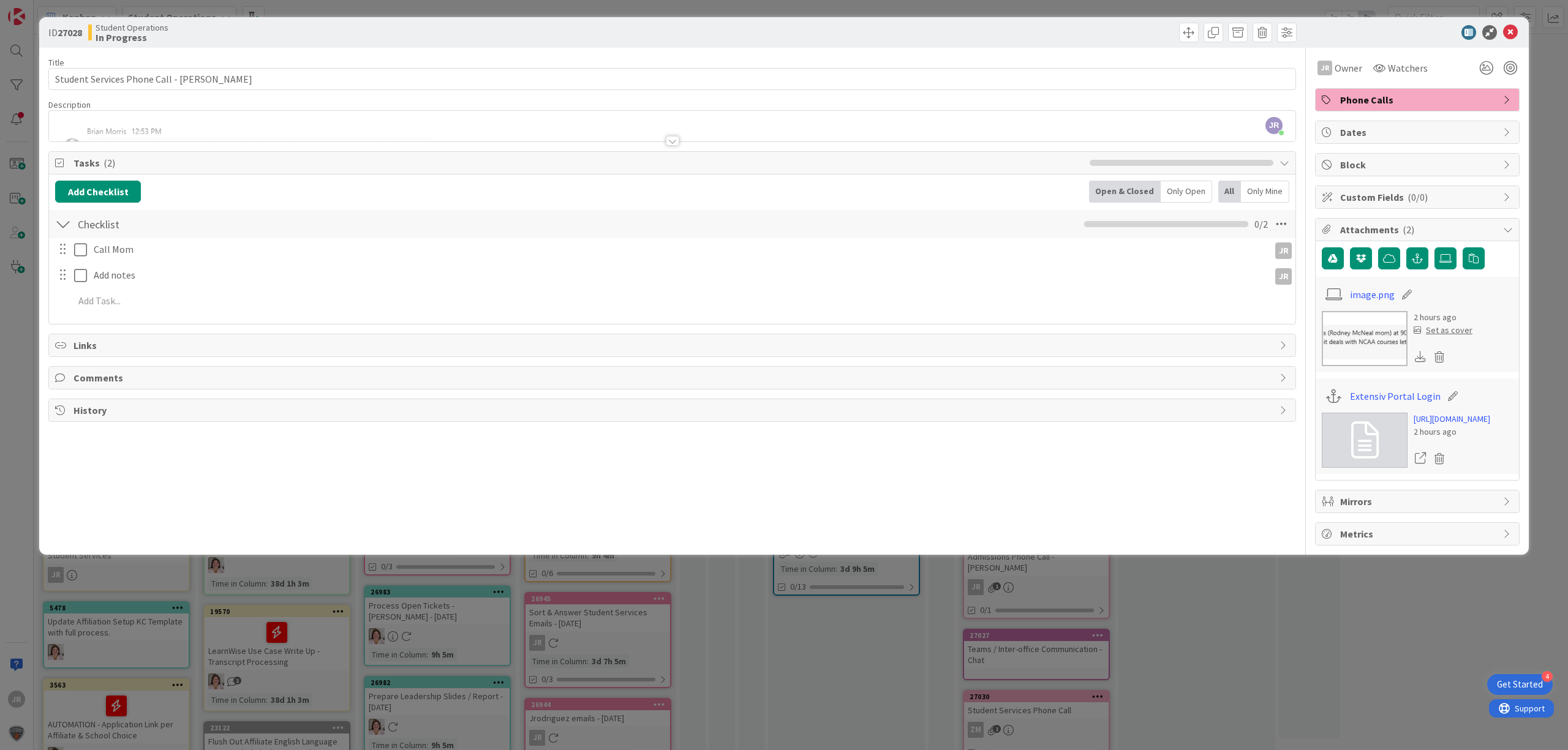
click at [245, 121] on div "JR [PERSON_NAME] just joined" at bounding box center [672, 127] width 1246 height 31
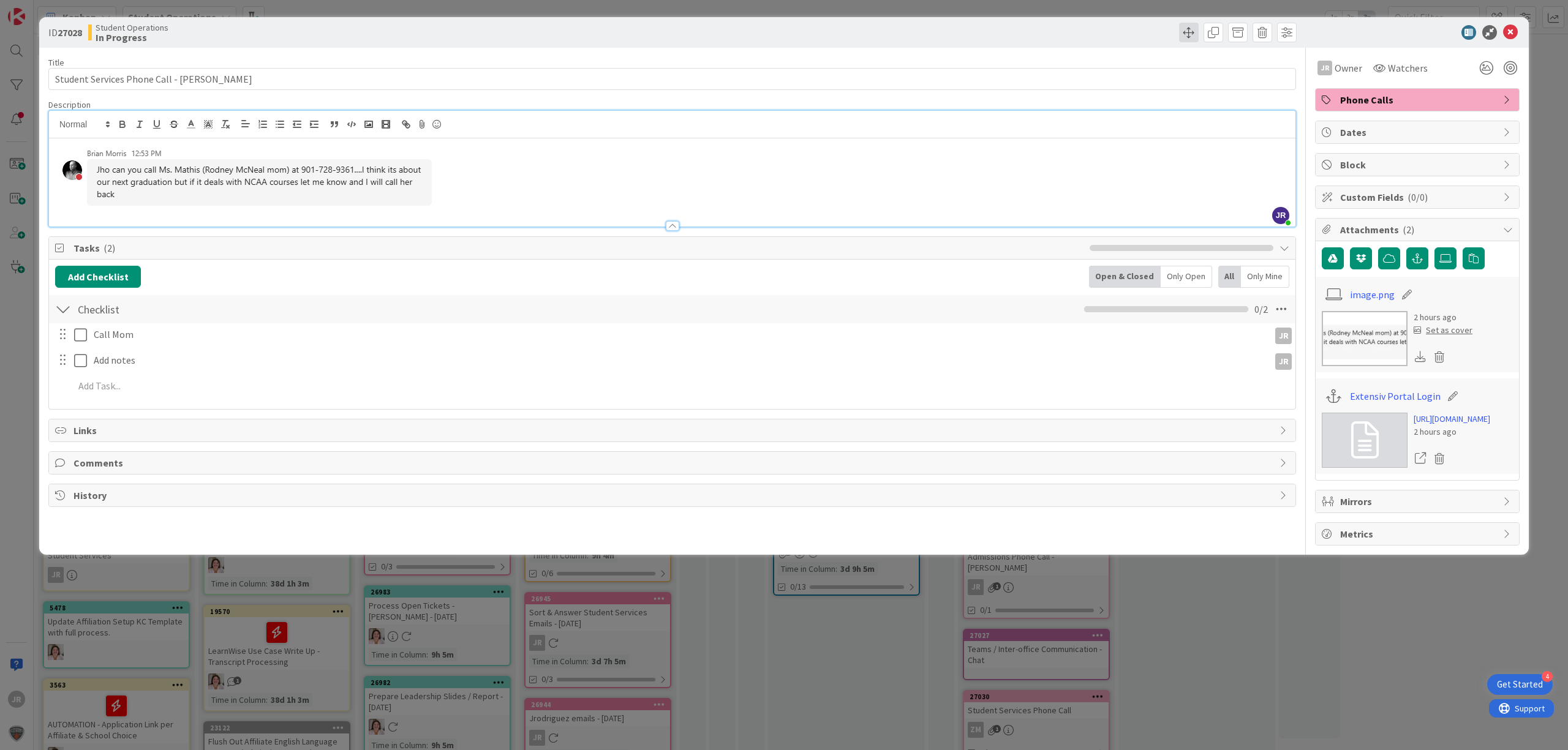
click at [1183, 31] on span at bounding box center [1188, 32] width 19 height 19
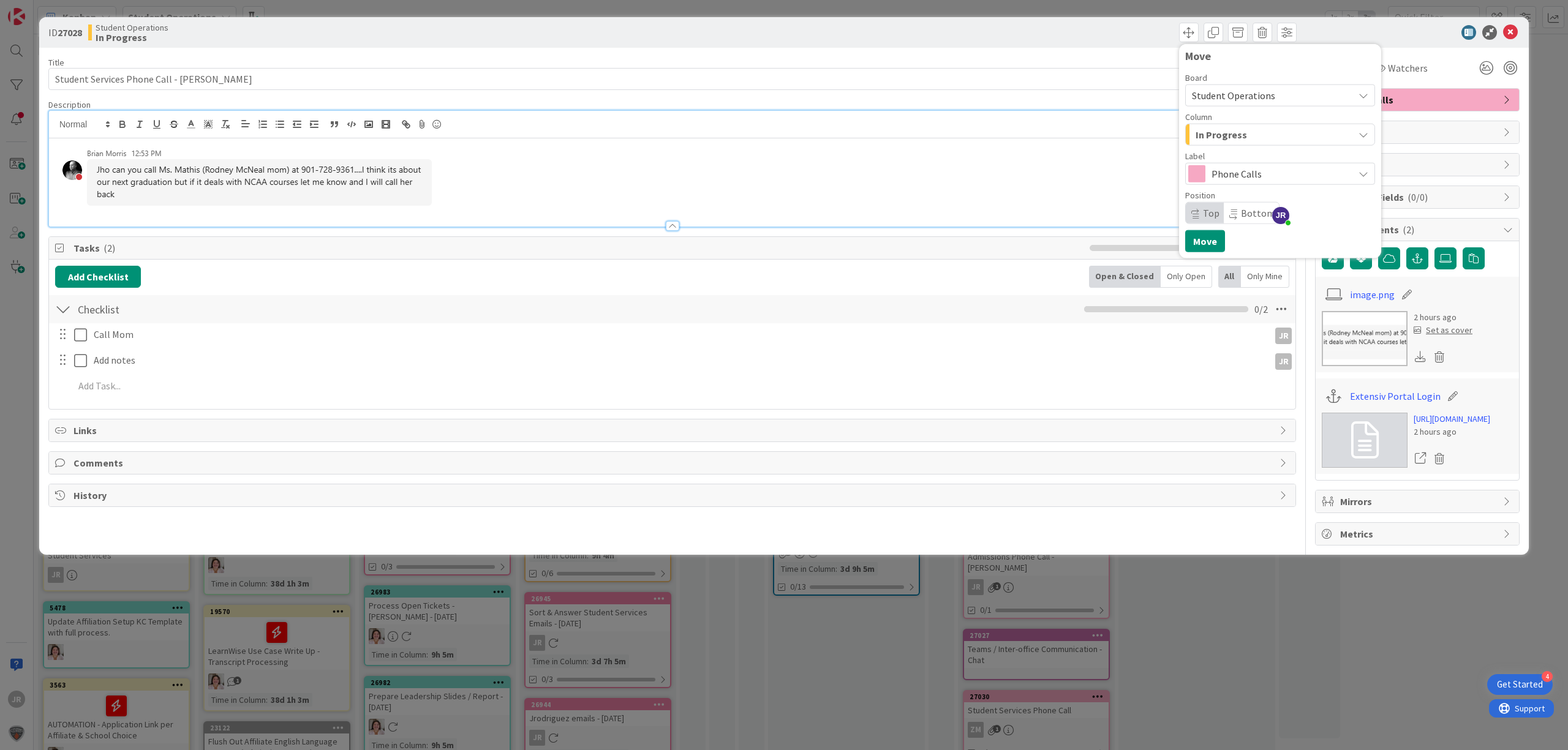
click at [1215, 140] on span "In Progress" at bounding box center [1220, 134] width 51 height 16
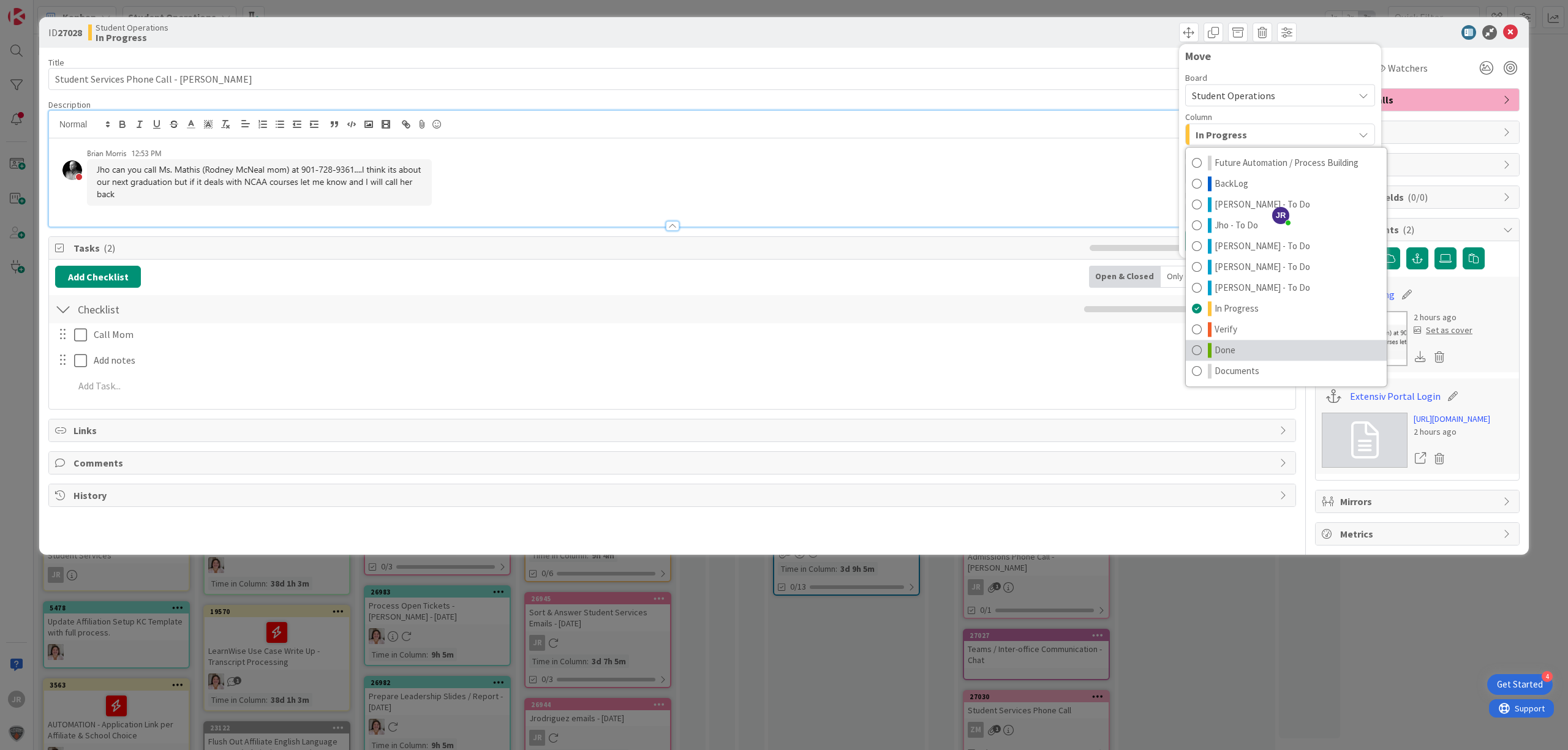
click at [1248, 346] on link "Done" at bounding box center [1286, 350] width 201 height 21
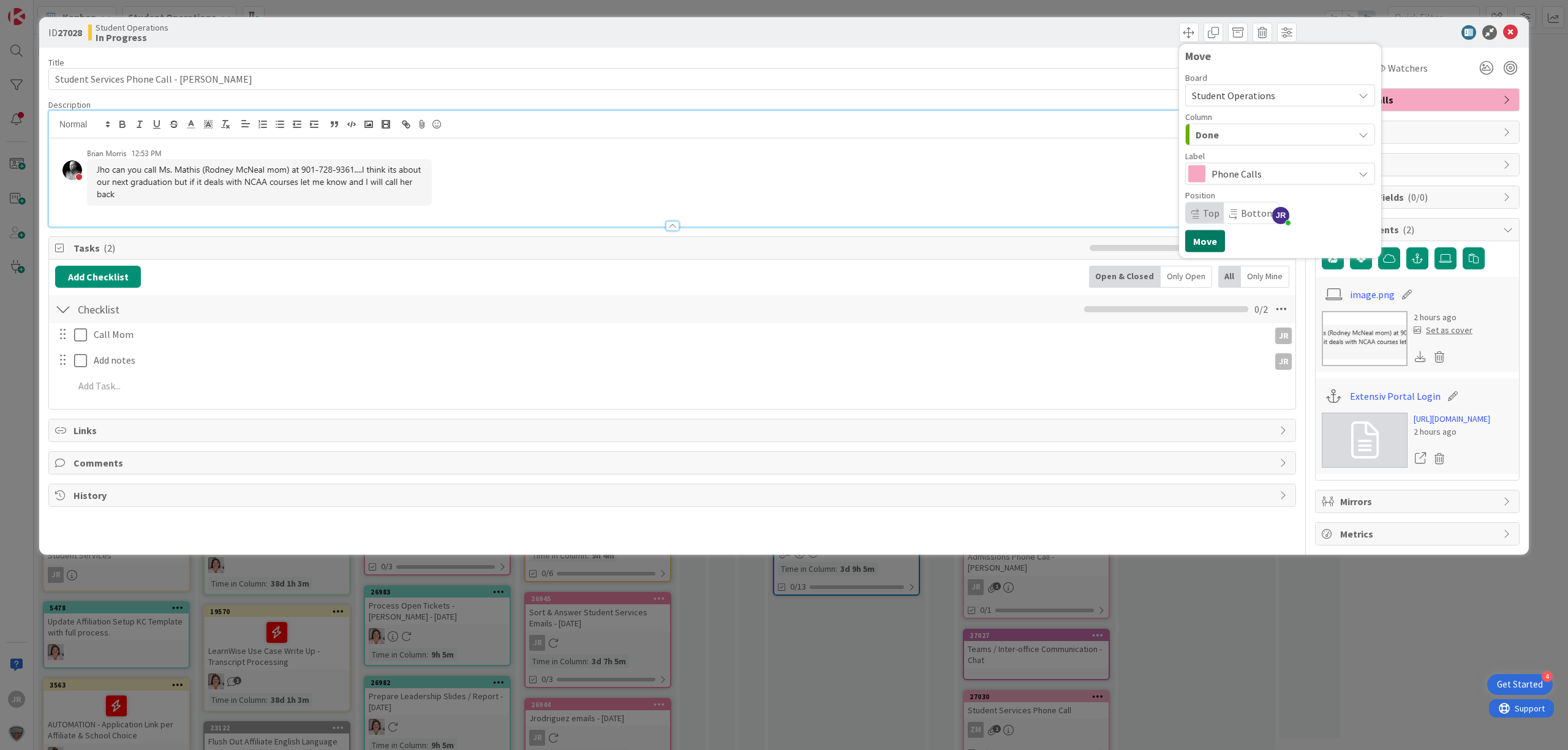
click at [1201, 235] on button "Move" at bounding box center [1205, 241] width 40 height 22
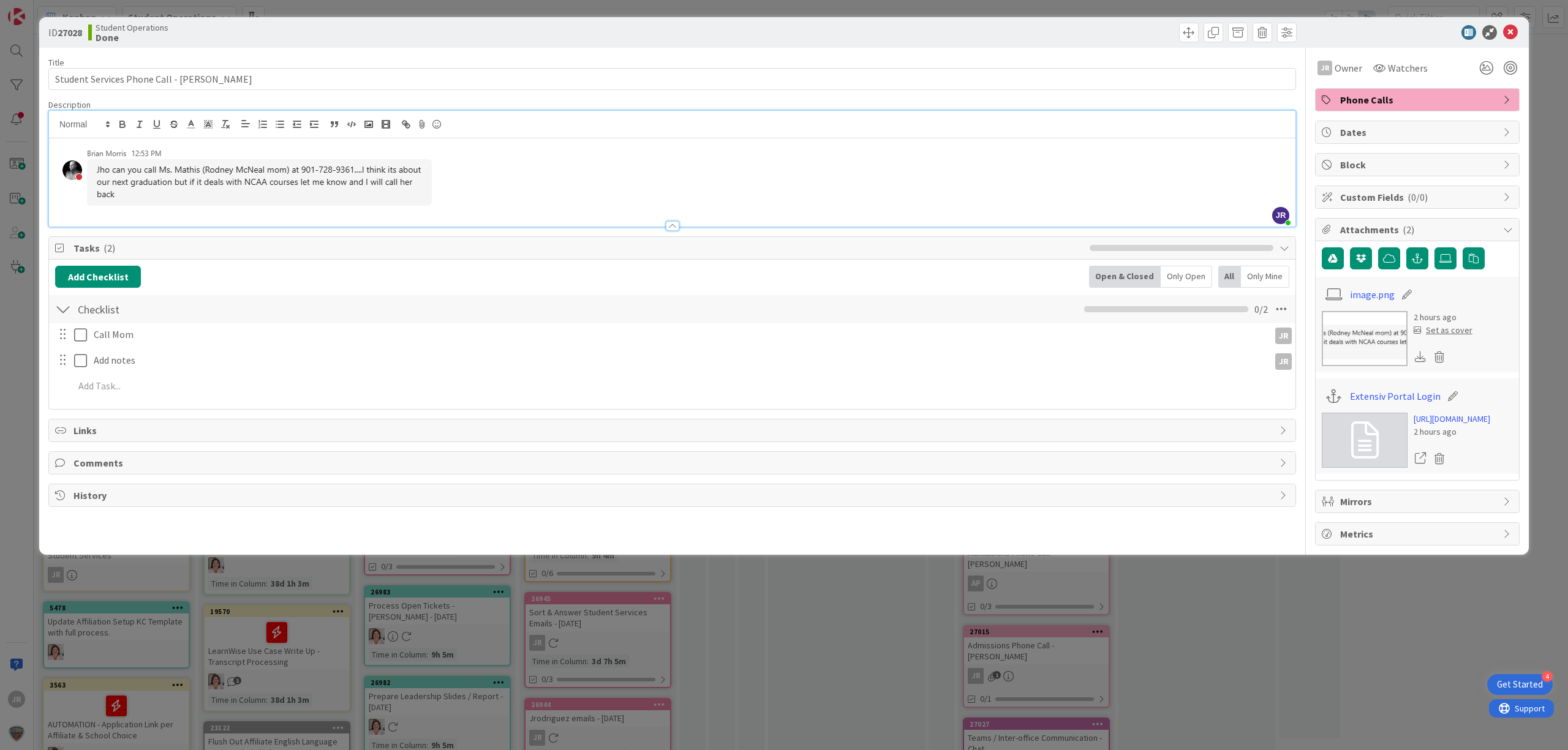
click at [1064, 10] on div "ID 27028 Student Operations Done Move Move Title 40 / 128 Student Services Phon…" at bounding box center [784, 375] width 1568 height 750
